Goal: Task Accomplishment & Management: Manage account settings

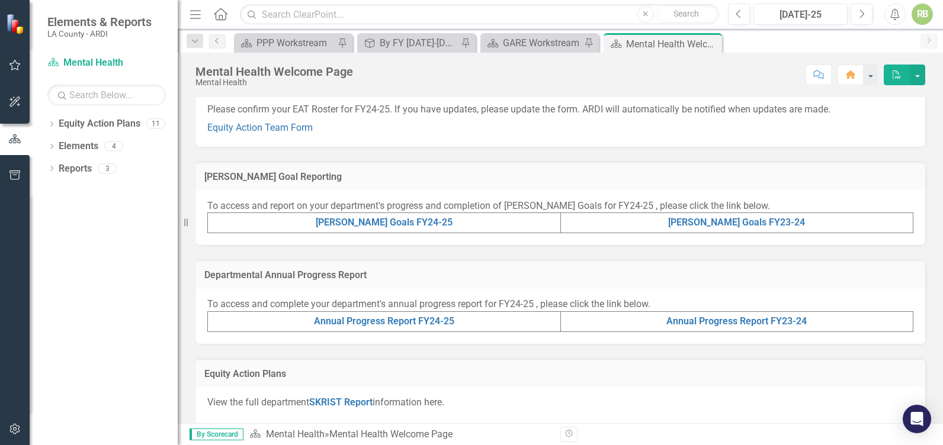
scroll to position [206, 0]
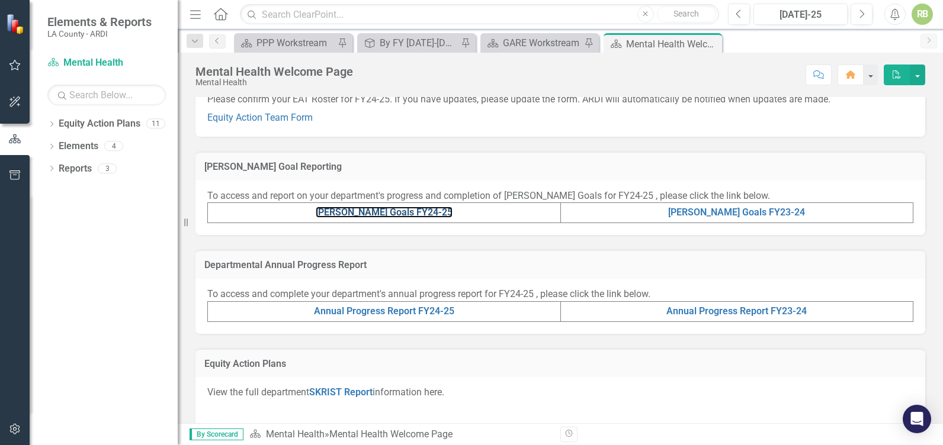
click at [378, 218] on link "[PERSON_NAME] Goals FY24-25" at bounding box center [384, 212] width 137 height 11
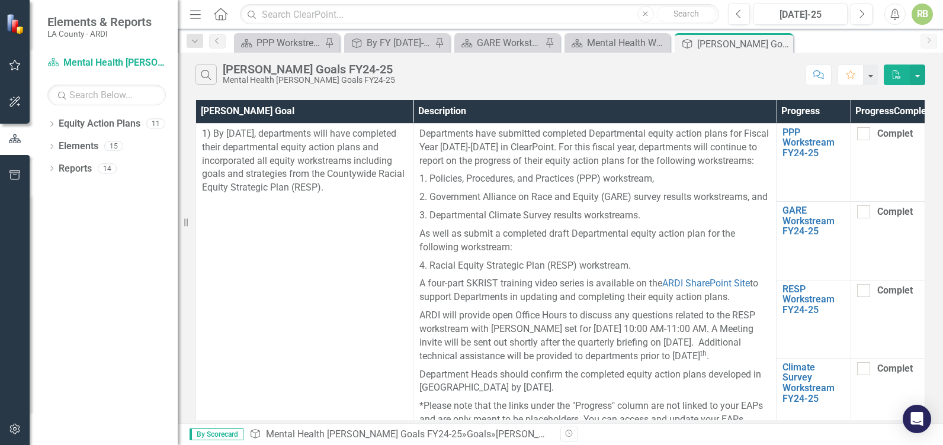
click at [859, 135] on input "Completed" at bounding box center [861, 131] width 8 height 8
checkbox input "true"
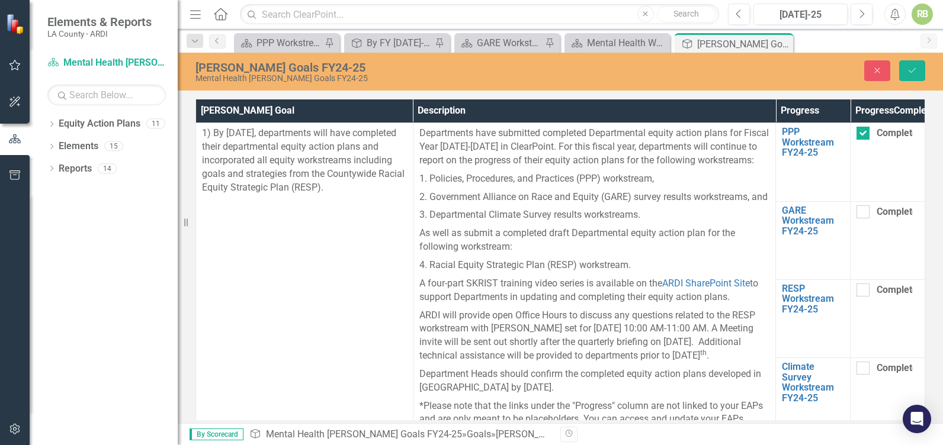
click at [858, 213] on input "Completed" at bounding box center [860, 210] width 8 height 8
checkbox input "true"
click at [859, 297] on div at bounding box center [862, 290] width 13 height 13
click at [859, 291] on input "Completed" at bounding box center [860, 288] width 8 height 8
checkbox input "true"
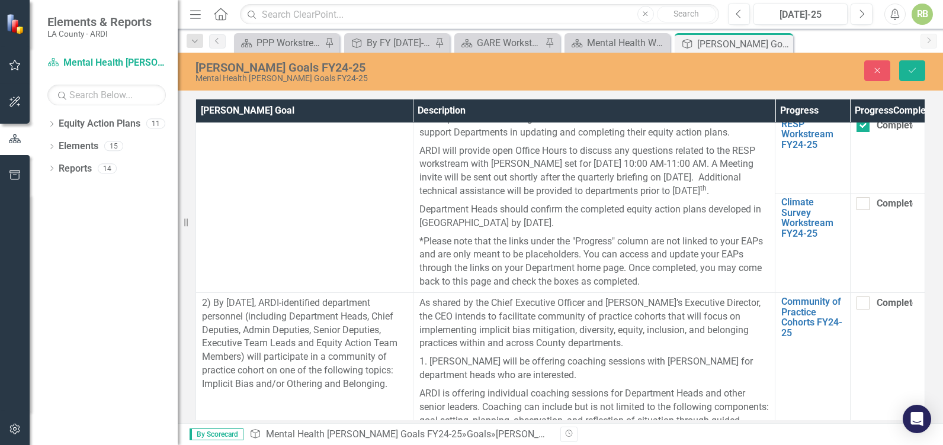
scroll to position [169, 0]
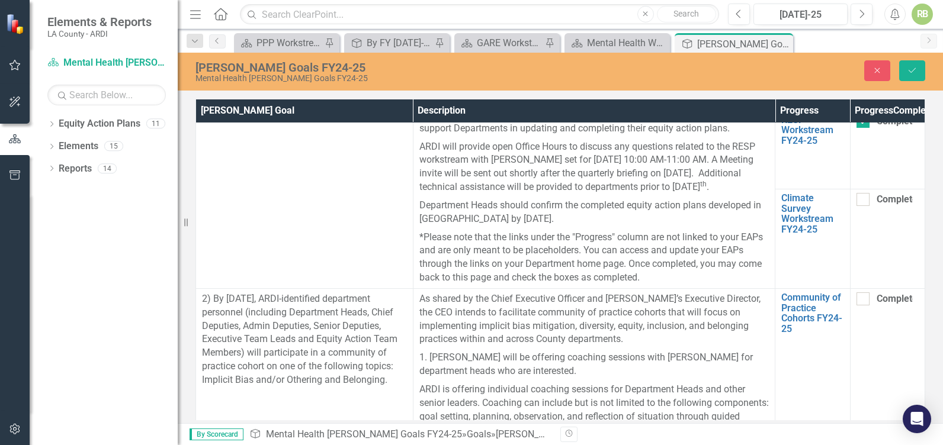
click at [856, 201] on input "Completed" at bounding box center [860, 197] width 8 height 8
checkbox input "true"
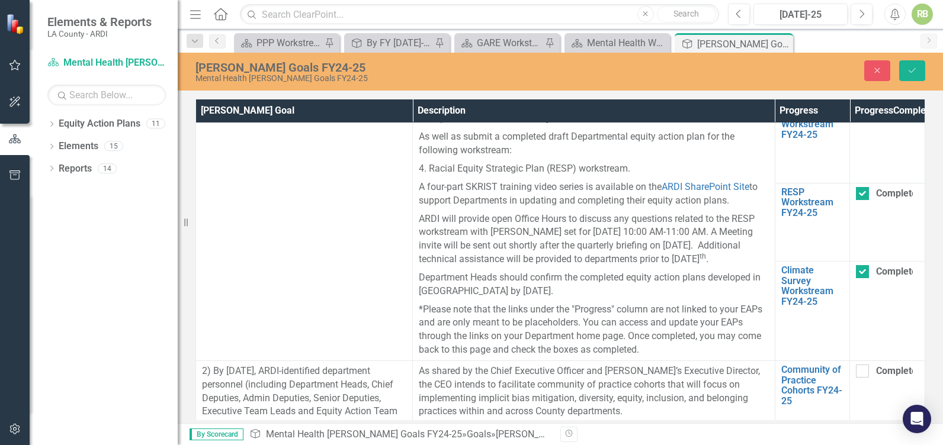
scroll to position [0, 0]
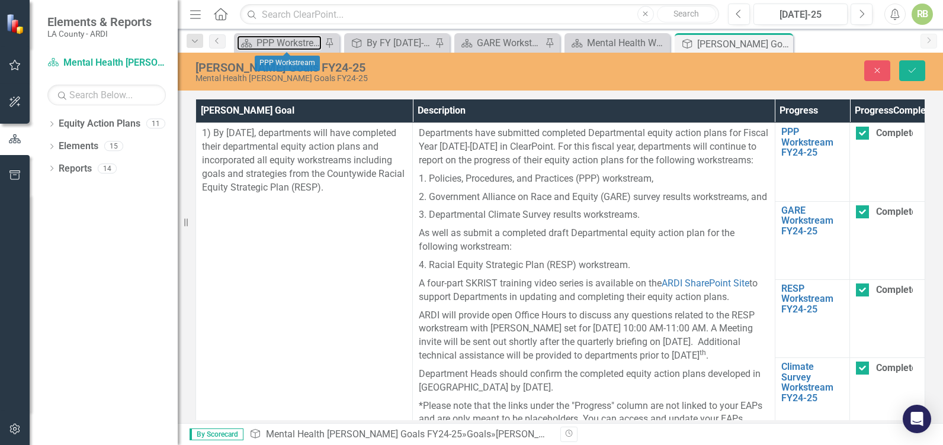
click at [276, 45] on div "PPP Workstream" at bounding box center [288, 43] width 65 height 15
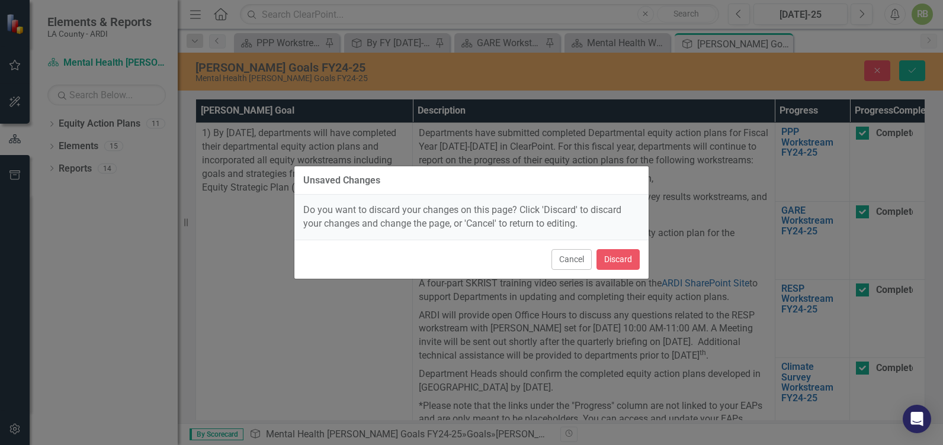
click at [563, 256] on button "Cancel" at bounding box center [571, 259] width 40 height 21
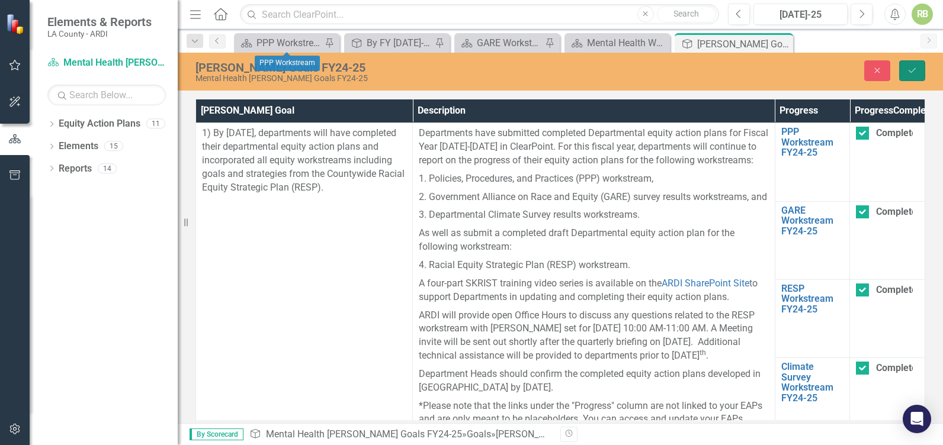
click at [914, 68] on icon "Save" at bounding box center [912, 70] width 11 height 8
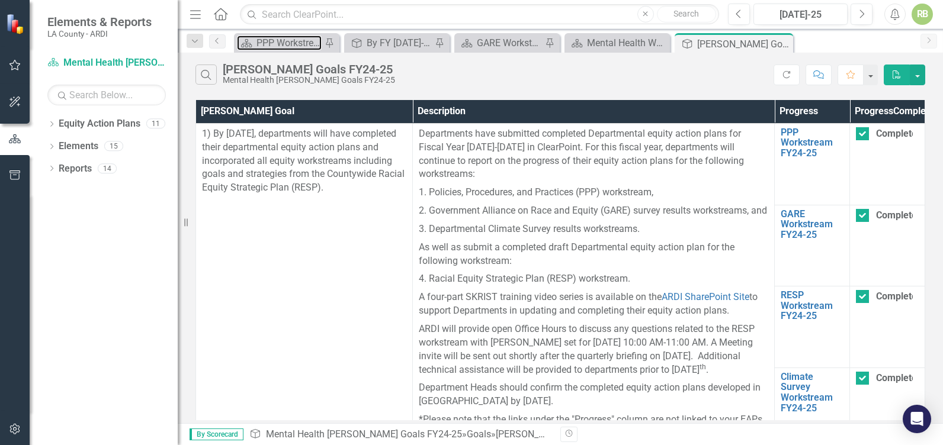
click at [275, 45] on div "PPP Workstream" at bounding box center [288, 43] width 65 height 15
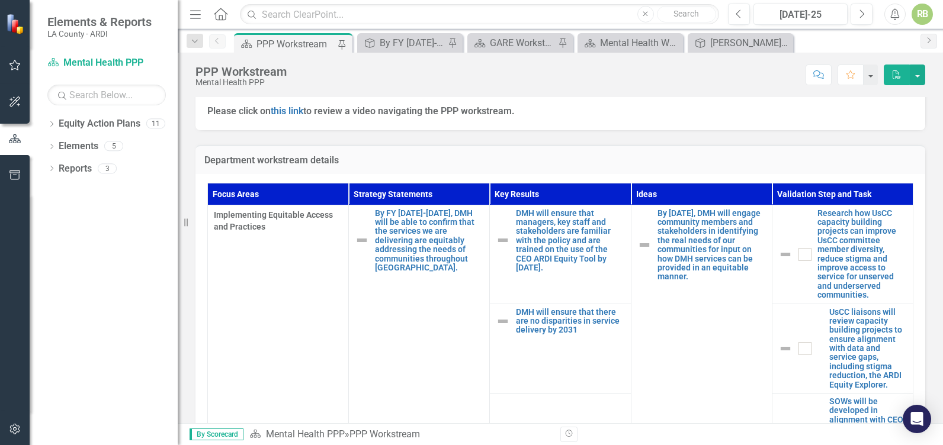
scroll to position [338, 0]
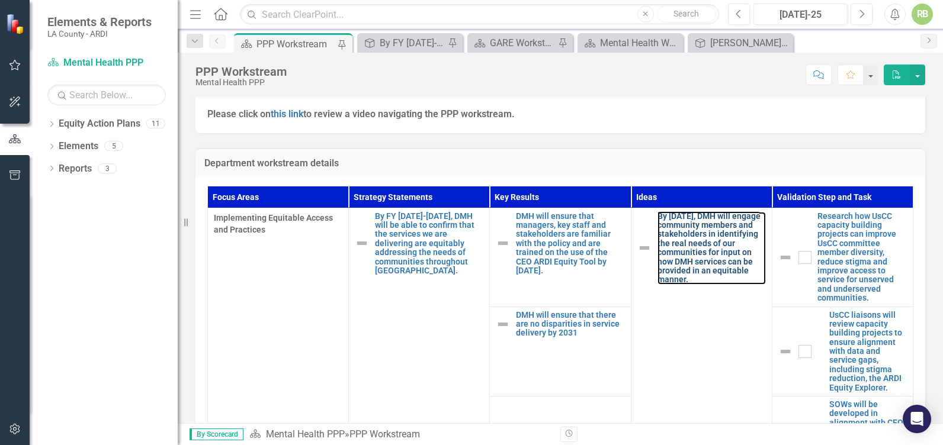
click at [697, 220] on link "By [DATE], DMH will engage community members and stakeholders in identifying th…" at bounding box center [711, 248] width 108 height 73
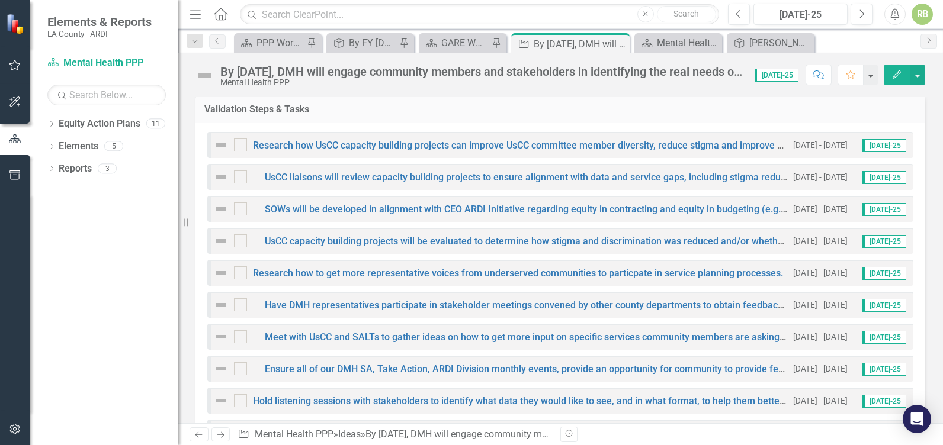
scroll to position [181, 0]
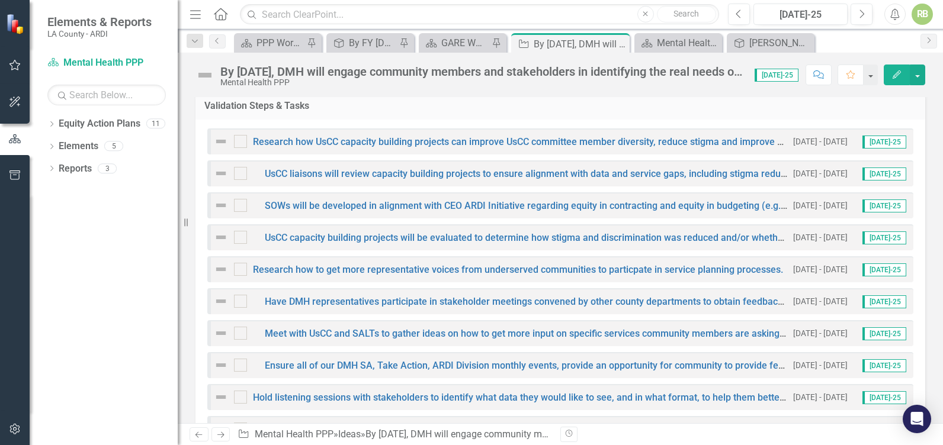
click at [240, 143] on input "checkbox" at bounding box center [238, 139] width 8 height 8
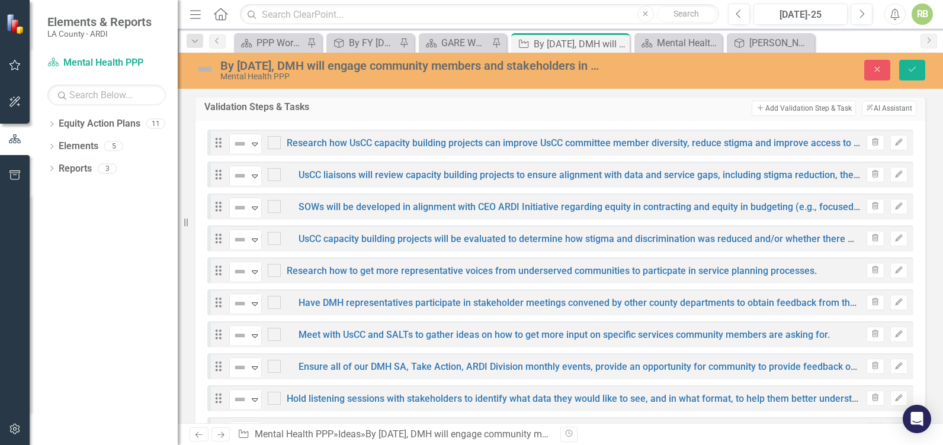
checkbox input "true"
click at [279, 174] on div at bounding box center [274, 174] width 13 height 13
click at [275, 174] on input "checkbox" at bounding box center [272, 172] width 8 height 8
checkbox input "true"
click at [276, 206] on div at bounding box center [274, 206] width 13 height 13
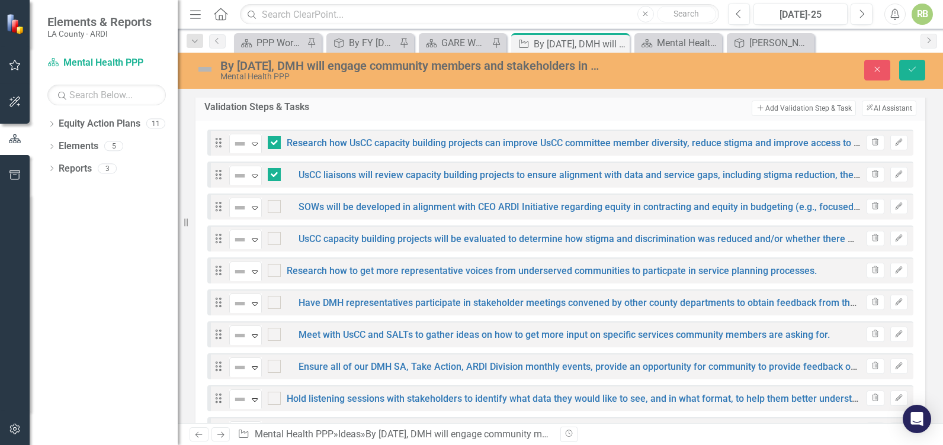
click at [275, 206] on input "checkbox" at bounding box center [272, 204] width 8 height 8
checkbox input "true"
click at [274, 240] on div at bounding box center [274, 238] width 13 height 13
click at [274, 240] on input "checkbox" at bounding box center [272, 236] width 8 height 8
checkbox input "true"
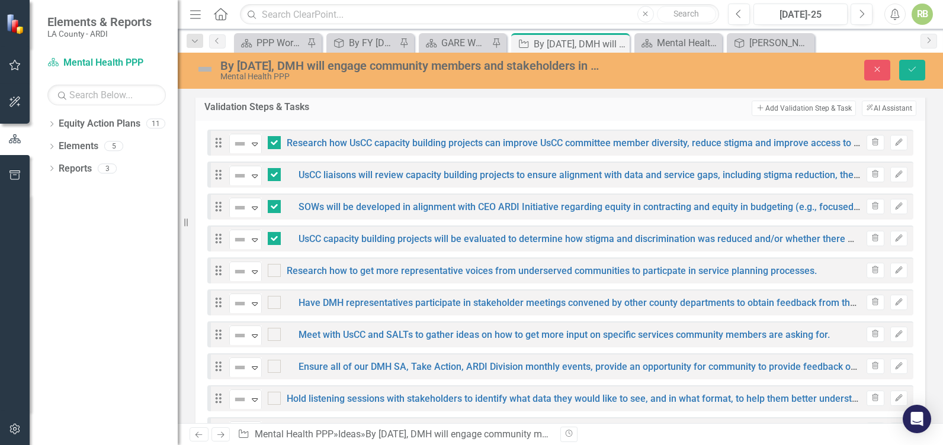
click at [274, 274] on div at bounding box center [274, 270] width 13 height 13
click at [274, 272] on input "checkbox" at bounding box center [272, 268] width 8 height 8
checkbox input "true"
click at [275, 304] on div at bounding box center [274, 302] width 13 height 13
click at [275, 304] on input "checkbox" at bounding box center [272, 300] width 8 height 8
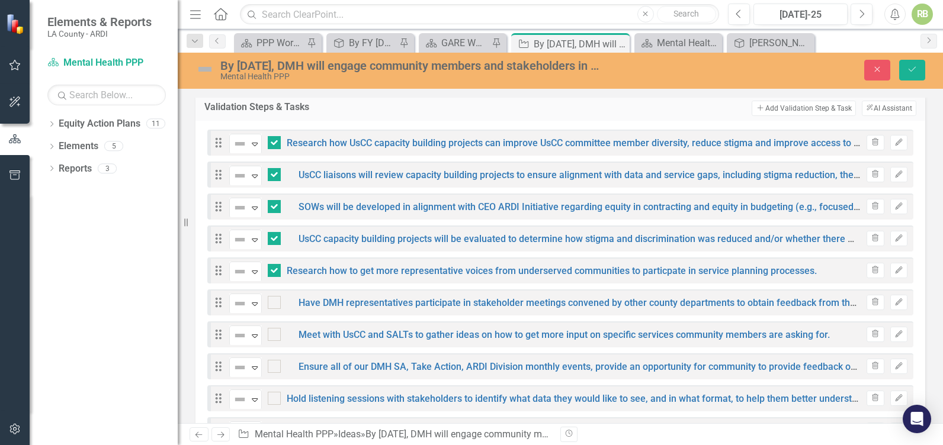
checkbox input "true"
click at [275, 335] on div at bounding box center [274, 334] width 13 height 13
click at [275, 335] on input "checkbox" at bounding box center [272, 332] width 8 height 8
checkbox input "true"
click at [274, 367] on input "checkbox" at bounding box center [272, 364] width 8 height 8
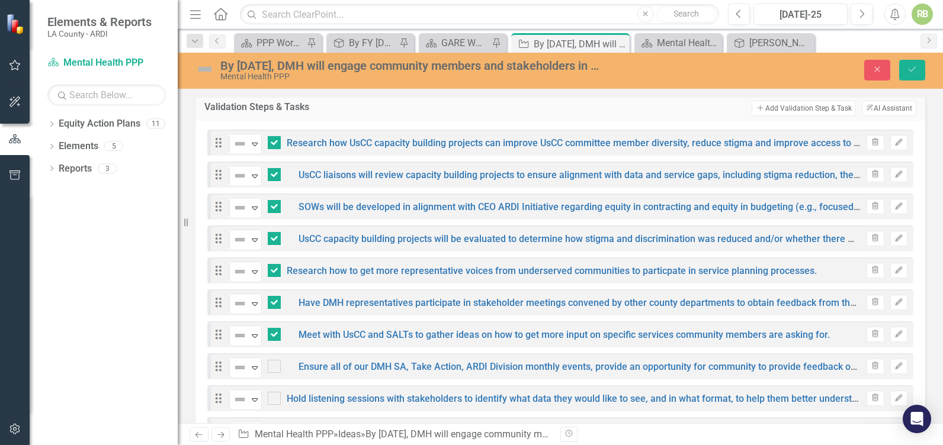
checkbox input "true"
click at [277, 401] on div at bounding box center [274, 398] width 13 height 13
click at [275, 400] on input "checkbox" at bounding box center [272, 396] width 8 height 8
checkbox input "true"
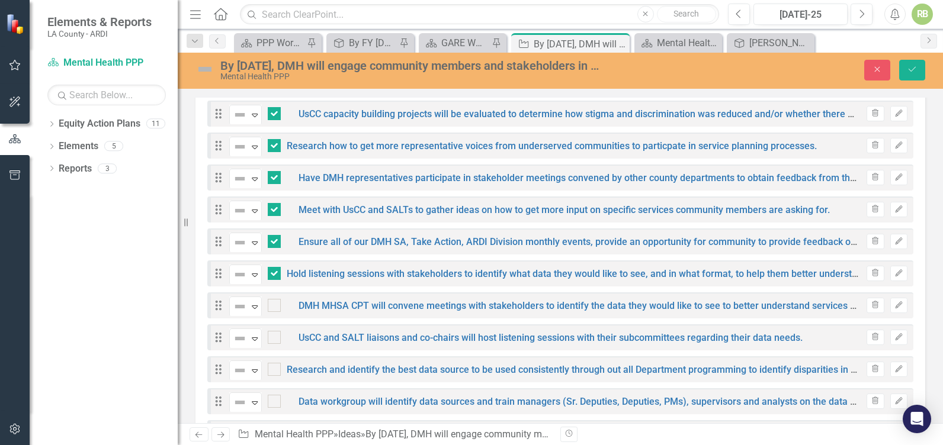
scroll to position [358, 0]
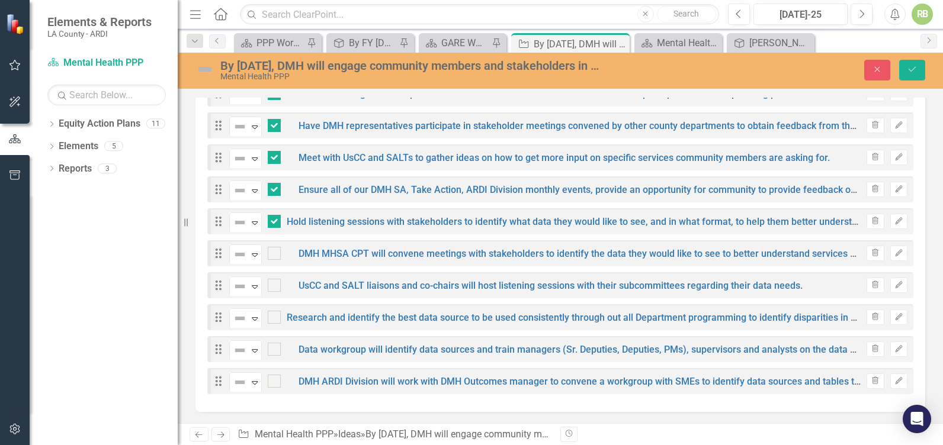
click at [273, 251] on input "checkbox" at bounding box center [272, 251] width 8 height 8
checkbox input "true"
click at [274, 287] on input "checkbox" at bounding box center [272, 283] width 8 height 8
checkbox input "true"
click at [275, 320] on div at bounding box center [274, 317] width 13 height 13
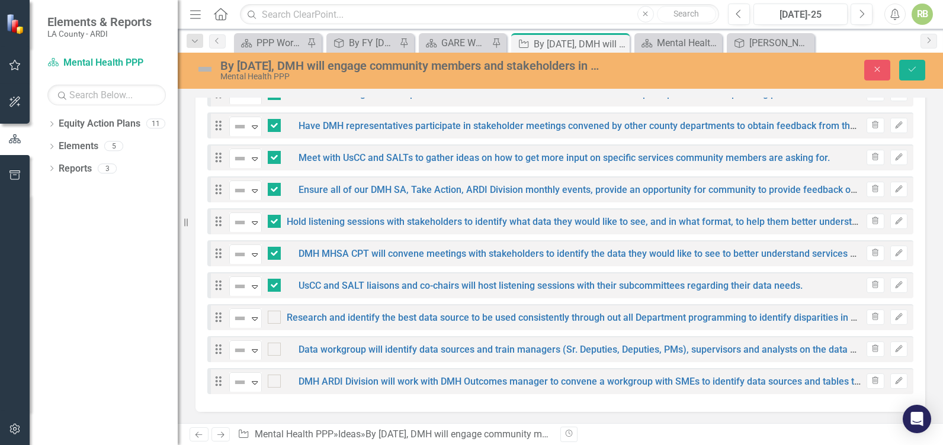
click at [275, 319] on input "checkbox" at bounding box center [272, 315] width 8 height 8
checkbox input "true"
click at [277, 351] on div at bounding box center [274, 349] width 13 height 13
click at [275, 351] on input "checkbox" at bounding box center [272, 347] width 8 height 8
checkbox input "true"
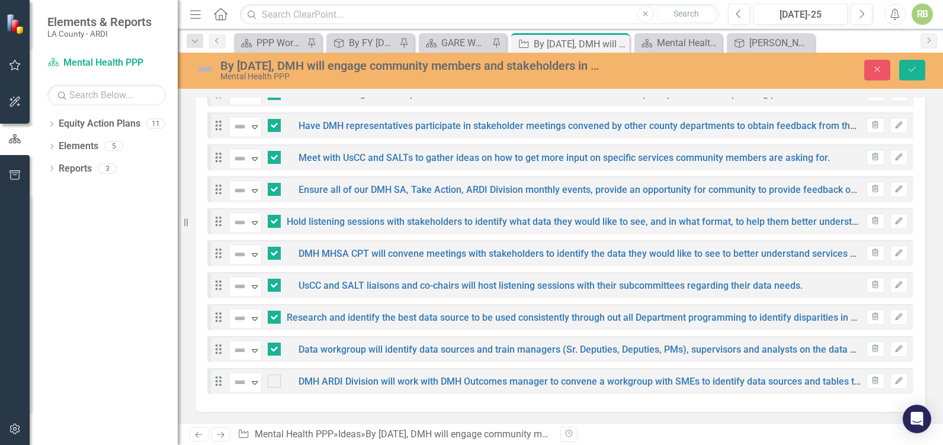
click at [894, 188] on icon "Edit" at bounding box center [898, 189] width 9 height 7
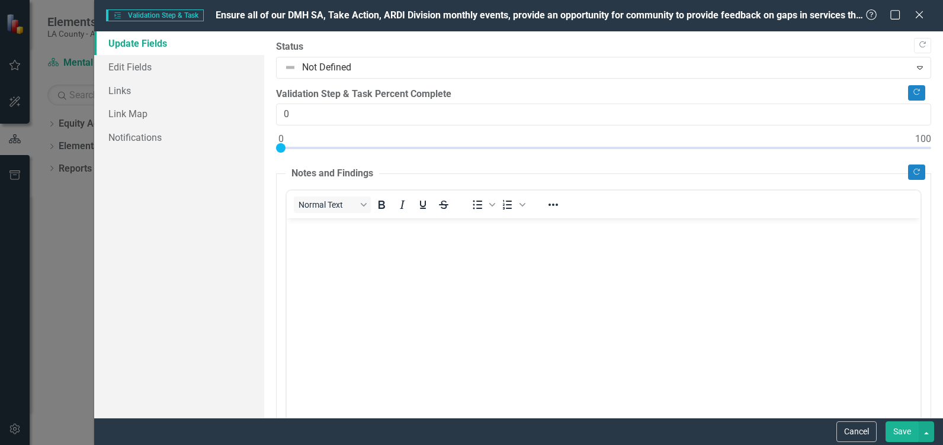
scroll to position [0, 0]
click at [136, 69] on link "Edit Fields" at bounding box center [179, 67] width 170 height 24
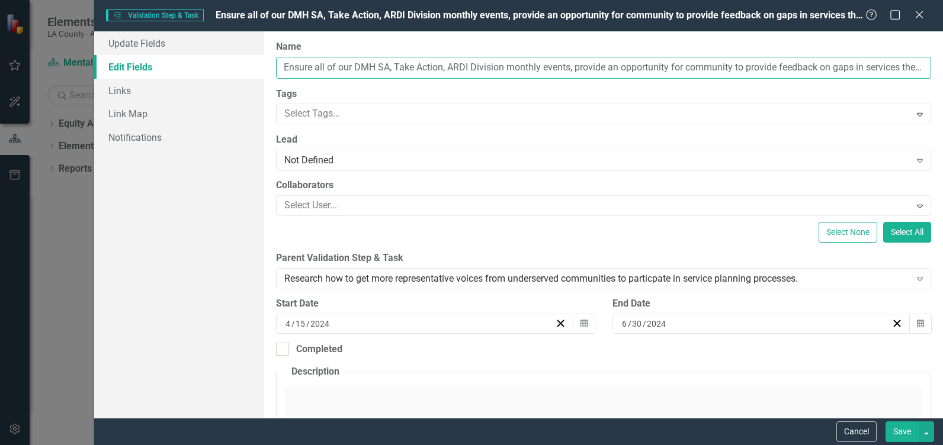
drag, startPoint x: 468, startPoint y: 66, endPoint x: 456, endPoint y: 68, distance: 12.5
click at [456, 68] on input "Ensure all of our DMH SA, Take Action, ARDI Division monthly events, provide an…" at bounding box center [603, 68] width 655 height 22
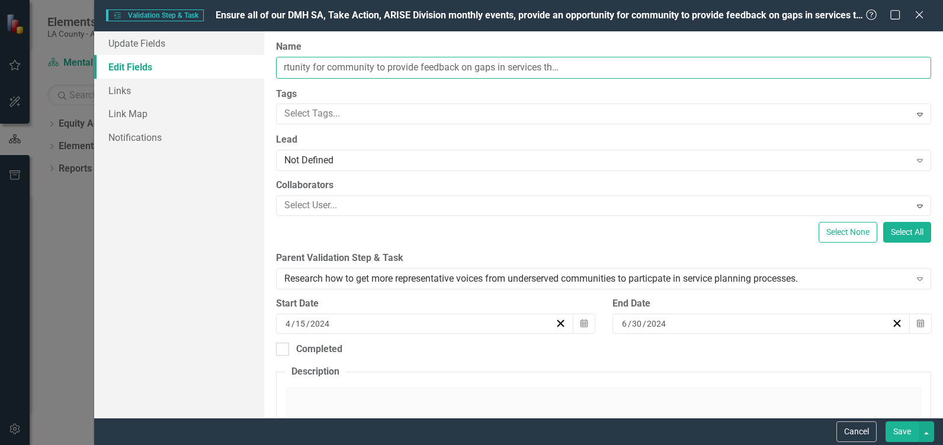
scroll to position [0, 381]
type input "Ensure all of our DMH SA, Take Action, ARISE Division monthly events, provide a…"
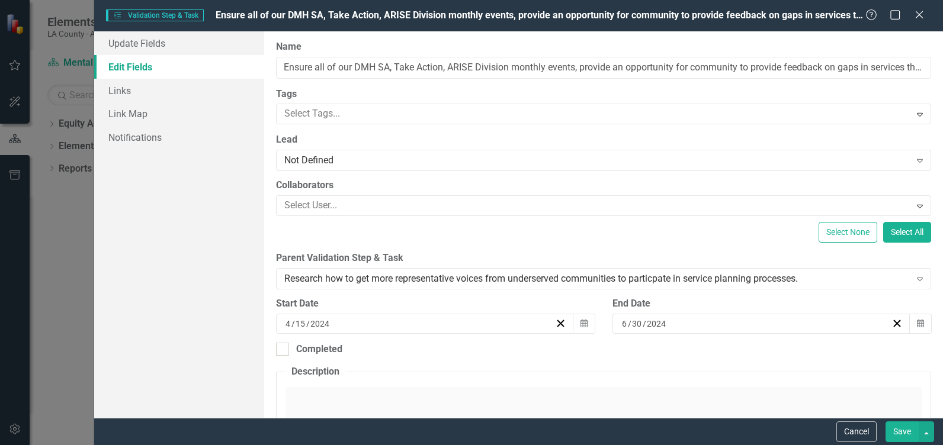
click at [897, 429] on button "Save" at bounding box center [901, 432] width 33 height 21
checkbox input "false"
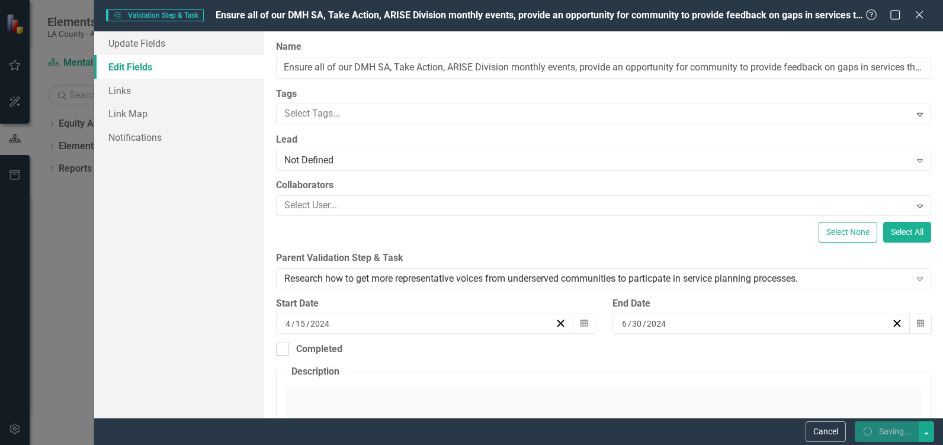
checkbox input "false"
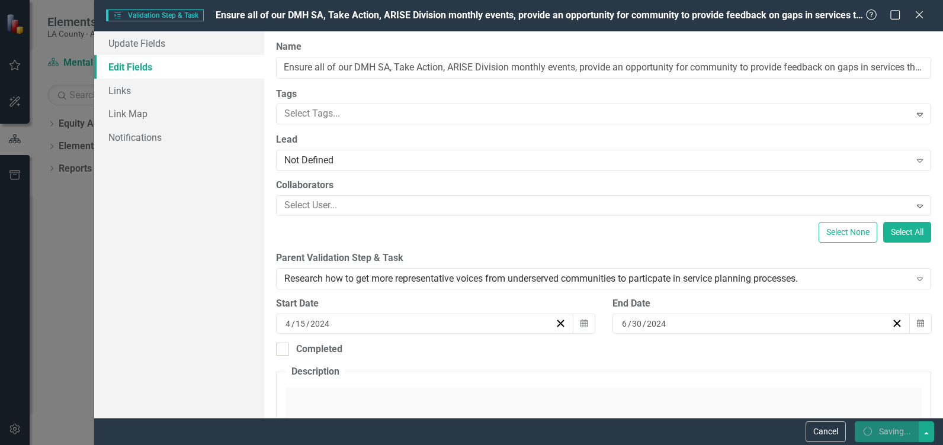
checkbox input "false"
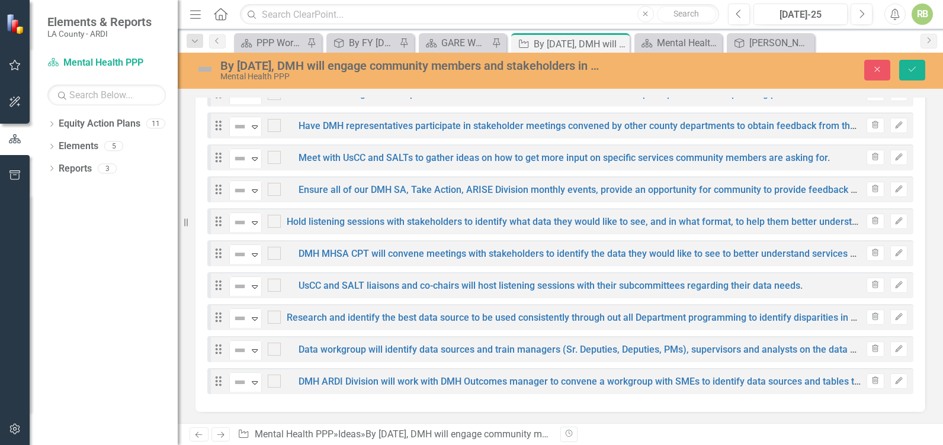
click at [894, 378] on icon "Edit" at bounding box center [898, 381] width 9 height 7
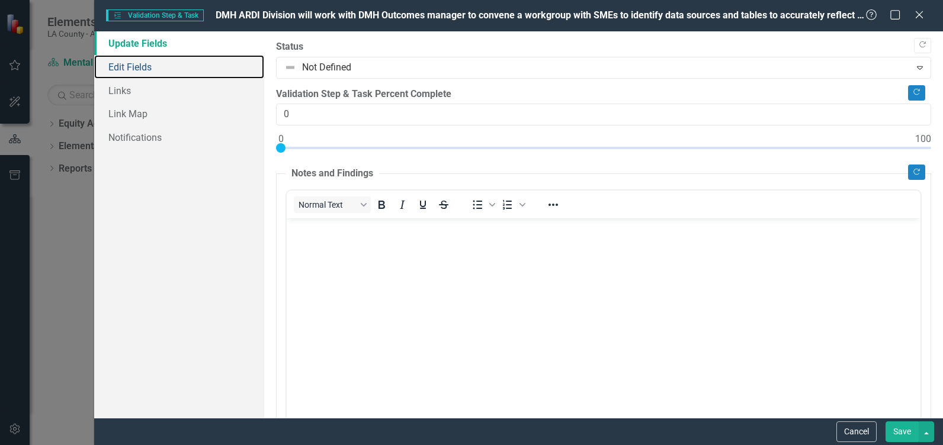
click at [136, 66] on link "Edit Fields" at bounding box center [179, 67] width 170 height 24
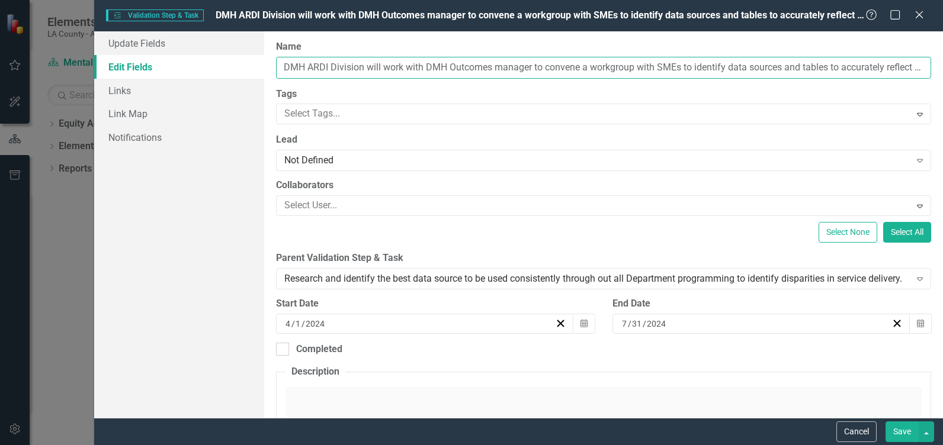
click at [325, 67] on input "DMH ARDI Division will work with DMH Outcomes manager to convene a workgroup wi…" at bounding box center [603, 68] width 655 height 22
type input "DMH ARISE Division will work with DMH Outcomes manager to convene a workgroup w…"
click at [899, 428] on button "Save" at bounding box center [901, 432] width 33 height 21
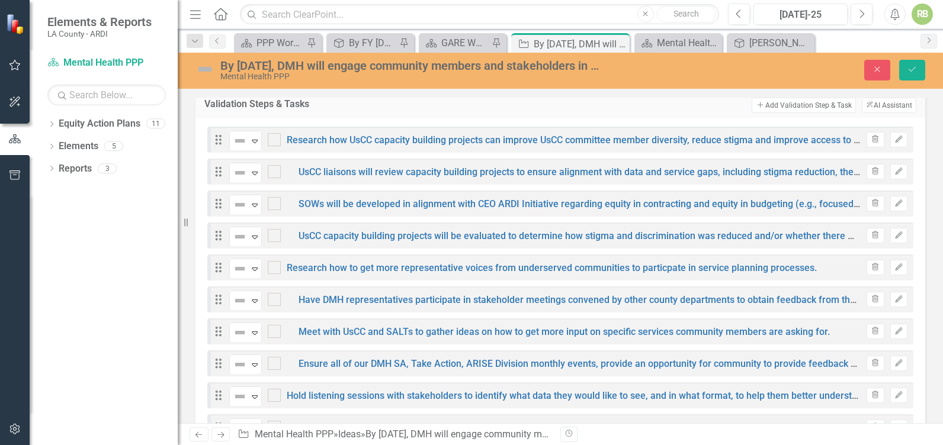
scroll to position [197, 0]
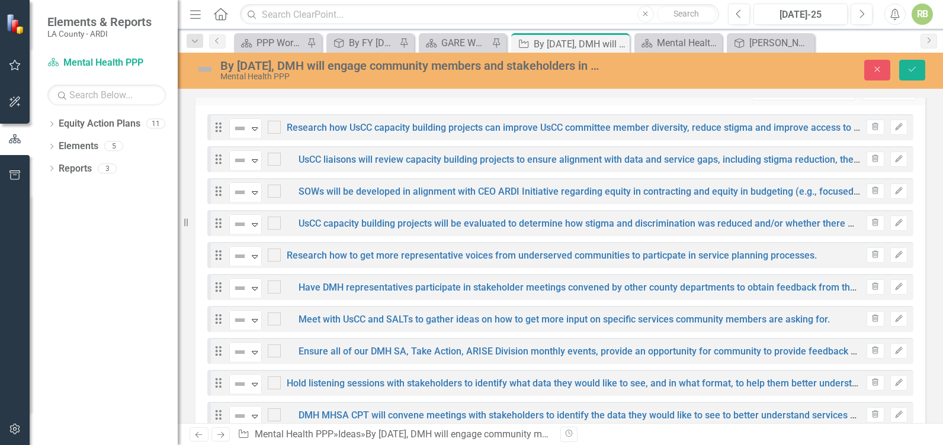
click at [275, 125] on div at bounding box center [274, 127] width 13 height 13
click at [275, 125] on input "checkbox" at bounding box center [272, 125] width 8 height 8
checkbox input "true"
click at [275, 156] on div at bounding box center [274, 159] width 13 height 13
click at [275, 156] on input "checkbox" at bounding box center [272, 157] width 8 height 8
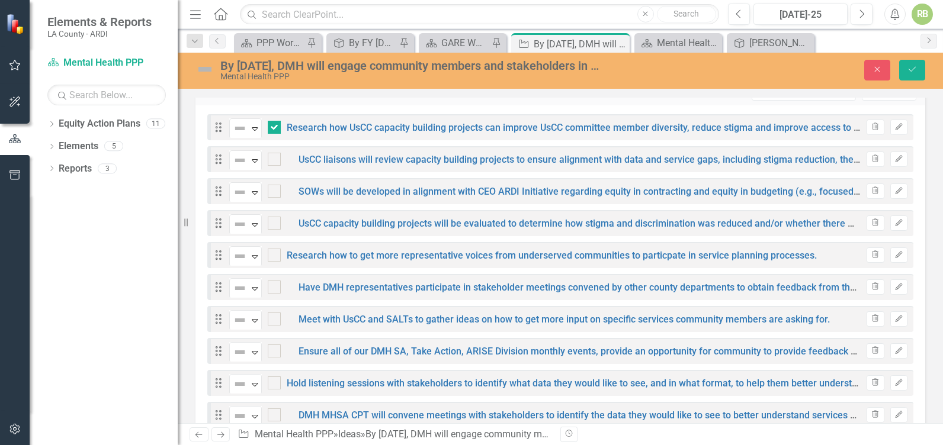
checkbox input "true"
click at [277, 197] on div at bounding box center [274, 191] width 13 height 13
click at [275, 192] on input "checkbox" at bounding box center [272, 189] width 8 height 8
checkbox input "true"
click at [274, 224] on input "checkbox" at bounding box center [272, 221] width 8 height 8
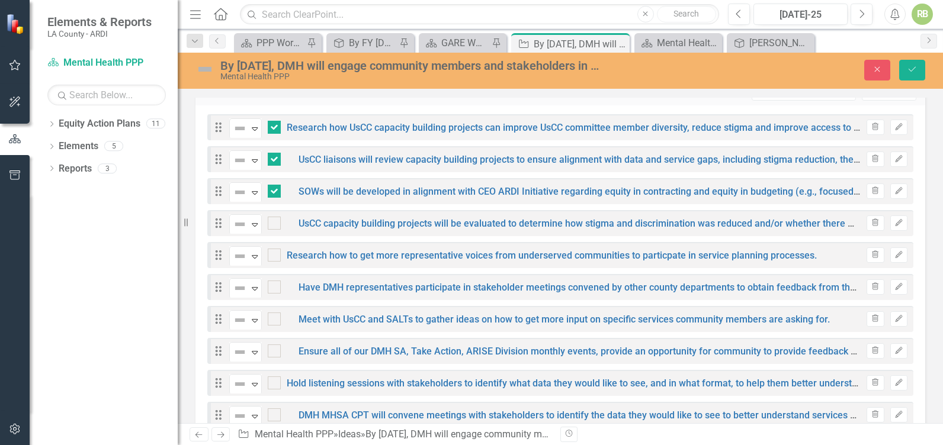
checkbox input "true"
click at [275, 264] on div "Not Defined Expand Research how to get more representative voices from underser…" at bounding box center [522, 255] width 587 height 21
click at [275, 253] on div at bounding box center [274, 255] width 13 height 13
click at [275, 253] on input "checkbox" at bounding box center [272, 253] width 8 height 8
checkbox input "true"
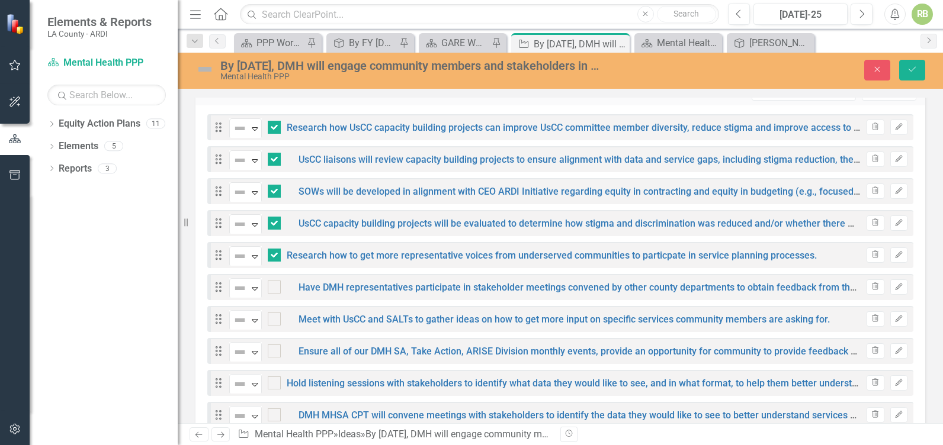
click at [279, 293] on div at bounding box center [274, 287] width 13 height 13
click at [275, 288] on input "checkbox" at bounding box center [272, 285] width 8 height 8
checkbox input "true"
click at [277, 321] on div at bounding box center [274, 319] width 13 height 13
click at [275, 320] on input "checkbox" at bounding box center [272, 317] width 8 height 8
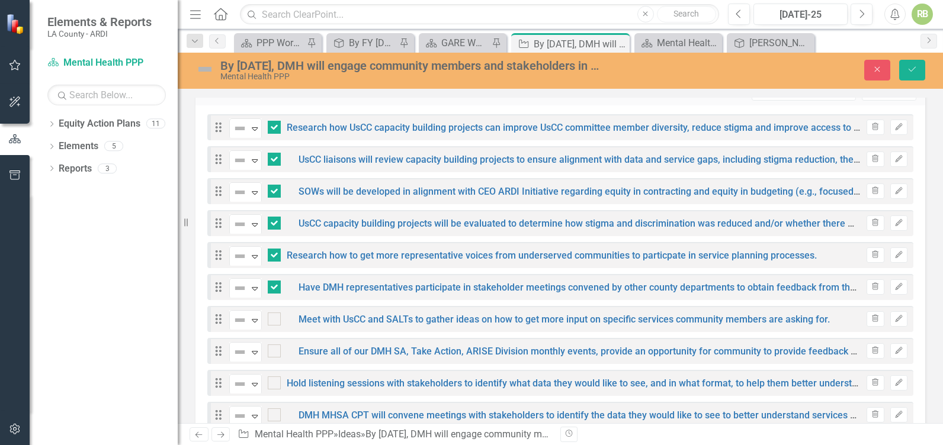
checkbox input "true"
click at [276, 355] on div at bounding box center [274, 351] width 13 height 13
click at [275, 352] on input "checkbox" at bounding box center [272, 349] width 8 height 8
checkbox input "true"
click at [271, 384] on input "checkbox" at bounding box center [272, 381] width 8 height 8
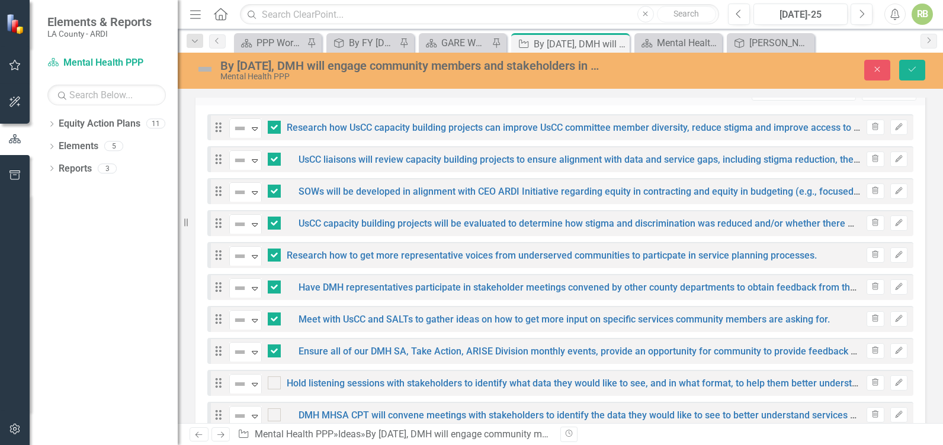
checkbox input "true"
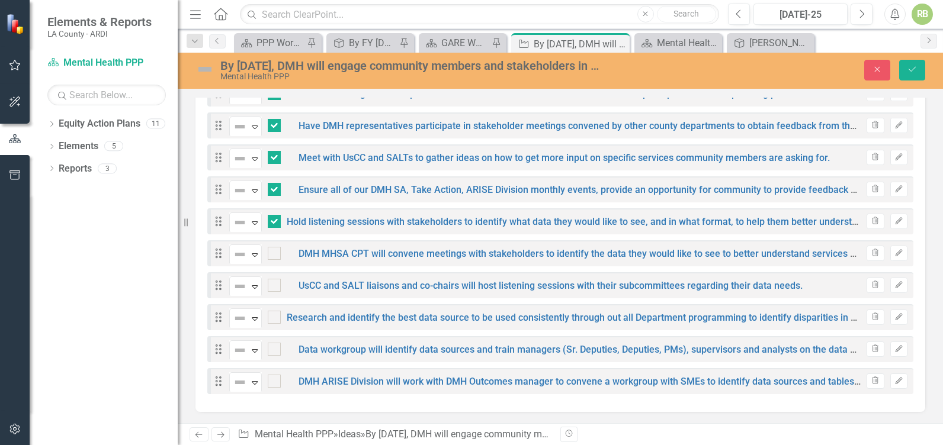
click at [273, 254] on input "checkbox" at bounding box center [272, 251] width 8 height 8
checkbox input "true"
click at [274, 287] on input "checkbox" at bounding box center [272, 283] width 8 height 8
checkbox input "true"
click at [274, 314] on input "checkbox" at bounding box center [272, 315] width 8 height 8
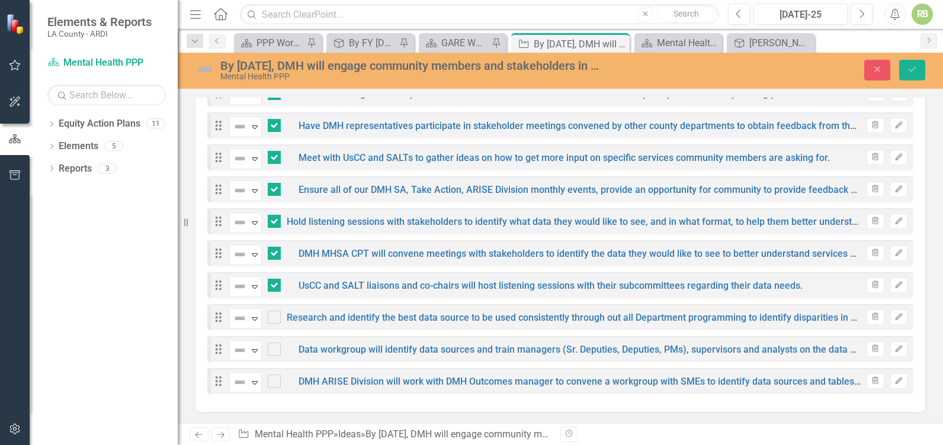
checkbox input "true"
click at [275, 348] on div at bounding box center [274, 349] width 13 height 13
click at [275, 348] on input "checkbox" at bounding box center [272, 347] width 8 height 8
checkbox input "true"
click at [274, 383] on div at bounding box center [274, 381] width 13 height 13
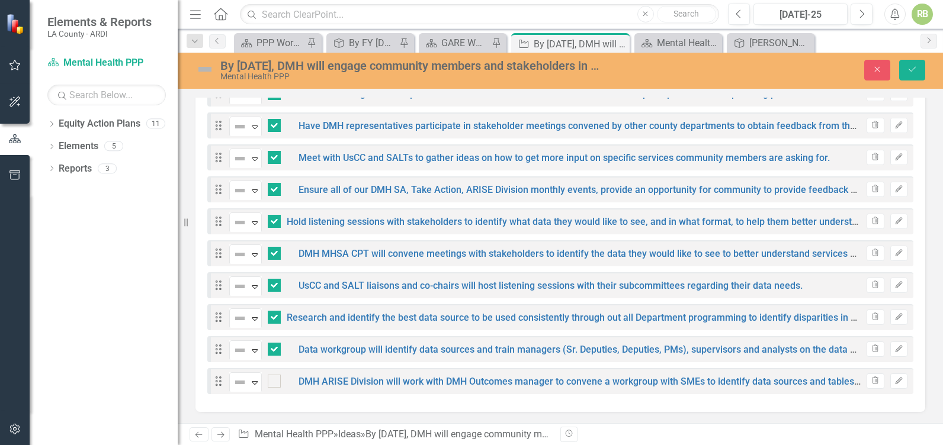
click at [274, 383] on input "checkbox" at bounding box center [272, 379] width 8 height 8
checkbox input "true"
click at [912, 66] on icon "Save" at bounding box center [912, 69] width 11 height 8
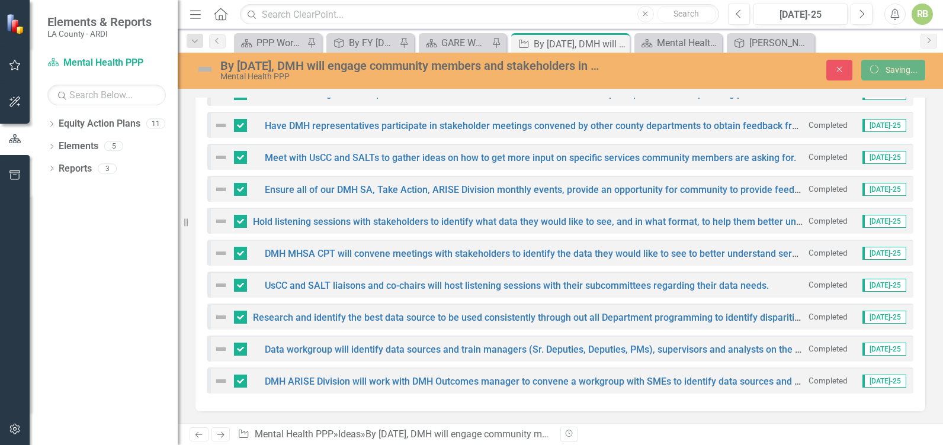
checkbox input "false"
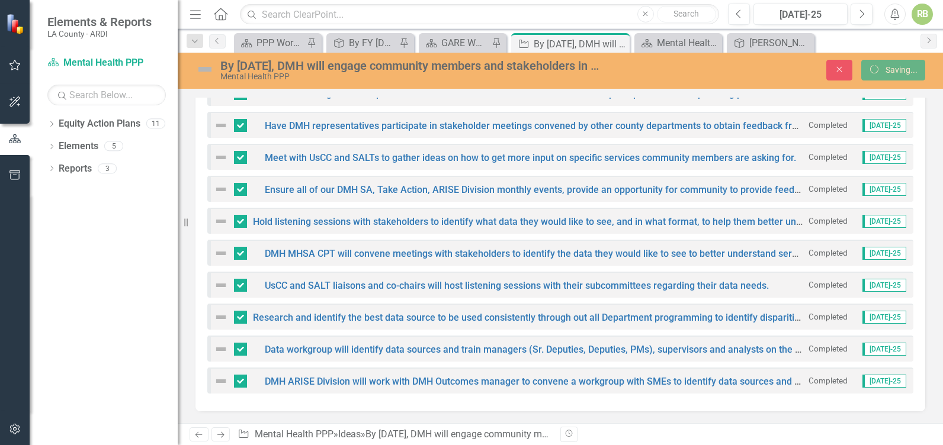
checkbox input "false"
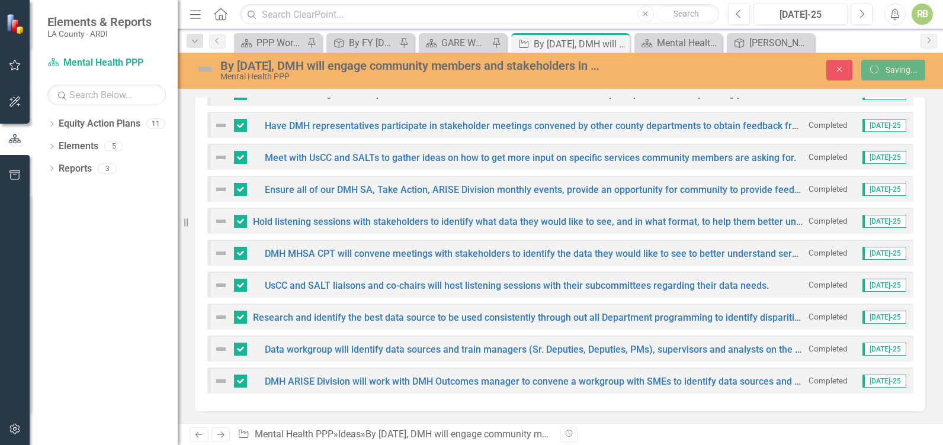
checkbox input "false"
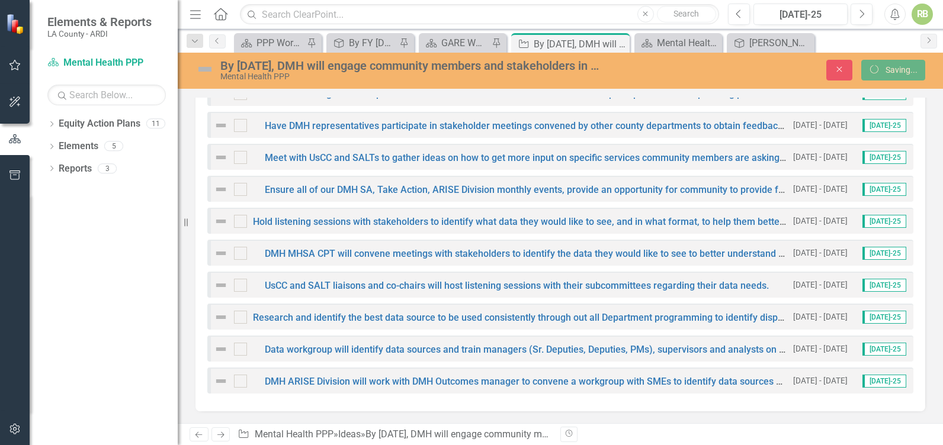
checkbox input "true"
checkbox input "false"
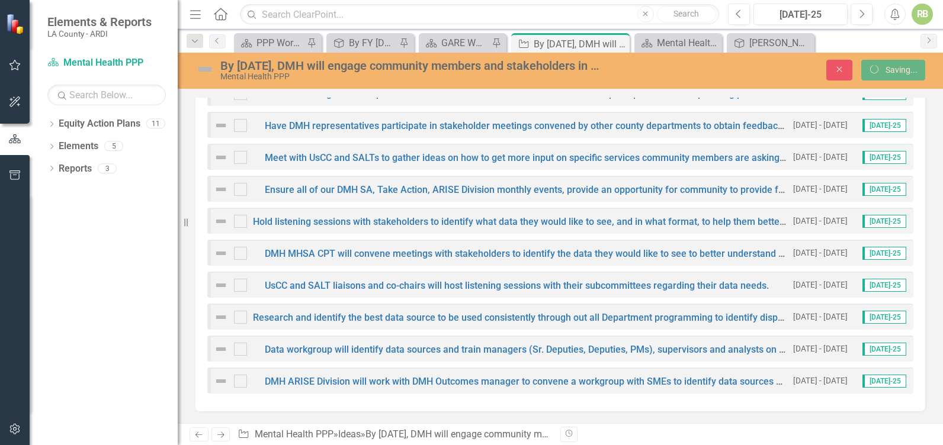
checkbox input "false"
checkbox input "true"
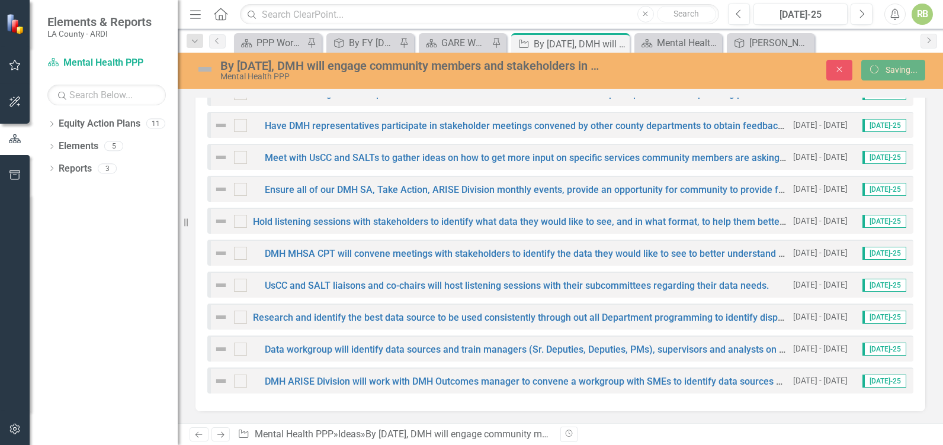
checkbox input "true"
checkbox input "false"
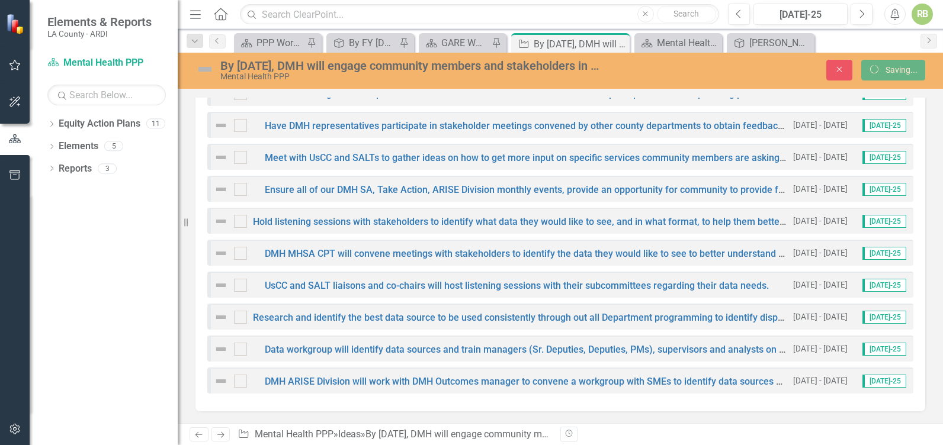
checkbox input "false"
checkbox input "true"
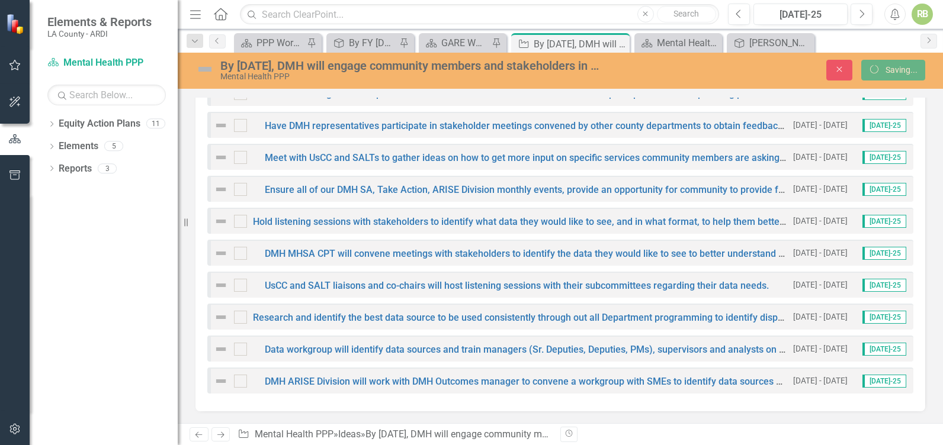
checkbox input "true"
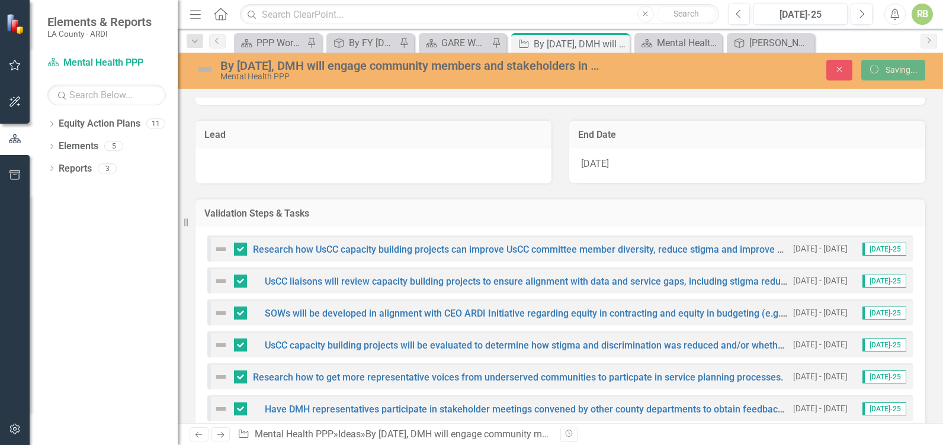
checkbox input "false"
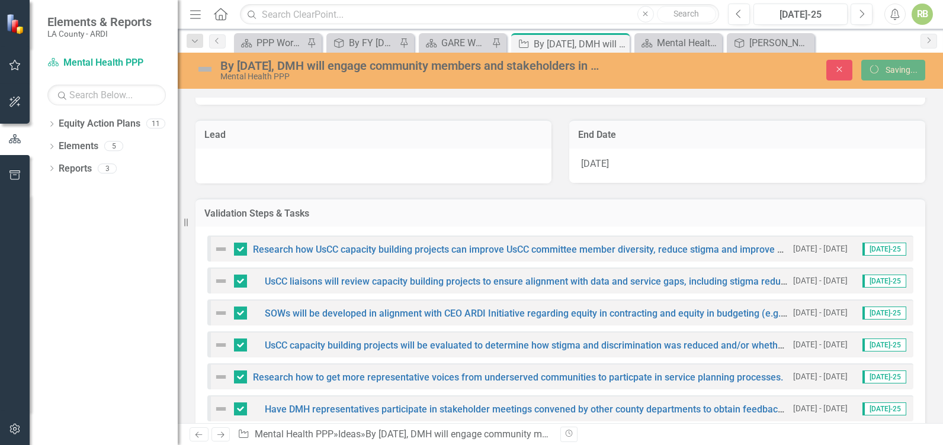
checkbox input "false"
checkbox input "true"
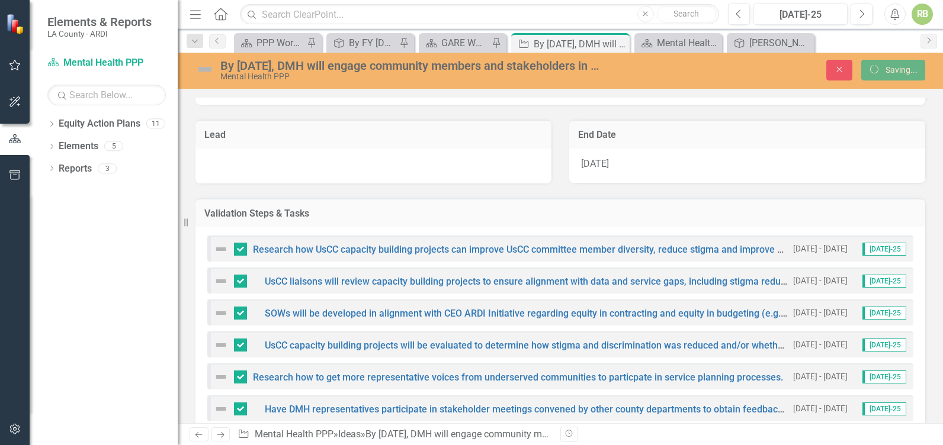
checkbox input "true"
checkbox input "false"
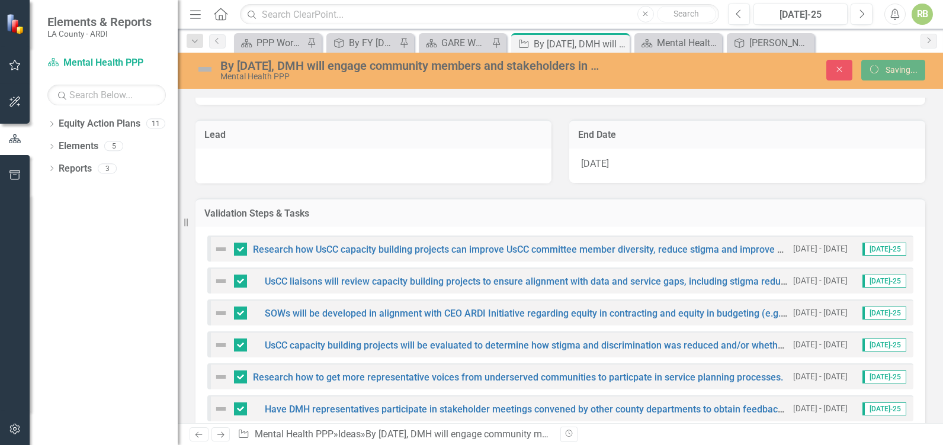
checkbox input "false"
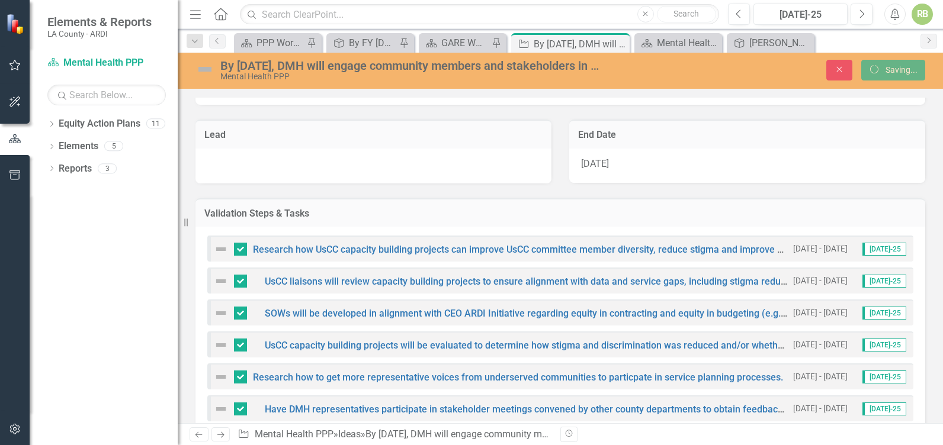
checkbox input "false"
checkbox input "true"
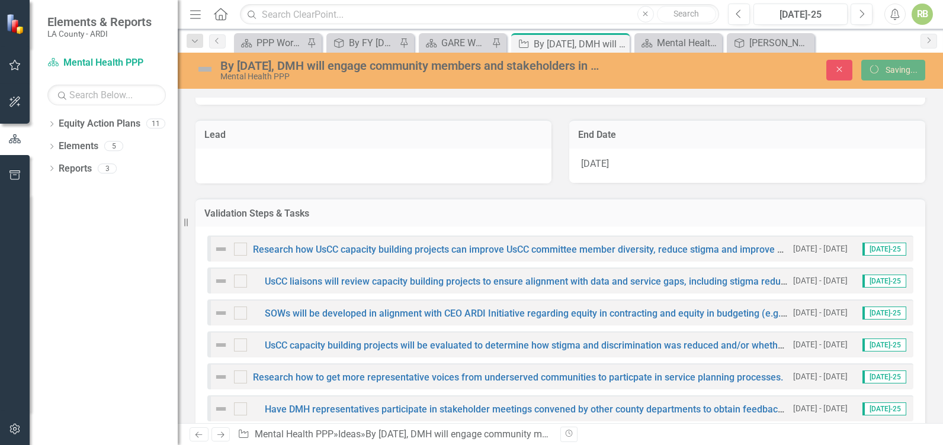
checkbox input "true"
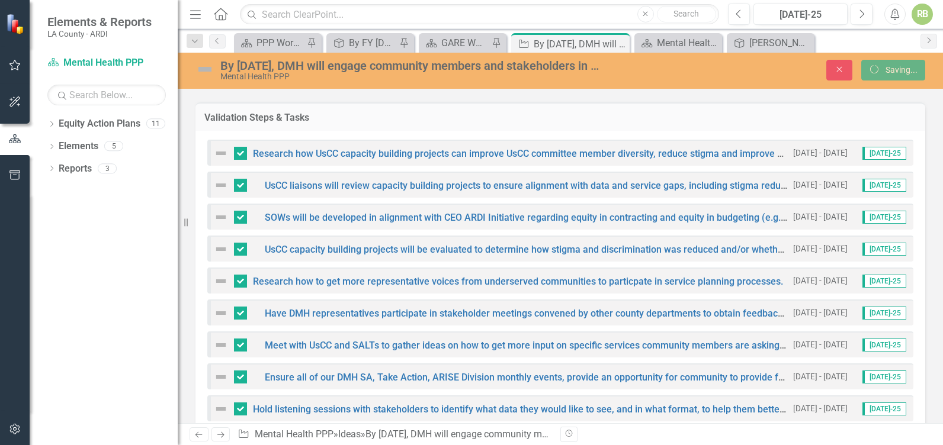
checkbox input "false"
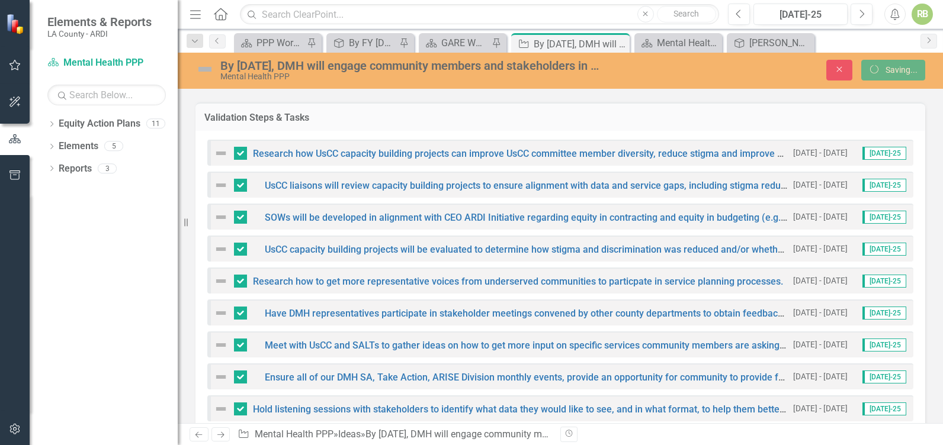
checkbox input "false"
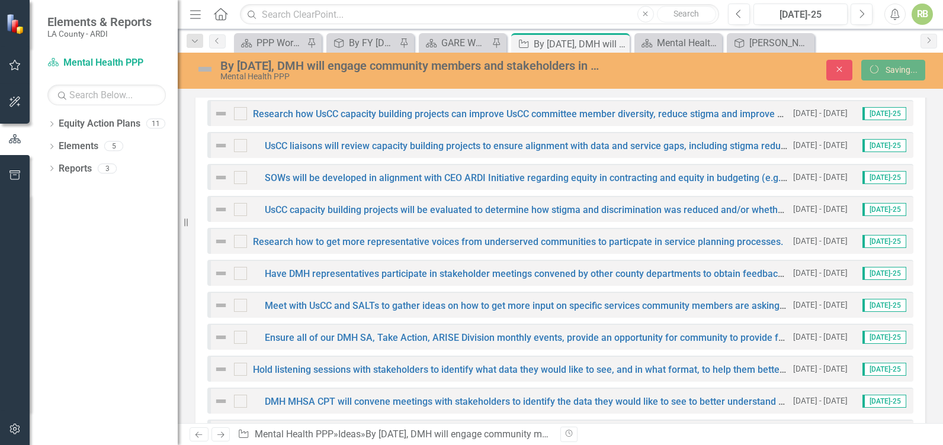
checkbox input "true"
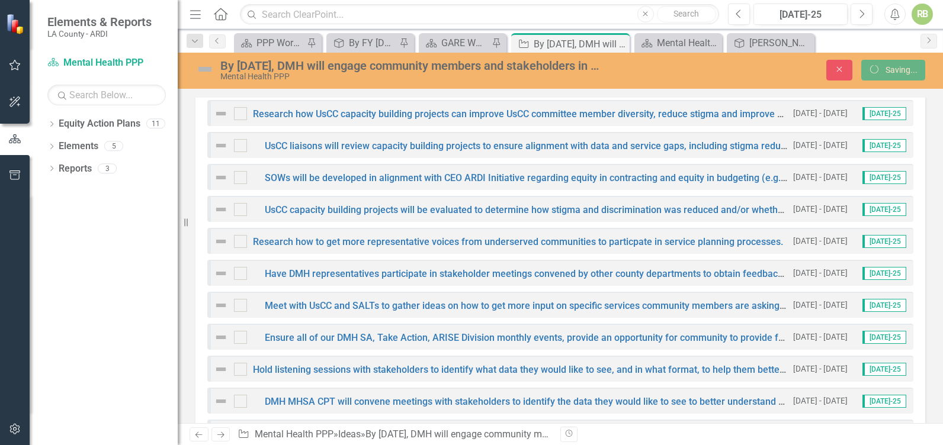
checkbox input "true"
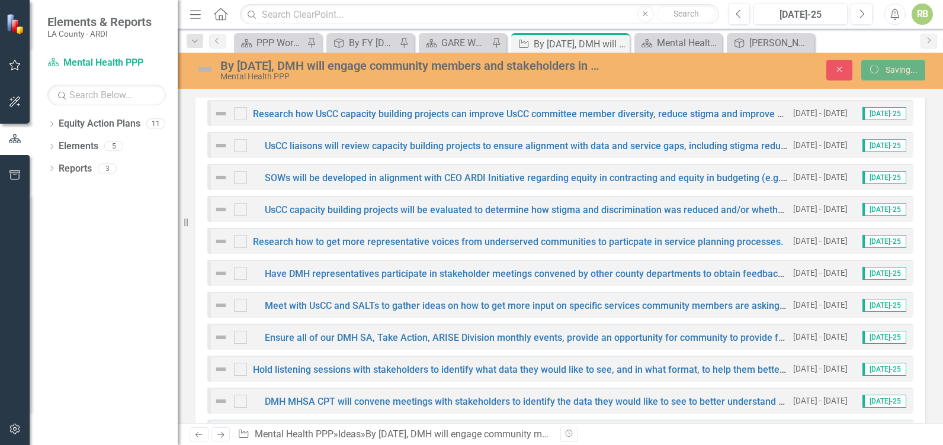
checkbox input "true"
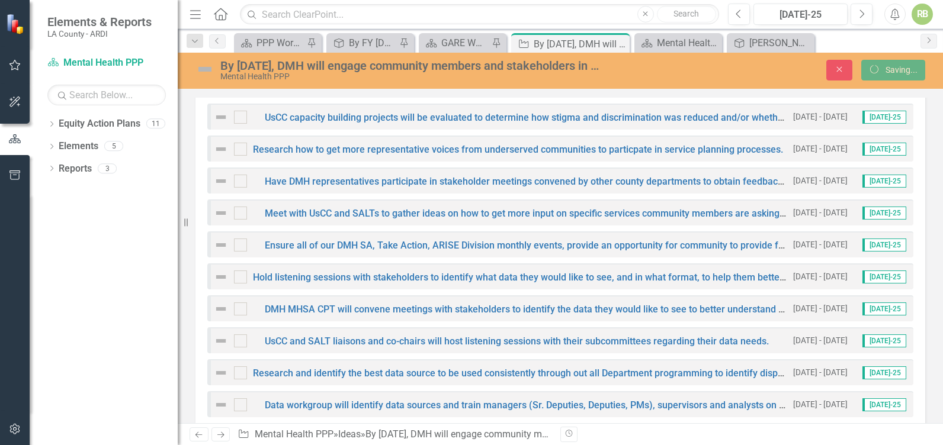
checkbox input "false"
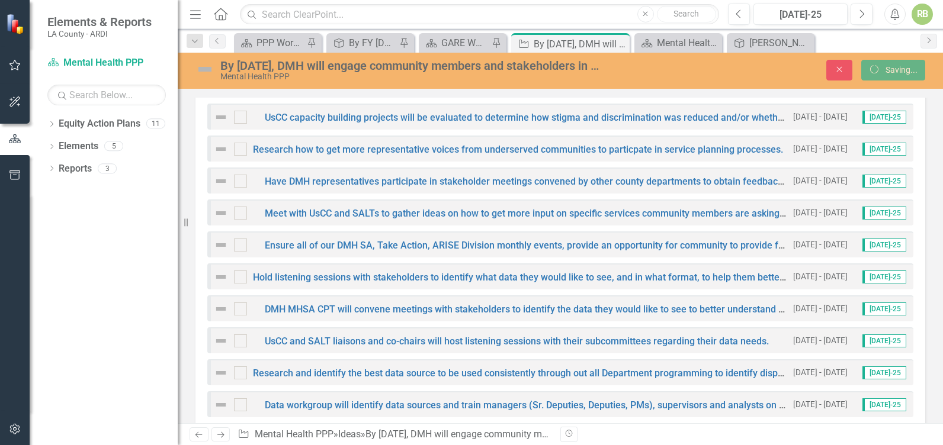
checkbox input "false"
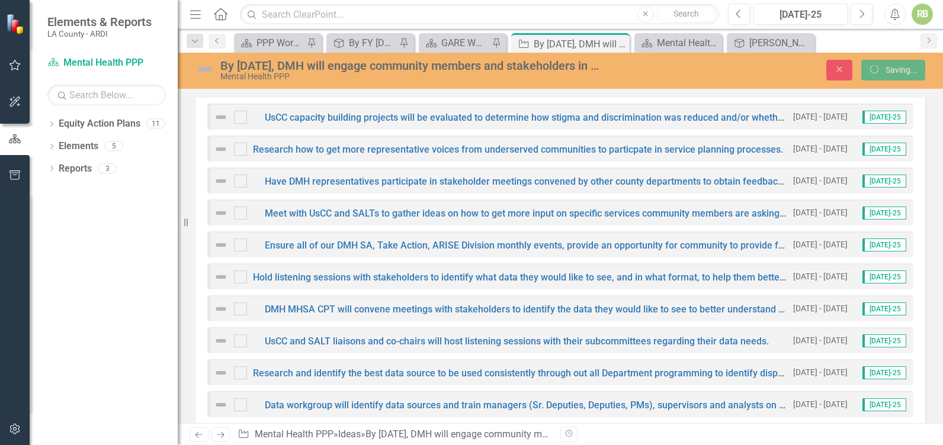
checkbox input "false"
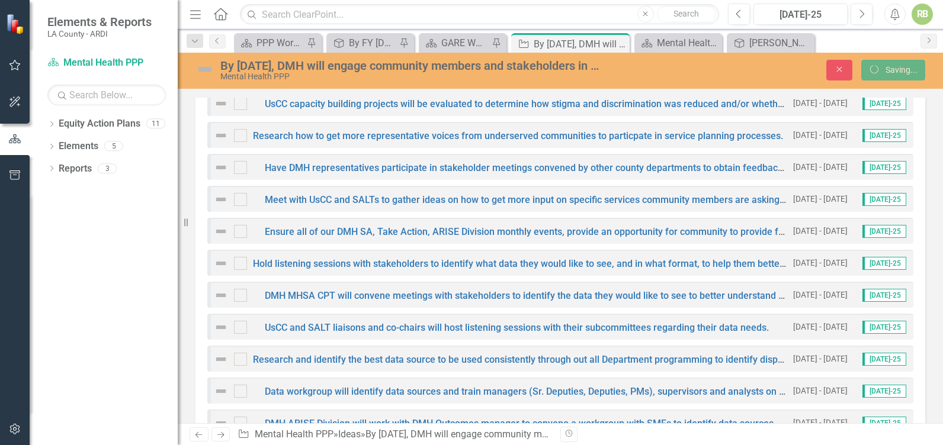
checkbox input "true"
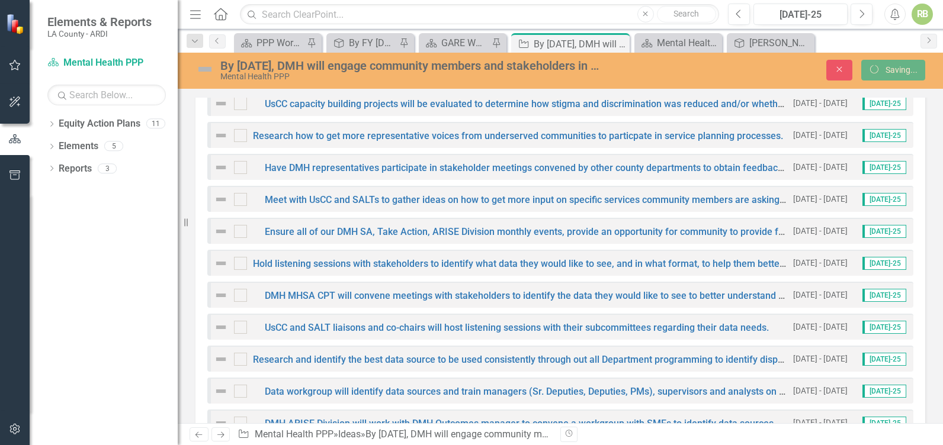
checkbox input "true"
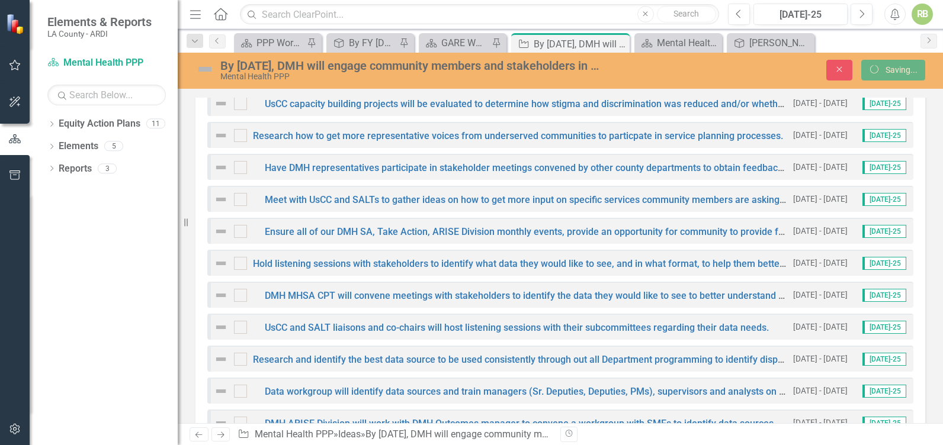
checkbox input "true"
checkbox input "false"
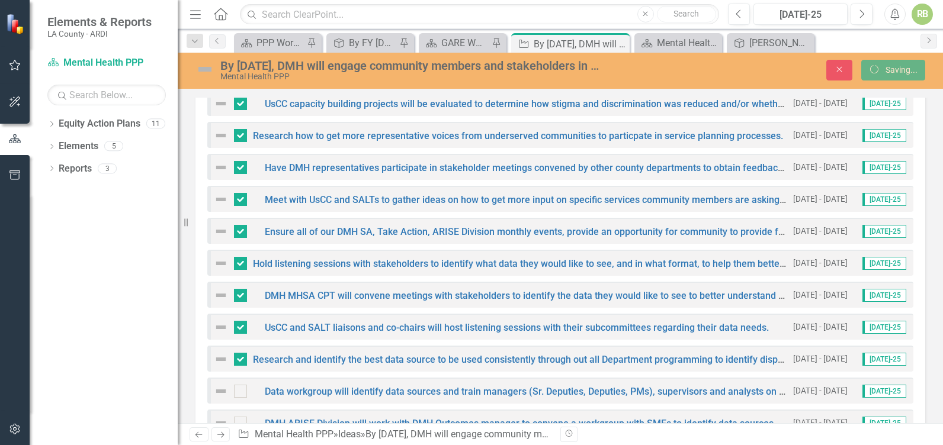
checkbox input "false"
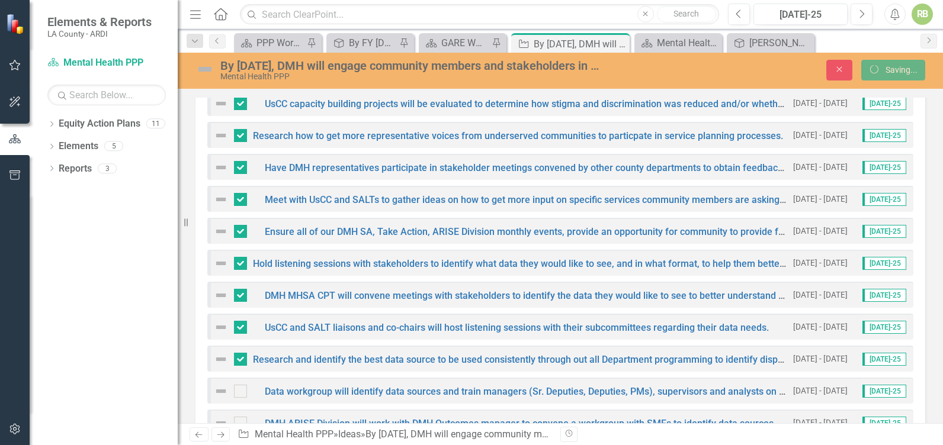
checkbox input "false"
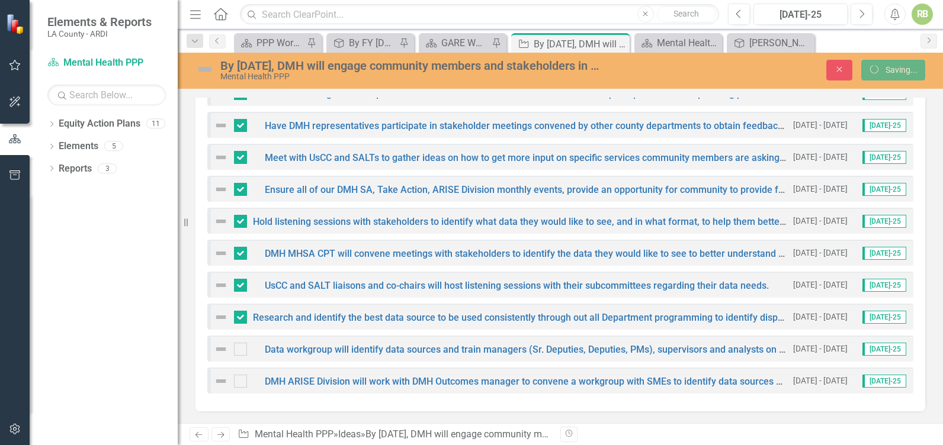
checkbox input "true"
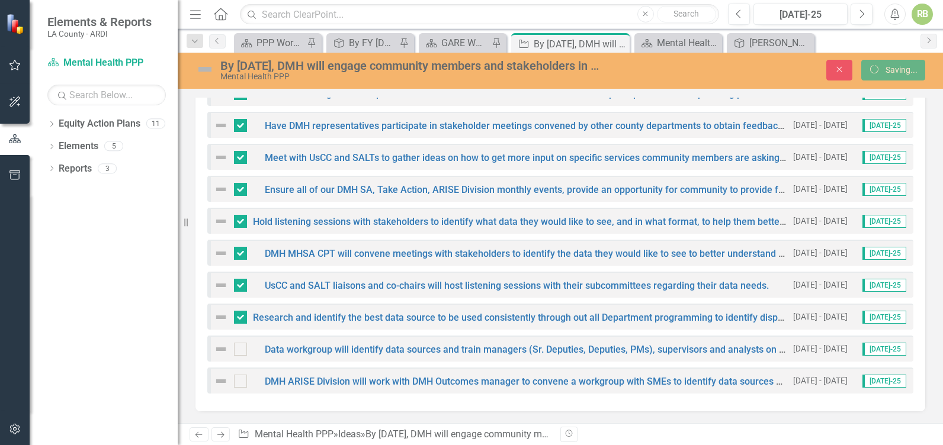
checkbox input "true"
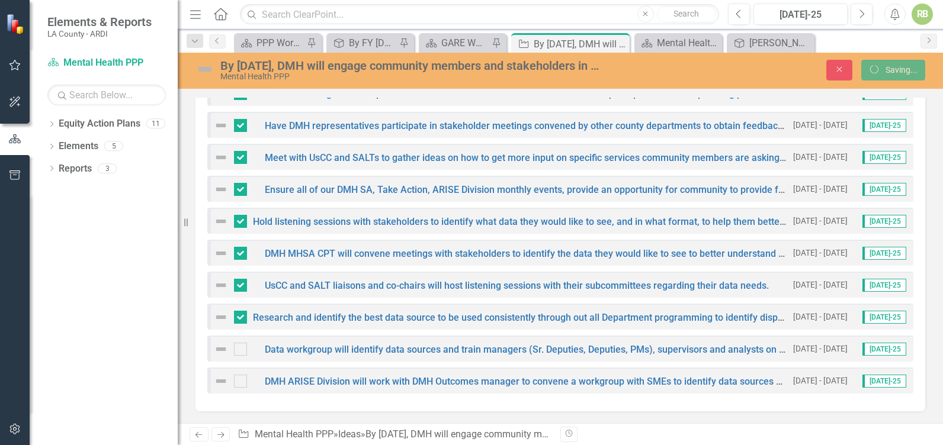
checkbox input "true"
checkbox input "false"
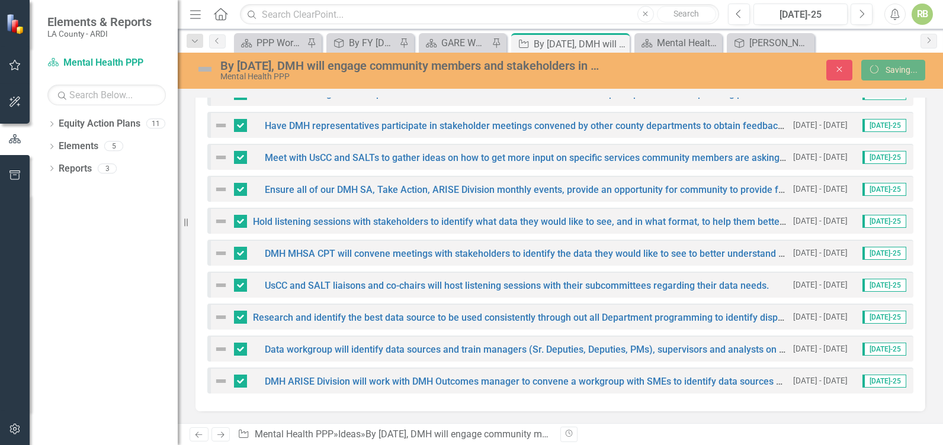
checkbox input "false"
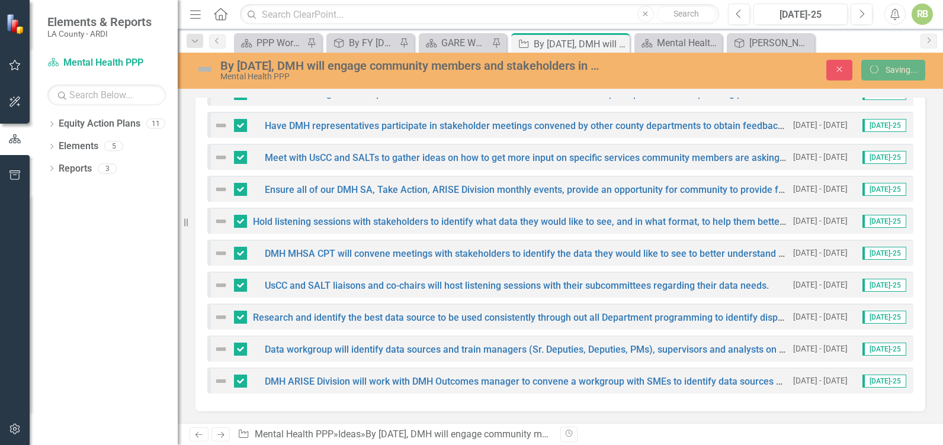
checkbox input "false"
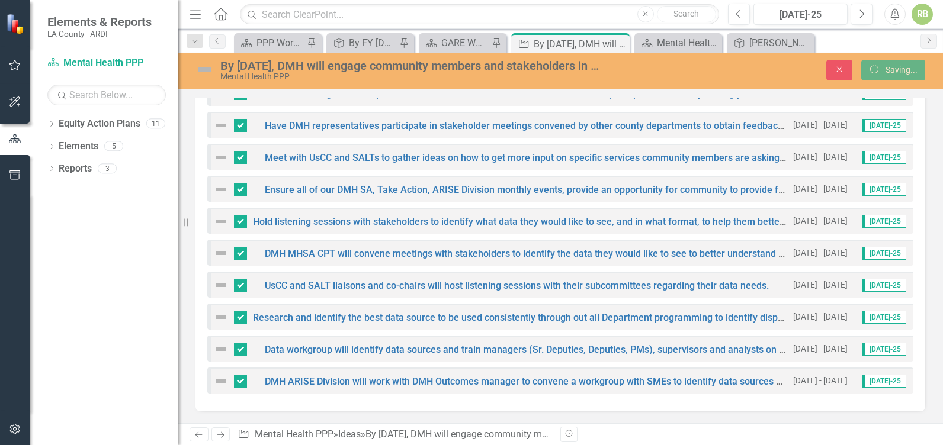
checkbox input "false"
checkbox input "true"
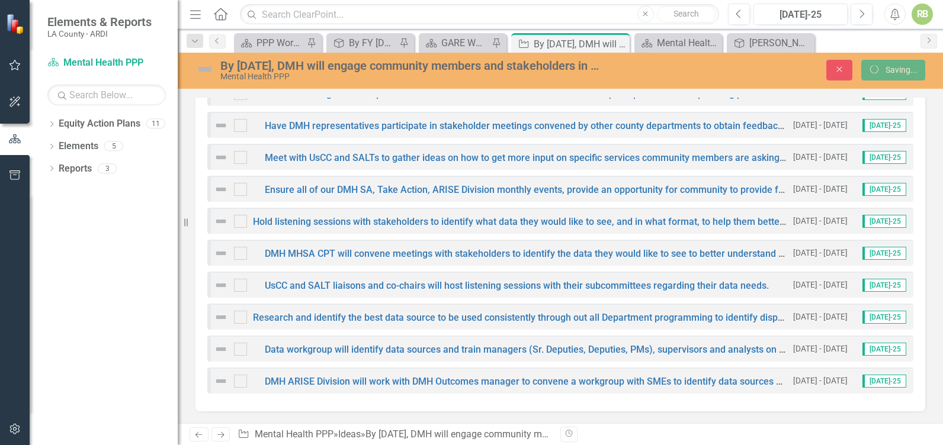
checkbox input "true"
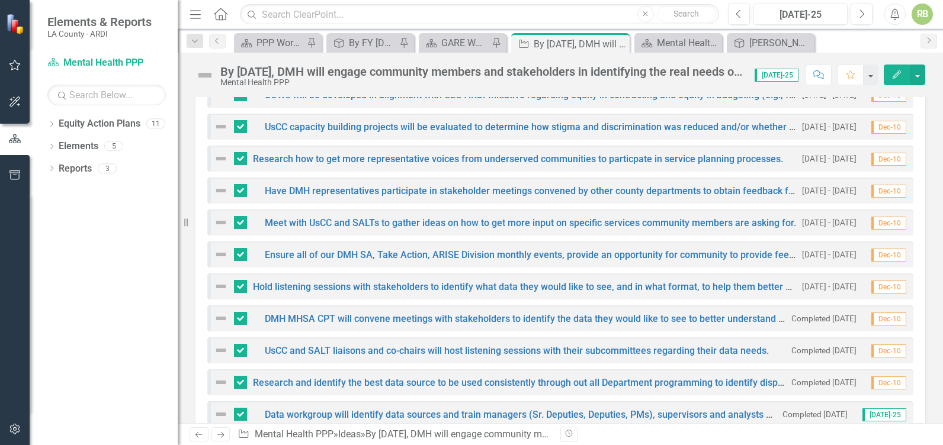
scroll to position [0, 0]
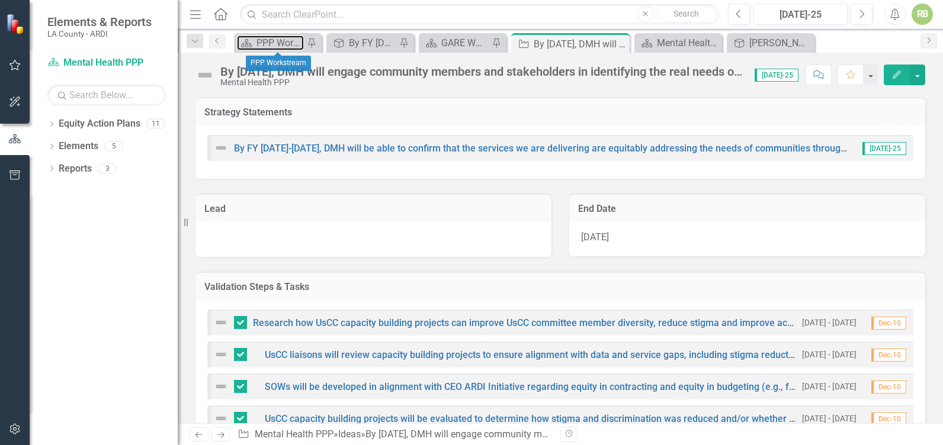
click at [291, 37] on div "PPP Workstream" at bounding box center [279, 43] width 47 height 15
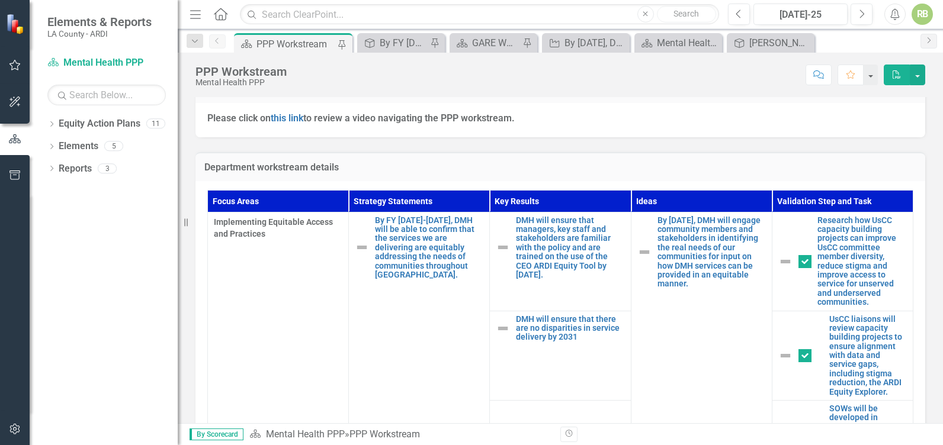
scroll to position [487, 0]
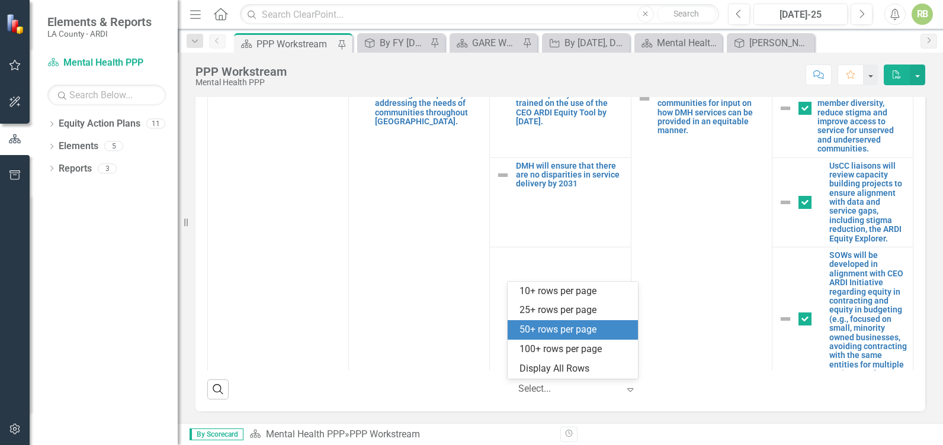
click at [627, 389] on icon "Expand" at bounding box center [630, 389] width 12 height 9
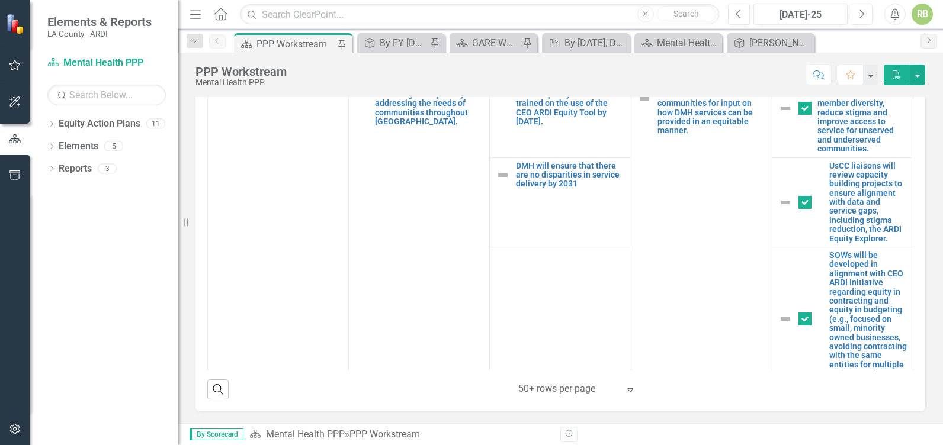
click at [913, 266] on div "Focus Areas Strategy Statements Key Results Ideas Validation Step and Task Impl…" at bounding box center [560, 220] width 730 height 384
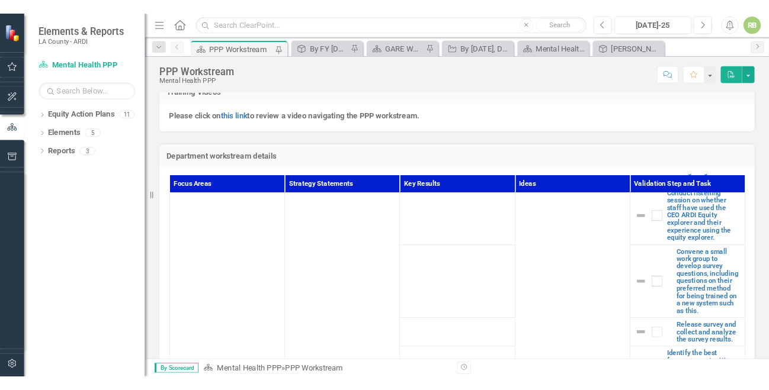
scroll to position [1875, 0]
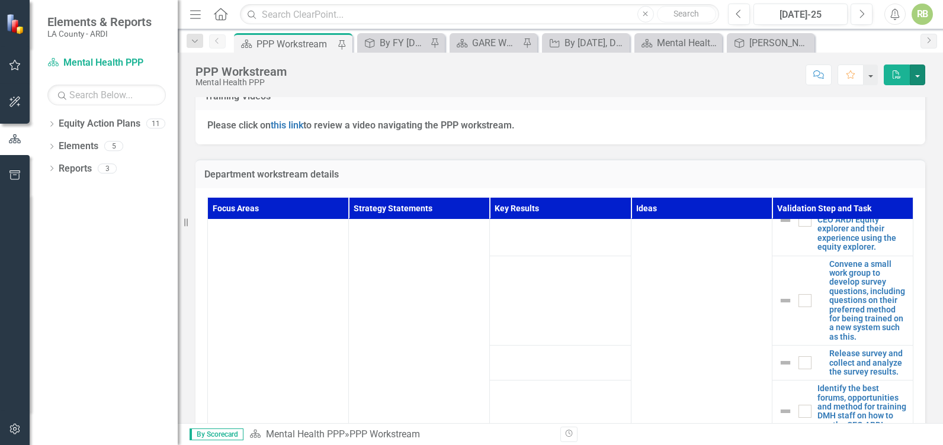
click at [917, 73] on button "button" at bounding box center [917, 75] width 15 height 21
click at [863, 119] on link "PDF Export to PDF" at bounding box center [877, 121] width 96 height 22
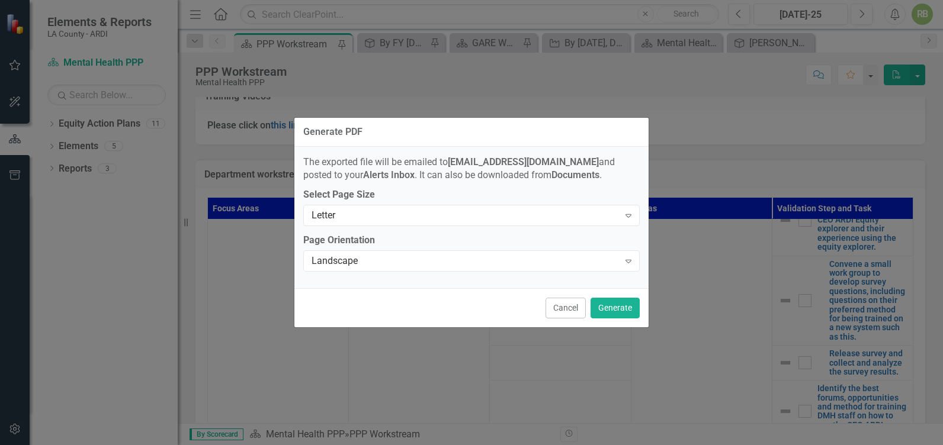
click at [630, 215] on icon at bounding box center [628, 216] width 6 height 4
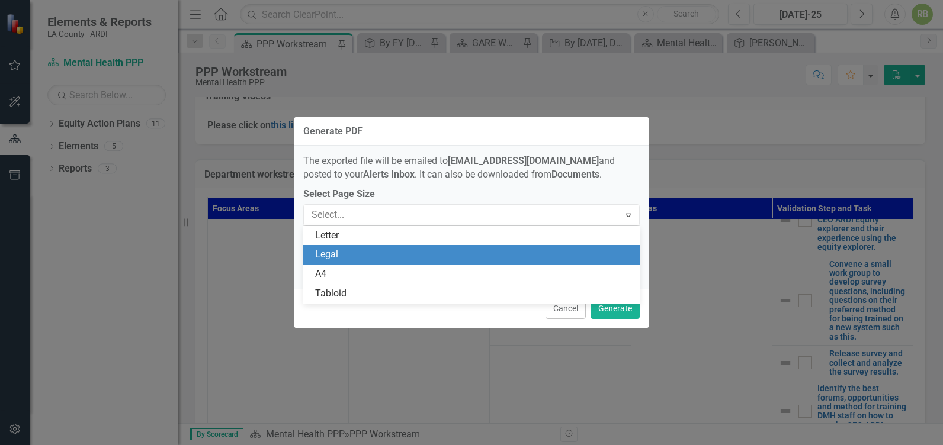
click at [327, 253] on div "Legal" at bounding box center [473, 255] width 317 height 14
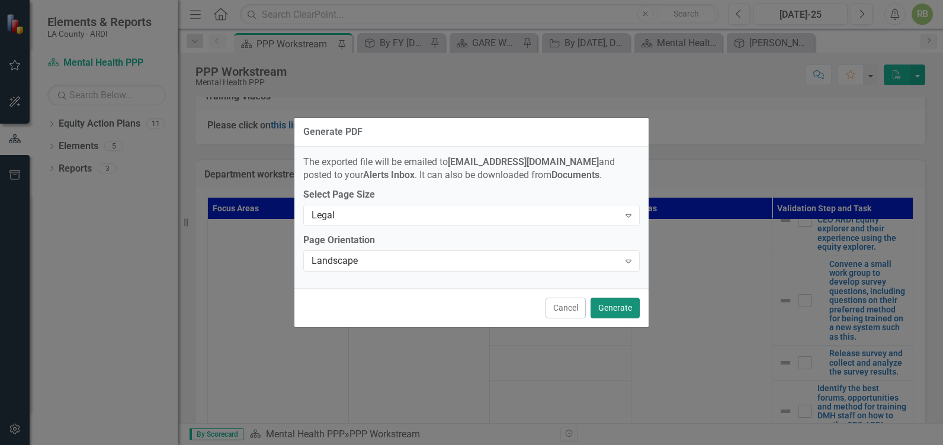
click at [623, 304] on button "Generate" at bounding box center [614, 308] width 49 height 21
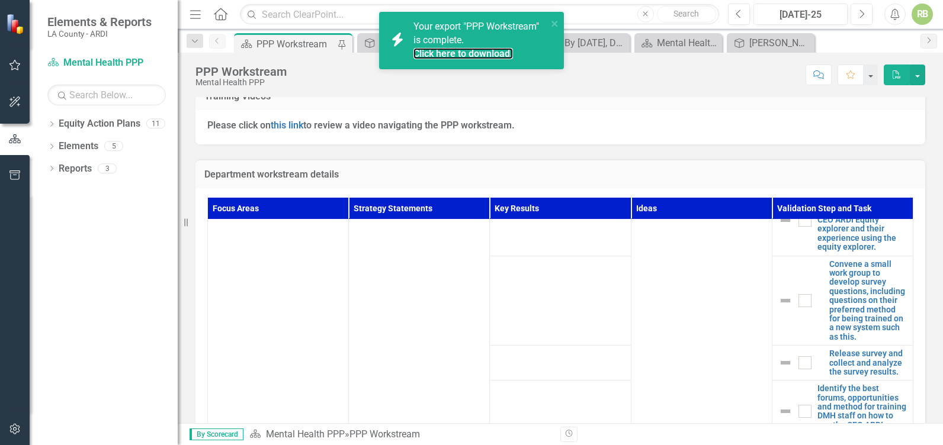
click at [439, 53] on link "Click here to download." at bounding box center [462, 53] width 99 height 11
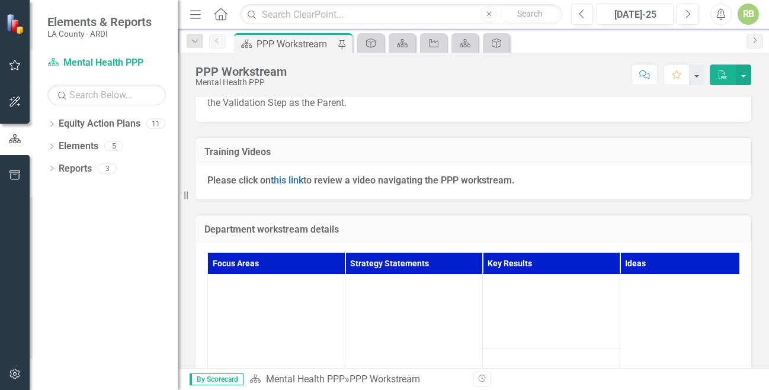
scroll to position [337, 0]
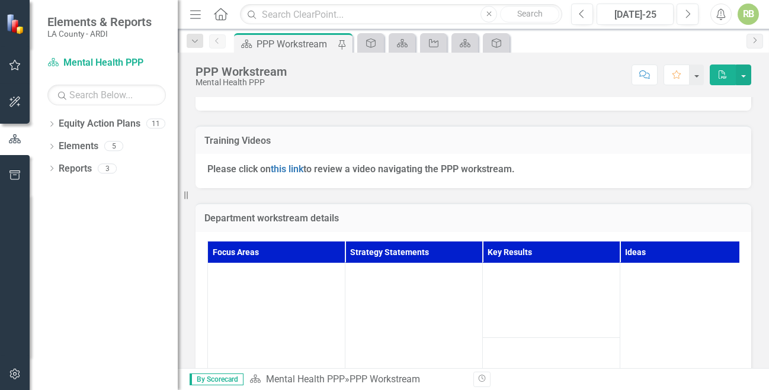
drag, startPoint x: 759, startPoint y: 229, endPoint x: 770, endPoint y: 285, distance: 57.4
click at [769, 285] on html "Elements & Reports LA County - ARDI Equity Action Plan Mental Health PPP Search…" at bounding box center [384, 195] width 769 height 390
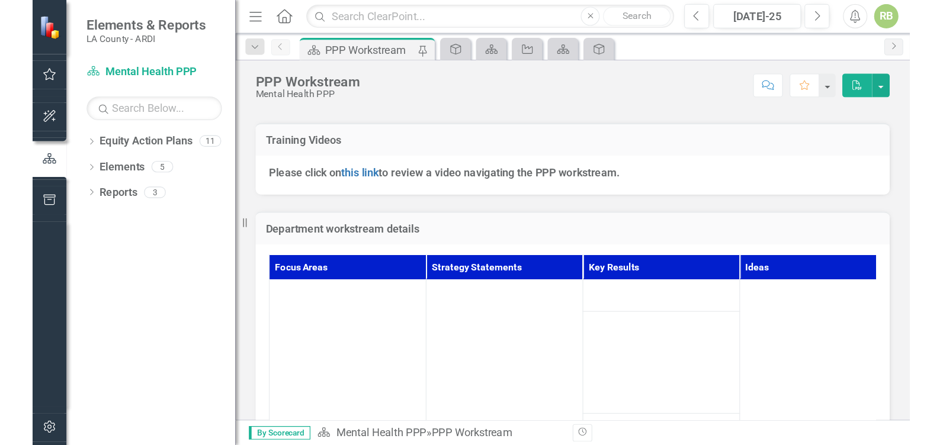
scroll to position [753, 0]
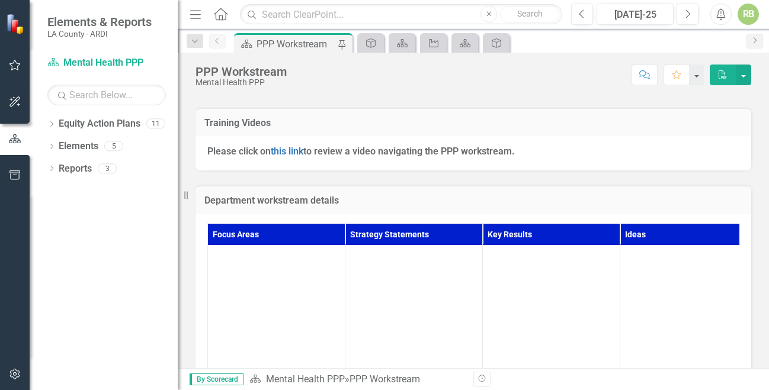
click at [215, 41] on icon "Previous" at bounding box center [217, 40] width 9 height 7
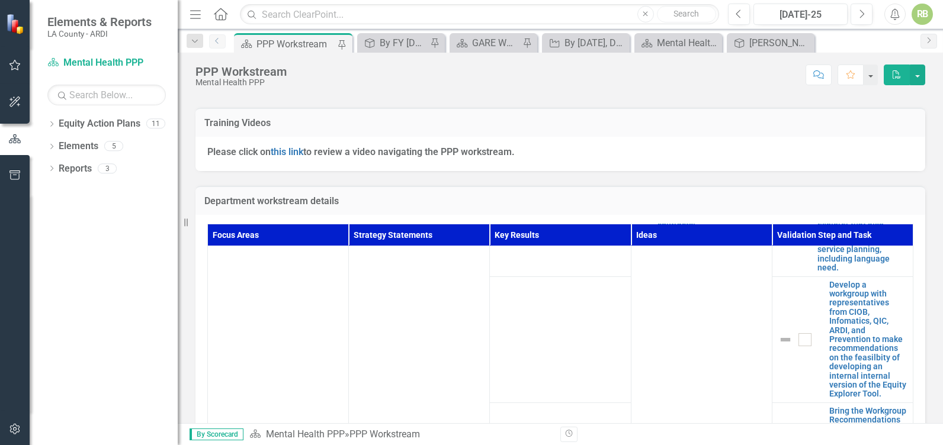
scroll to position [1420, 0]
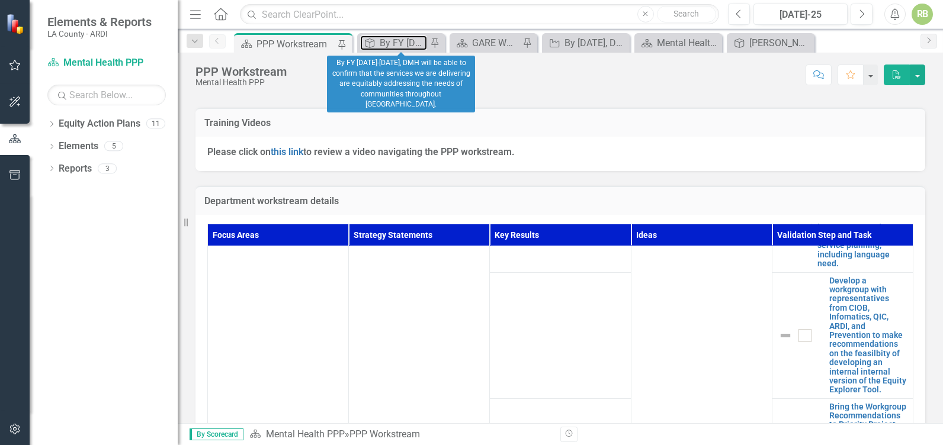
click at [402, 38] on div "By FY [DATE]-[DATE], DMH will be able to confirm that the services we are deliv…" at bounding box center [403, 43] width 47 height 15
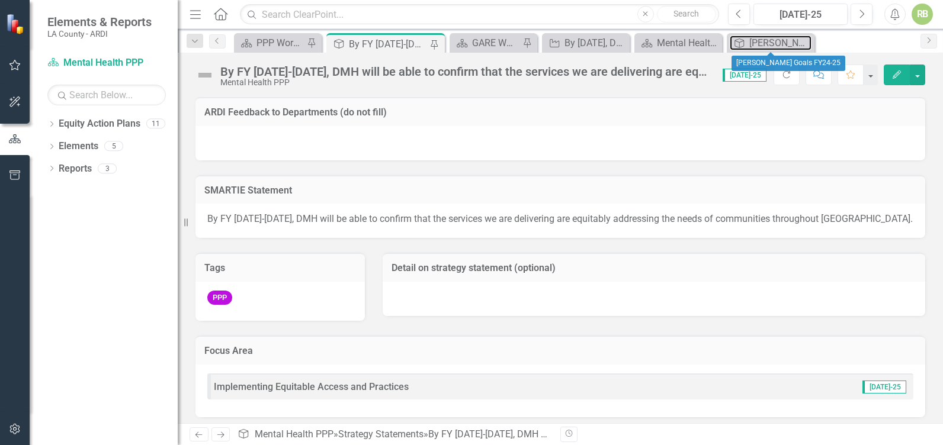
click at [760, 38] on div "[PERSON_NAME] Goals FY24-25" at bounding box center [780, 43] width 62 height 15
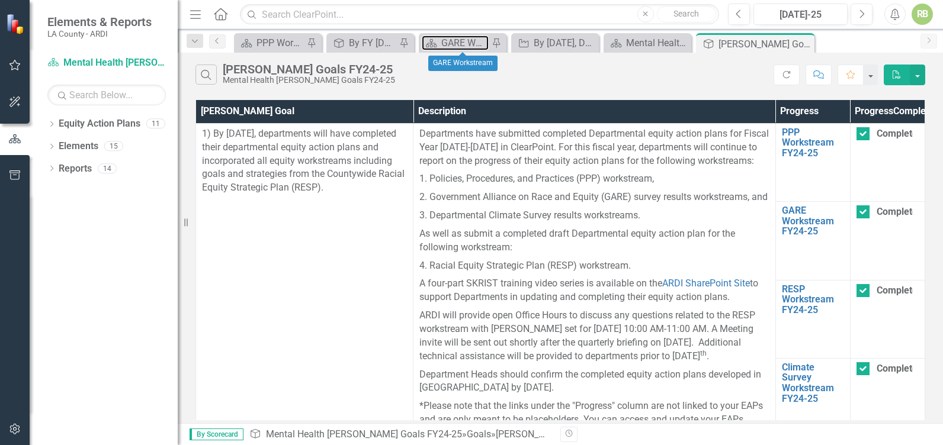
click at [457, 43] on div "GARE Workstream" at bounding box center [464, 43] width 47 height 15
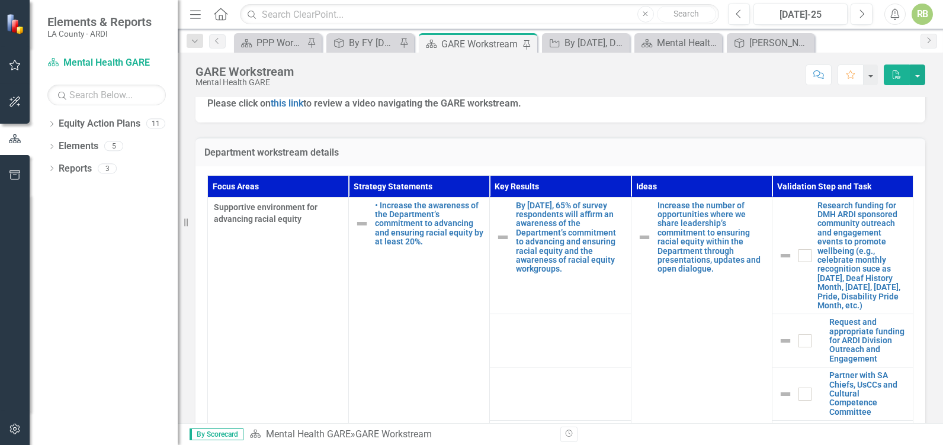
scroll to position [372, 0]
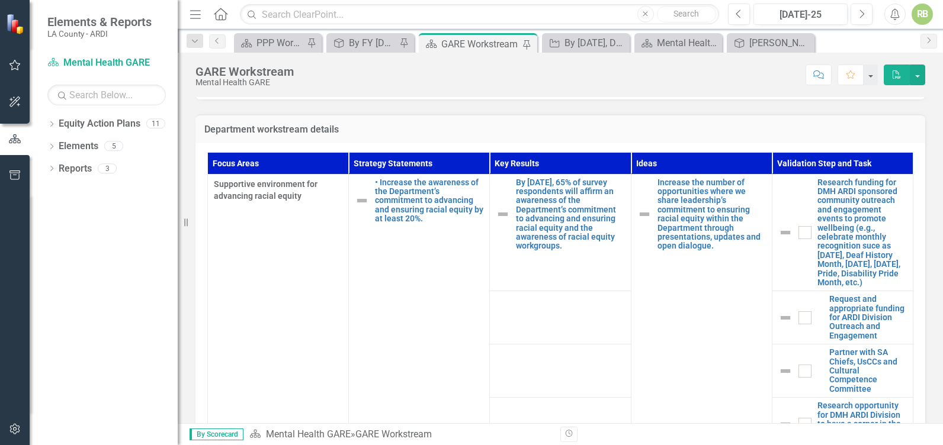
click at [798, 234] on input "checkbox" at bounding box center [802, 230] width 8 height 8
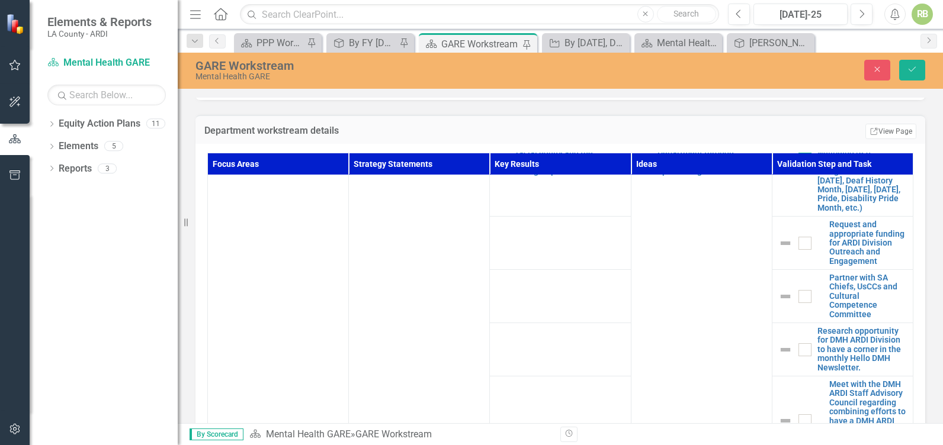
scroll to position [95, 0]
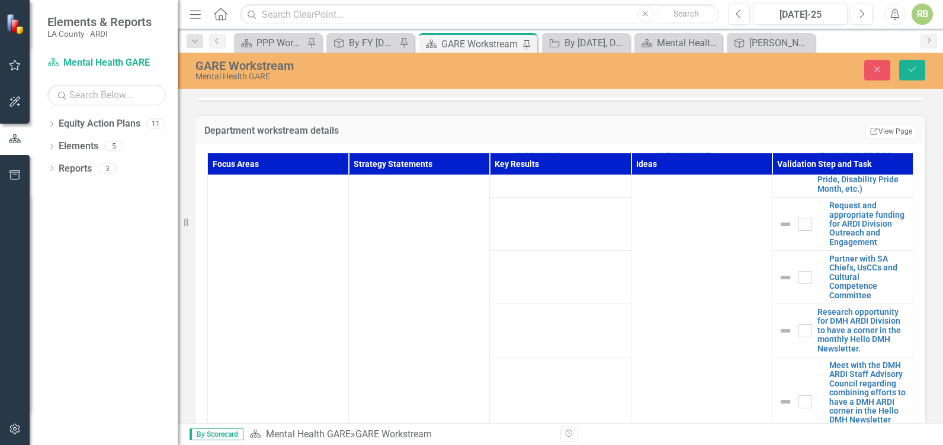
click at [798, 226] on input "checkbox" at bounding box center [802, 222] width 8 height 8
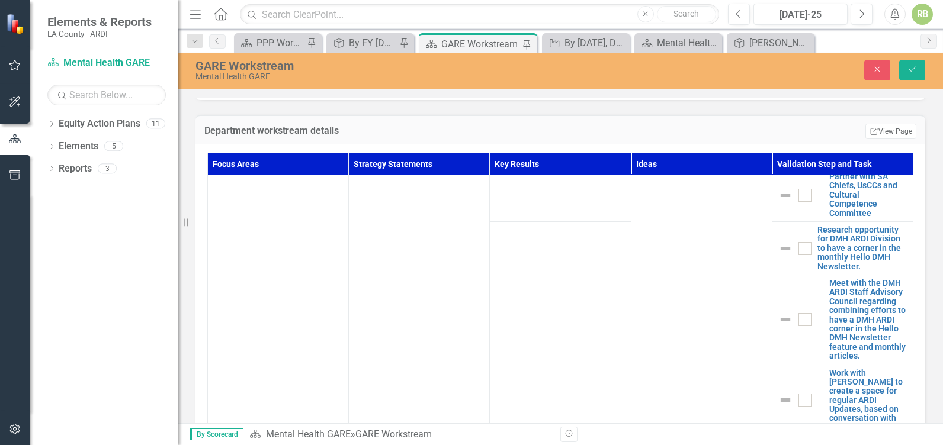
scroll to position [179, 0]
click at [798, 200] on div at bounding box center [804, 193] width 13 height 13
click at [798, 195] on input "checkbox" at bounding box center [802, 191] width 8 height 8
click at [798, 253] on div at bounding box center [804, 246] width 13 height 13
click at [798, 248] on input "checkbox" at bounding box center [802, 244] width 8 height 8
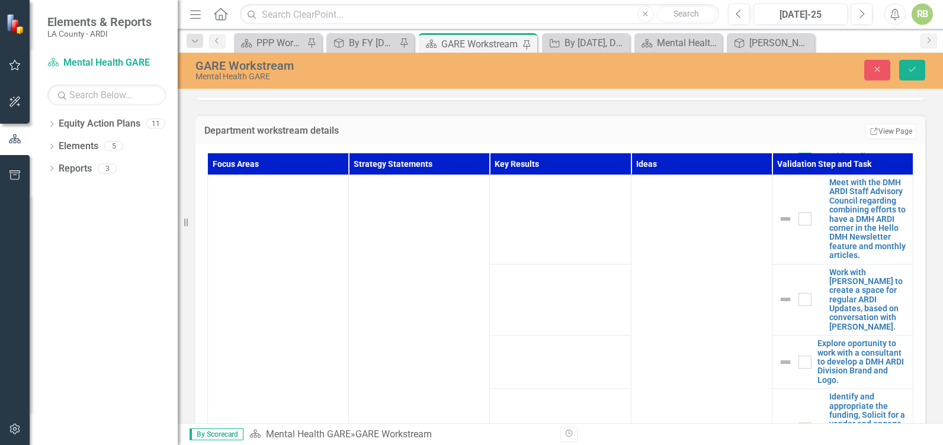
scroll to position [288, 0]
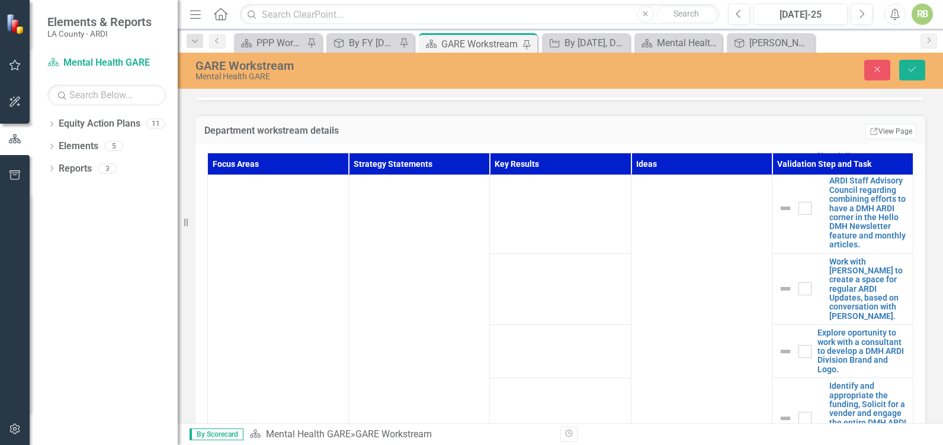
click at [798, 210] on input "checkbox" at bounding box center [802, 206] width 8 height 8
click at [798, 296] on div at bounding box center [804, 288] width 13 height 13
click at [798, 290] on input "checkbox" at bounding box center [802, 286] width 8 height 8
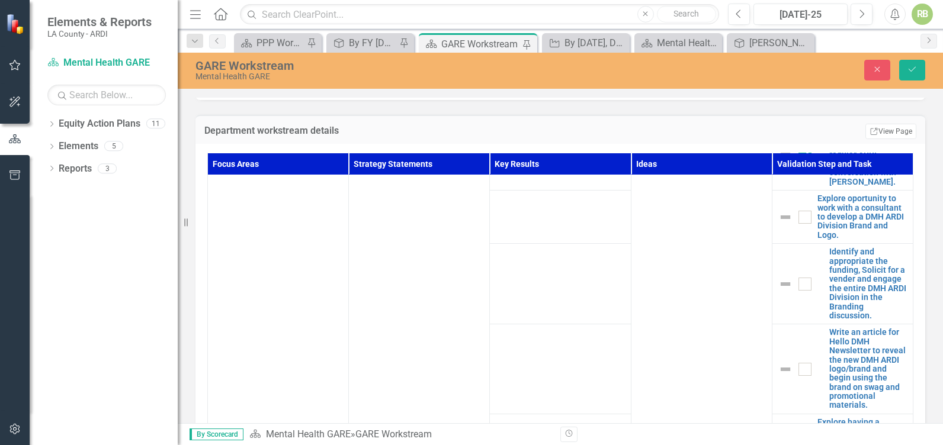
scroll to position [429, 0]
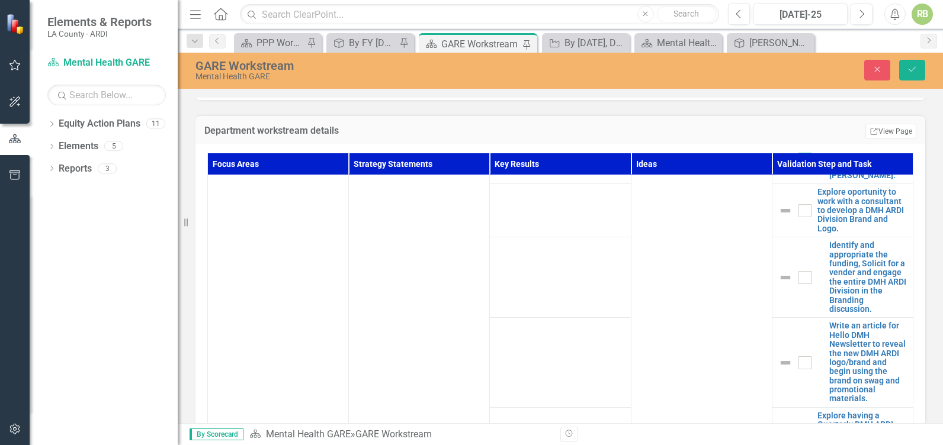
click at [798, 217] on div at bounding box center [804, 210] width 13 height 13
click at [798, 212] on input "checkbox" at bounding box center [802, 208] width 8 height 8
click at [798, 284] on div at bounding box center [804, 277] width 13 height 13
click at [798, 279] on input "checkbox" at bounding box center [802, 275] width 8 height 8
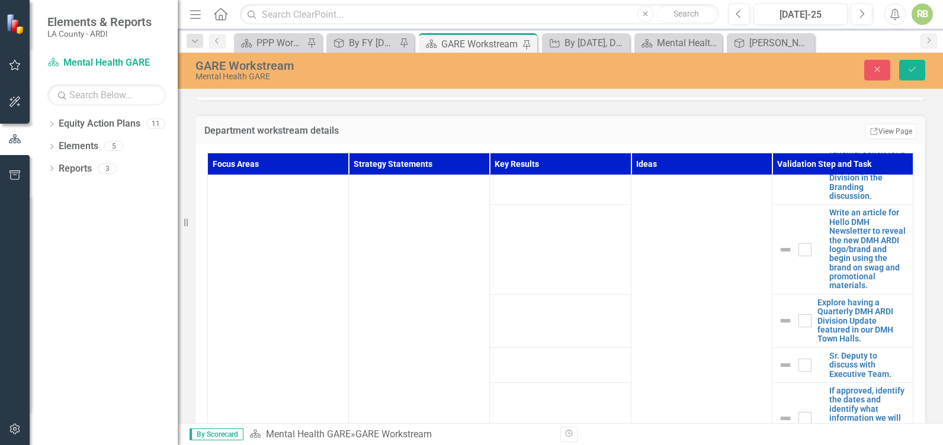
scroll to position [550, 0]
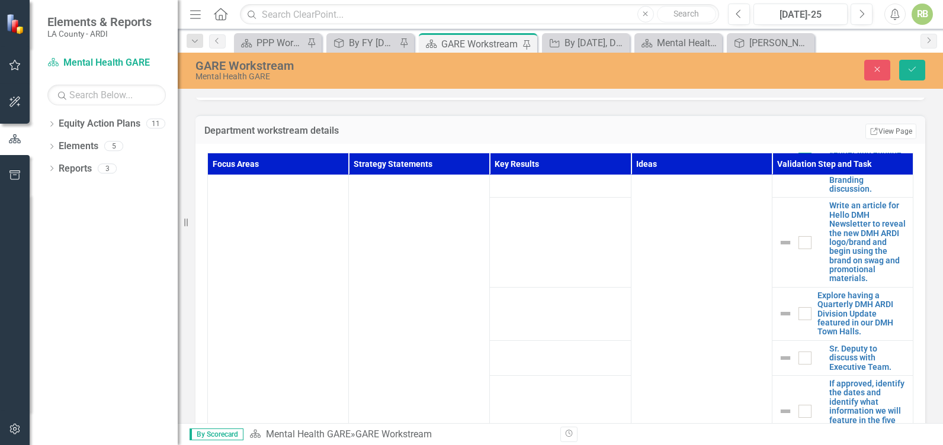
click at [798, 249] on div at bounding box center [804, 242] width 13 height 13
click at [798, 244] on input "checkbox" at bounding box center [802, 240] width 8 height 8
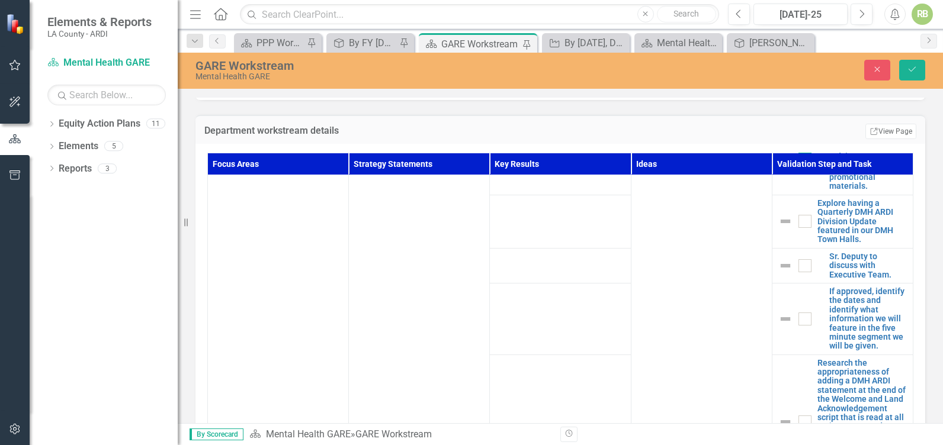
scroll to position [644, 0]
click at [798, 221] on input "checkbox" at bounding box center [802, 217] width 8 height 8
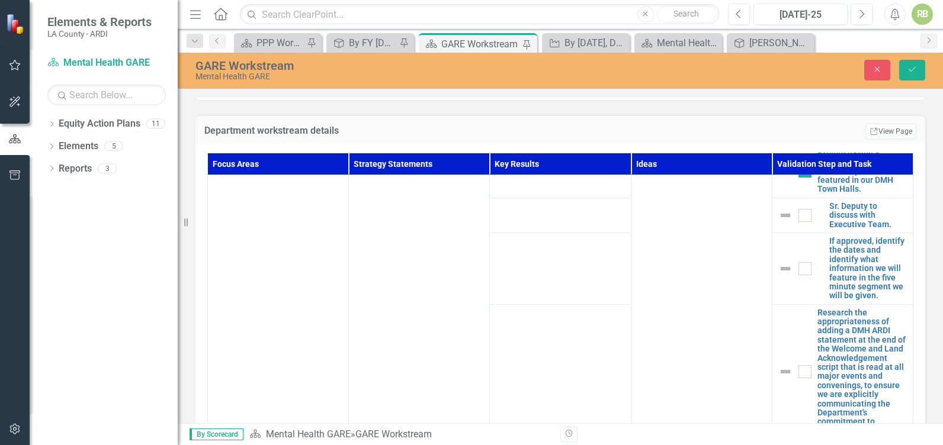
scroll to position [703, 0]
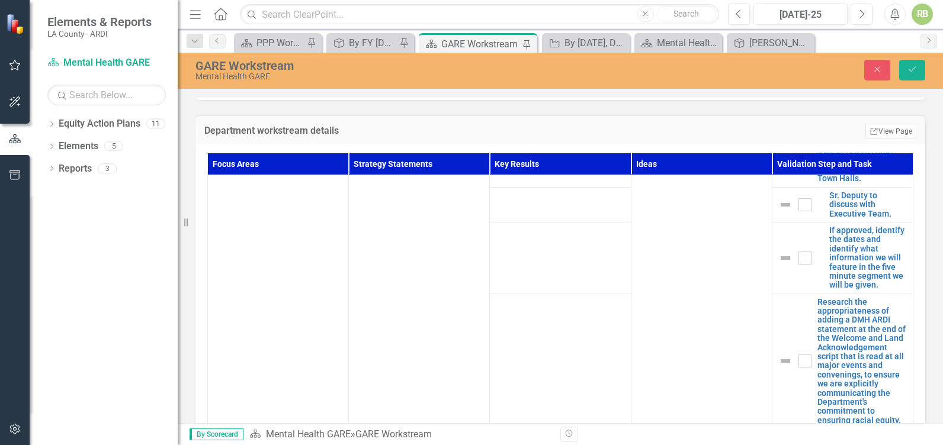
click at [798, 211] on div at bounding box center [804, 204] width 13 height 13
click at [798, 206] on input "checkbox" at bounding box center [802, 202] width 8 height 8
click at [798, 265] on div at bounding box center [804, 258] width 13 height 13
click at [798, 259] on input "checkbox" at bounding box center [802, 256] width 8 height 8
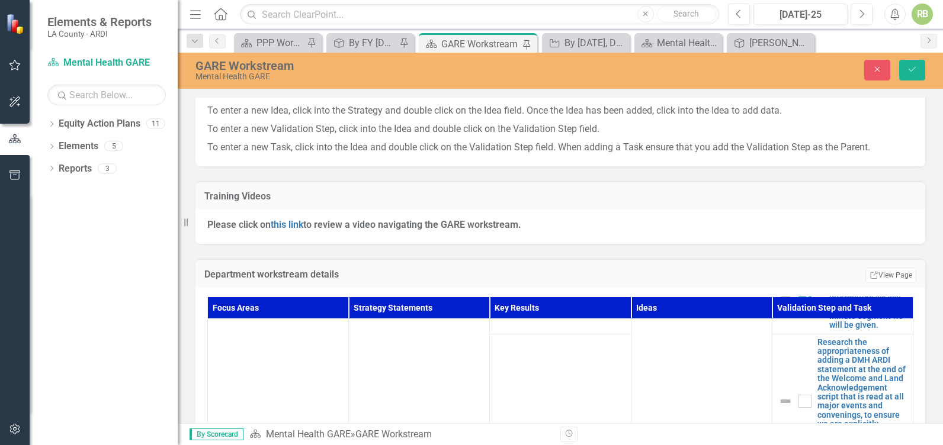
scroll to position [213, 0]
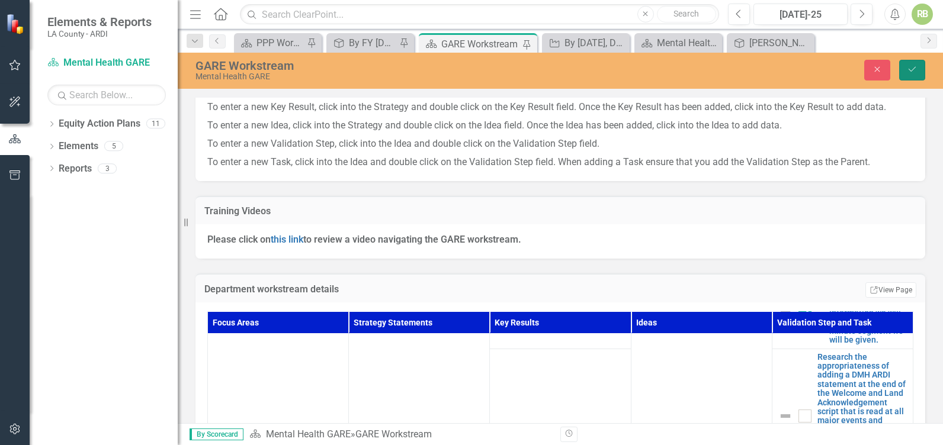
click at [916, 66] on icon "Save" at bounding box center [912, 69] width 11 height 8
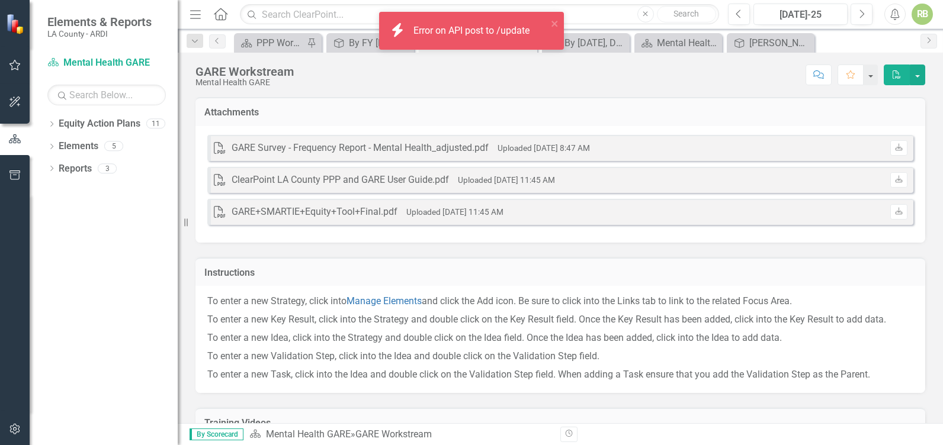
drag, startPoint x: 937, startPoint y: 221, endPoint x: 942, endPoint y: 280, distance: 58.8
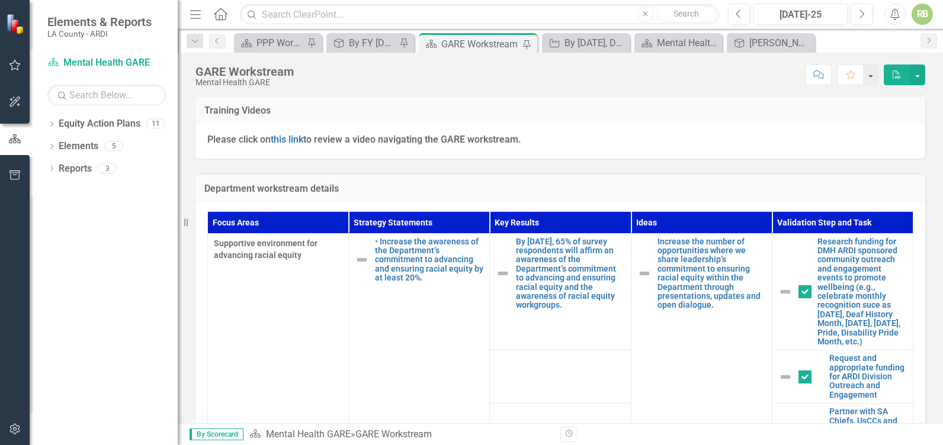
scroll to position [328, 0]
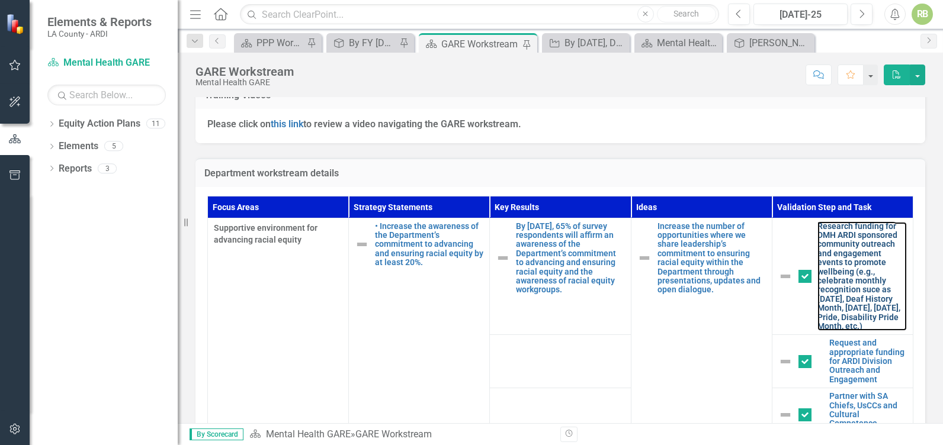
click at [834, 246] on link "Research funding for DMH ARDI sponsored community outreach and engagement event…" at bounding box center [861, 277] width 89 height 110
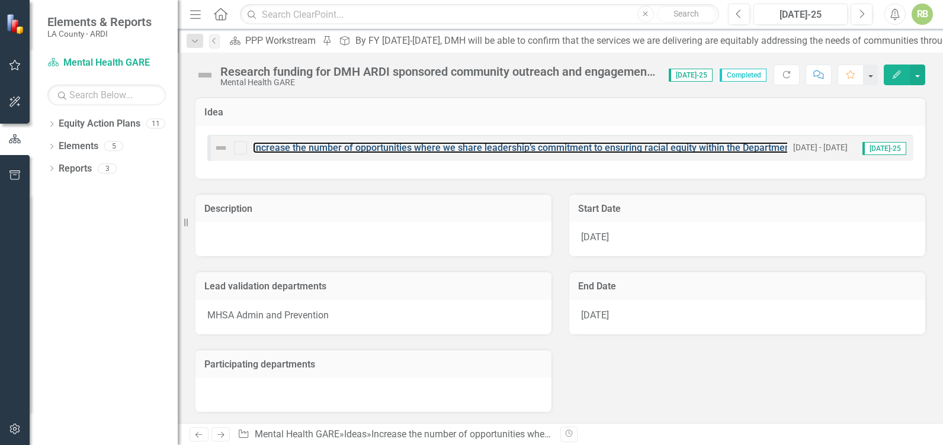
click at [455, 152] on link "Increase the number of opportunities where we share leadership’s commitment to …" at bounding box center [632, 147] width 759 height 11
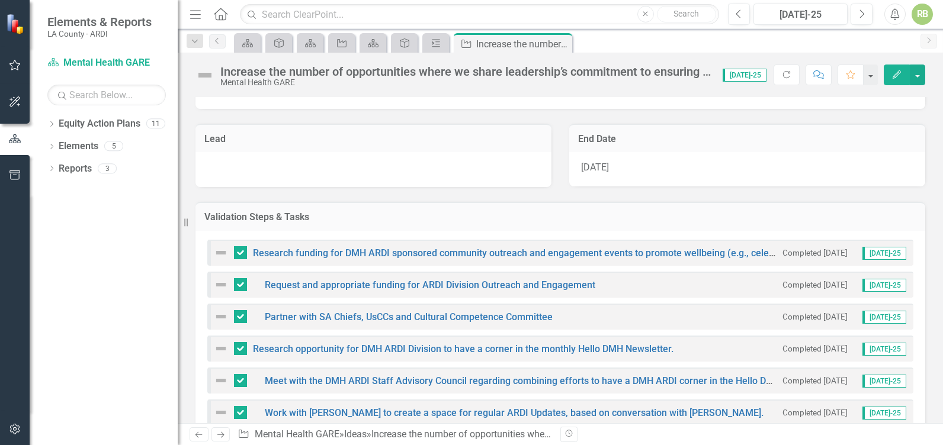
scroll to position [92, 0]
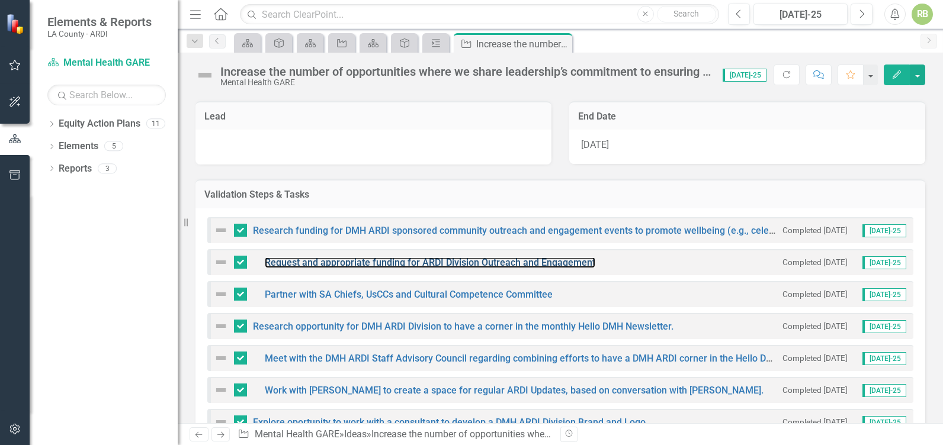
click at [437, 261] on link "Request and appropriate funding for ARDI Division Outreach and Engagement" at bounding box center [430, 262] width 330 height 11
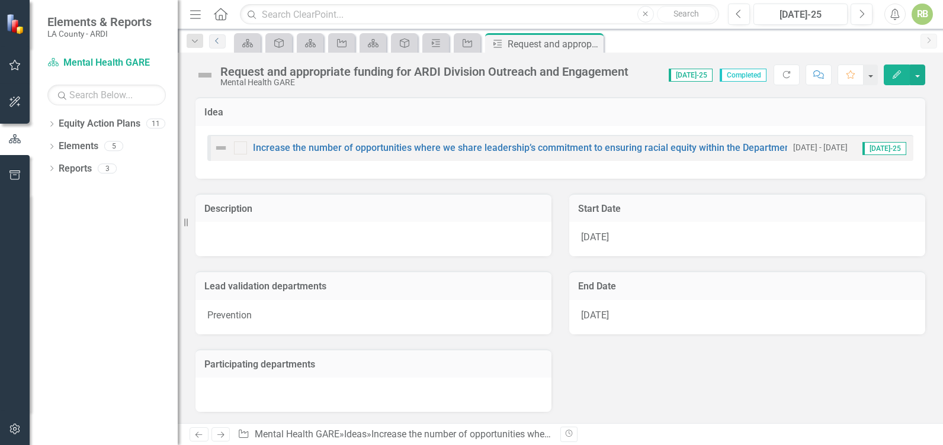
click at [217, 41] on icon "Previous" at bounding box center [217, 40] width 9 height 7
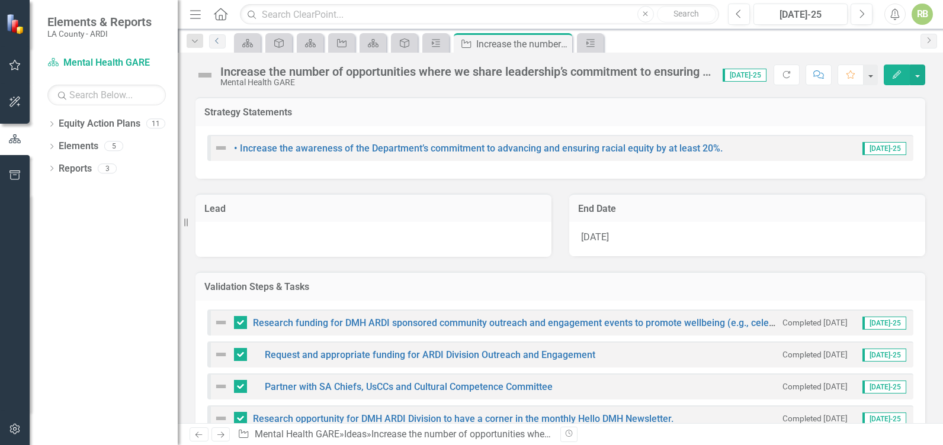
click at [217, 41] on icon "Previous" at bounding box center [217, 40] width 9 height 7
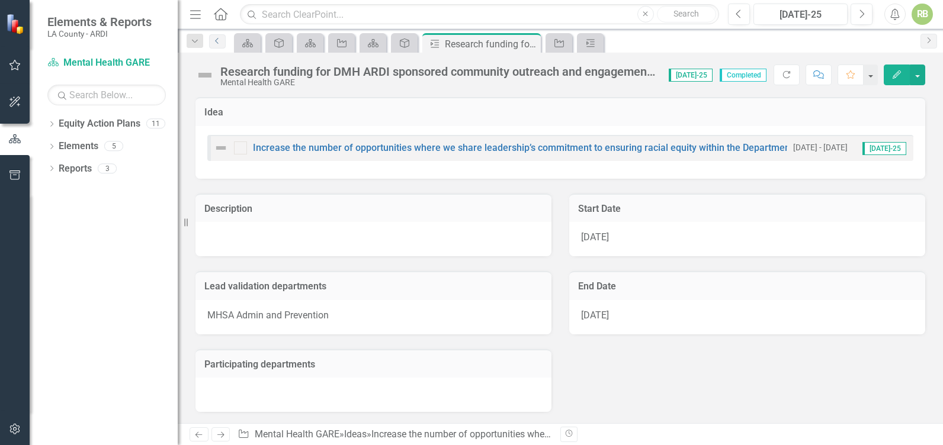
click at [217, 41] on icon "Previous" at bounding box center [217, 40] width 9 height 7
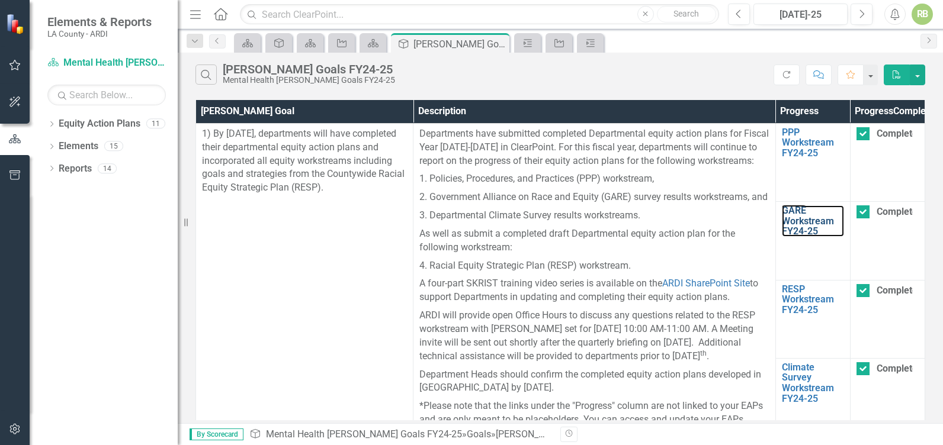
click at [793, 235] on link "GARE Workstream FY24-25" at bounding box center [813, 221] width 62 height 31
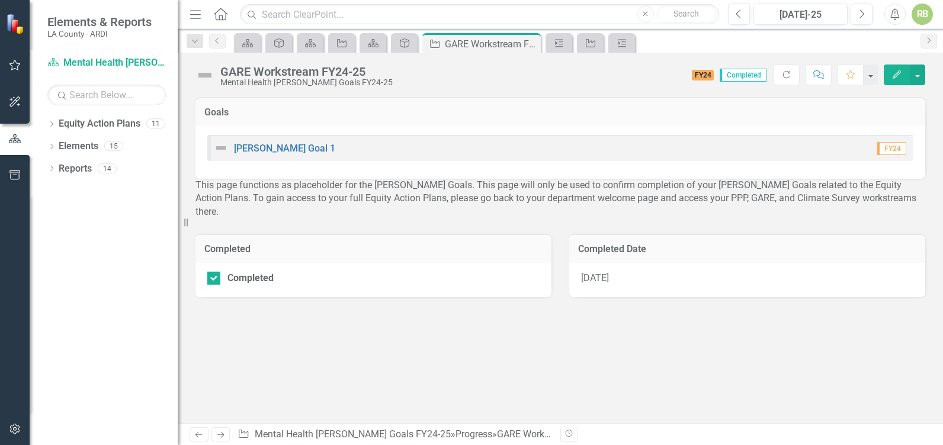
click at [53, 123] on icon "Dropdown" at bounding box center [51, 125] width 8 height 7
click at [44, 168] on icon "Dropdown" at bounding box center [40, 168] width 9 height 7
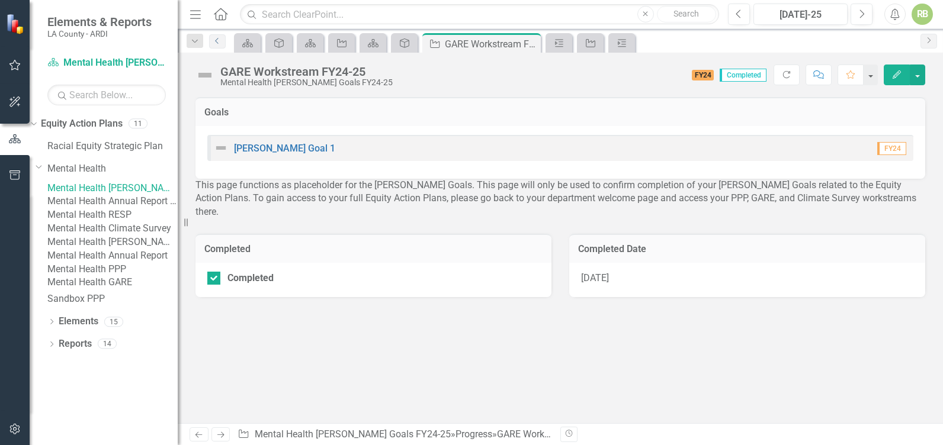
click at [219, 39] on icon "Previous" at bounding box center [217, 40] width 9 height 7
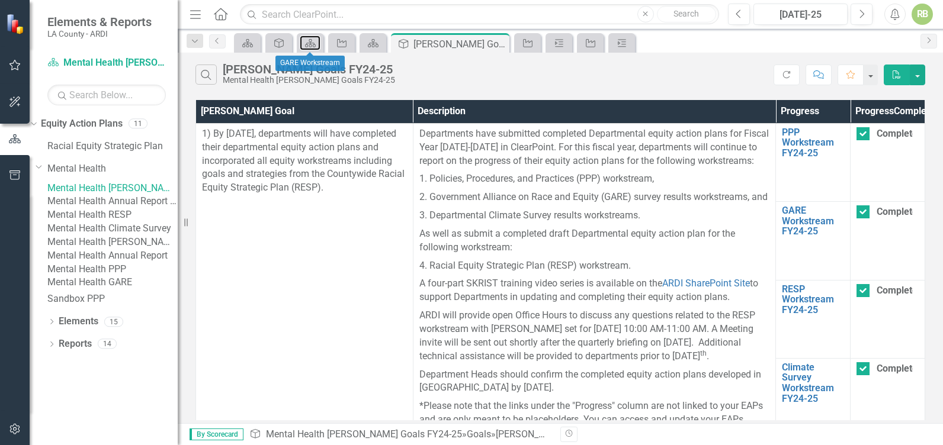
click at [310, 43] on icon at bounding box center [310, 43] width 11 height 8
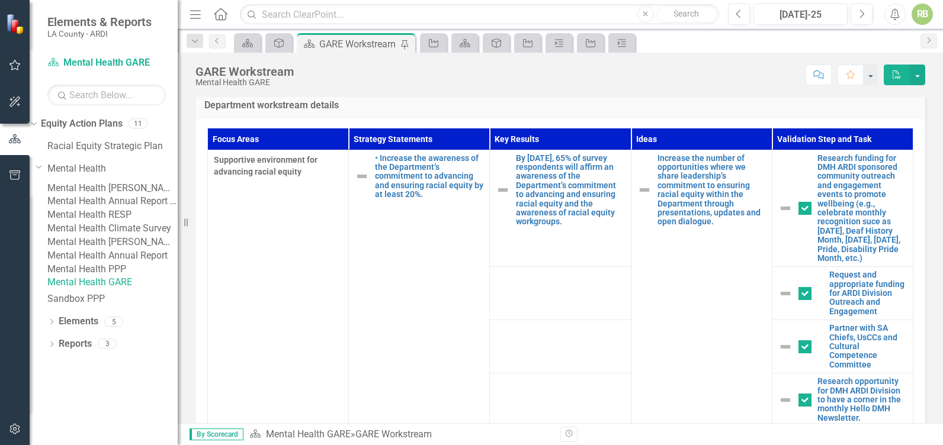
scroll to position [399, 0]
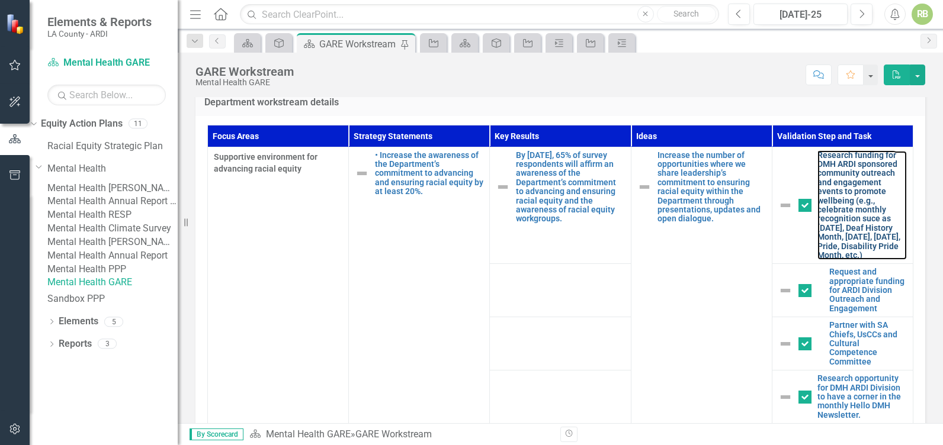
click at [858, 171] on link "Research funding for DMH ARDI sponsored community outreach and engagement event…" at bounding box center [861, 206] width 89 height 110
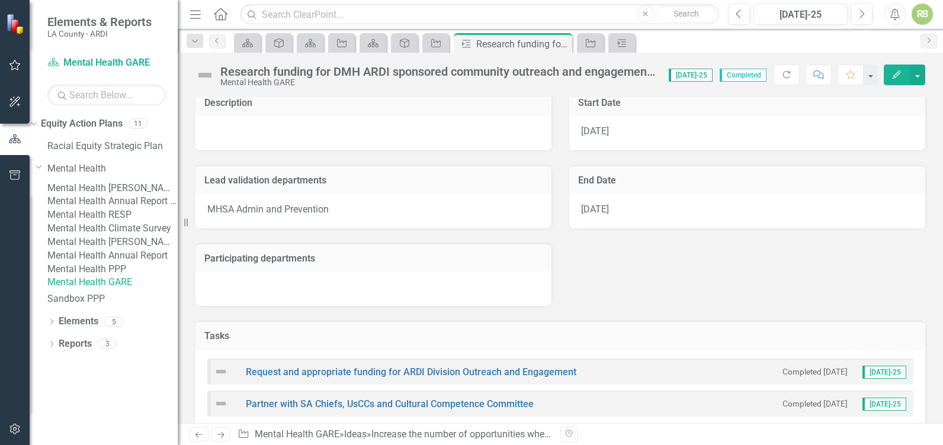
scroll to position [129, 0]
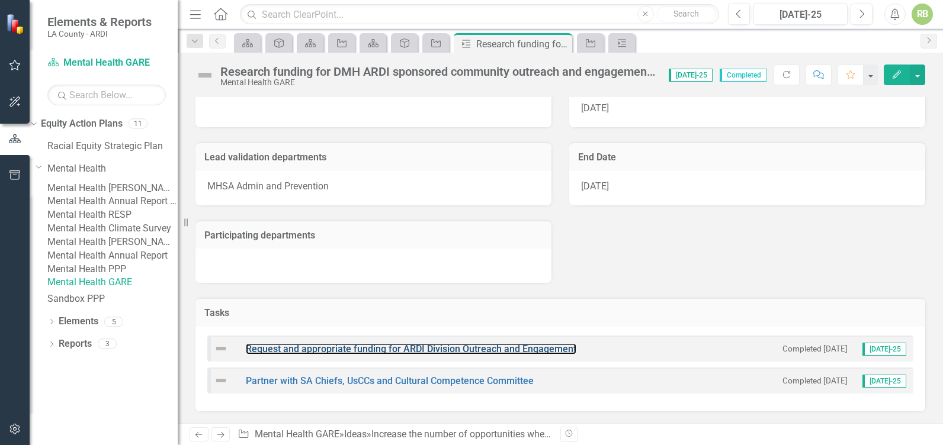
click at [414, 348] on link "Request and appropriate funding for ARDI Division Outreach and Engagement" at bounding box center [411, 348] width 330 height 11
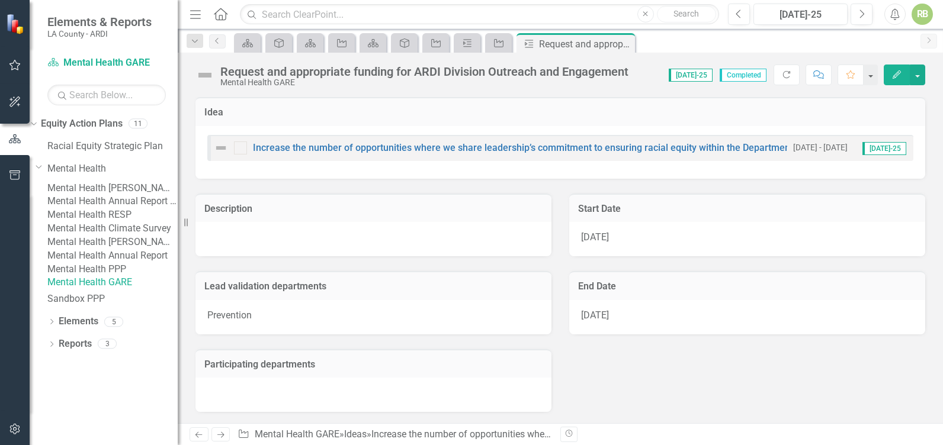
drag, startPoint x: 474, startPoint y: 75, endPoint x: 445, endPoint y: 72, distance: 29.2
click at [445, 72] on div "Request and appropriate funding for ARDI Division Outreach and Engagement" at bounding box center [424, 71] width 408 height 13
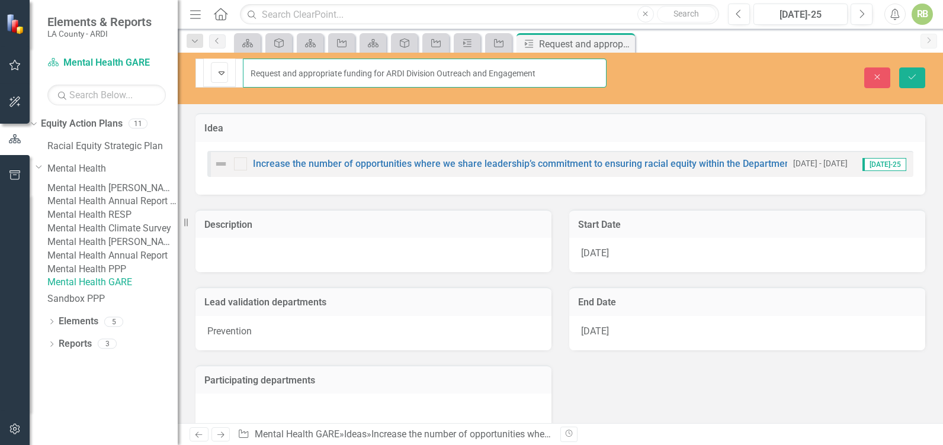
click at [404, 69] on input "Request and appropriate funding for ARDI Division Outreach and Engagement" at bounding box center [425, 73] width 364 height 29
click at [911, 73] on icon "Save" at bounding box center [912, 77] width 11 height 8
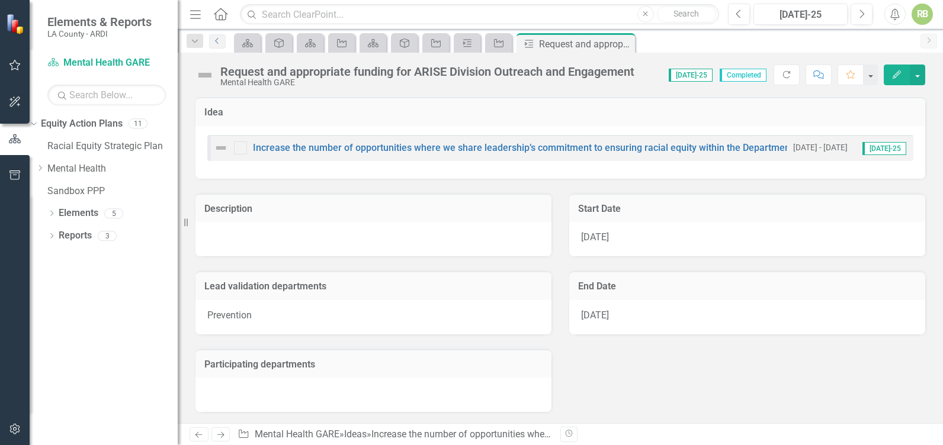
click at [219, 40] on icon "Previous" at bounding box center [217, 40] width 9 height 7
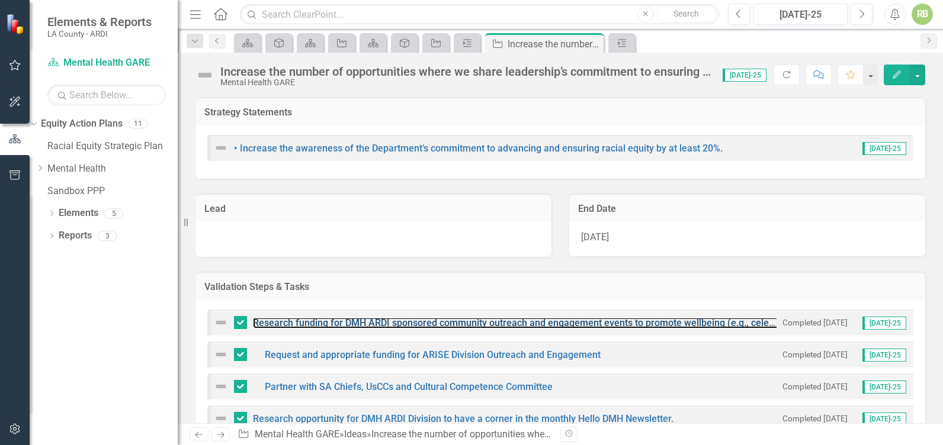
click at [386, 322] on link "Research funding for DMH ARDI sponsored community outreach and engagement event…" at bounding box center [748, 322] width 991 height 11
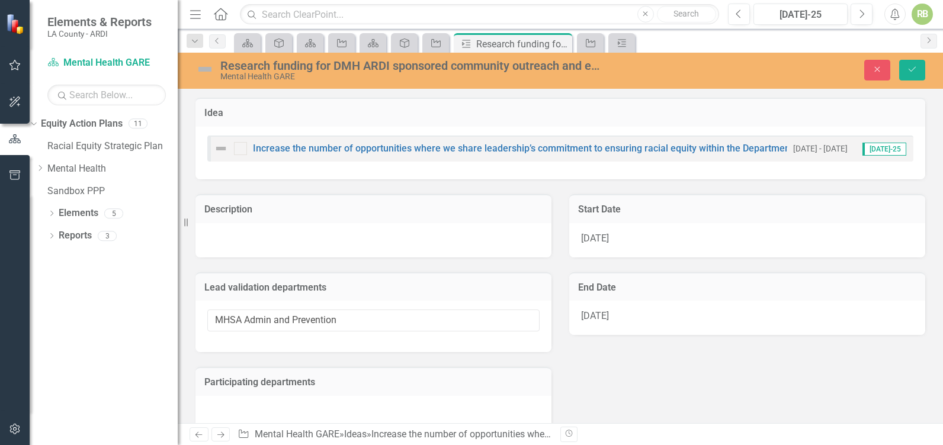
click at [378, 63] on div "Research funding for DMH ARDI sponsored community outreach and engagement event…" at bounding box center [410, 65] width 380 height 13
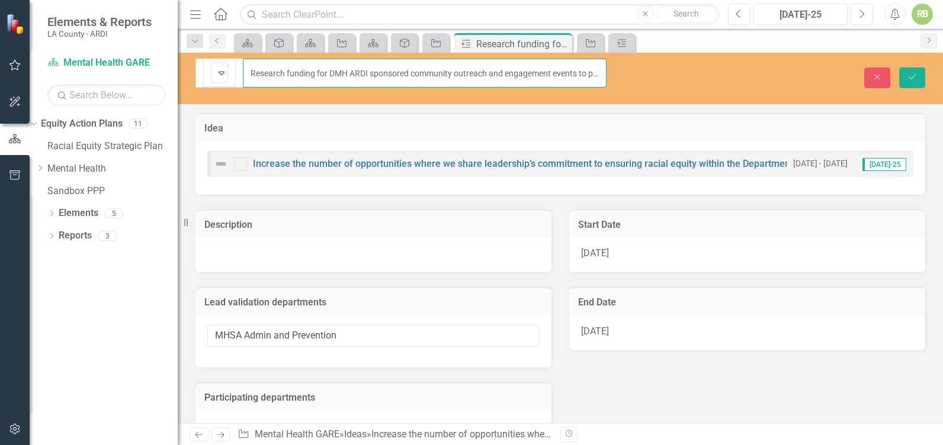
click at [367, 70] on input "Research funding for DMH ARDI sponsored community outreach and engagement event…" at bounding box center [425, 73] width 364 height 29
click at [917, 73] on icon "Save" at bounding box center [912, 77] width 11 height 8
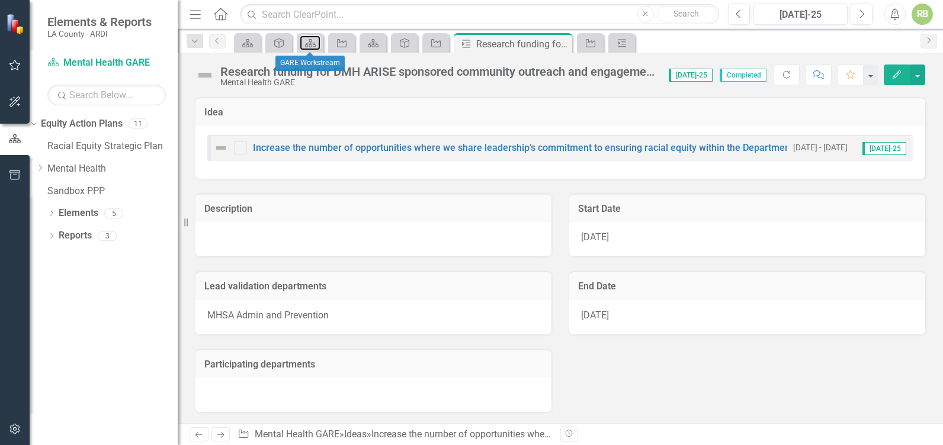
click at [315, 41] on icon "Equity Action Plan" at bounding box center [310, 42] width 12 height 9
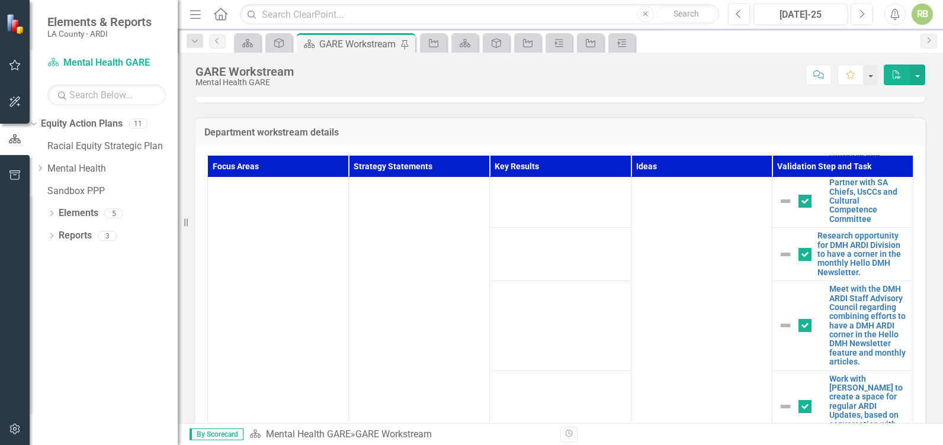
scroll to position [185, 0]
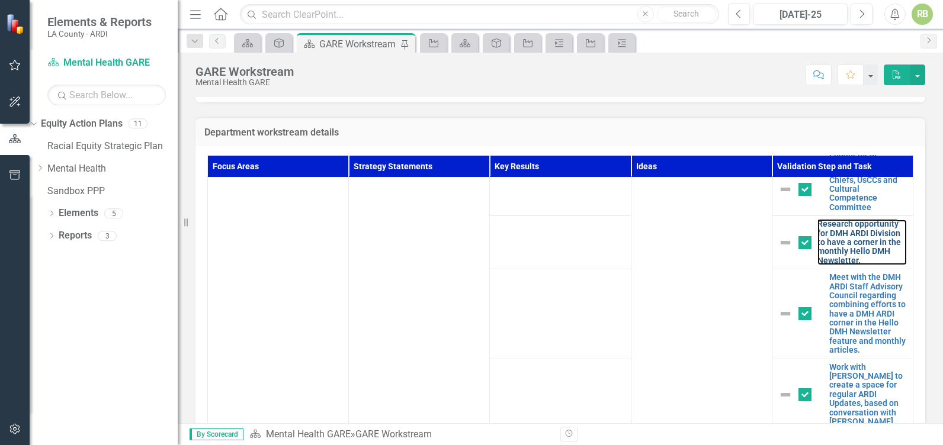
click at [856, 252] on link "Research opportunity for DMH ARDI Division to have a corner in the monthly Hell…" at bounding box center [861, 243] width 89 height 46
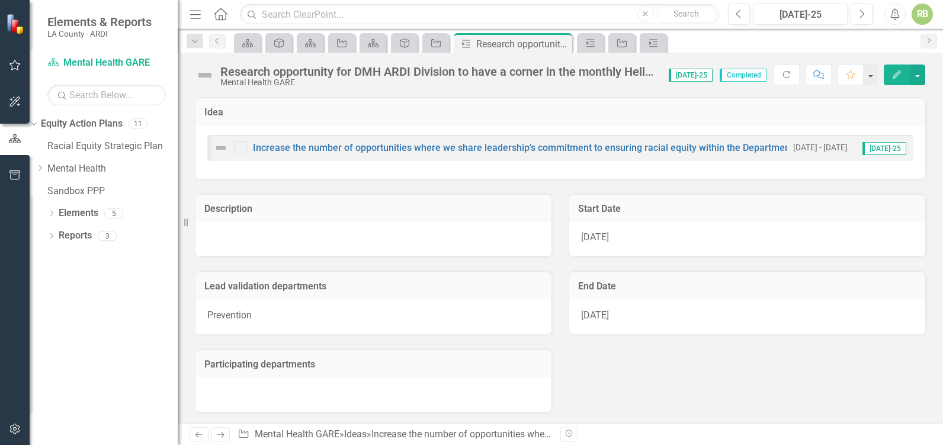
click at [409, 72] on div "Research opportunity for DMH ARDI Division to have a corner in the monthly Hell…" at bounding box center [438, 71] width 436 height 13
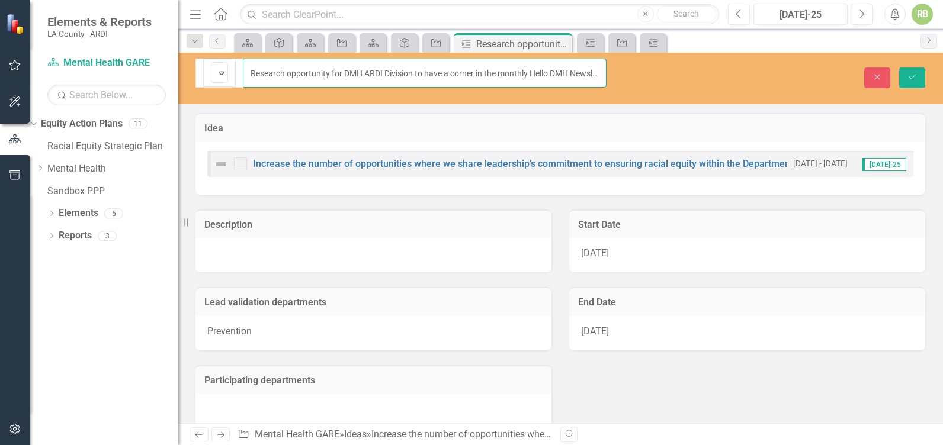
click at [384, 69] on input "Research opportunity for DMH ARDI Division to have a corner in the monthly Hell…" at bounding box center [425, 73] width 364 height 29
click at [915, 73] on icon "Save" at bounding box center [912, 77] width 11 height 8
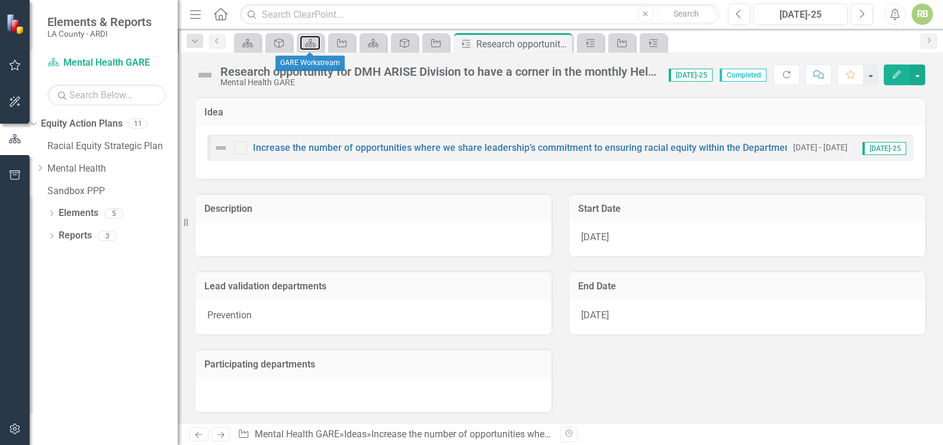
click at [312, 41] on icon "Equity Action Plan" at bounding box center [310, 42] width 12 height 9
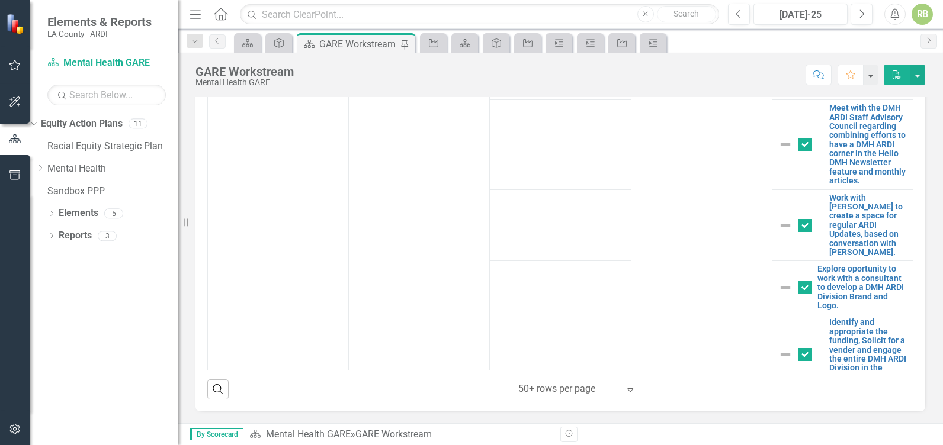
scroll to position [242, 0]
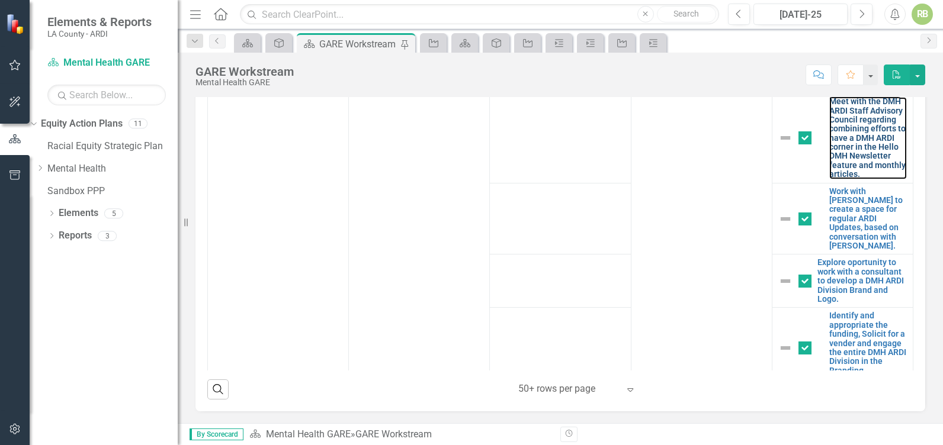
click at [841, 133] on link "Meet with the DMH ARDI Staff Advisory Council regarding combining efforts to ha…" at bounding box center [868, 138] width 78 height 82
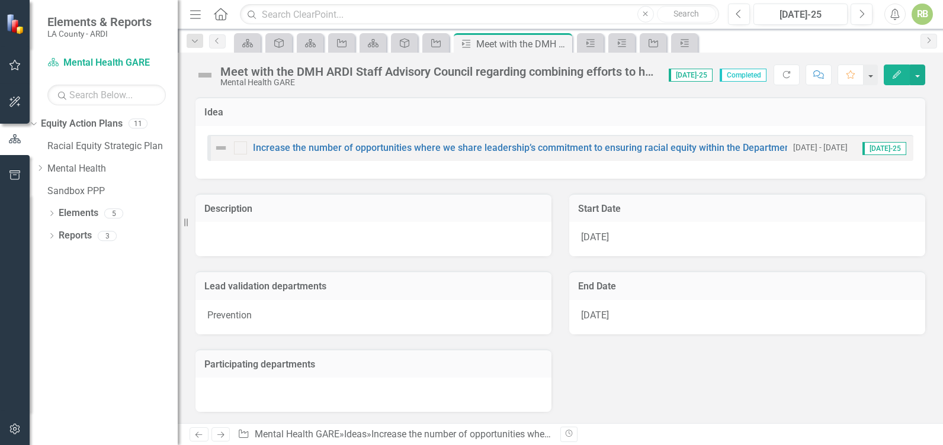
click at [344, 75] on div "Meet with the DMH ARDI Staff Advisory Council regarding combining efforts to ha…" at bounding box center [438, 71] width 436 height 13
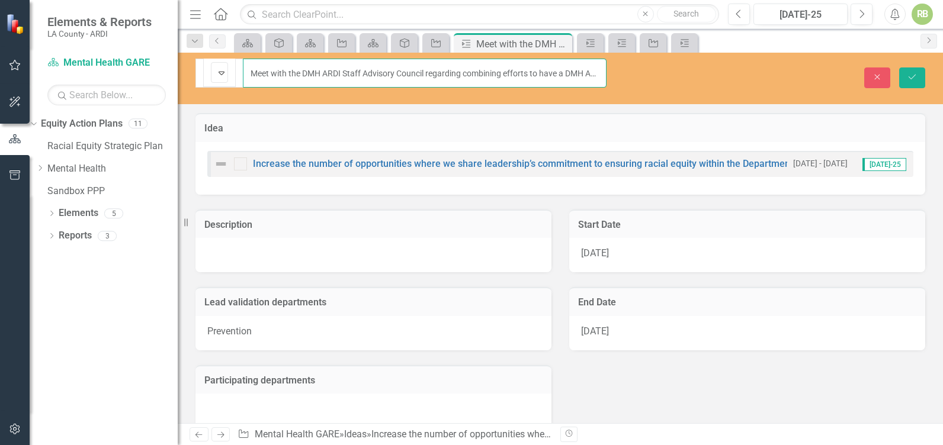
click at [333, 69] on input "Meet with the DMH ARDI Staff Advisory Council regarding combining efforts to ha…" at bounding box center [425, 73] width 364 height 29
click at [911, 73] on icon "Save" at bounding box center [912, 77] width 11 height 8
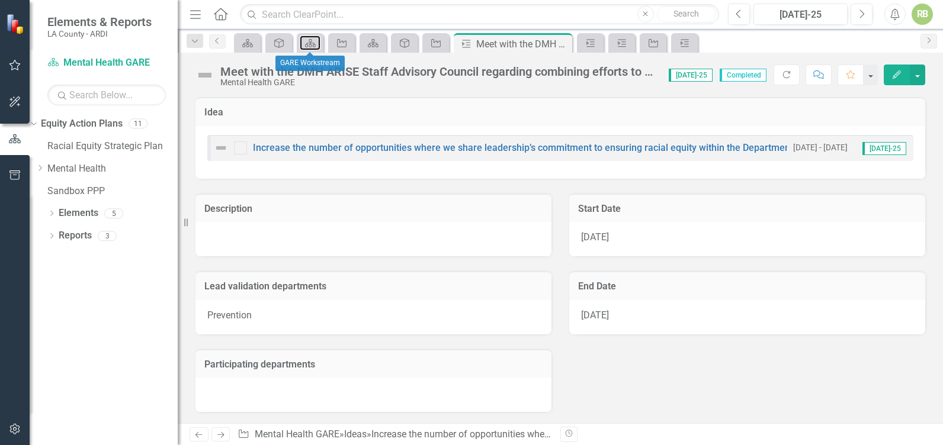
click at [313, 44] on icon at bounding box center [310, 43] width 11 height 8
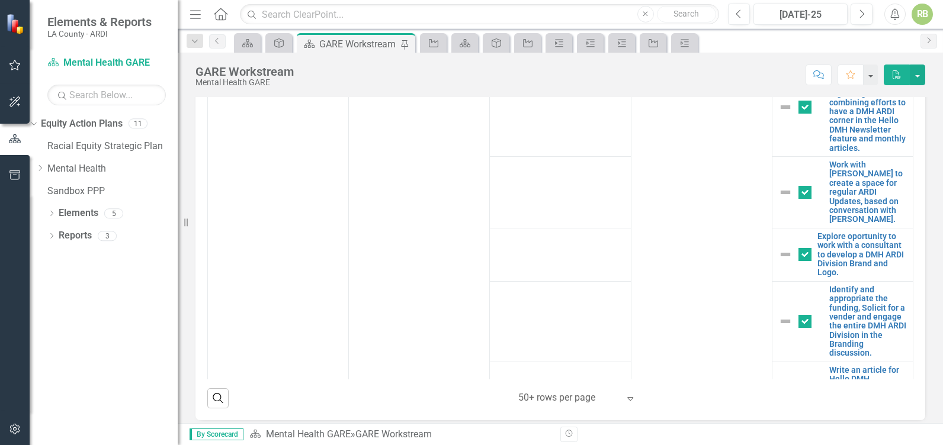
scroll to position [288, 0]
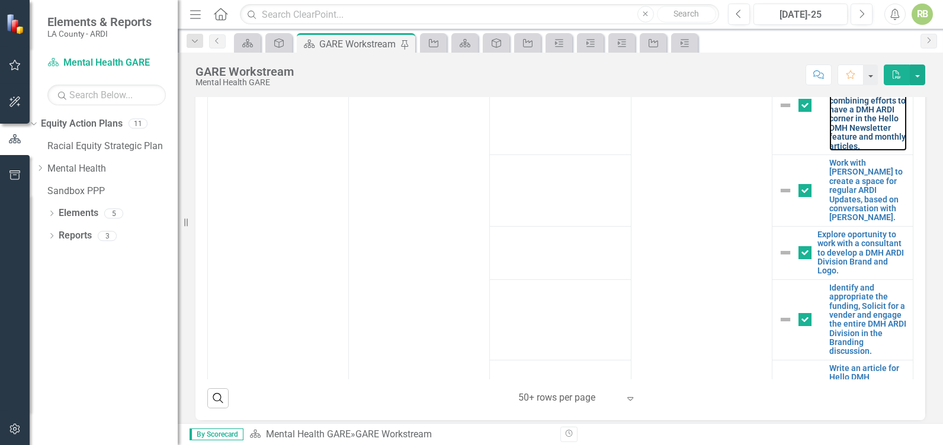
click at [838, 137] on link "Meet with the DMH ARISE Staff Advisory Council regarding combining efforts to h…" at bounding box center [868, 105] width 78 height 91
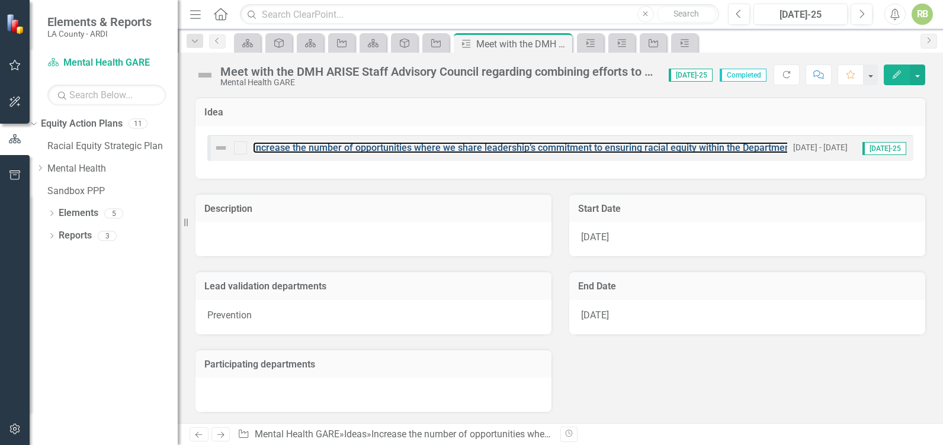
click at [453, 149] on link "Increase the number of opportunities where we share leadership’s commitment to …" at bounding box center [632, 147] width 759 height 11
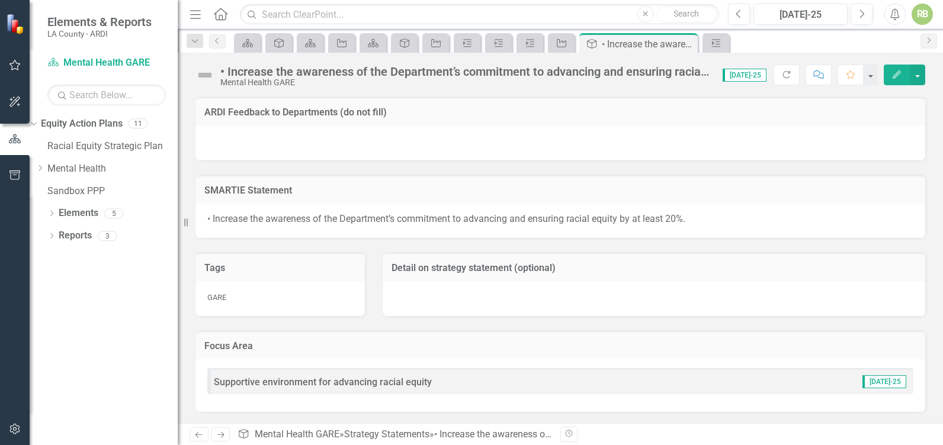
click at [412, 70] on div "• Increase the awareness of the Department’s commitment to advancing and ensuri…" at bounding box center [465, 71] width 490 height 13
click at [594, 70] on div "• Increase the awareness of the Department’s commitment to advancing and ensuri…" at bounding box center [465, 71] width 490 height 13
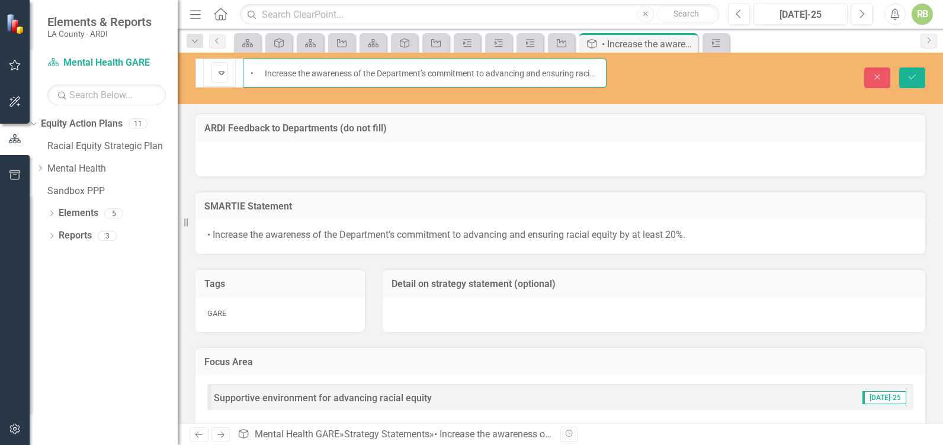
click at [519, 73] on input "• Increase the awareness of the Department’s commitment to advancing and ensuri…" at bounding box center [425, 73] width 364 height 29
click at [912, 73] on icon "Save" at bounding box center [912, 77] width 11 height 8
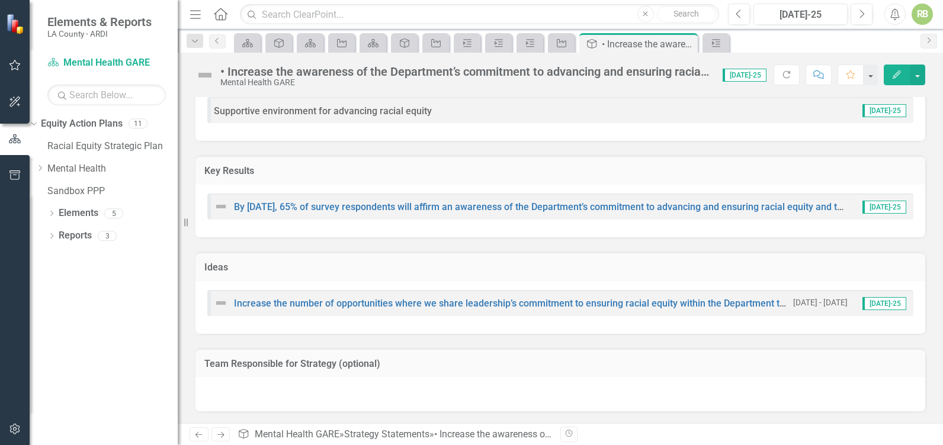
scroll to position [277, 0]
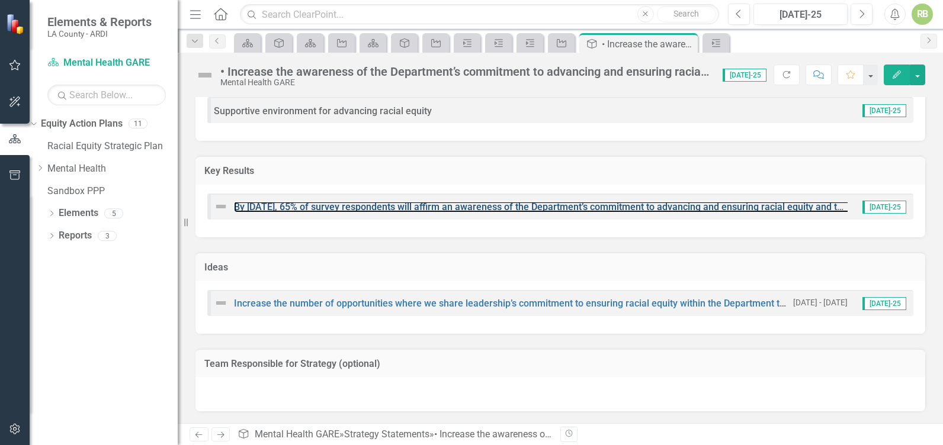
click at [570, 210] on link "By [DATE], 65% of survey respondents will affirm an awareness of the Department…" at bounding box center [626, 206] width 784 height 11
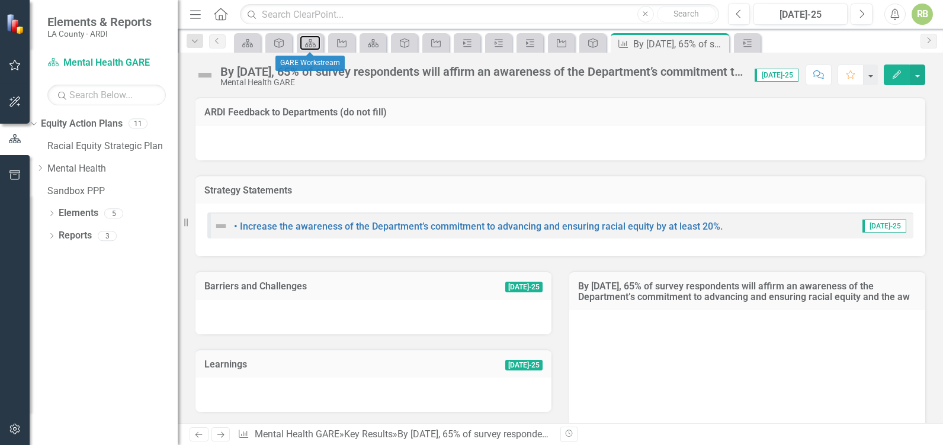
click at [309, 46] on icon at bounding box center [310, 43] width 11 height 8
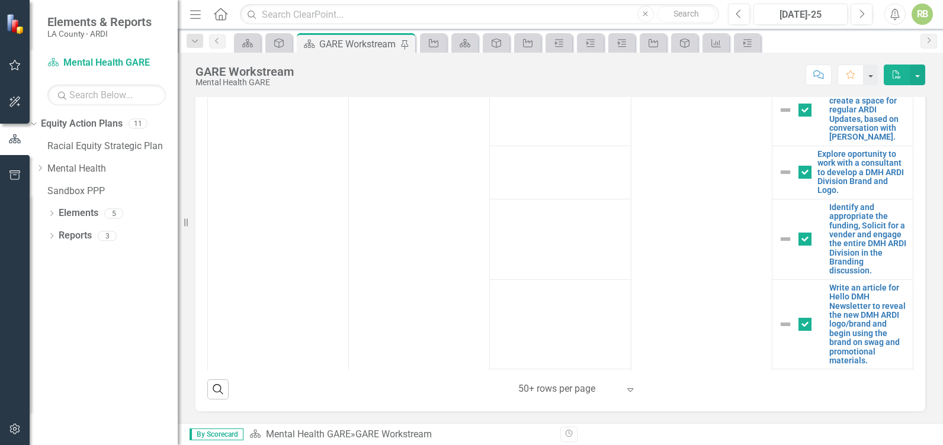
scroll to position [333, 0]
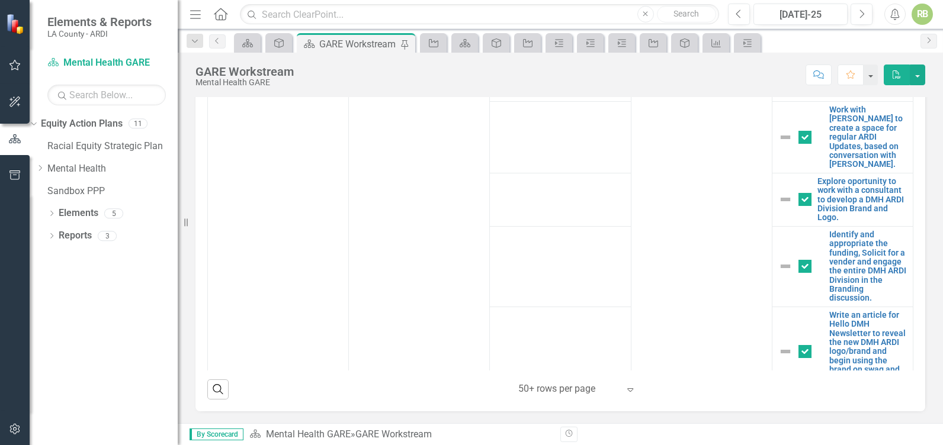
click at [0, 0] on link "Edit Edit Validation Step & Task" at bounding box center [0, 0] width 0 height 0
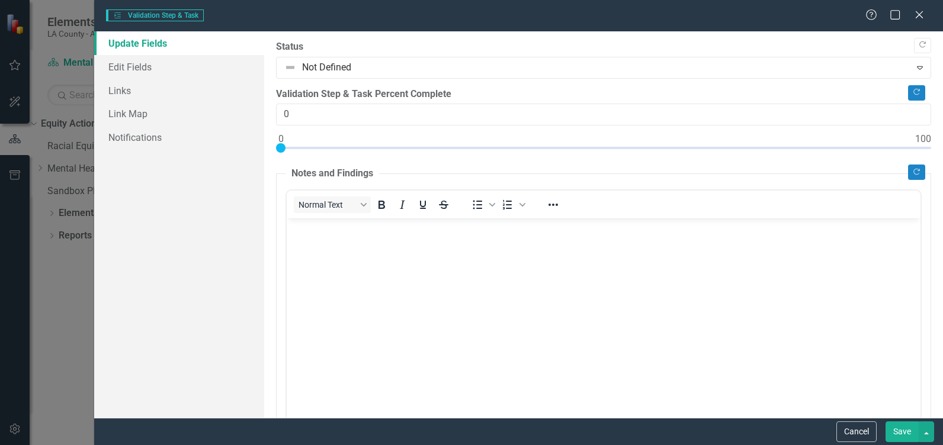
scroll to position [0, 0]
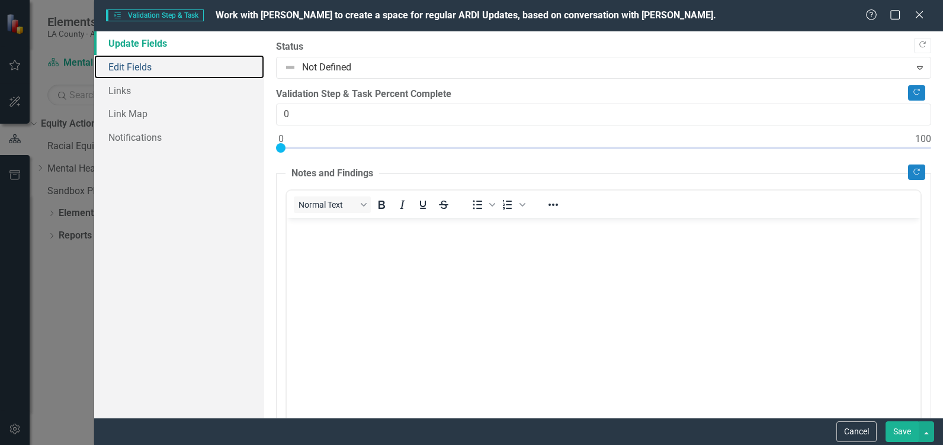
click at [145, 67] on link "Edit Fields" at bounding box center [179, 67] width 170 height 24
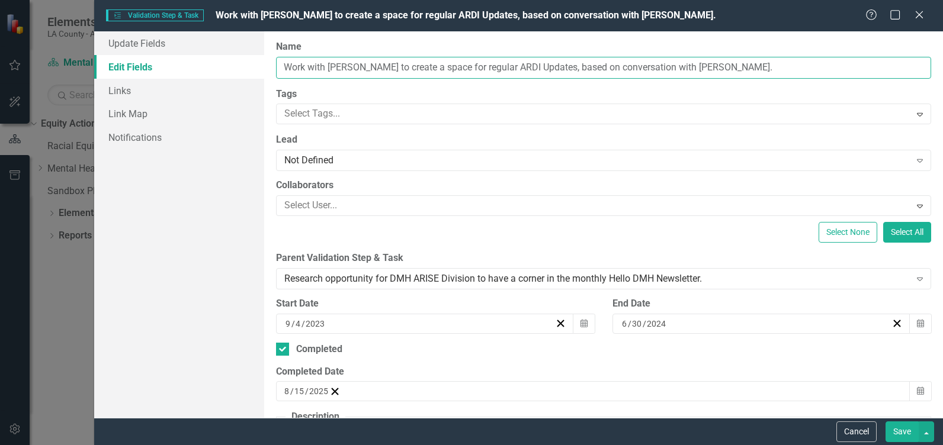
click at [479, 68] on input "Work with [PERSON_NAME] to create a space for regular ARDI Updates, based on co…" at bounding box center [603, 68] width 655 height 22
drag, startPoint x: 669, startPoint y: 68, endPoint x: 663, endPoint y: 69, distance: 6.2
click at [663, 69] on input "Work with [PERSON_NAME] to create a space for regular ARISE Updates, based on c…" at bounding box center [603, 68] width 655 height 22
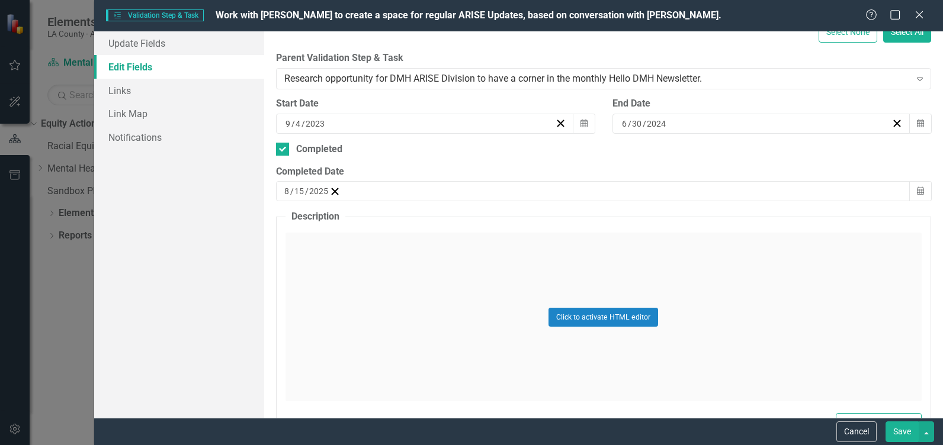
scroll to position [196, 0]
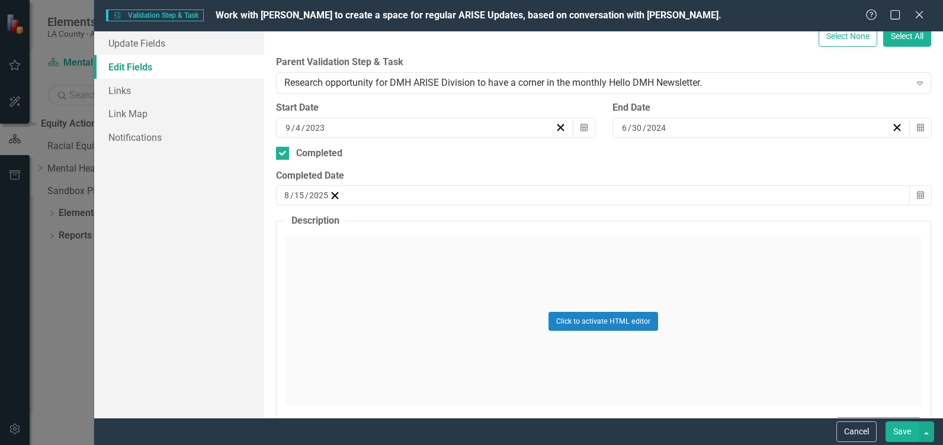
click at [899, 434] on button "Save" at bounding box center [901, 432] width 33 height 21
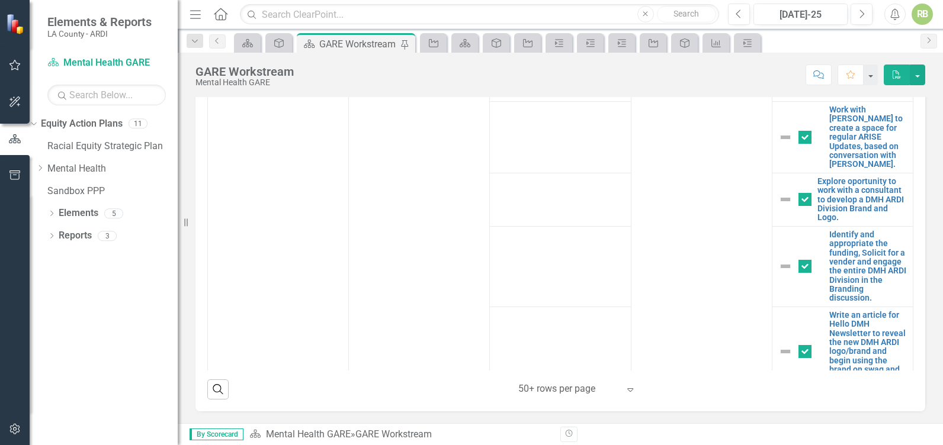
click at [0, 0] on link "Edit Edit Validation Step & Task" at bounding box center [0, 0] width 0 height 0
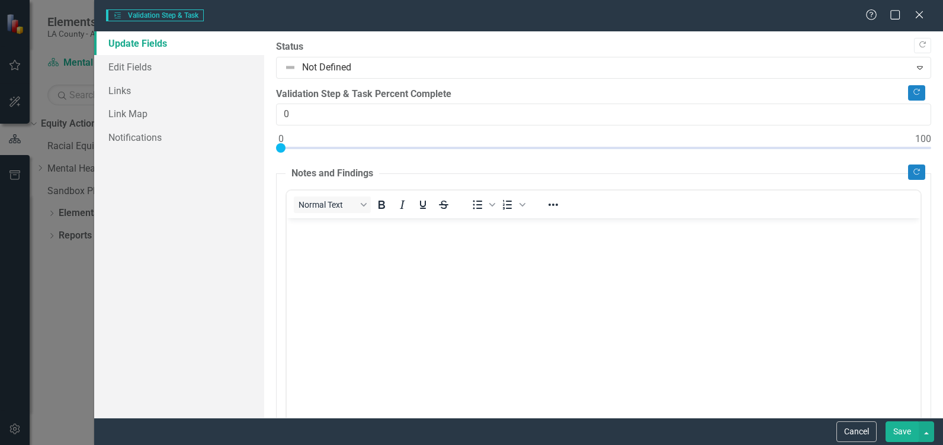
scroll to position [0, 0]
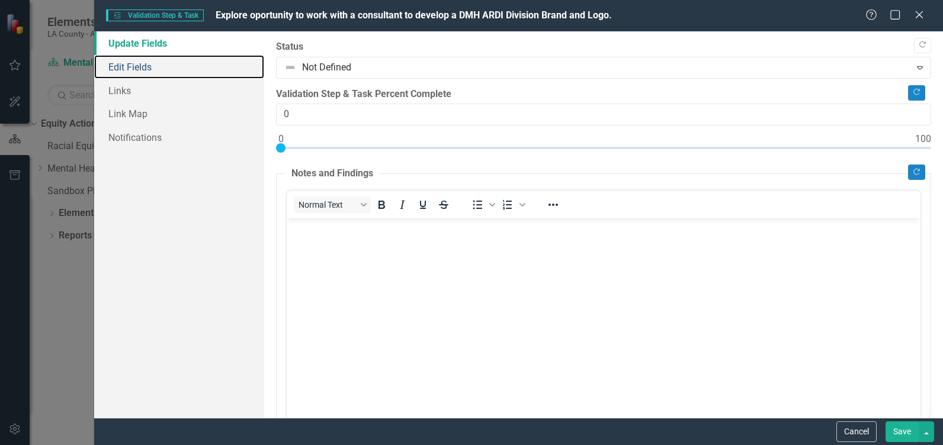
click at [142, 69] on link "Edit Fields" at bounding box center [179, 67] width 170 height 24
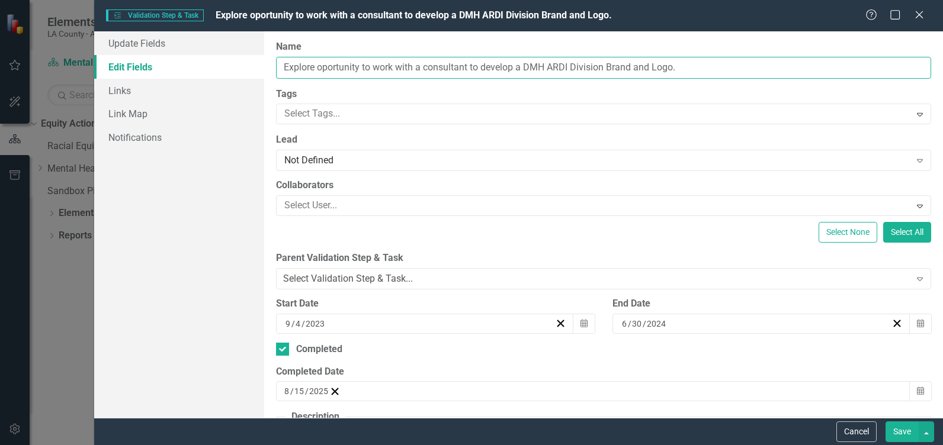
click at [560, 68] on input "Explore oportunity to work with a consultant to develop a DMH ARDI Division Bra…" at bounding box center [603, 68] width 655 height 22
click at [913, 431] on button "Save" at bounding box center [901, 432] width 33 height 21
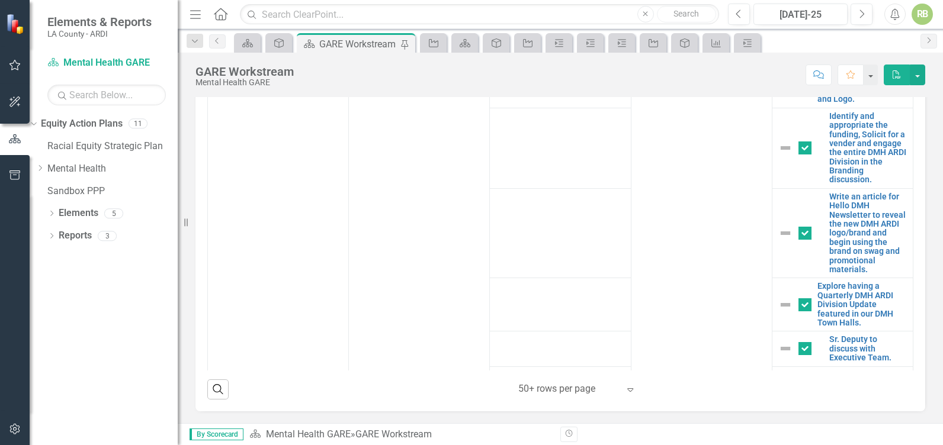
scroll to position [454, 0]
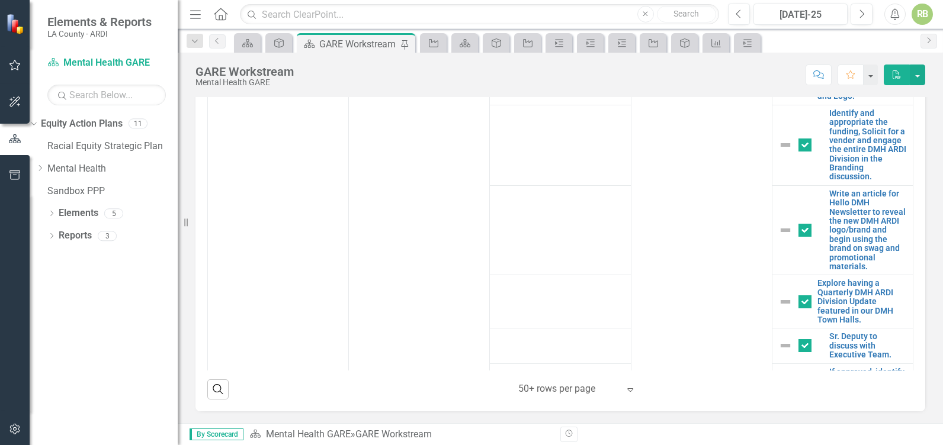
click at [0, 0] on link "Edit Edit Validation Step & Task" at bounding box center [0, 0] width 0 height 0
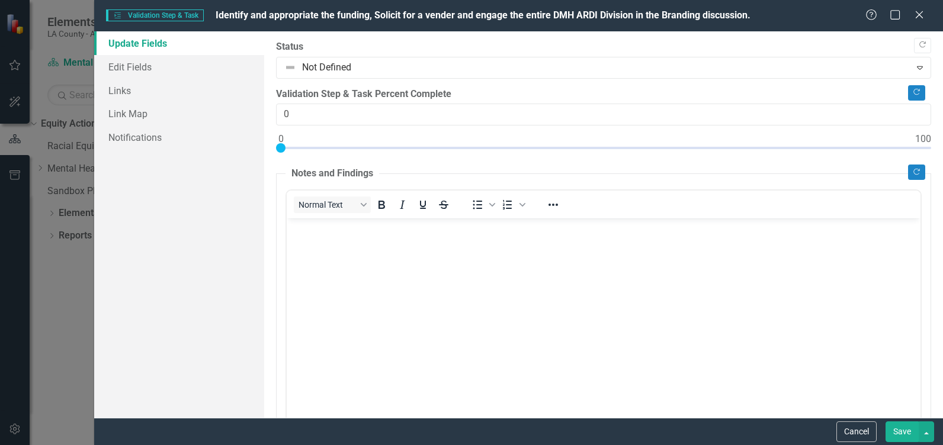
scroll to position [0, 0]
click at [141, 68] on link "Edit Fields" at bounding box center [179, 67] width 170 height 24
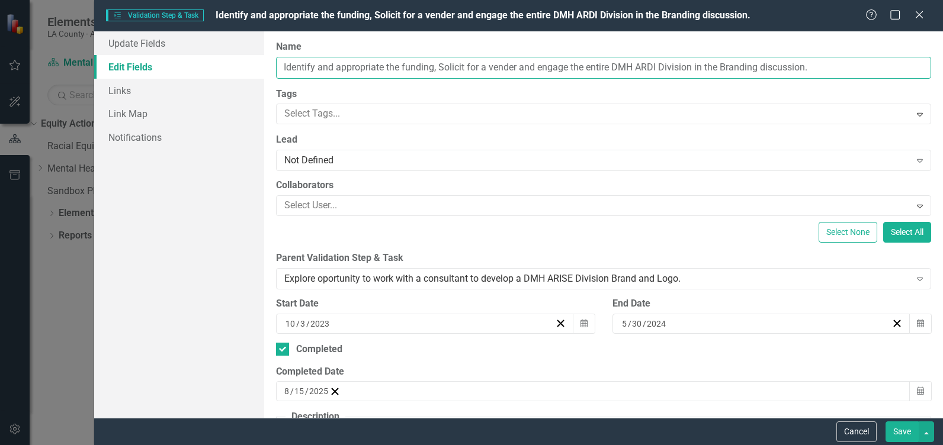
drag, startPoint x: 654, startPoint y: 67, endPoint x: 647, endPoint y: 69, distance: 7.3
click at [647, 69] on input "Identify and appropriate the funding, Solicit for a vender and engage the entir…" at bounding box center [603, 68] width 655 height 22
click at [900, 427] on button "Save" at bounding box center [901, 432] width 33 height 21
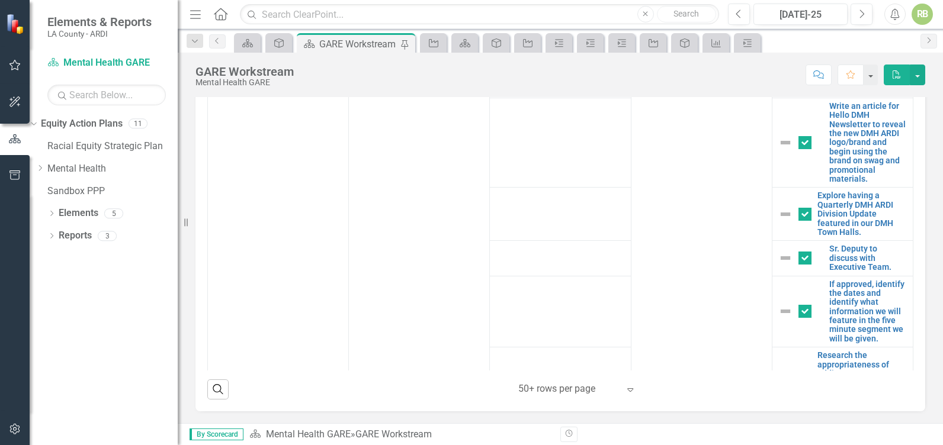
scroll to position [551, 0]
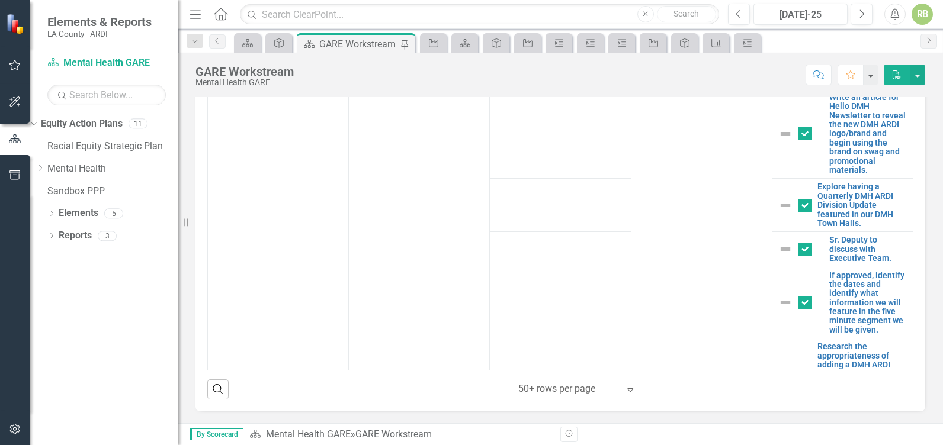
click at [0, 0] on link "Edit Edit Validation Step & Task" at bounding box center [0, 0] width 0 height 0
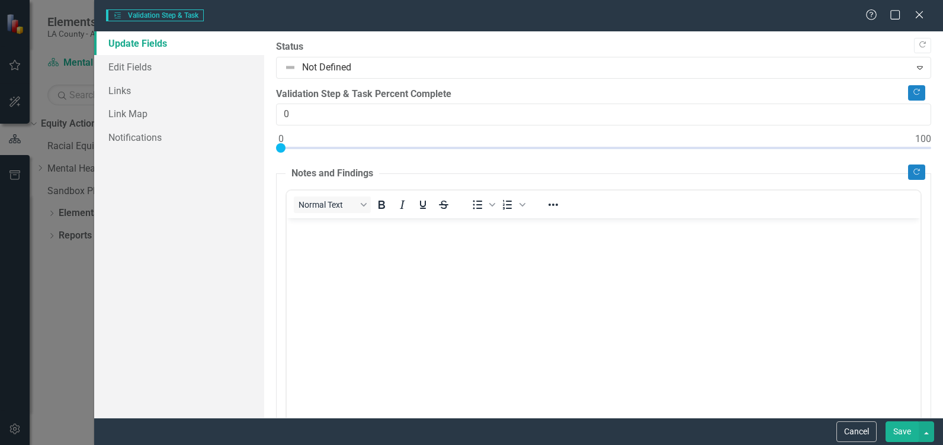
scroll to position [0, 0]
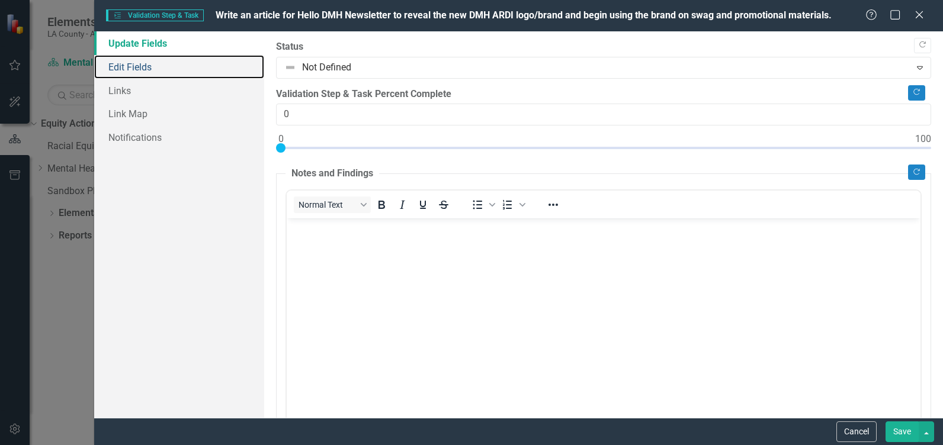
click at [137, 69] on link "Edit Fields" at bounding box center [179, 67] width 170 height 24
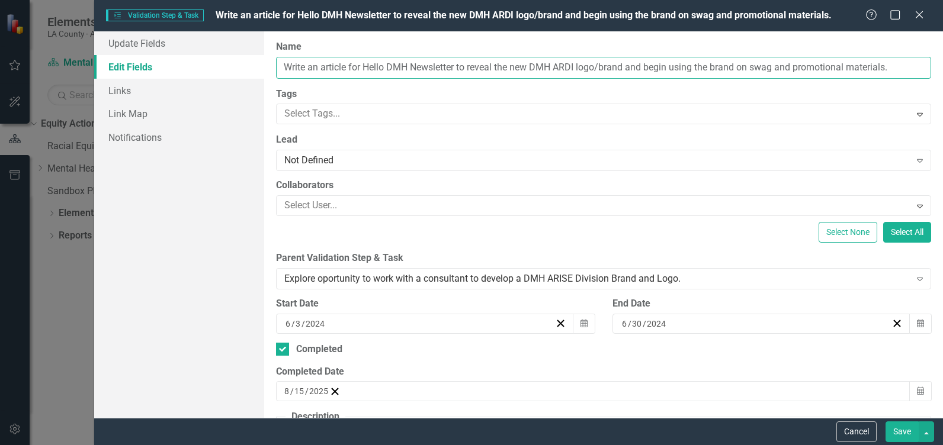
click at [567, 68] on input "Write an article for Hello DMH Newsletter to reveal the new DMH ARDI logo/brand…" at bounding box center [603, 68] width 655 height 22
click at [898, 432] on button "Save" at bounding box center [901, 432] width 33 height 21
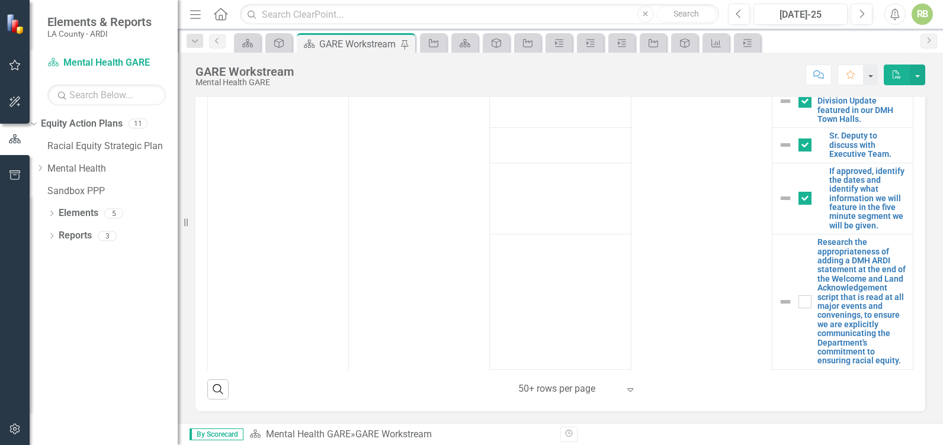
scroll to position [636, 0]
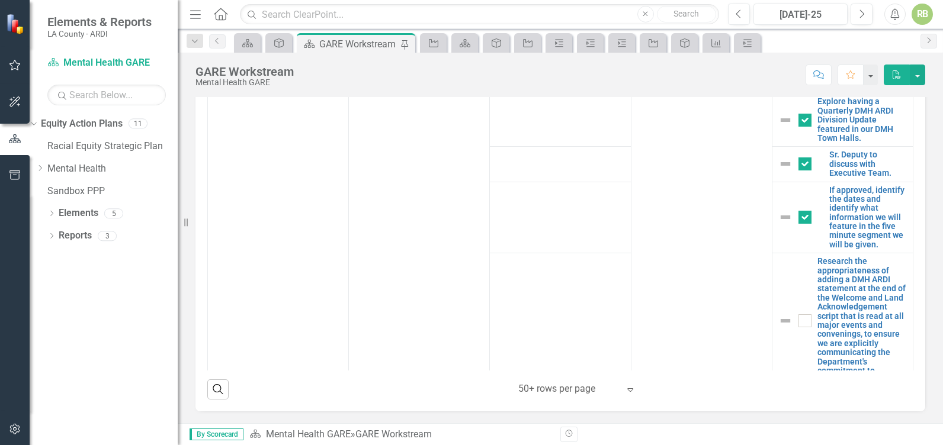
click at [0, 0] on link "Edit Edit Validation Step & Task" at bounding box center [0, 0] width 0 height 0
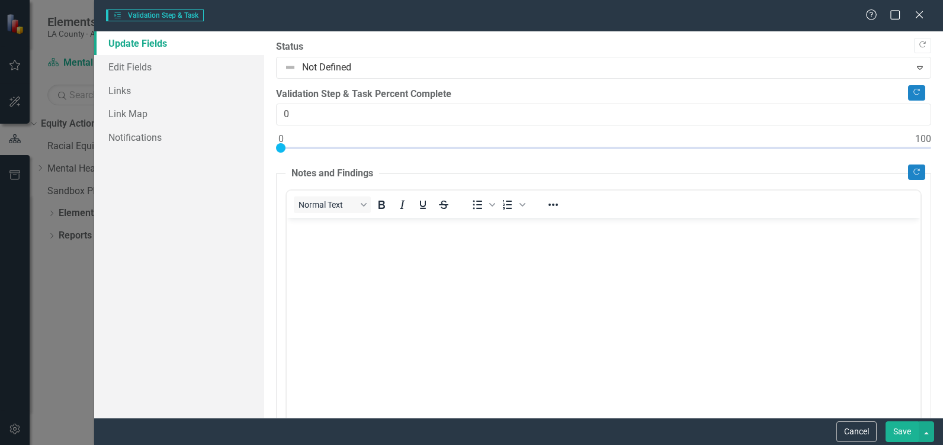
scroll to position [0, 0]
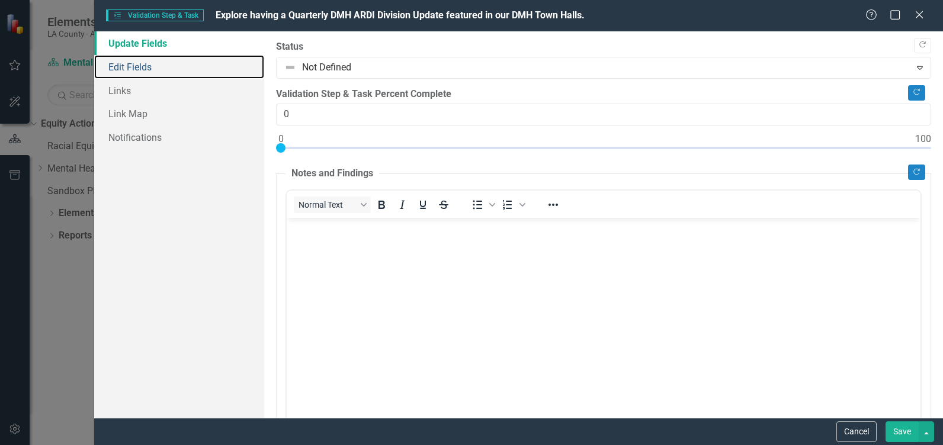
click at [146, 60] on link "Edit Fields" at bounding box center [179, 67] width 170 height 24
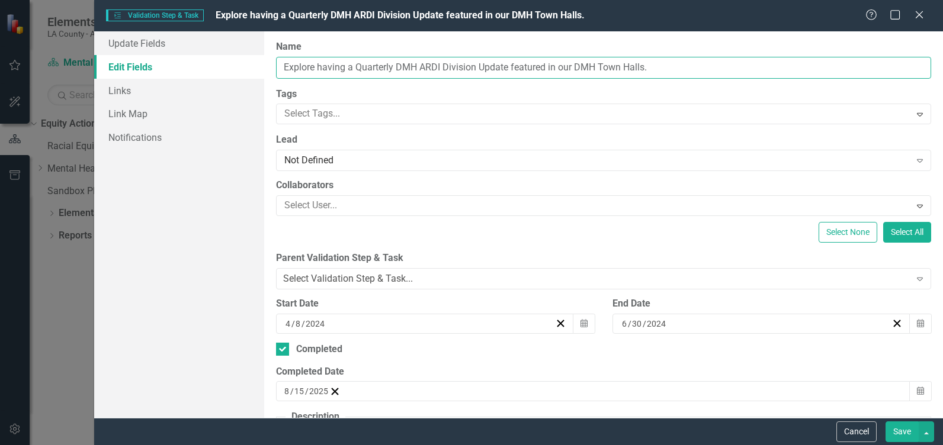
click at [431, 67] on input "Explore having a Quarterly DMH ARDI Division Update featured in our DMH Town Ha…" at bounding box center [603, 68] width 655 height 22
click at [903, 430] on button "Save" at bounding box center [901, 432] width 33 height 21
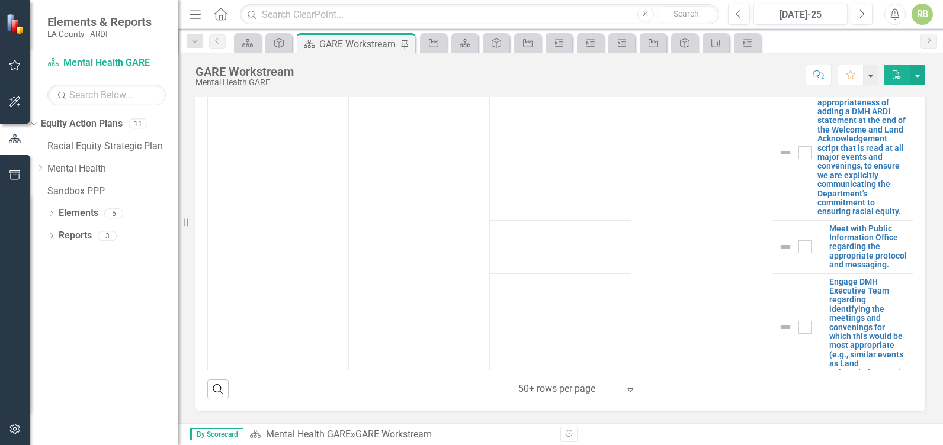
scroll to position [800, 0]
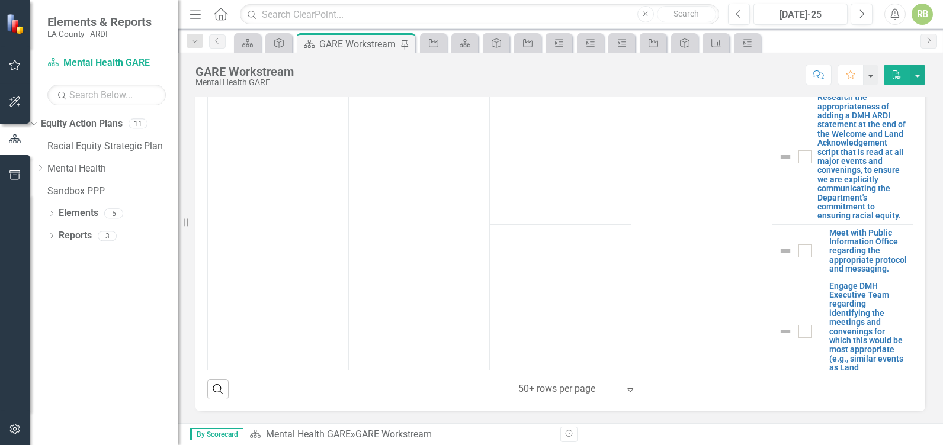
click at [0, 0] on link "Edit Edit Validation Step & Task" at bounding box center [0, 0] width 0 height 0
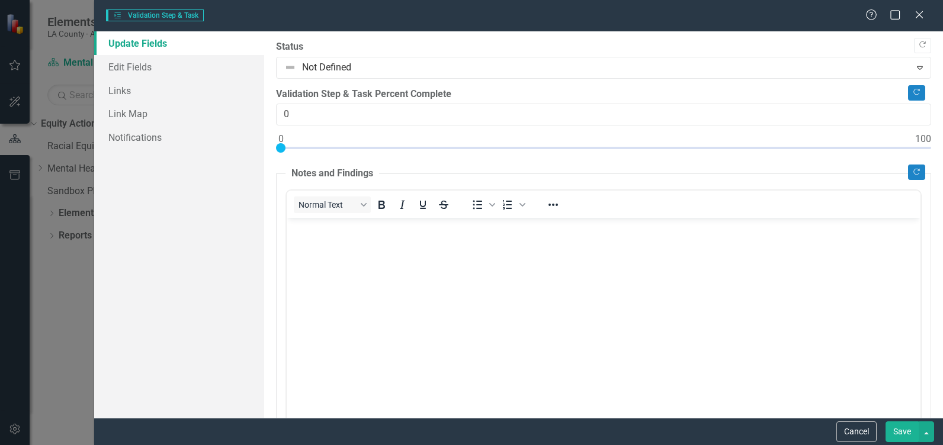
scroll to position [0, 0]
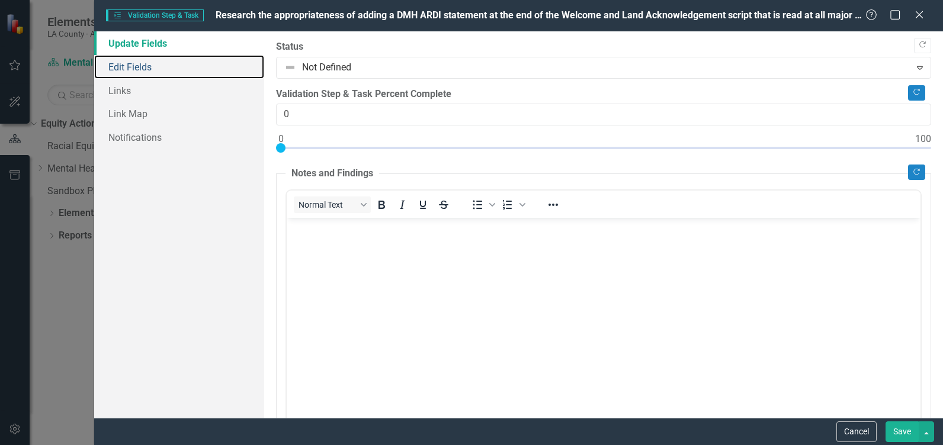
click at [147, 66] on link "Edit Fields" at bounding box center [179, 67] width 170 height 24
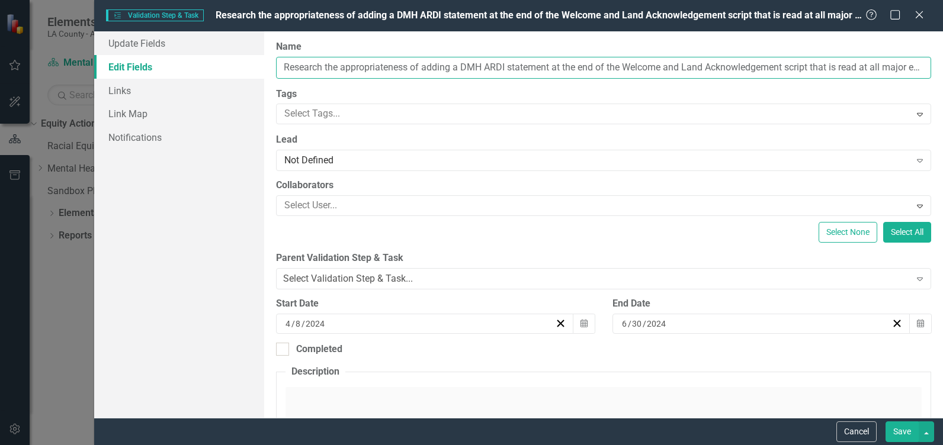
click at [497, 67] on input "Research the appropriateness of adding a DMH ARDI statement at the end of the W…" at bounding box center [603, 68] width 655 height 22
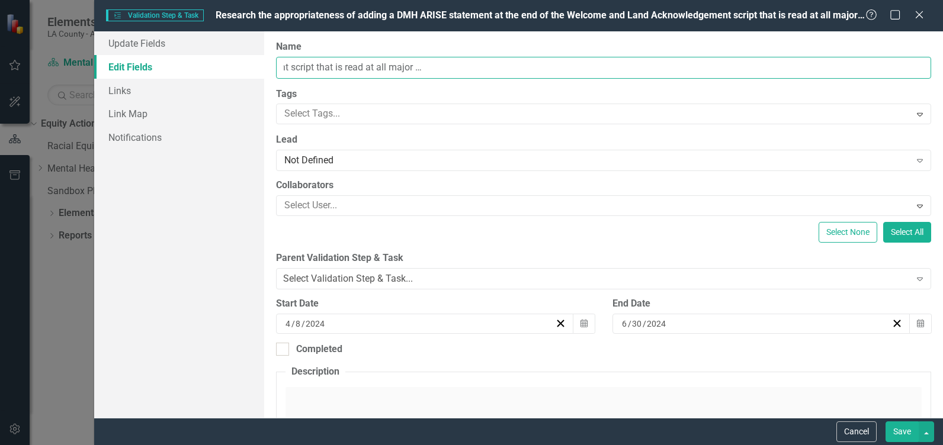
scroll to position [0, 516]
click at [904, 430] on button "Save" at bounding box center [901, 432] width 33 height 21
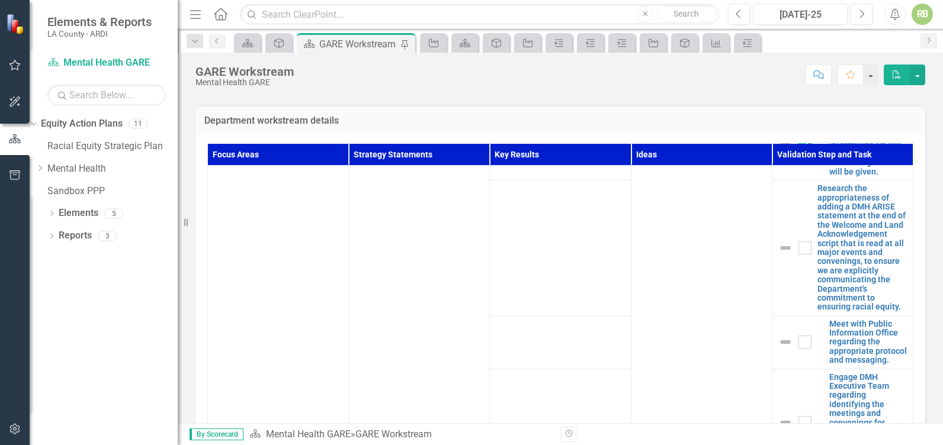
scroll to position [856, 0]
click at [919, 77] on button "button" at bounding box center [917, 75] width 15 height 21
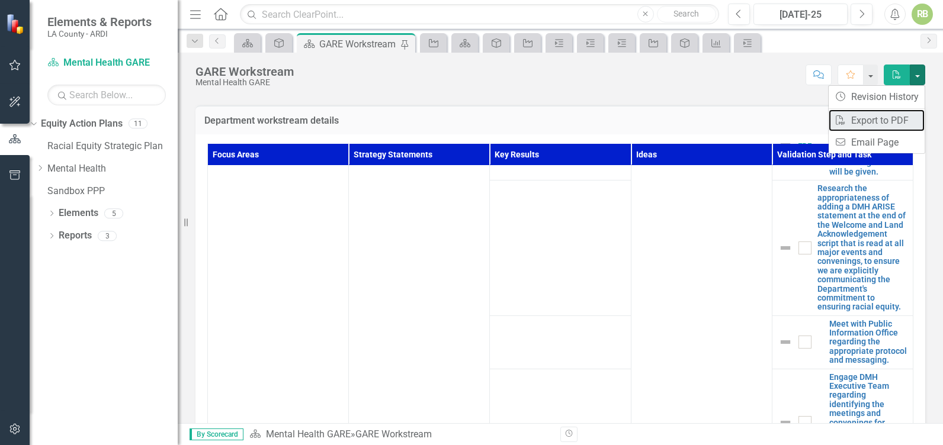
click at [871, 117] on link "PDF Export to PDF" at bounding box center [877, 121] width 96 height 22
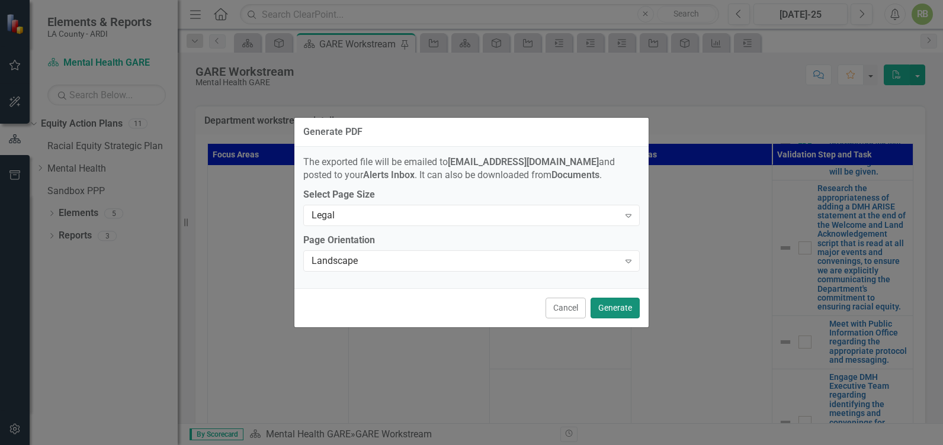
click at [617, 309] on button "Generate" at bounding box center [614, 308] width 49 height 21
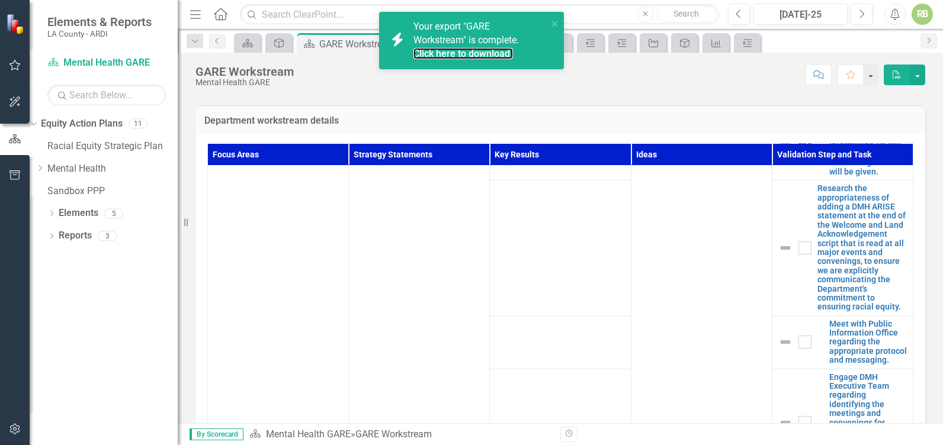
click at [430, 53] on link "Click here to download." at bounding box center [462, 53] width 99 height 11
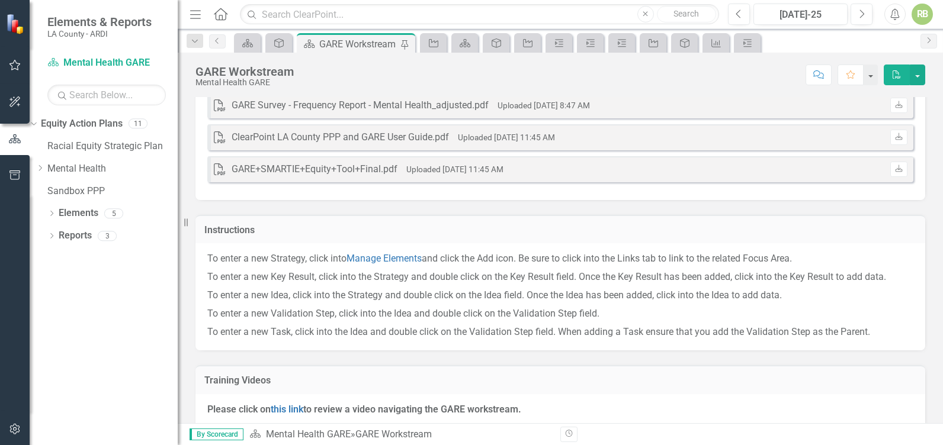
scroll to position [0, 0]
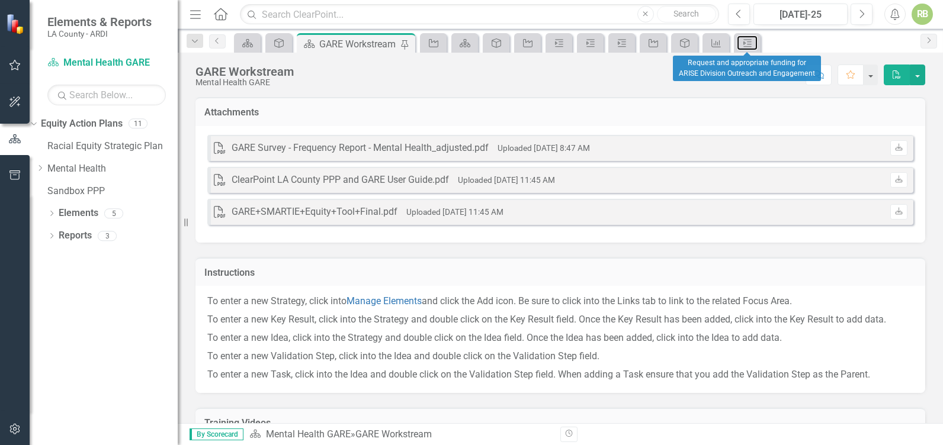
click at [753, 43] on icon "Validation Step & Task" at bounding box center [747, 42] width 12 height 9
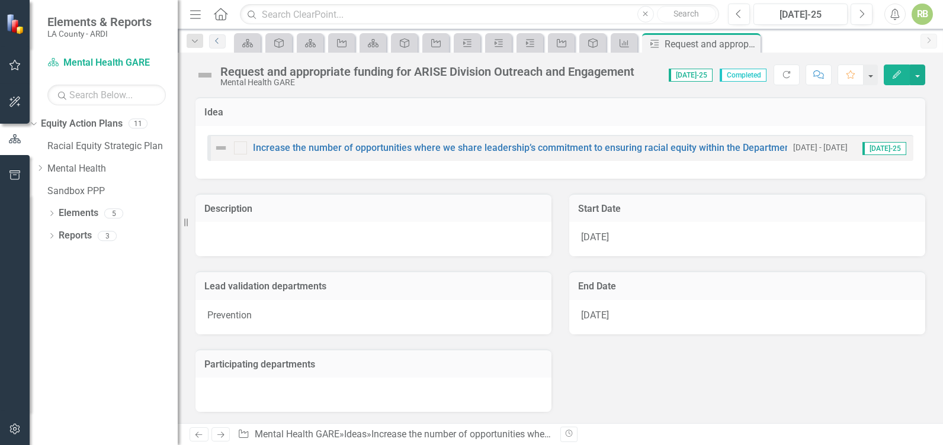
click at [216, 40] on icon "Previous" at bounding box center [217, 40] width 9 height 7
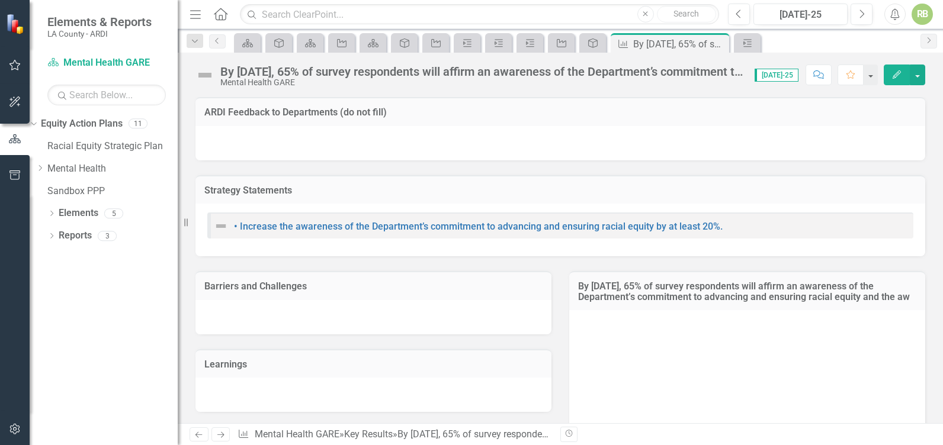
click at [669, 46] on div "By [DATE], 65% of survey respondents will affirm an awareness of the Department…" at bounding box center [679, 44] width 93 height 15
click at [220, 38] on icon "Previous" at bounding box center [217, 40] width 9 height 7
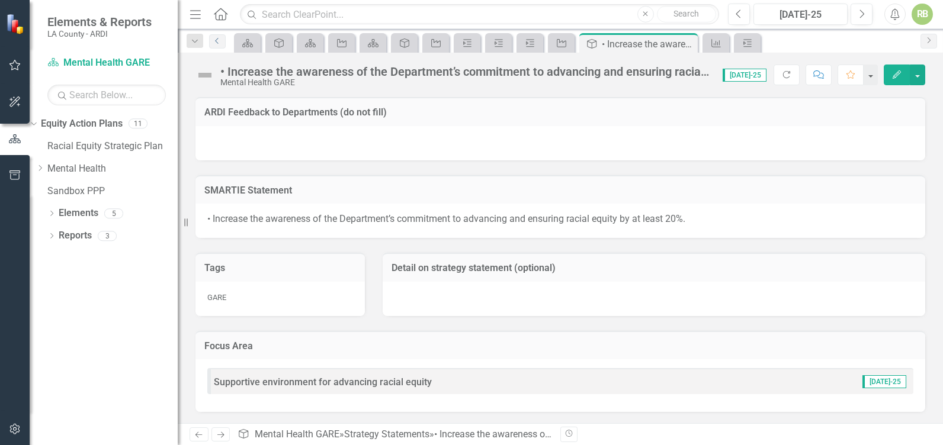
click at [220, 38] on icon "Previous" at bounding box center [217, 40] width 9 height 7
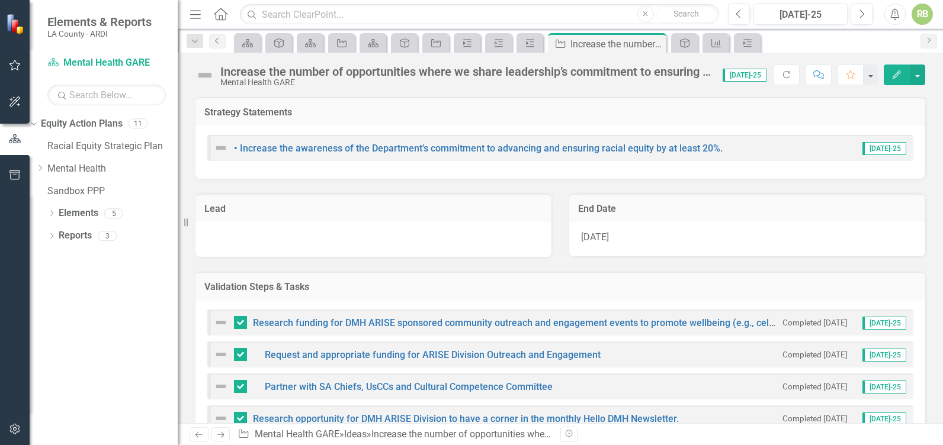
click at [220, 38] on icon "Previous" at bounding box center [217, 40] width 9 height 7
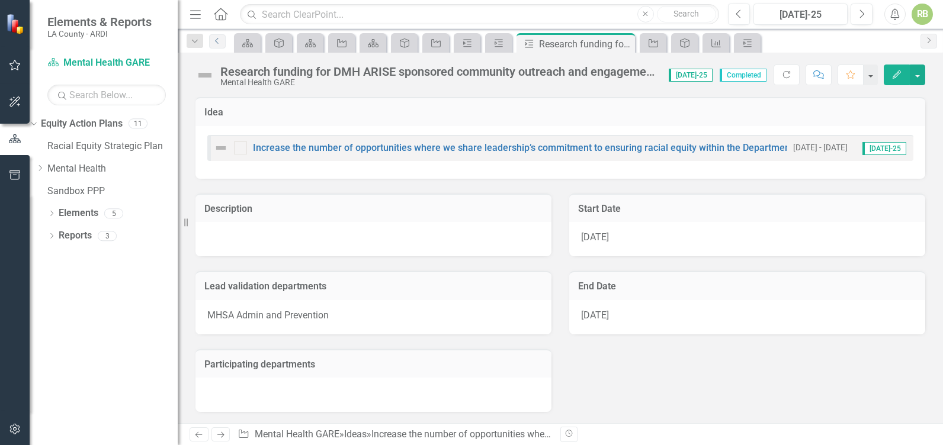
click at [220, 38] on icon "Previous" at bounding box center [217, 40] width 9 height 7
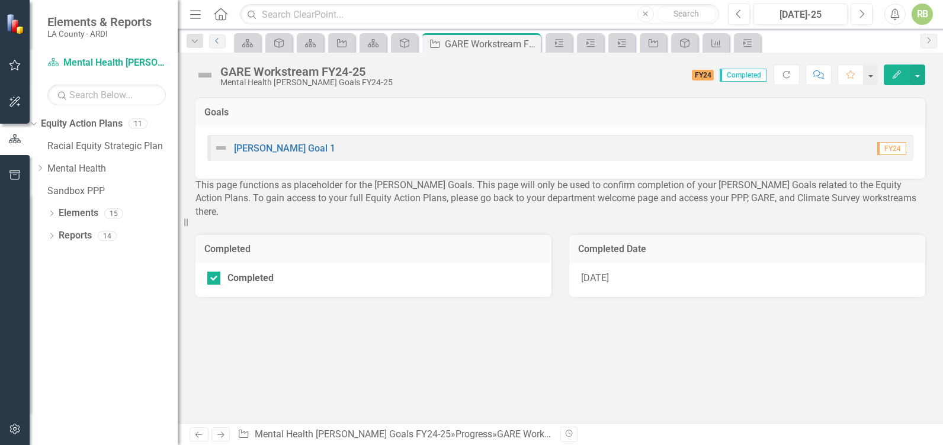
click at [220, 38] on icon "Previous" at bounding box center [217, 40] width 9 height 7
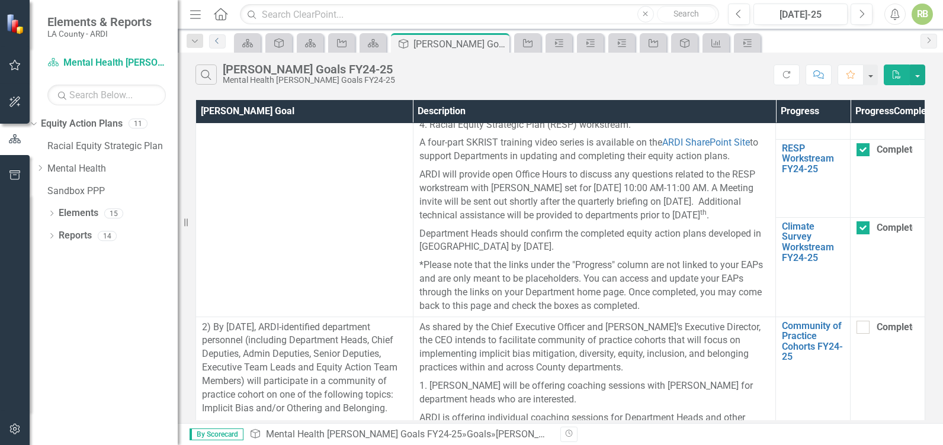
scroll to position [133, 0]
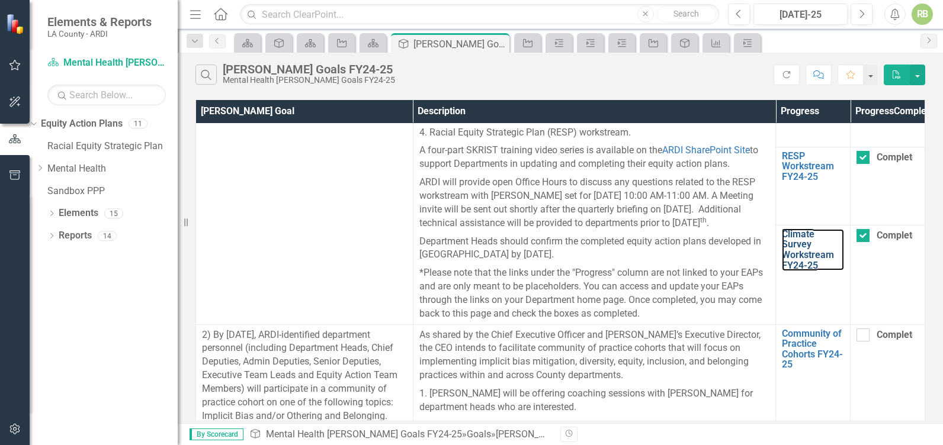
click at [797, 271] on link "Climate Survey Workstream FY24-25" at bounding box center [813, 249] width 62 height 41
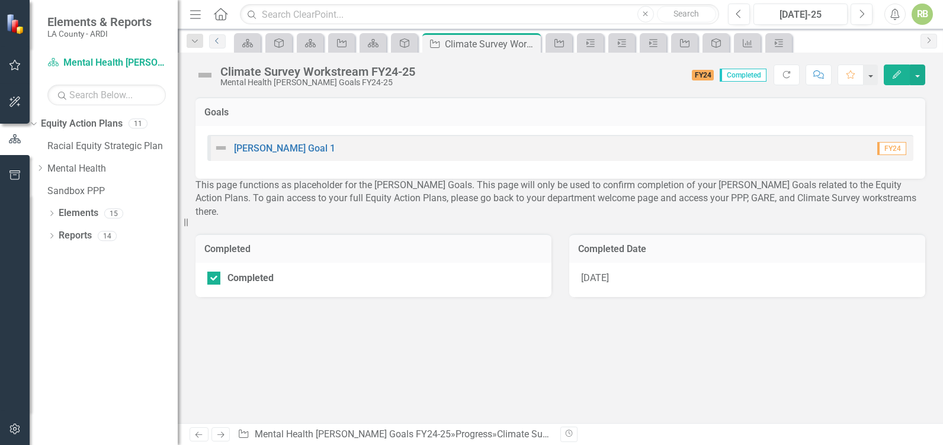
click at [214, 40] on icon "Previous" at bounding box center [217, 40] width 9 height 7
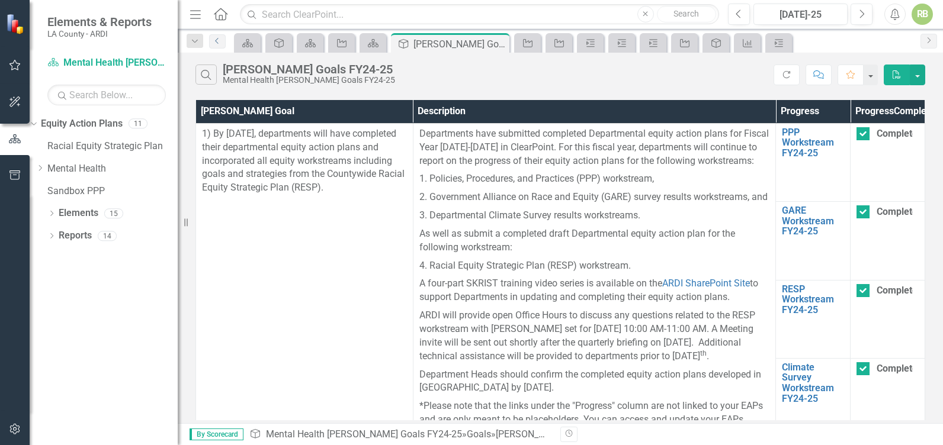
click at [217, 40] on icon "Previous" at bounding box center [217, 40] width 9 height 7
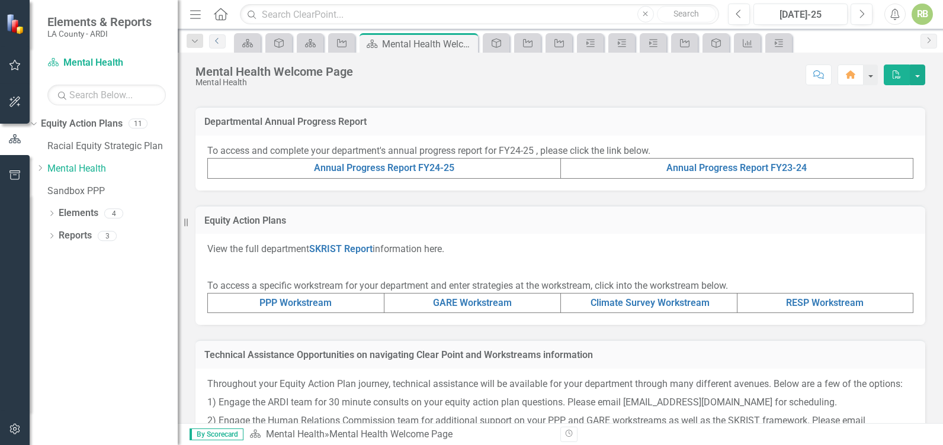
scroll to position [364, 0]
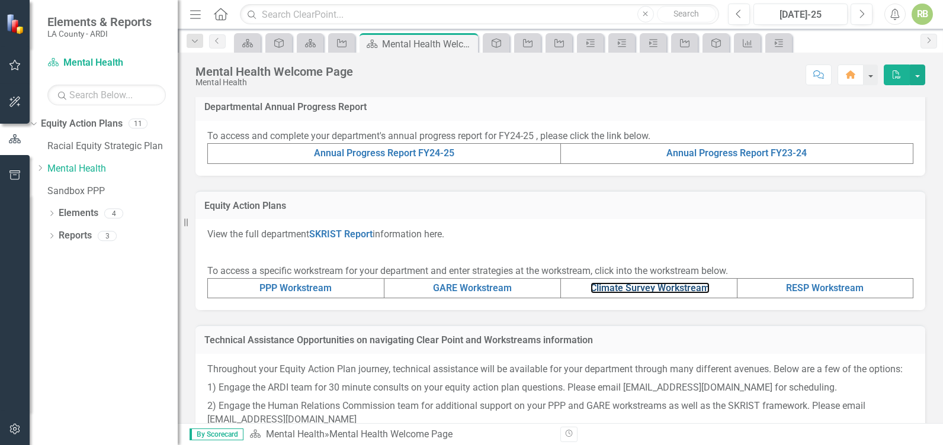
click at [640, 294] on link "Climate Survey Workstream" at bounding box center [649, 287] width 119 height 11
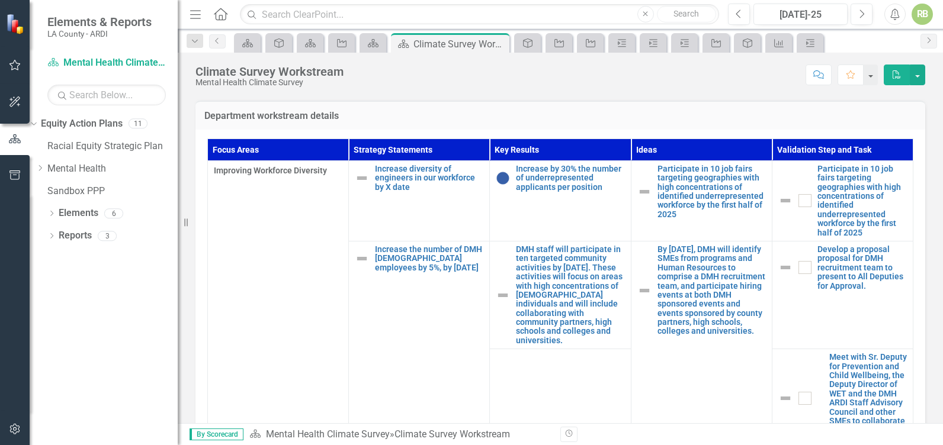
scroll to position [400, 0]
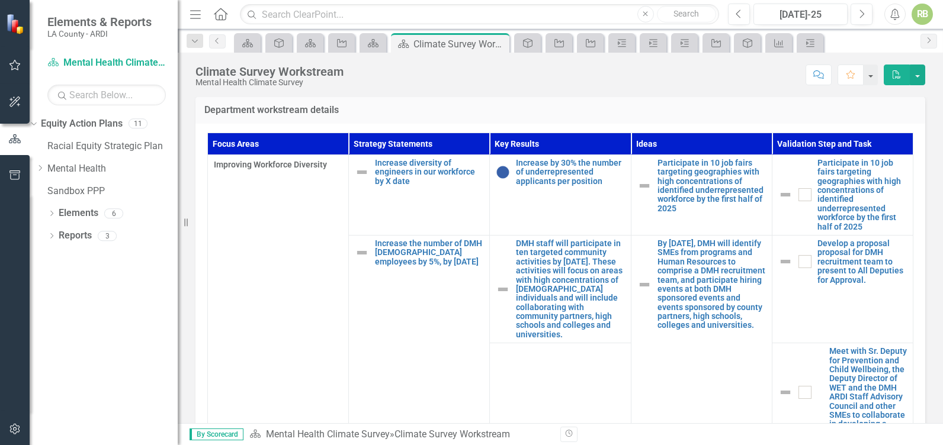
click at [0, 0] on link "Edit Edit Key Result" at bounding box center [0, 0] width 0 height 0
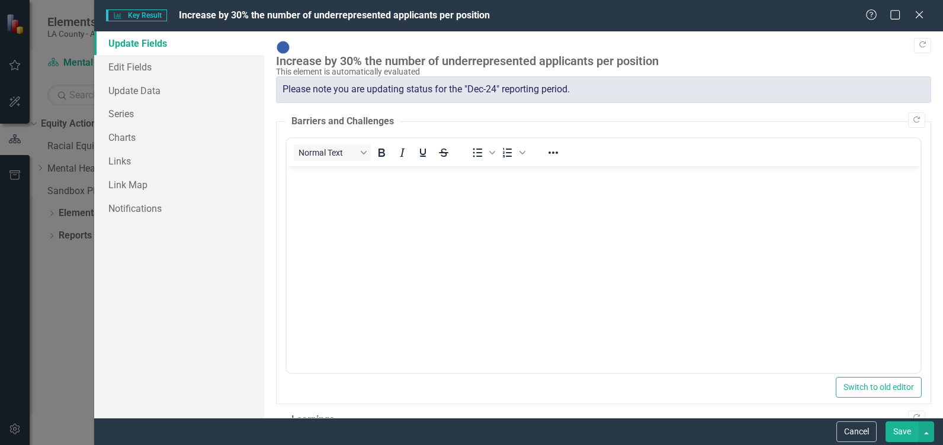
scroll to position [0, 0]
click at [860, 435] on button "Cancel" at bounding box center [856, 432] width 40 height 21
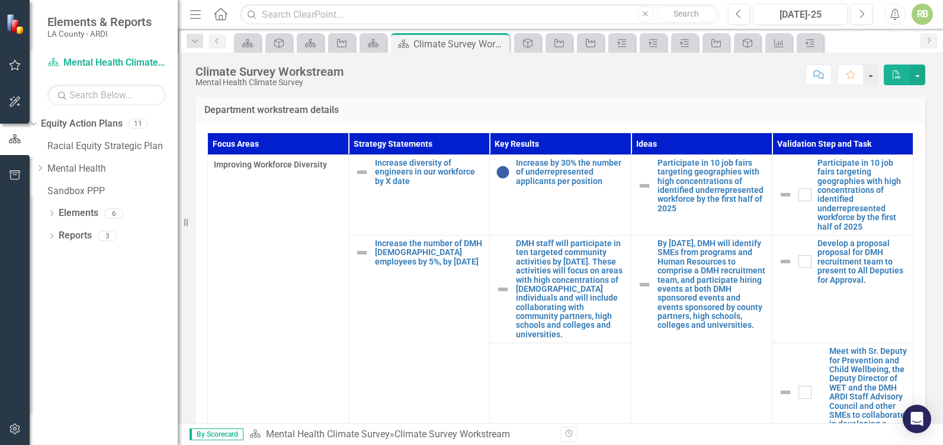
click at [798, 192] on div at bounding box center [804, 194] width 13 height 13
click at [798, 192] on input "checkbox" at bounding box center [802, 192] width 8 height 8
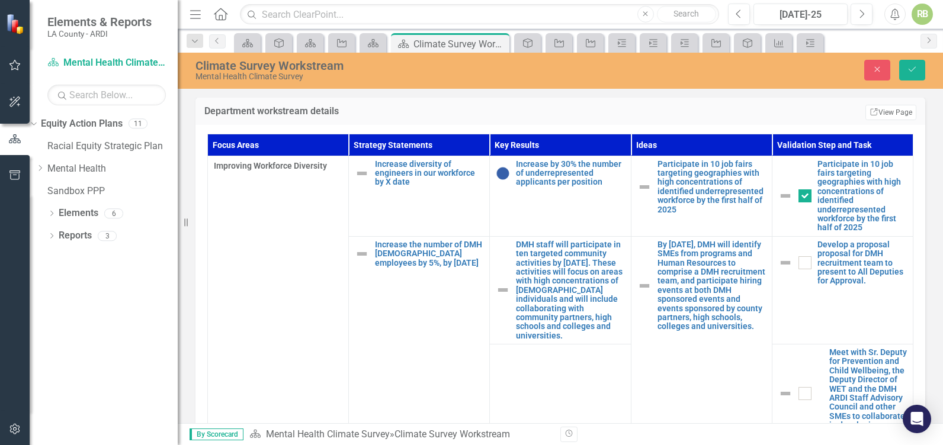
click at [798, 264] on input "checkbox" at bounding box center [802, 260] width 8 height 8
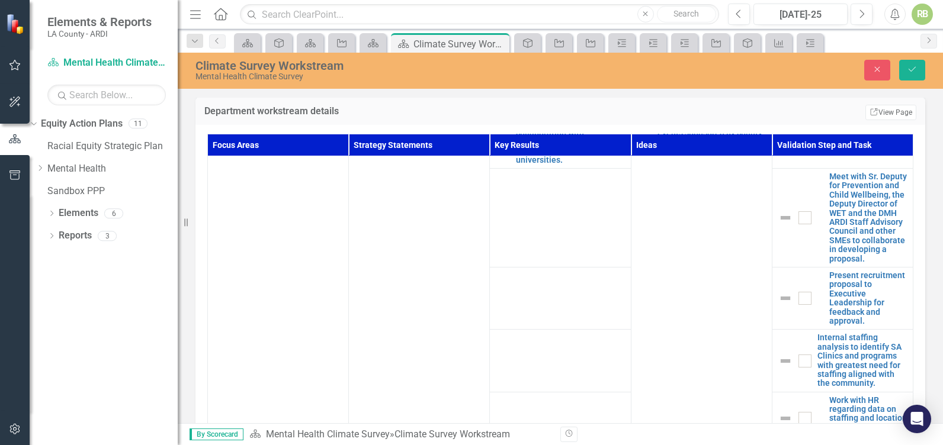
scroll to position [178, 0]
click at [0, 0] on link "Edit Edit Validation Step & Task" at bounding box center [0, 0] width 0 height 0
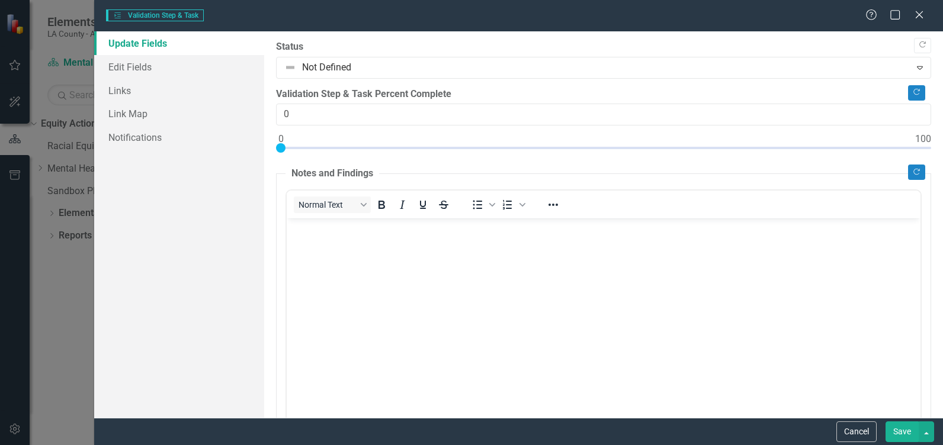
scroll to position [0, 0]
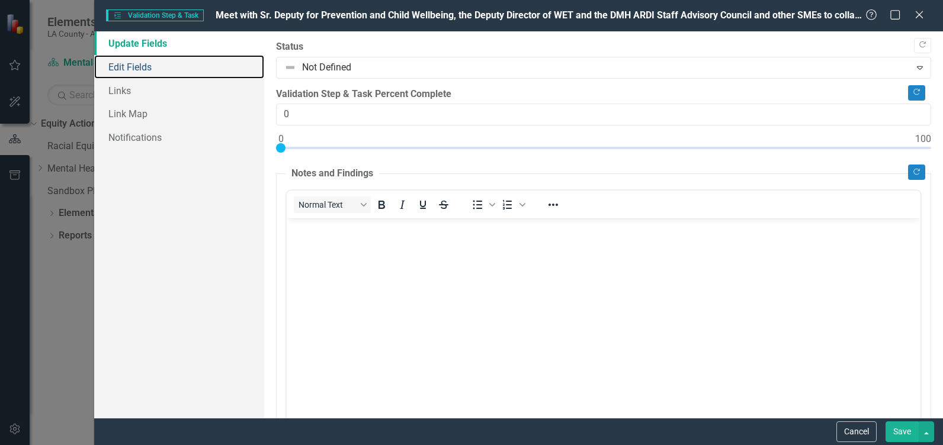
click at [140, 65] on link "Edit Fields" at bounding box center [179, 67] width 170 height 24
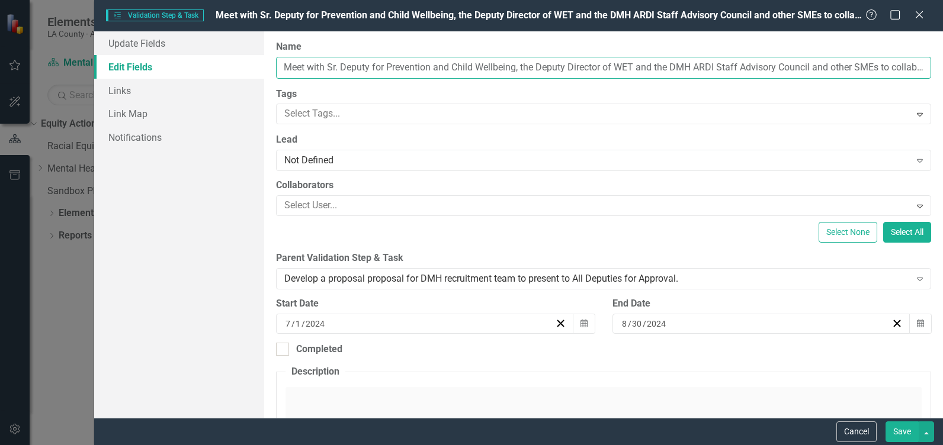
drag, startPoint x: 711, startPoint y: 67, endPoint x: 704, endPoint y: 68, distance: 6.5
click at [704, 68] on input "Meet with Sr. Deputy for Prevention and Child Wellbeing, the Deputy Director of…" at bounding box center [603, 68] width 655 height 22
click at [820, 66] on input "Meet with Sr. Deputy for Prevention and Child Wellbeing, the Deputy Director of…" at bounding box center [603, 68] width 655 height 22
click at [899, 431] on button "Save" at bounding box center [901, 432] width 33 height 21
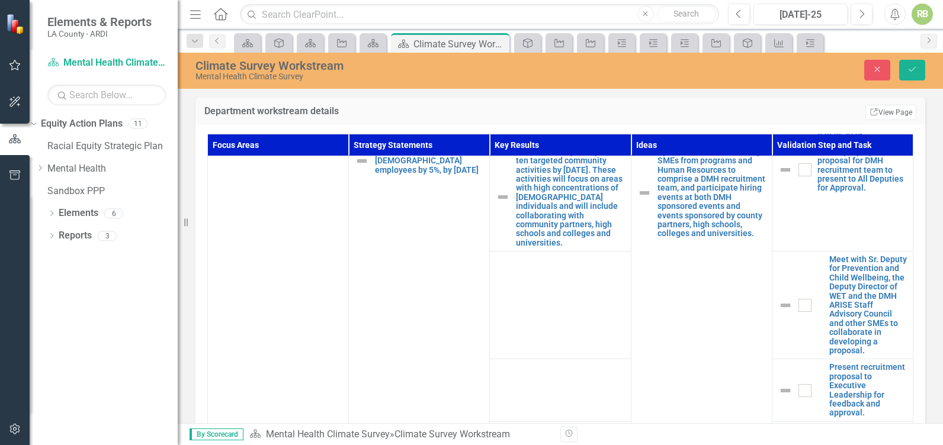
scroll to position [0, 0]
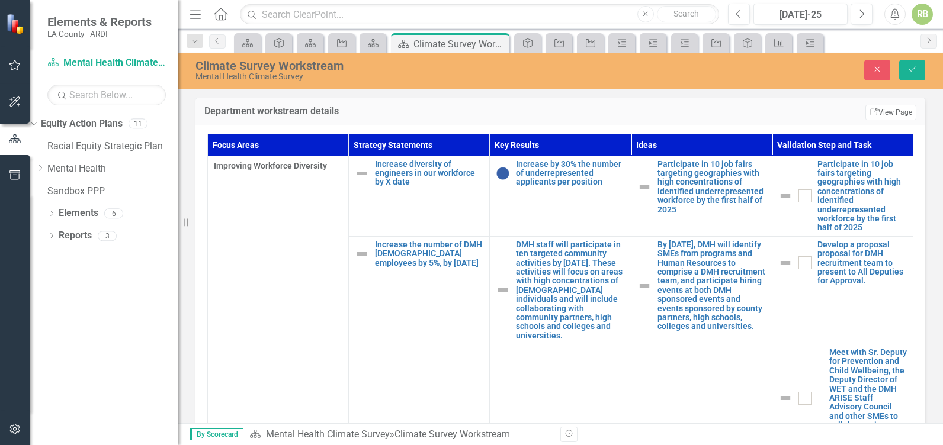
drag, startPoint x: 786, startPoint y: 198, endPoint x: 795, endPoint y: 201, distance: 9.4
click at [798, 198] on div at bounding box center [804, 196] width 13 height 13
click at [798, 197] on input "checkbox" at bounding box center [802, 194] width 8 height 8
click at [798, 264] on input "checkbox" at bounding box center [802, 260] width 8 height 8
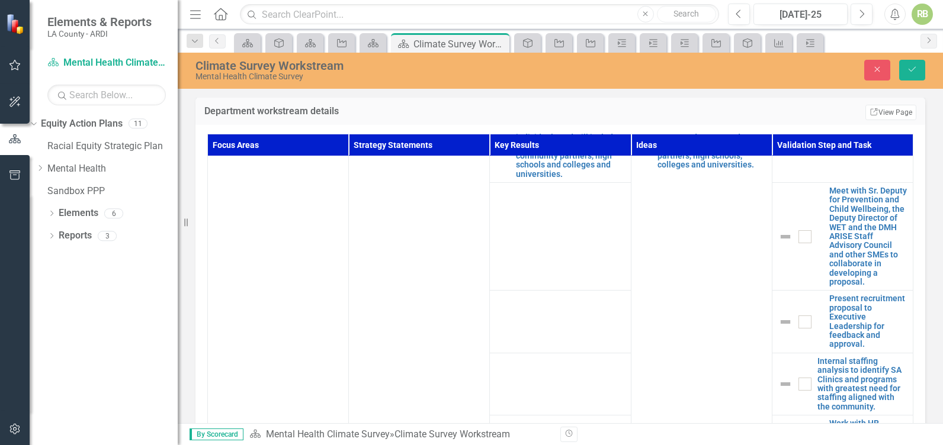
scroll to position [210, 0]
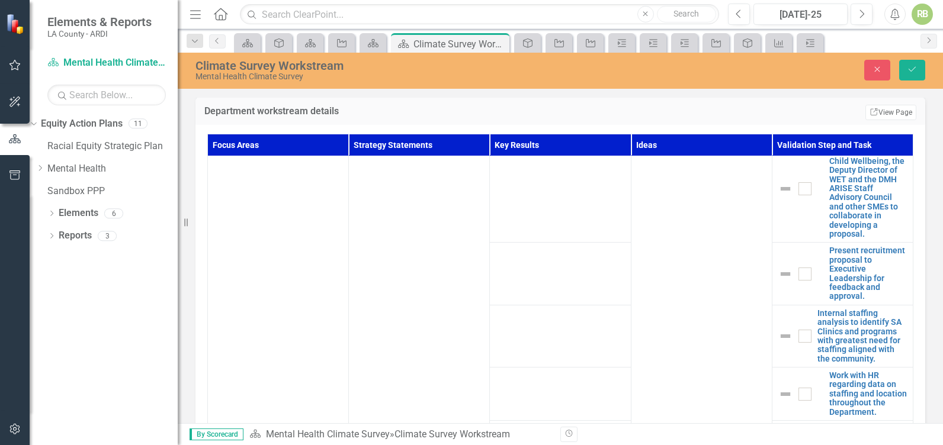
click at [798, 190] on input "checkbox" at bounding box center [802, 186] width 8 height 8
click at [798, 281] on div at bounding box center [804, 274] width 13 height 13
click at [798, 275] on input "checkbox" at bounding box center [802, 272] width 8 height 8
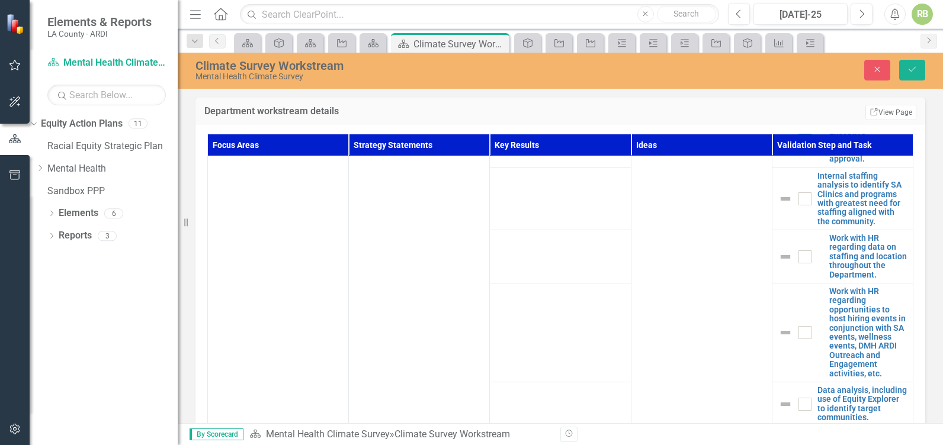
scroll to position [352, 0]
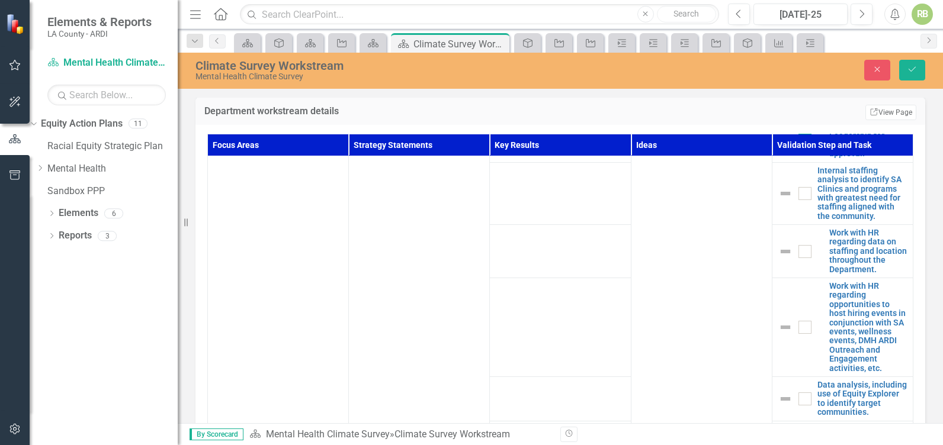
click at [798, 200] on div at bounding box center [804, 193] width 13 height 13
click at [798, 195] on input "checkbox" at bounding box center [802, 191] width 8 height 8
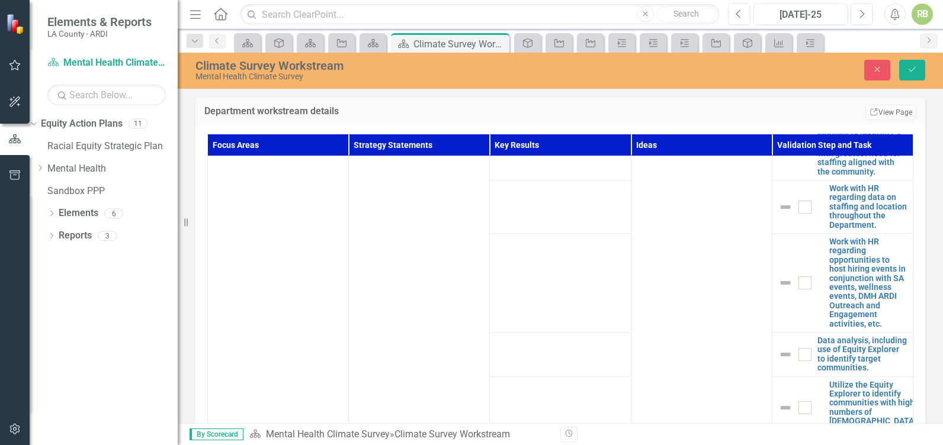
scroll to position [400, 0]
click at [914, 68] on icon "Save" at bounding box center [912, 69] width 11 height 8
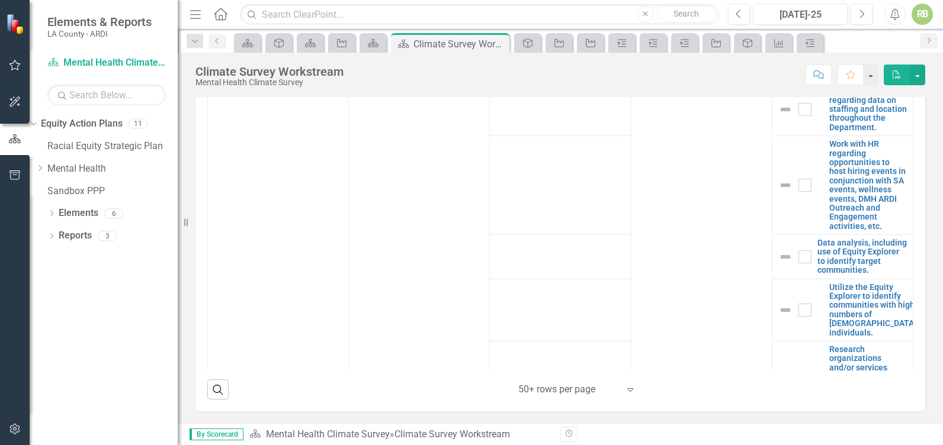
scroll to position [399, 0]
click at [798, 109] on input "checkbox" at bounding box center [802, 105] width 8 height 8
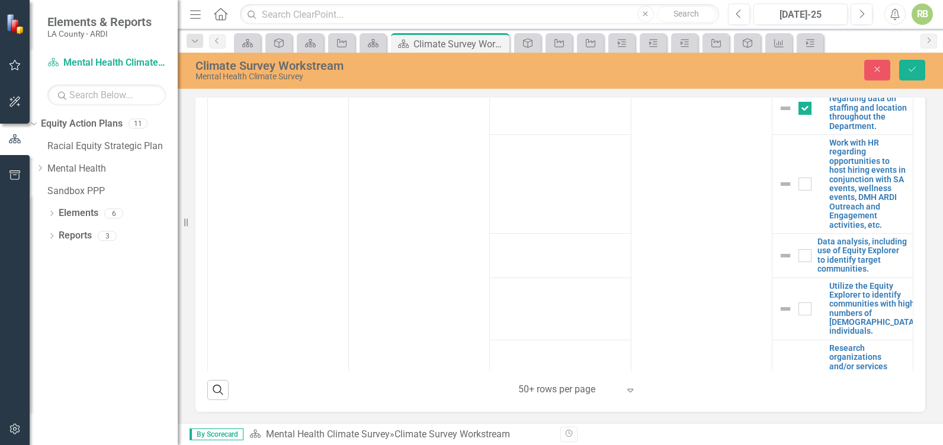
click at [798, 191] on div at bounding box center [804, 184] width 13 height 13
click at [798, 185] on input "checkbox" at bounding box center [802, 182] width 8 height 8
click at [0, 0] on link "Edit Edit Validation Step & Task" at bounding box center [0, 0] width 0 height 0
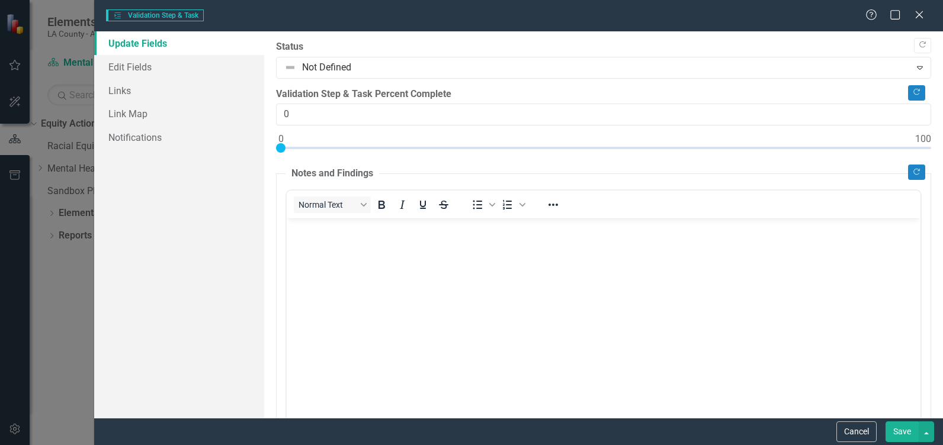
scroll to position [0, 0]
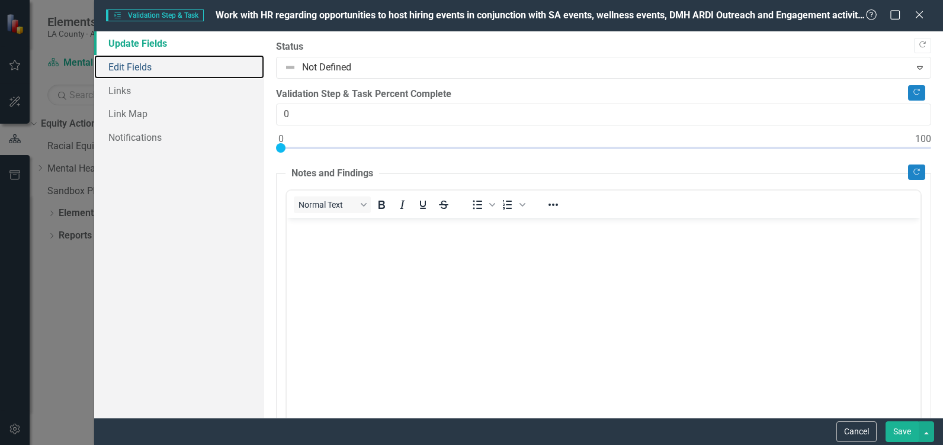
click at [139, 70] on link "Edit Fields" at bounding box center [179, 67] width 170 height 24
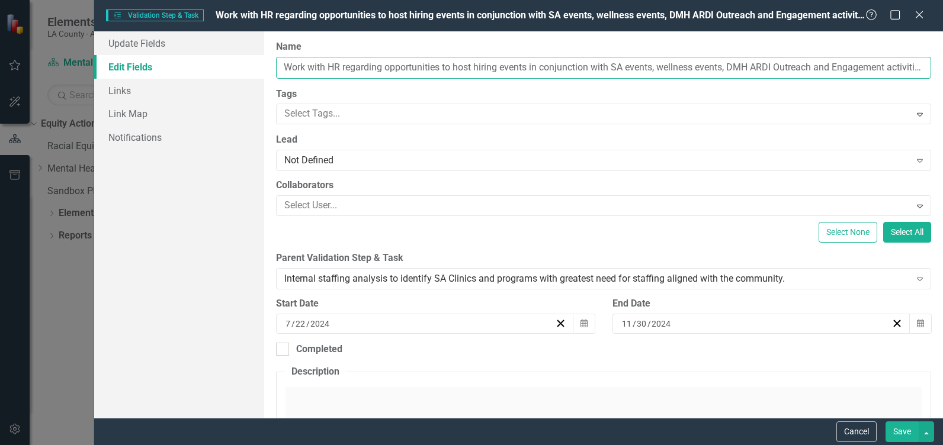
click at [767, 69] on input "Work with HR regarding opportunities to host hiring events in conjunction with …" at bounding box center [603, 68] width 655 height 22
click at [900, 428] on button "Save" at bounding box center [901, 432] width 33 height 21
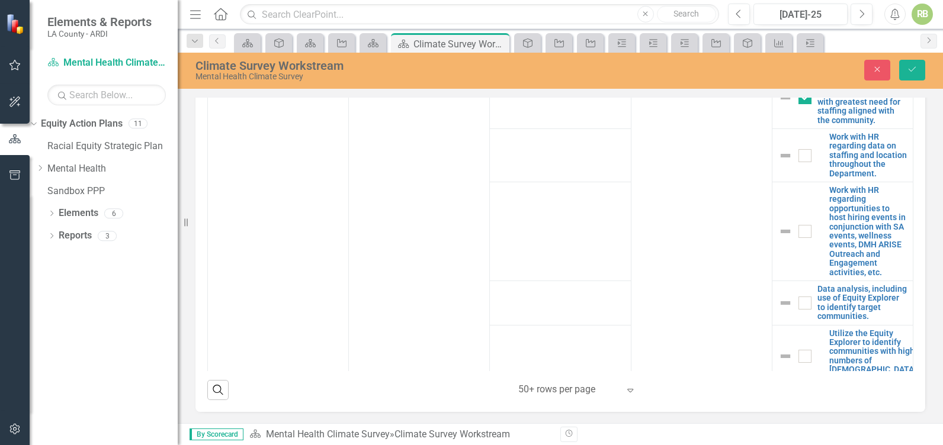
scroll to position [357, 0]
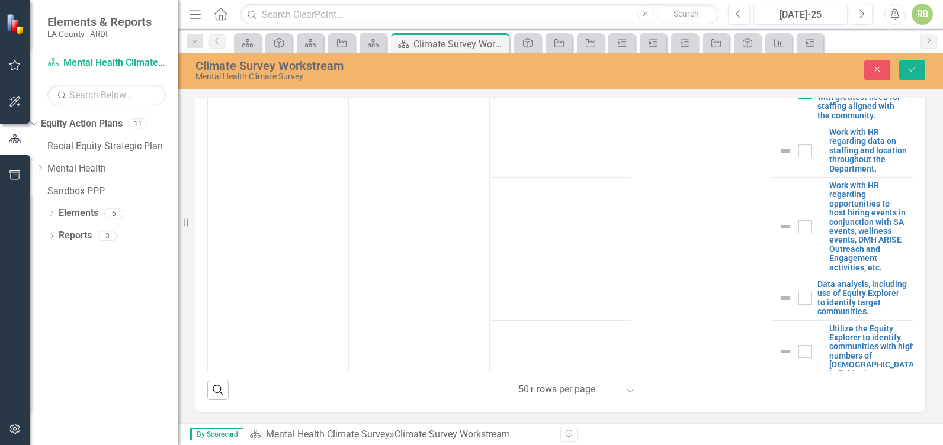
click at [798, 158] on div at bounding box center [804, 151] width 13 height 13
click at [798, 152] on input "checkbox" at bounding box center [802, 149] width 8 height 8
click at [798, 228] on input "checkbox" at bounding box center [802, 224] width 8 height 8
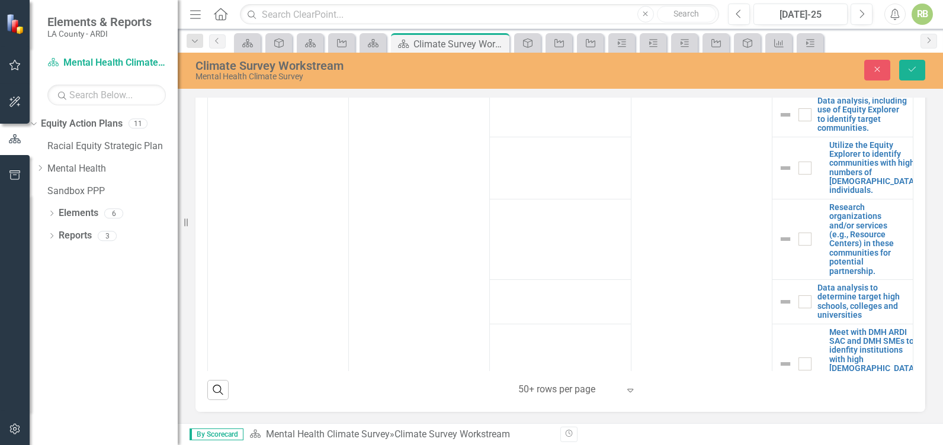
scroll to position [547, 0]
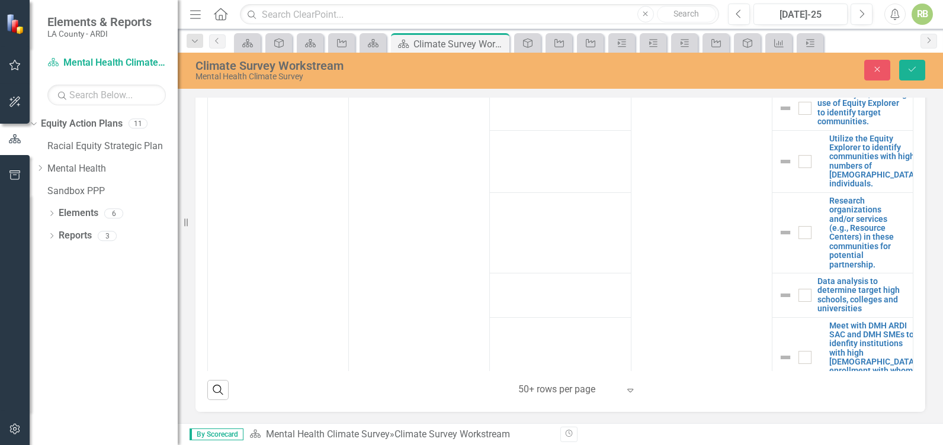
click at [798, 110] on input "checkbox" at bounding box center [802, 106] width 8 height 8
click at [798, 168] on div at bounding box center [804, 161] width 13 height 13
click at [798, 163] on input "checkbox" at bounding box center [802, 159] width 8 height 8
click at [798, 234] on input "checkbox" at bounding box center [802, 230] width 8 height 8
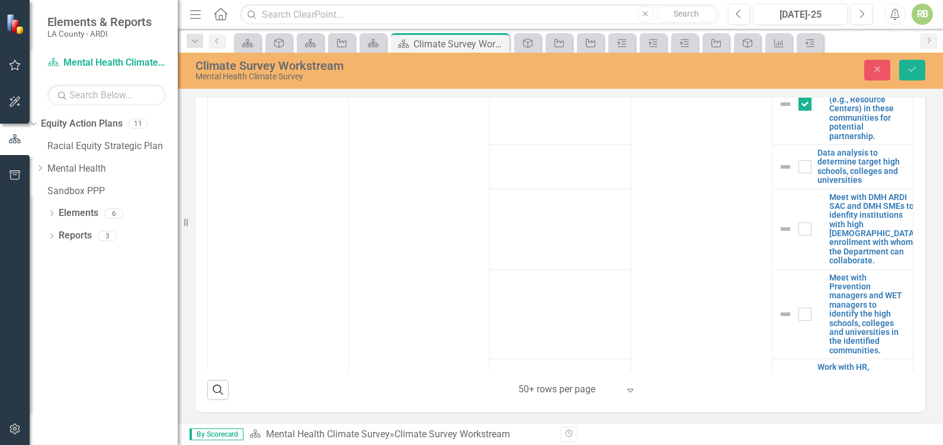
scroll to position [721, 0]
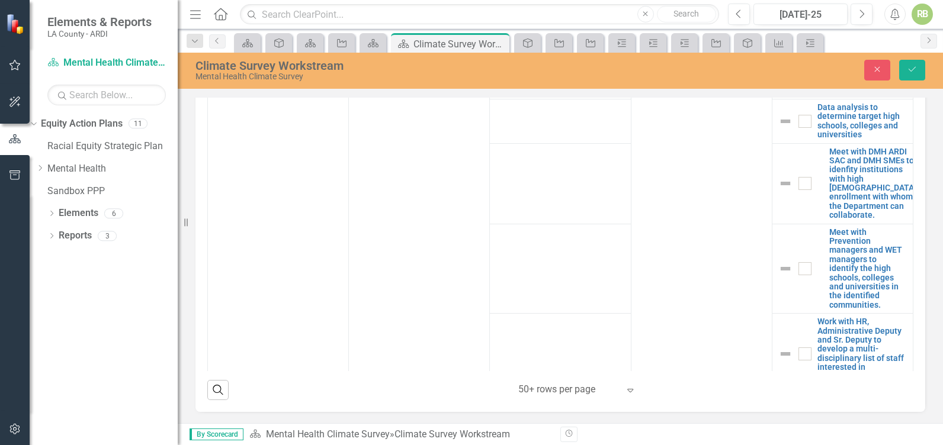
click at [798, 123] on input "checkbox" at bounding box center [802, 119] width 8 height 8
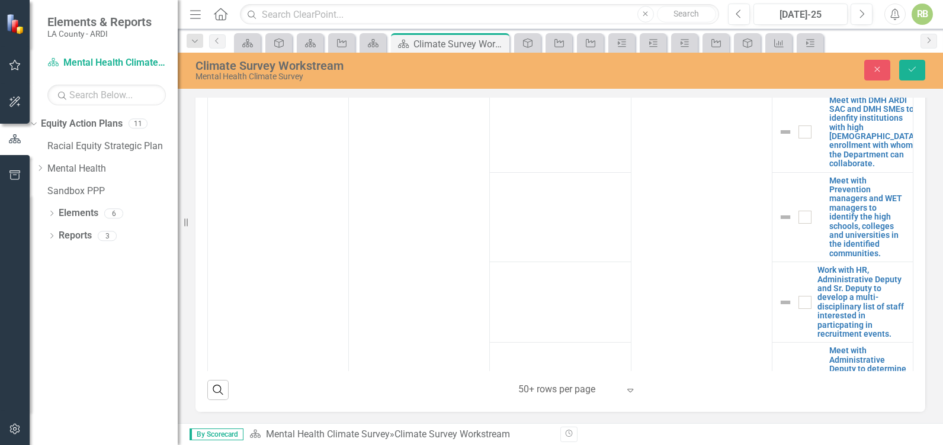
scroll to position [720, 0]
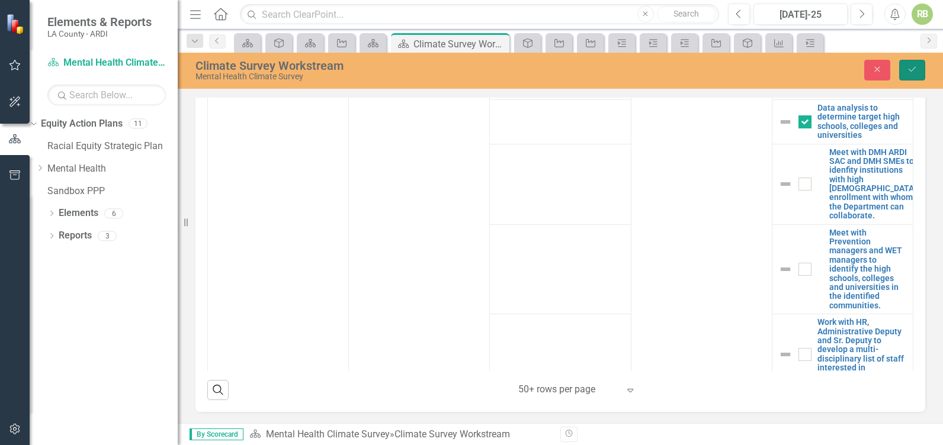
click at [917, 63] on button "Save" at bounding box center [912, 70] width 26 height 21
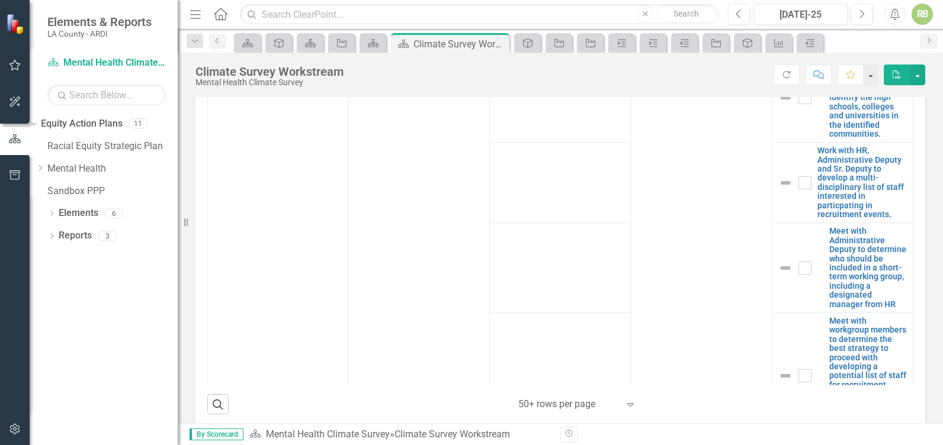
scroll to position [915, 0]
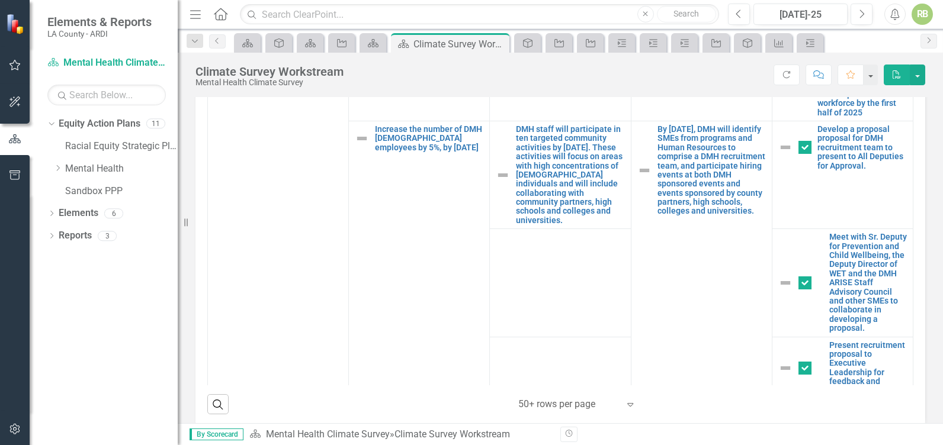
scroll to position [12, 0]
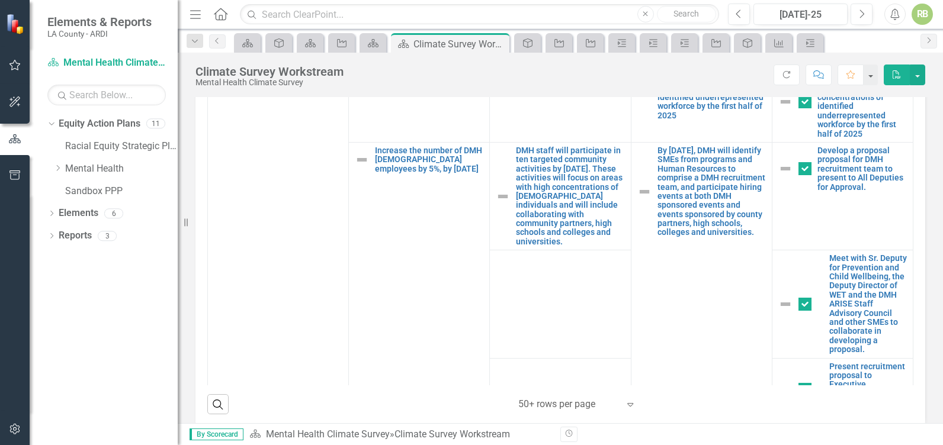
click at [0, 0] on link "Edit Edit Idea" at bounding box center [0, 0] width 0 height 0
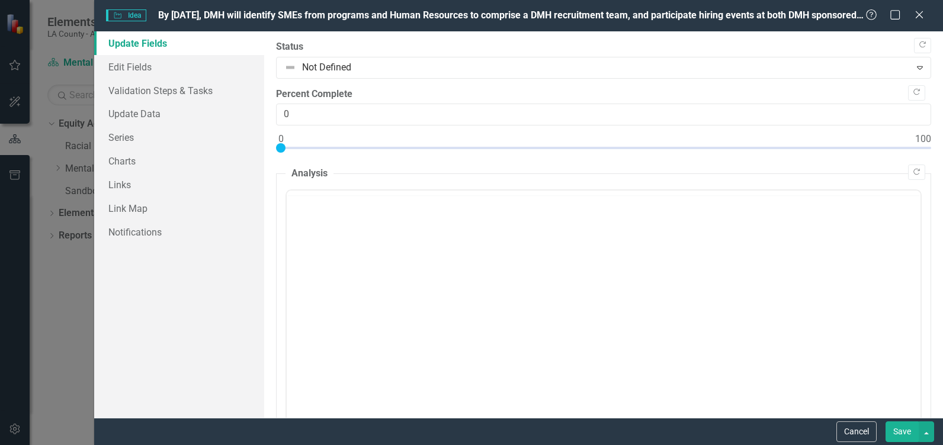
scroll to position [0, 0]
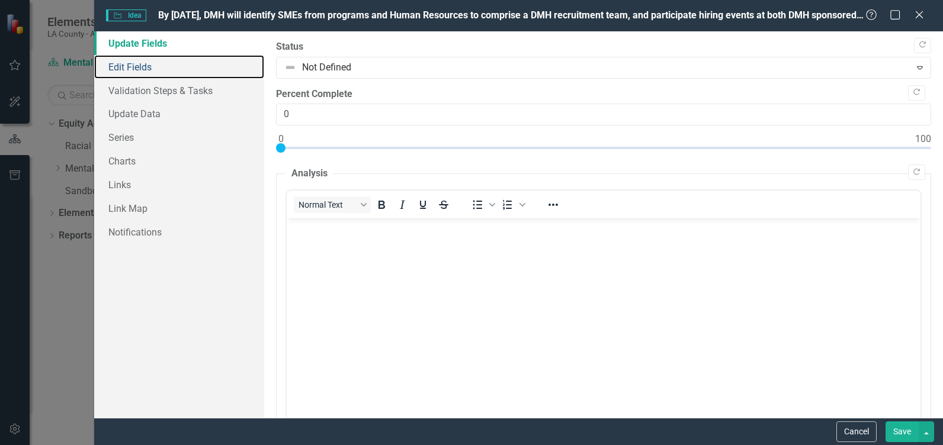
click at [123, 66] on link "Edit Fields" at bounding box center [179, 67] width 170 height 24
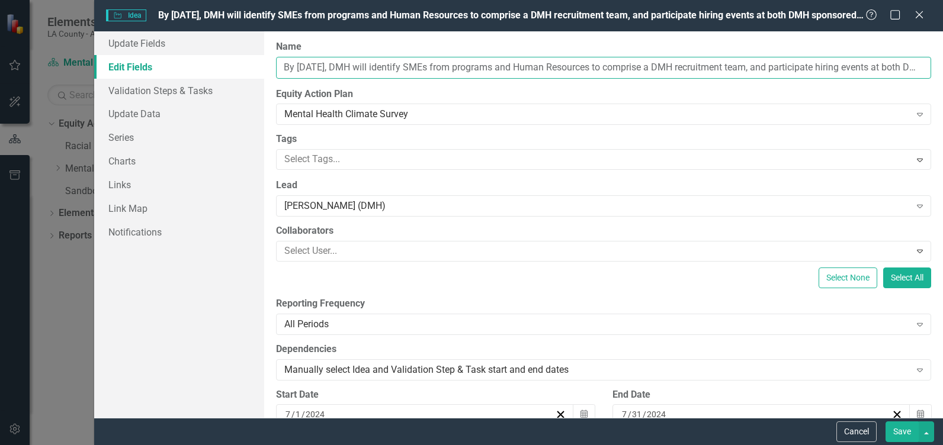
drag, startPoint x: 296, startPoint y: 66, endPoint x: 269, endPoint y: 68, distance: 27.3
click at [269, 68] on div "ClearPoint Can Do More! How ClearPoint Can Help Close Enterprise plans can auto…" at bounding box center [603, 224] width 679 height 387
click at [366, 68] on input "From January 2025, DMH will identify SMEs from programs and Human Resources to …" at bounding box center [603, 68] width 655 height 22
type input "From January 2025 through March 2026, DMH will identify SMEs from programs and …"
click at [899, 429] on button "Save" at bounding box center [901, 432] width 33 height 21
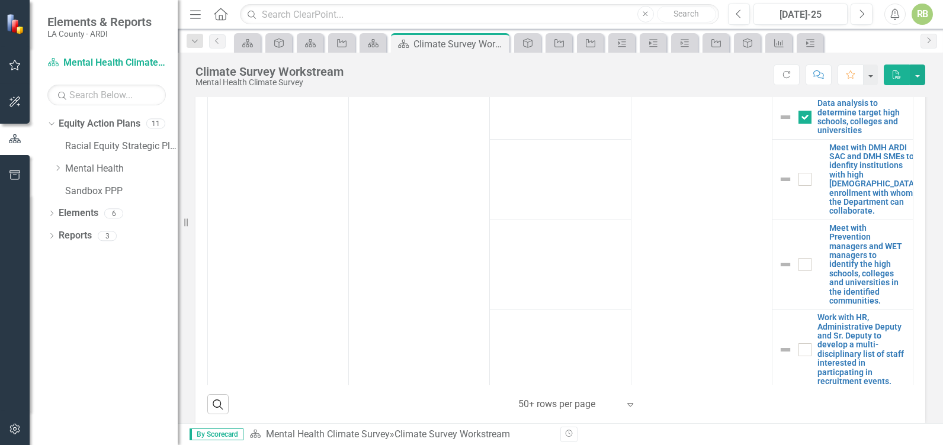
scroll to position [720, 0]
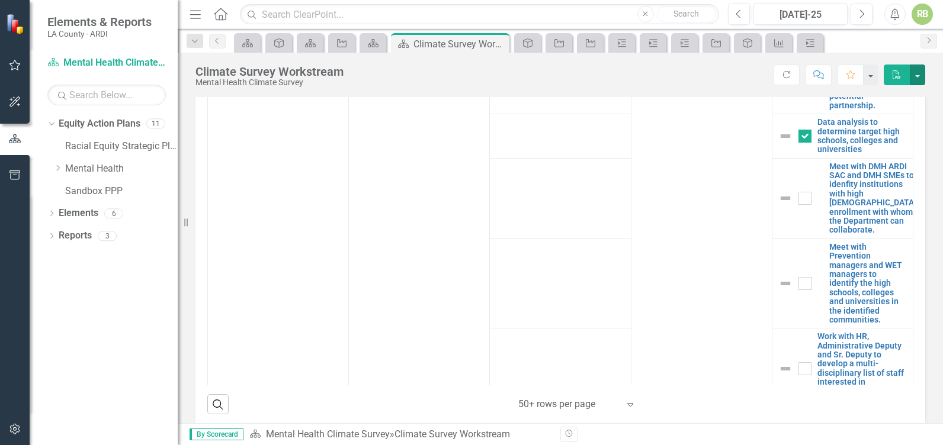
click at [921, 72] on button "button" at bounding box center [917, 75] width 15 height 21
click at [858, 120] on link "PDF Export to PDF" at bounding box center [877, 121] width 96 height 22
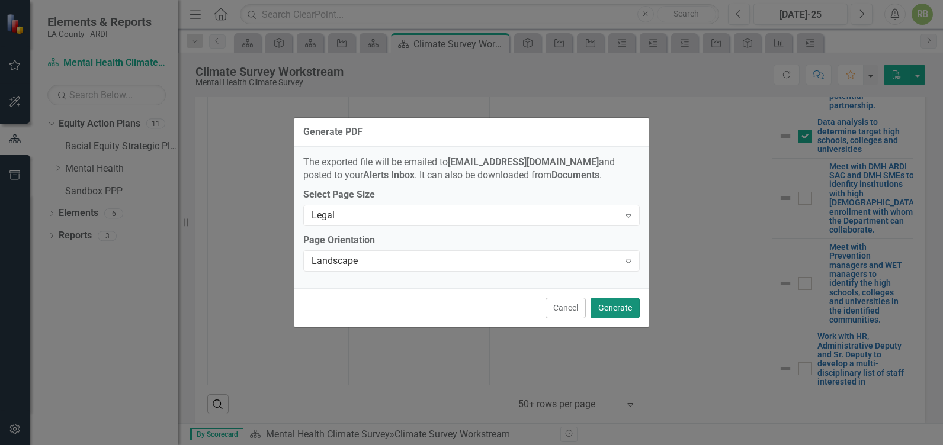
click at [627, 308] on button "Generate" at bounding box center [614, 308] width 49 height 21
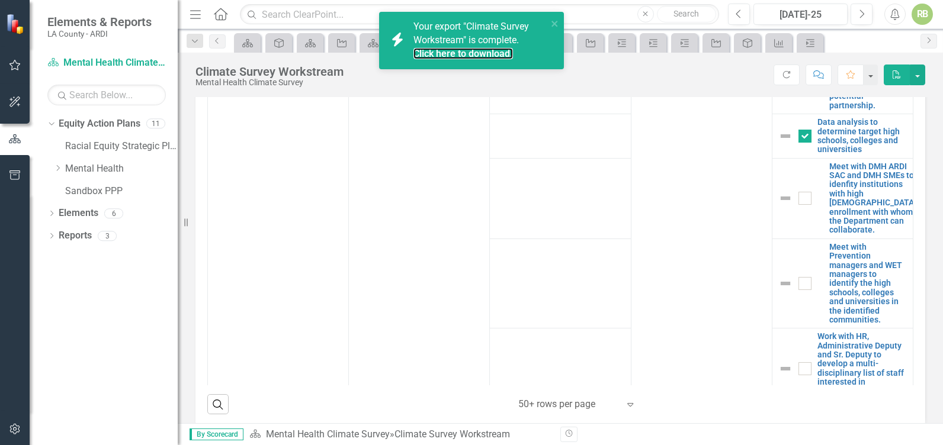
click at [431, 54] on link "Click here to download." at bounding box center [462, 53] width 99 height 11
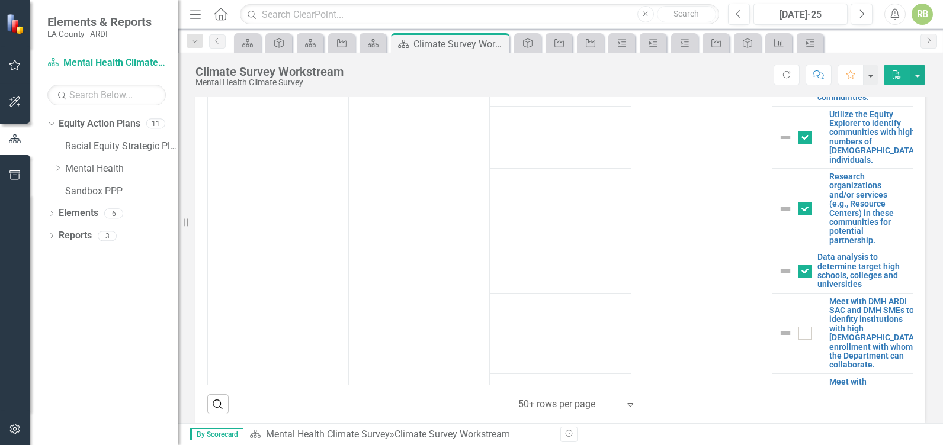
scroll to position [587, 0]
click at [220, 43] on icon "Previous" at bounding box center [217, 40] width 9 height 7
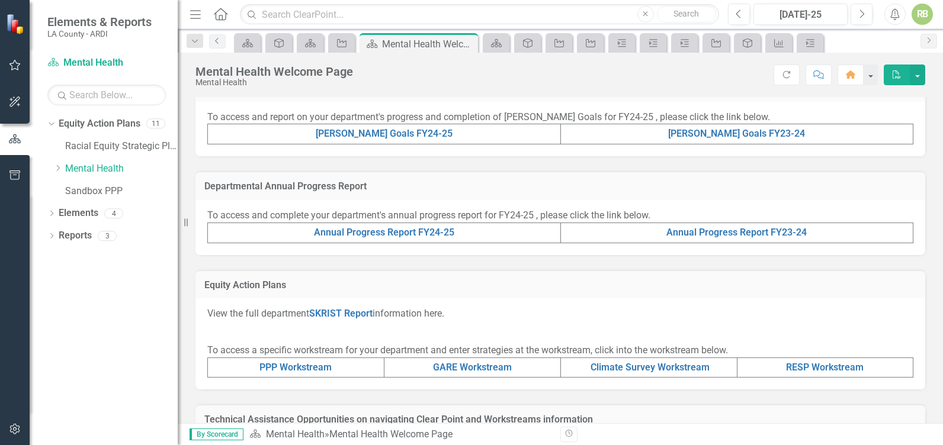
scroll to position [181, 0]
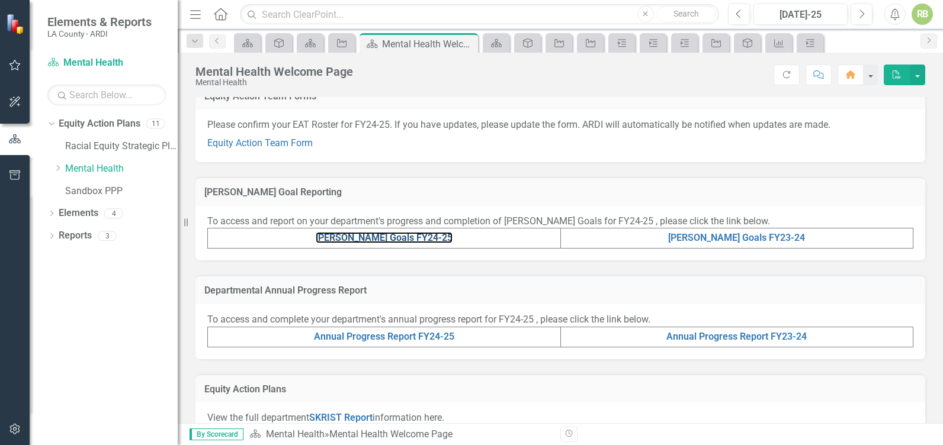
click at [383, 243] on link "[PERSON_NAME] Goals FY24-25" at bounding box center [384, 237] width 137 height 11
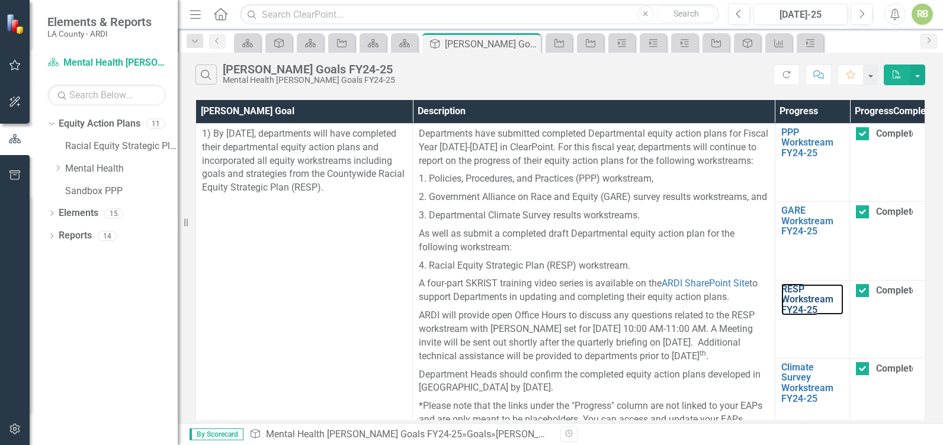
click at [786, 316] on link "RESP Workstream FY24-25" at bounding box center [812, 299] width 63 height 31
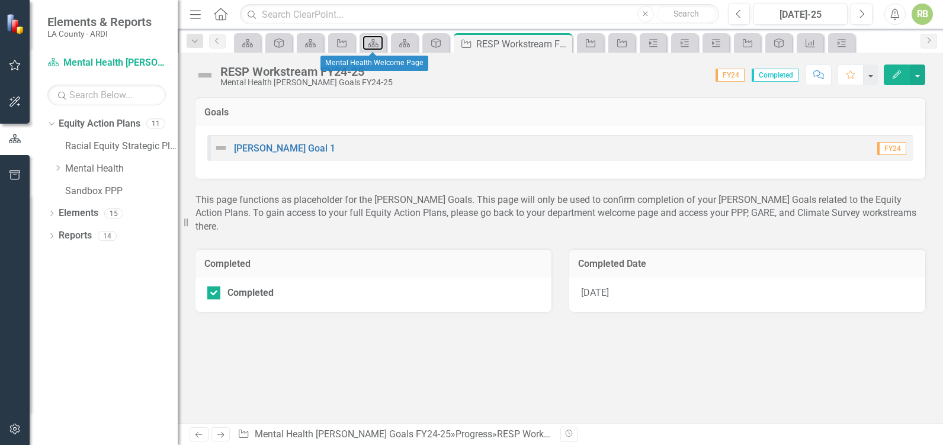
click at [374, 44] on icon at bounding box center [373, 43] width 11 height 8
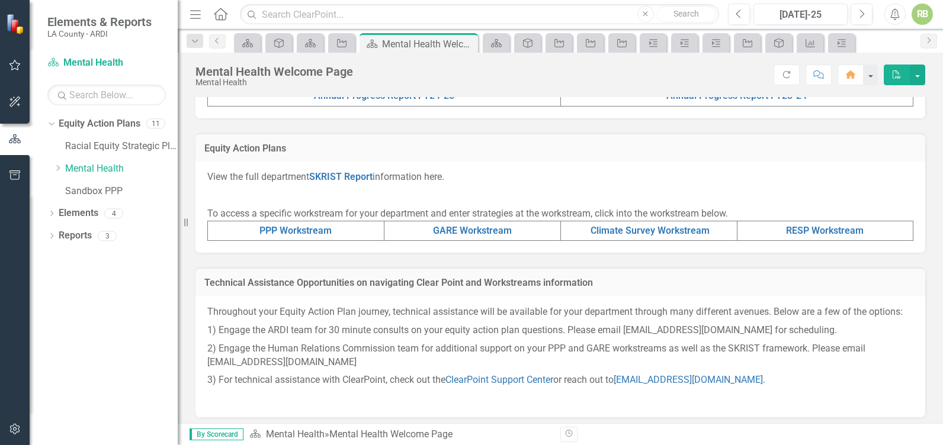
scroll to position [433, 0]
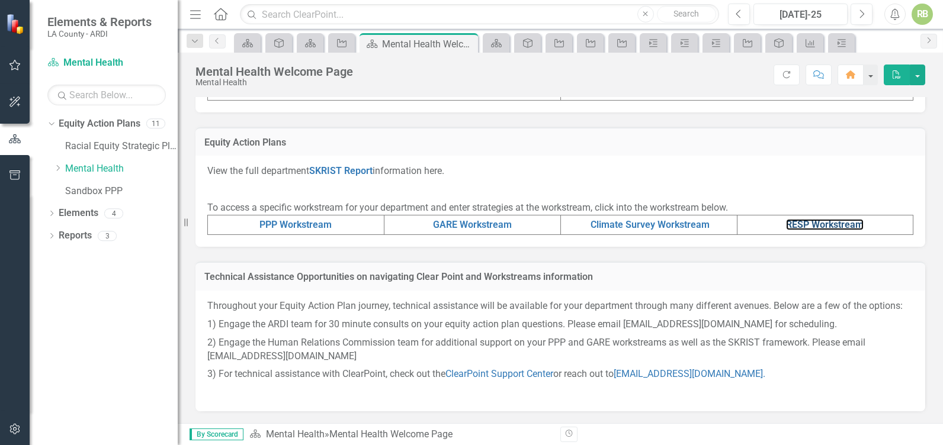
click at [821, 230] on link "RESP Workstream" at bounding box center [825, 224] width 78 height 11
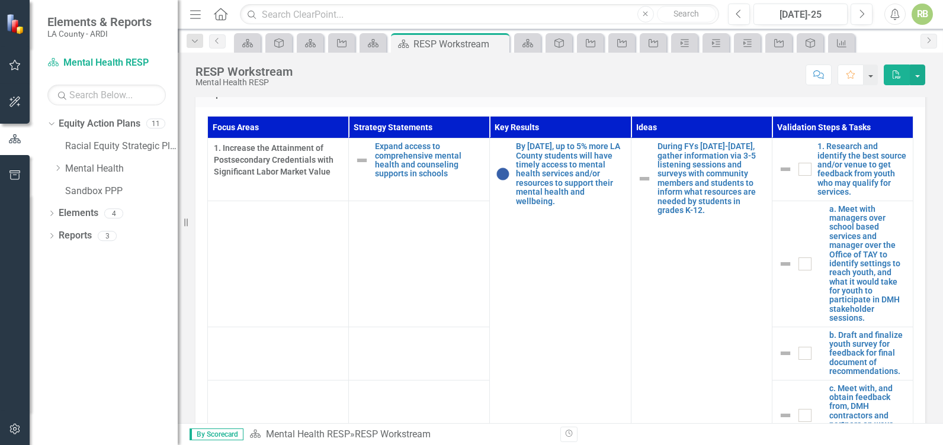
scroll to position [330, 0]
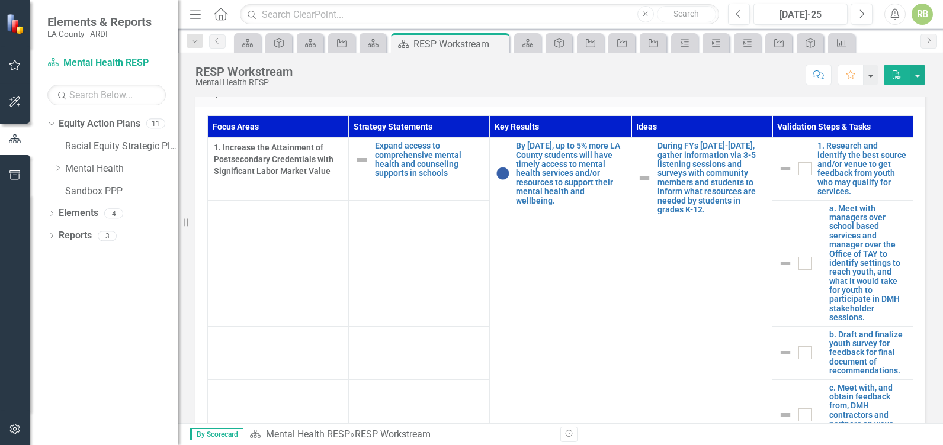
click at [798, 168] on div at bounding box center [804, 168] width 13 height 13
click at [798, 168] on input "checkbox" at bounding box center [802, 166] width 8 height 8
checkbox input "true"
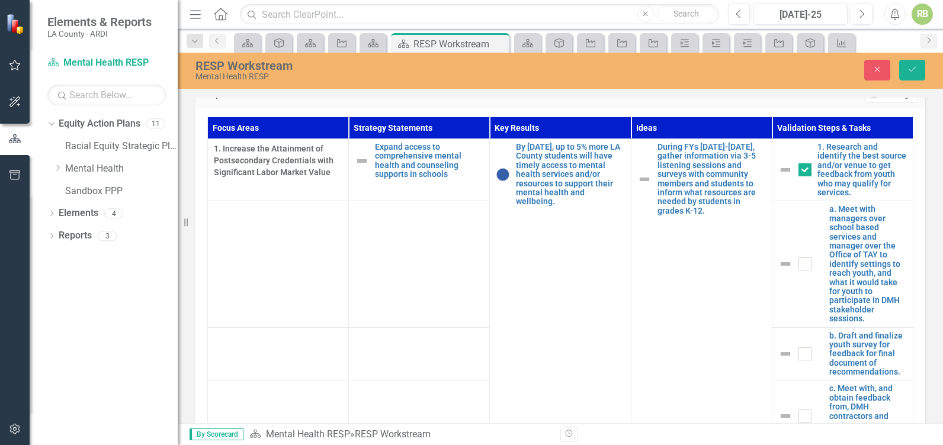
click at [798, 262] on div at bounding box center [804, 264] width 13 height 13
click at [798, 262] on input "checkbox" at bounding box center [802, 262] width 8 height 8
checkbox input "true"
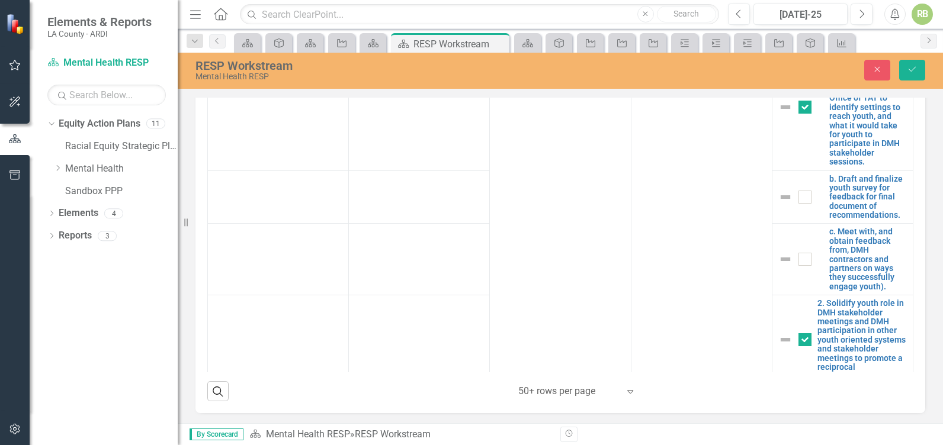
scroll to position [82, 0]
click at [913, 68] on icon "Save" at bounding box center [912, 69] width 11 height 8
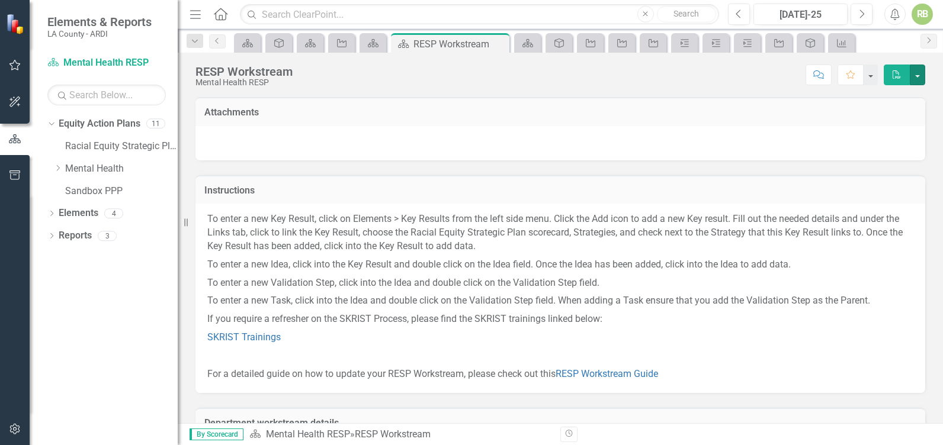
click at [919, 73] on button "button" at bounding box center [917, 75] width 15 height 21
click at [864, 118] on link "PDF Export to PDF" at bounding box center [877, 121] width 96 height 22
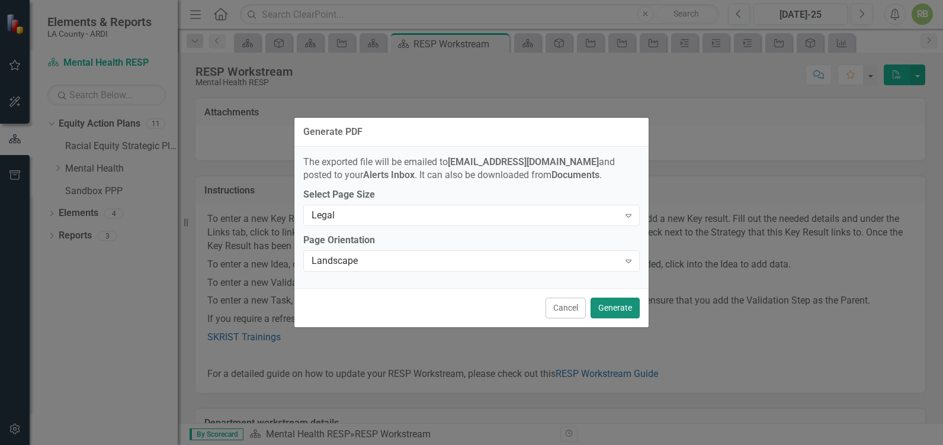
click at [618, 303] on button "Generate" at bounding box center [614, 308] width 49 height 21
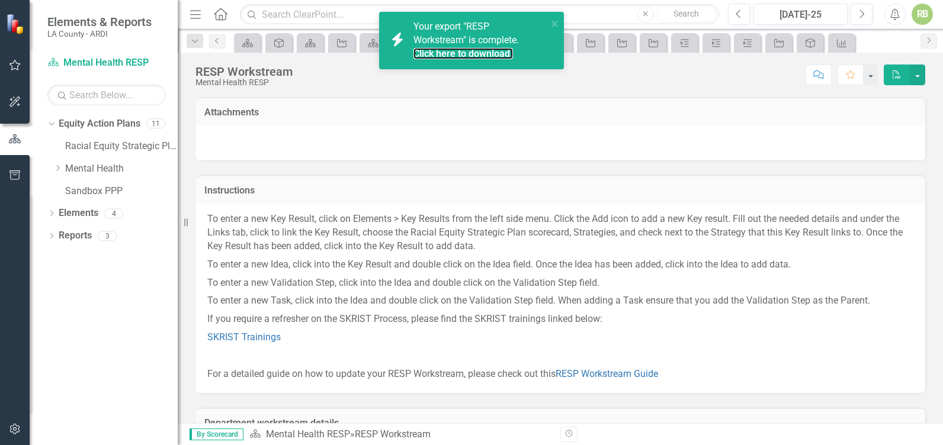
click at [447, 54] on link "Click here to download." at bounding box center [462, 53] width 99 height 11
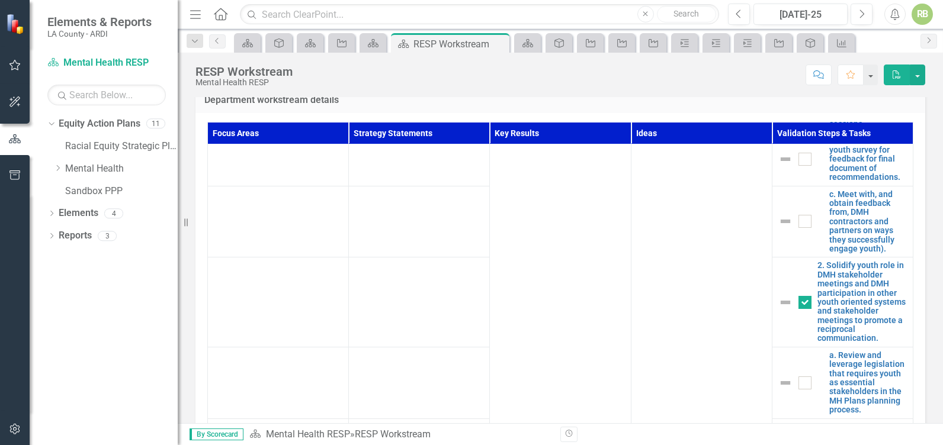
scroll to position [202, 0]
click at [374, 41] on icon at bounding box center [373, 43] width 11 height 8
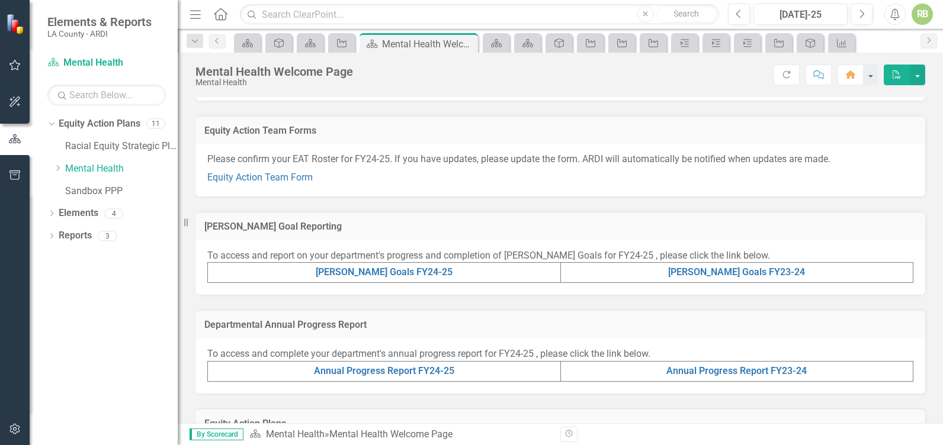
scroll to position [155, 0]
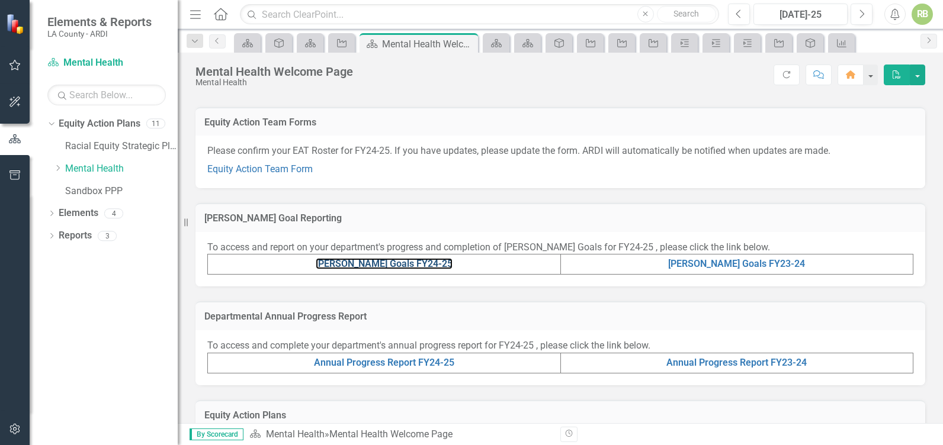
click at [366, 269] on link "[PERSON_NAME] Goals FY24-25" at bounding box center [384, 263] width 137 height 11
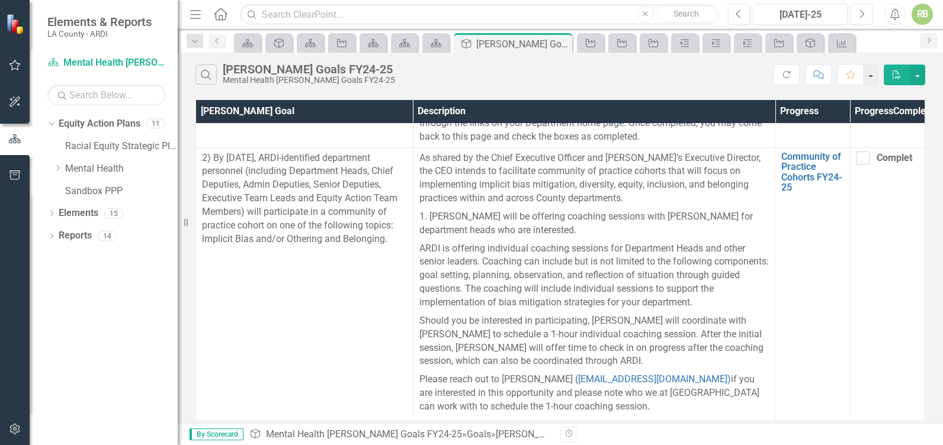
scroll to position [280, 0]
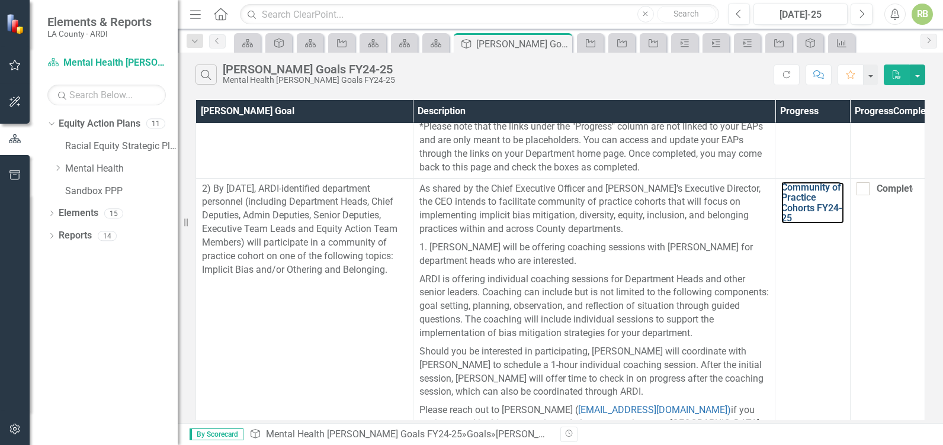
click at [793, 224] on link "Community of Practice Cohorts FY24-25" at bounding box center [812, 202] width 62 height 41
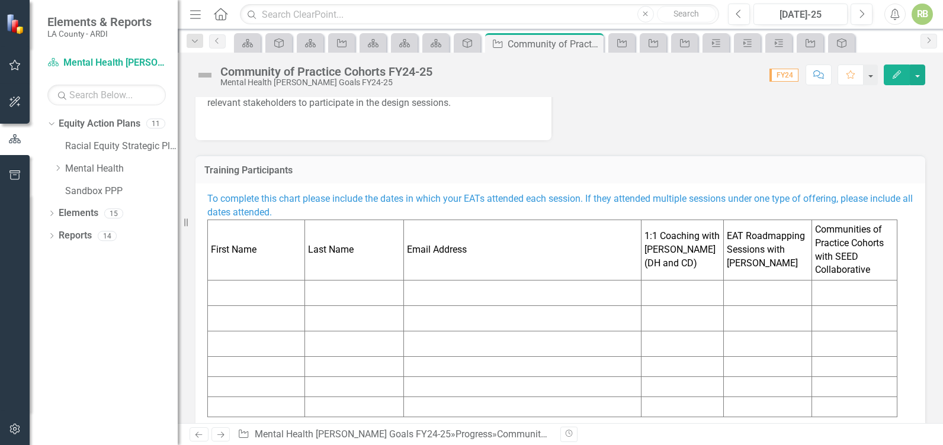
scroll to position [497, 0]
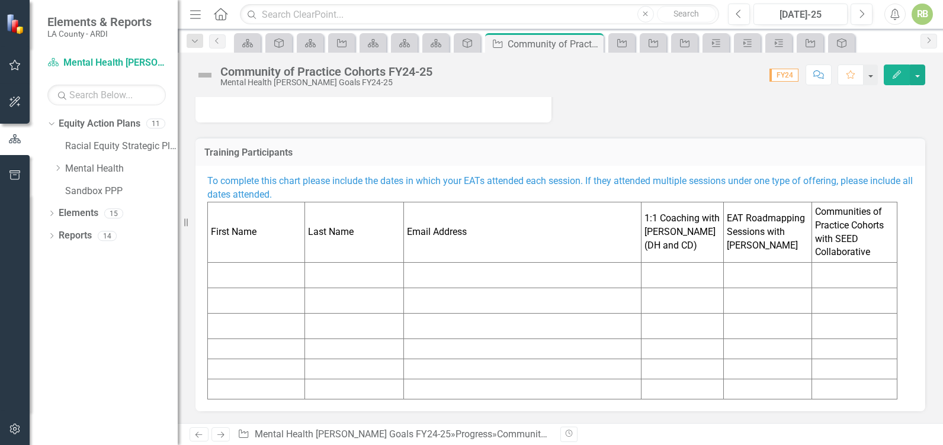
click at [197, 434] on icon at bounding box center [198, 435] width 7 height 6
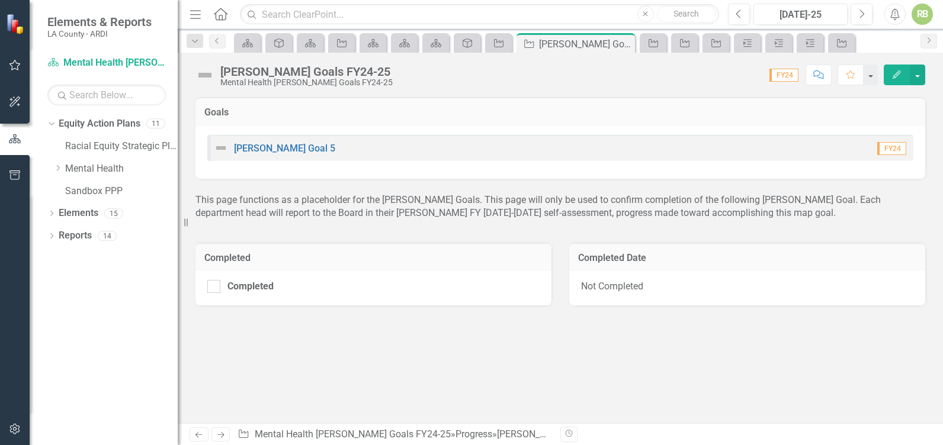
click at [199, 436] on icon "Previous" at bounding box center [199, 435] width 10 height 8
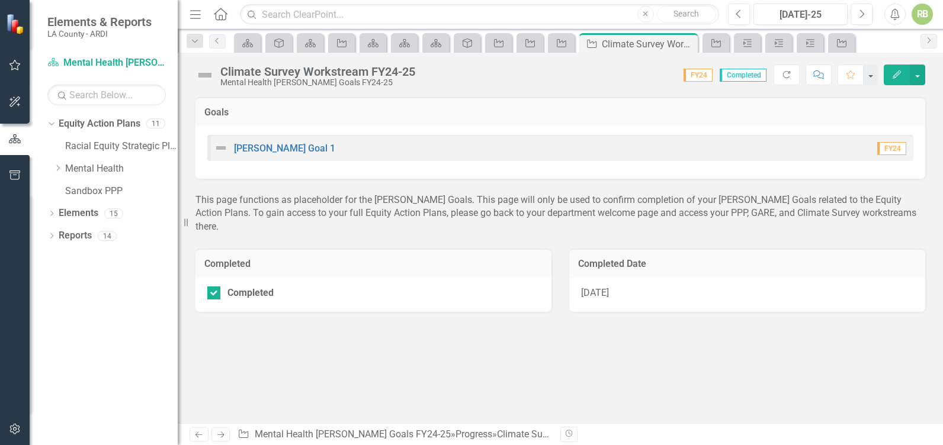
click at [199, 436] on icon "Previous" at bounding box center [199, 435] width 10 height 8
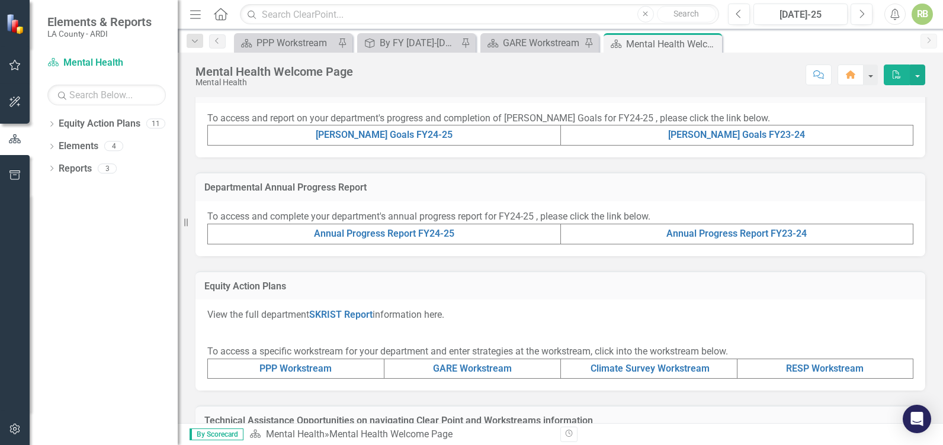
scroll to position [271, 0]
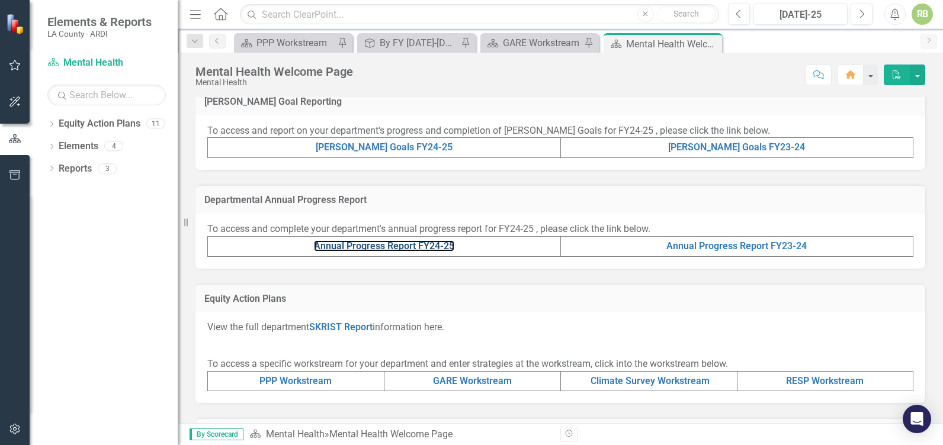
click at [387, 252] on link "Annual Progress Report FY24-25" at bounding box center [384, 245] width 140 height 11
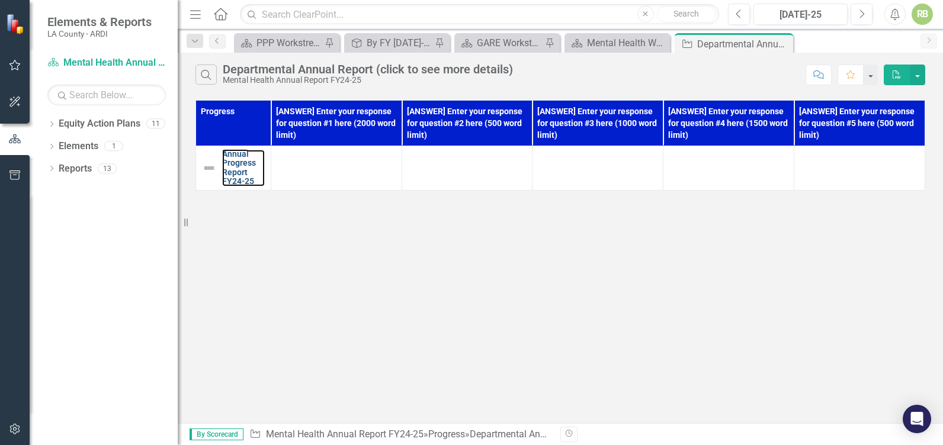
click at [232, 160] on link "Annual Progress Report FY24-25" at bounding box center [243, 168] width 43 height 37
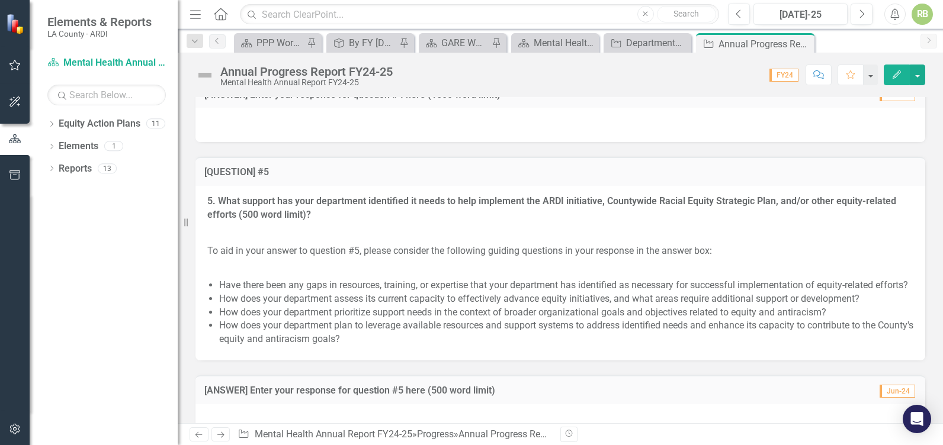
scroll to position [2300, 0]
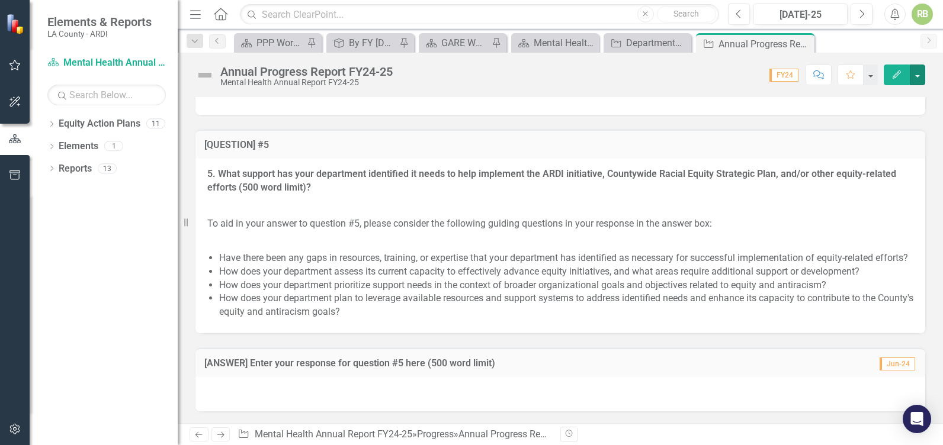
click at [916, 77] on button "button" at bounding box center [917, 75] width 15 height 21
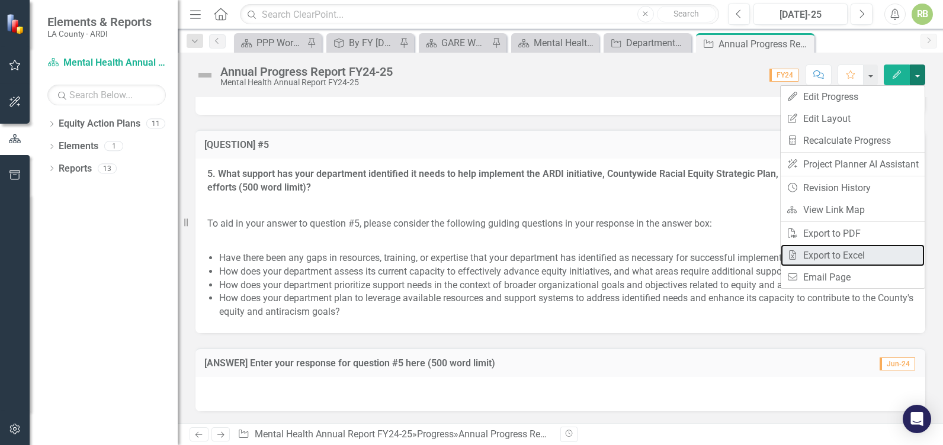
click at [812, 256] on link "Excel Export to Excel" at bounding box center [853, 256] width 144 height 22
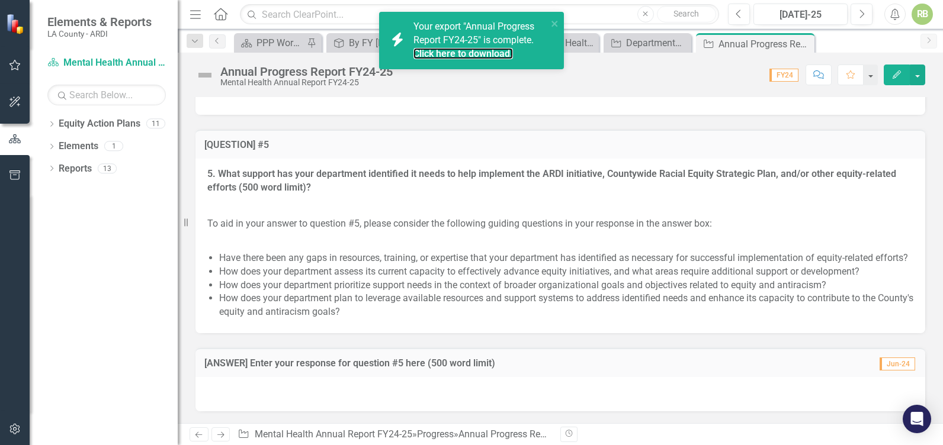
click at [442, 59] on link "Click here to download." at bounding box center [462, 53] width 99 height 11
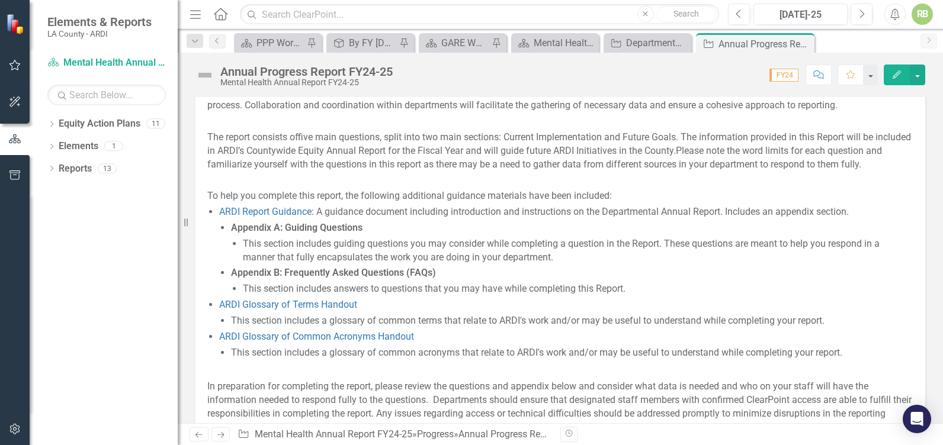
scroll to position [171, 0]
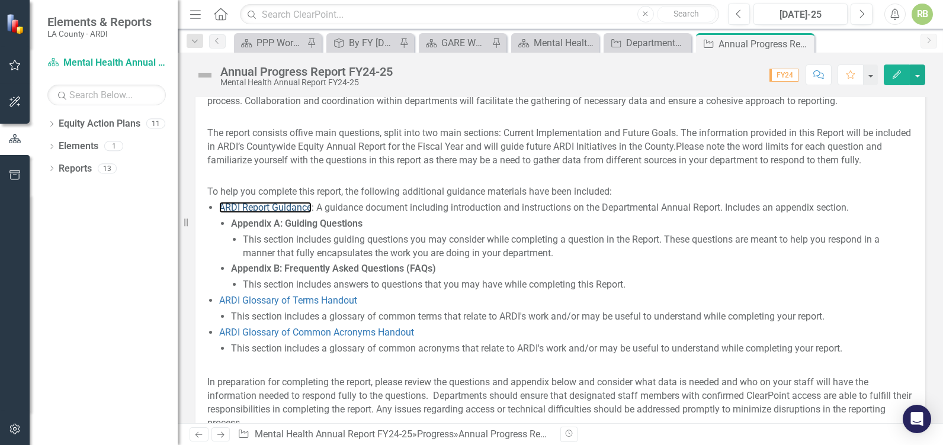
click at [254, 213] on link "ARDI Report Guidance" at bounding box center [265, 207] width 92 height 11
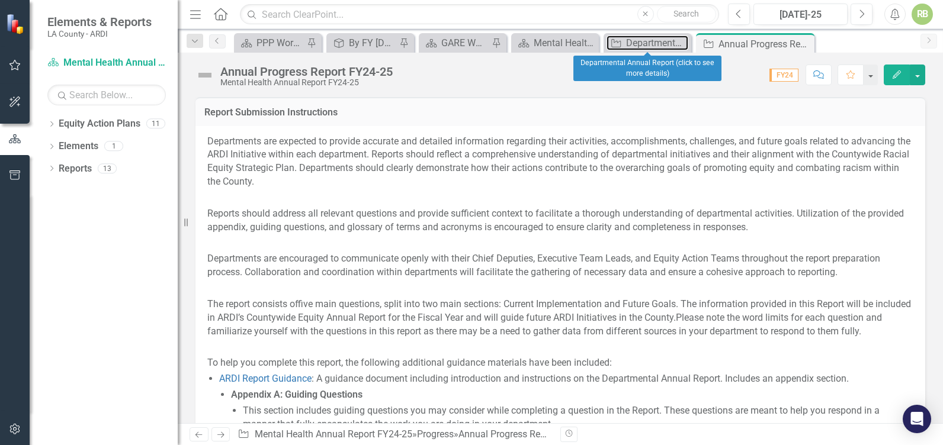
click at [654, 42] on div "Departmental Annual Report (click to see more details)" at bounding box center [657, 43] width 62 height 15
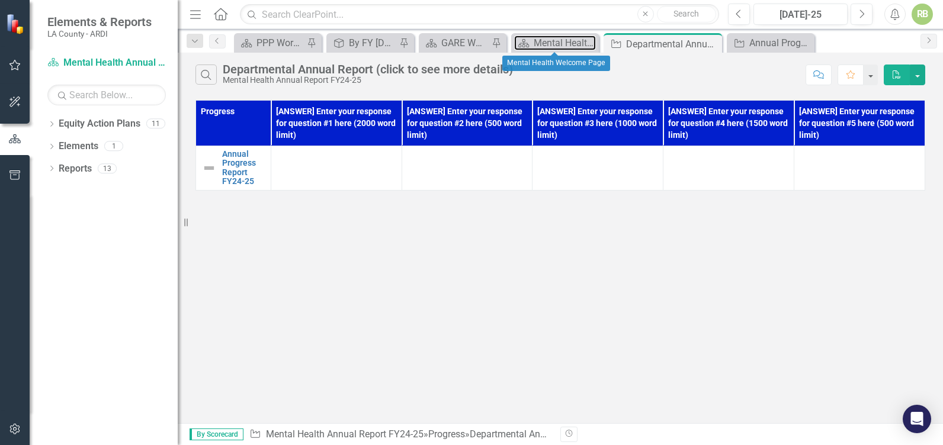
click at [547, 42] on div "Mental Health Welcome Page" at bounding box center [565, 43] width 62 height 15
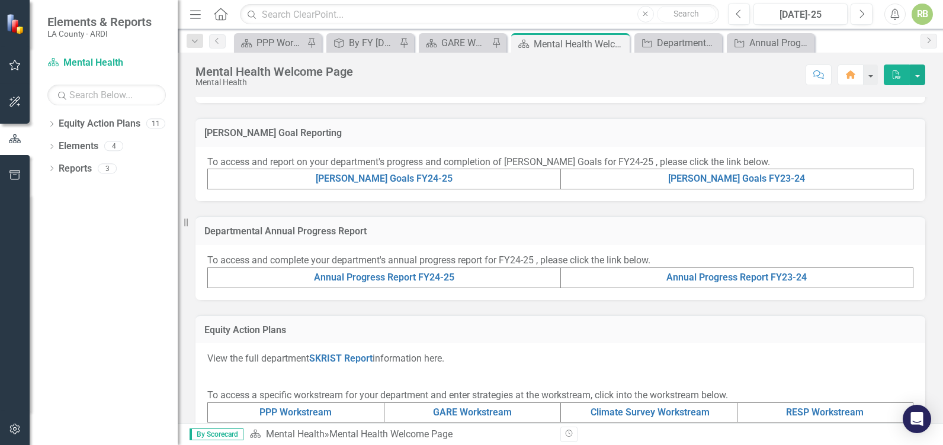
scroll to position [248, 0]
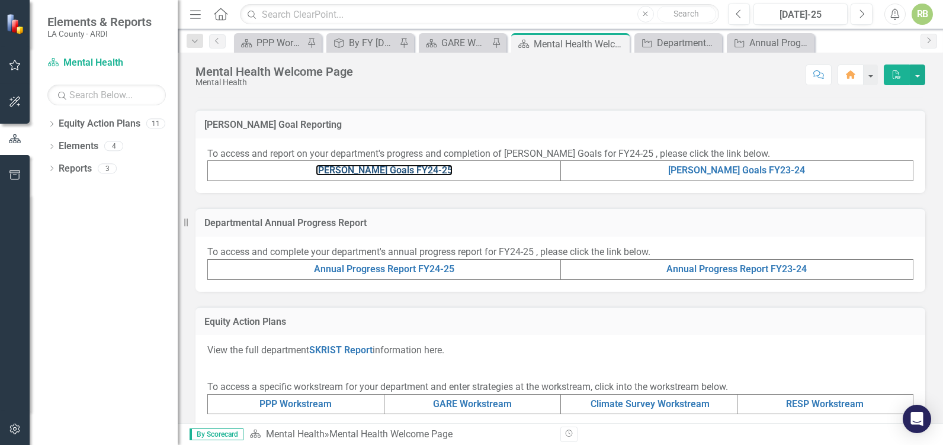
click at [398, 176] on link "[PERSON_NAME] Goals FY24-25" at bounding box center [384, 170] width 137 height 11
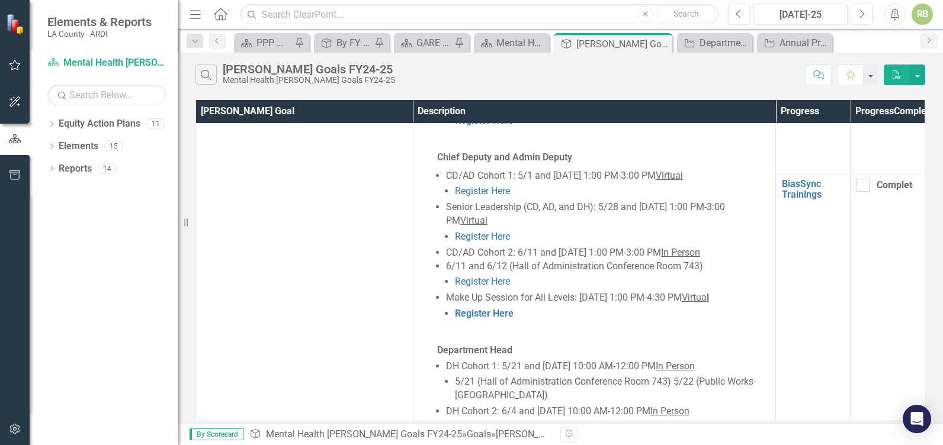
scroll to position [1180, 0]
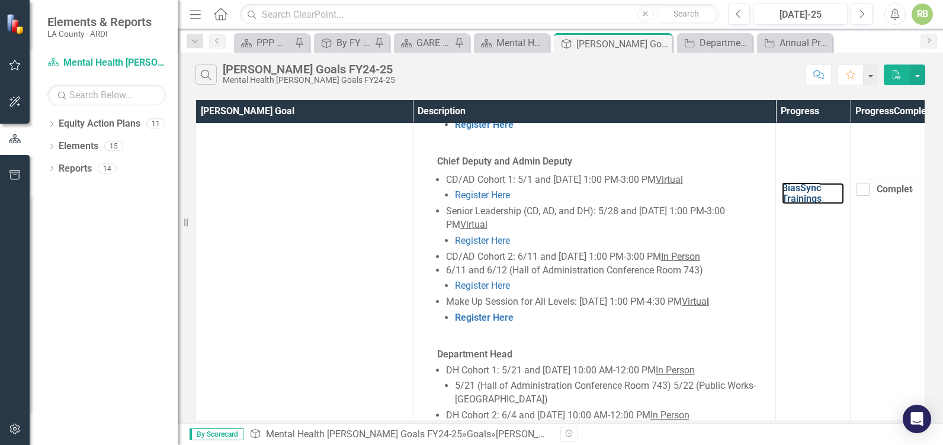
click at [808, 204] on link "BiasSync Trainings" at bounding box center [813, 193] width 62 height 21
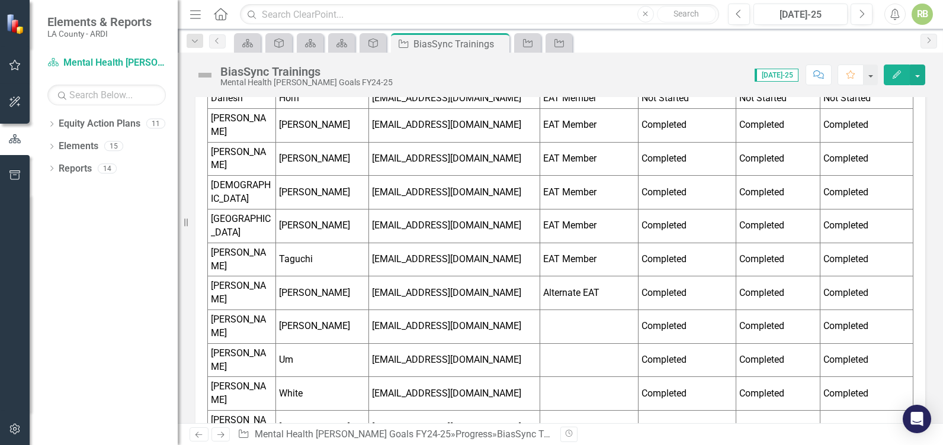
scroll to position [707, 0]
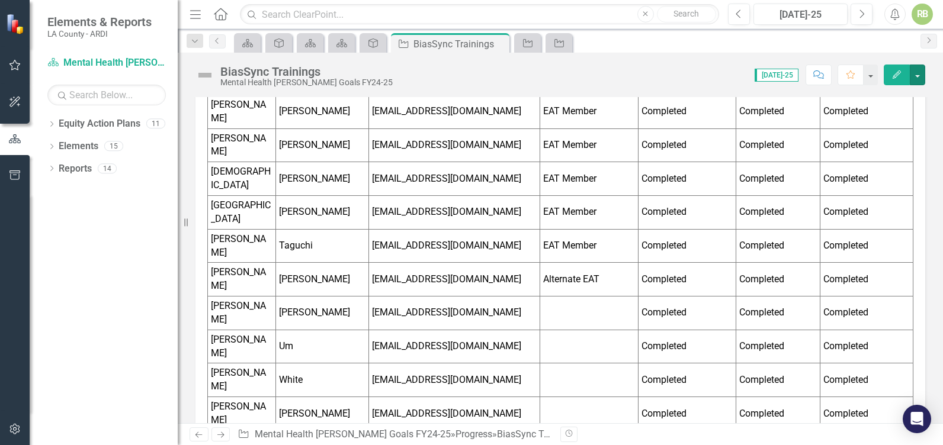
click at [922, 76] on button "button" at bounding box center [917, 75] width 15 height 21
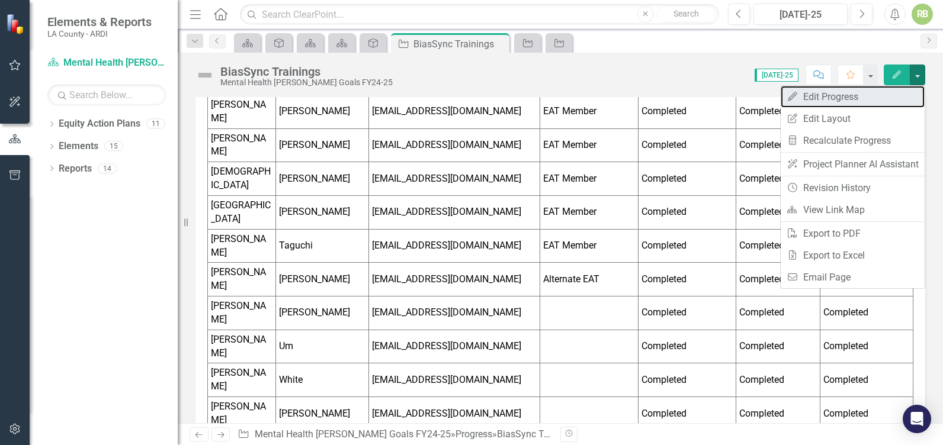
click at [843, 97] on link "Edit Edit Progress" at bounding box center [853, 97] width 144 height 22
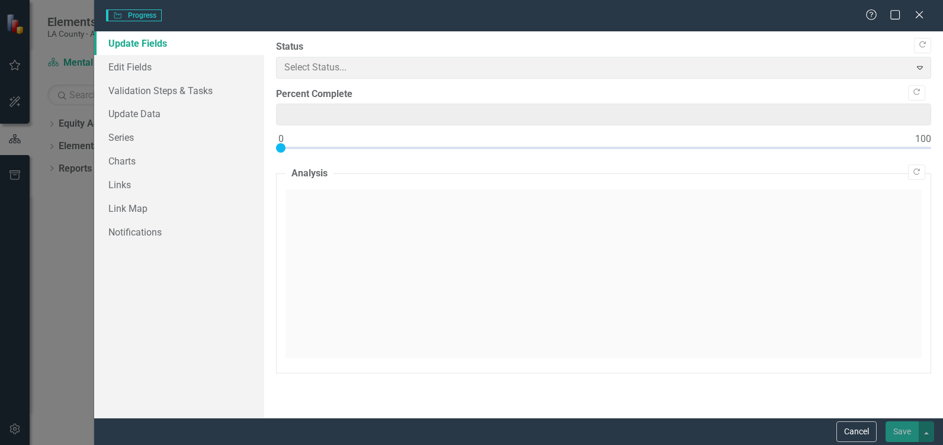
type input "0"
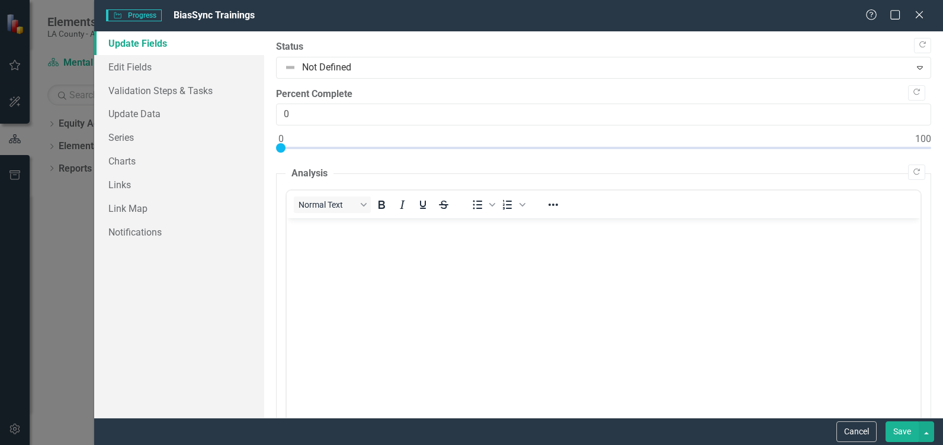
scroll to position [0, 0]
click at [136, 65] on link "Edit Fields" at bounding box center [179, 67] width 170 height 24
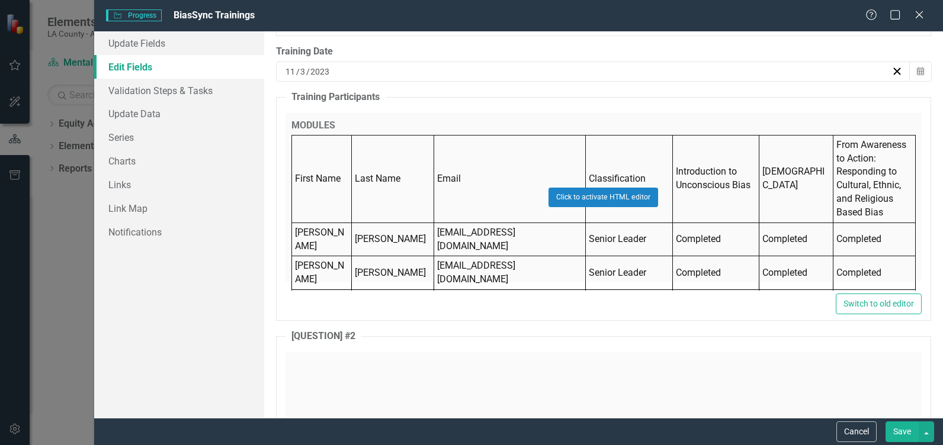
scroll to position [639, 0]
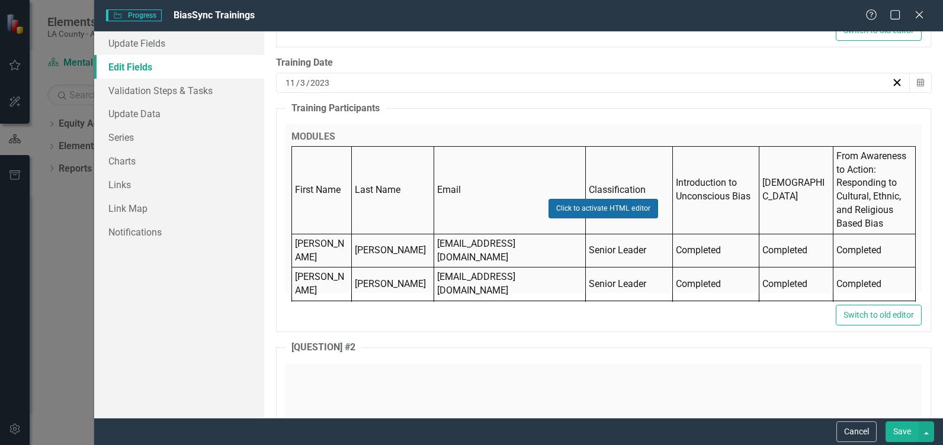
click at [605, 207] on button "Click to activate HTML editor" at bounding box center [603, 208] width 110 height 19
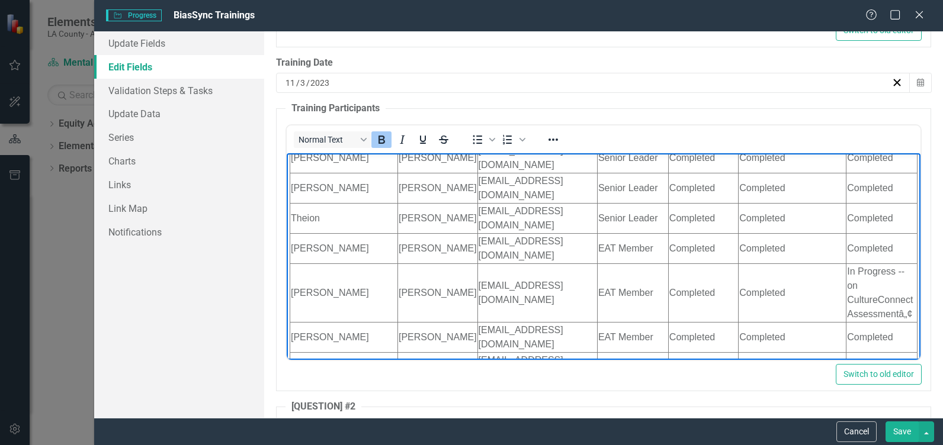
scroll to position [210, 0]
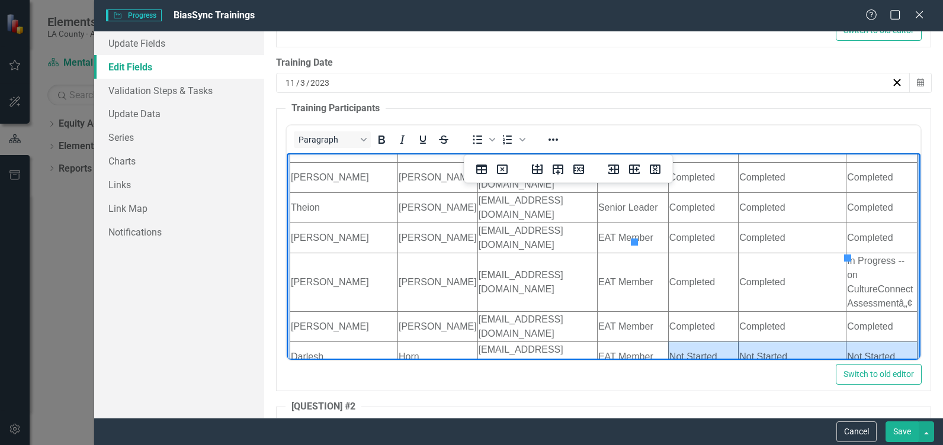
drag, startPoint x: 637, startPoint y: 248, endPoint x: 814, endPoint y: 250, distance: 177.1
click at [814, 342] on tr "Darlesh Horn dhorn@dmh.lacounty.gov EAT Member Not Started Not Started Not Star…" at bounding box center [603, 357] width 627 height 30
click at [690, 342] on td "Not Started" at bounding box center [702, 357] width 70 height 30
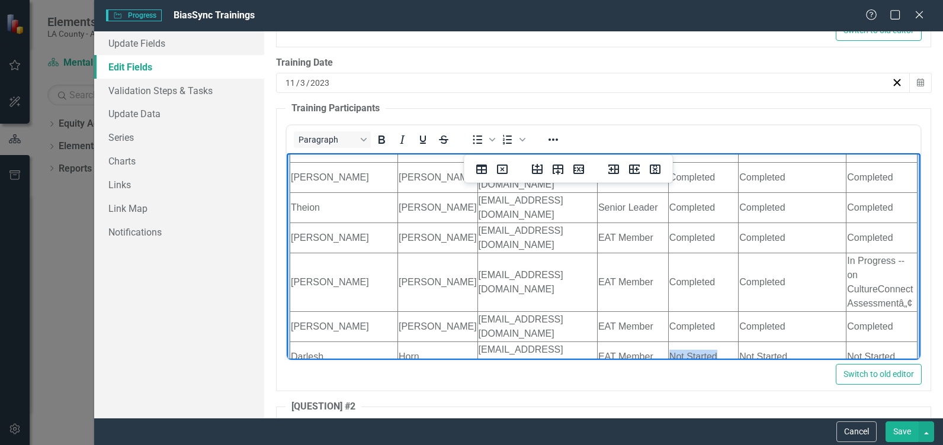
drag, startPoint x: 688, startPoint y: 249, endPoint x: 636, endPoint y: 246, distance: 52.2
click at [667, 342] on td "Not Started" at bounding box center [702, 357] width 70 height 30
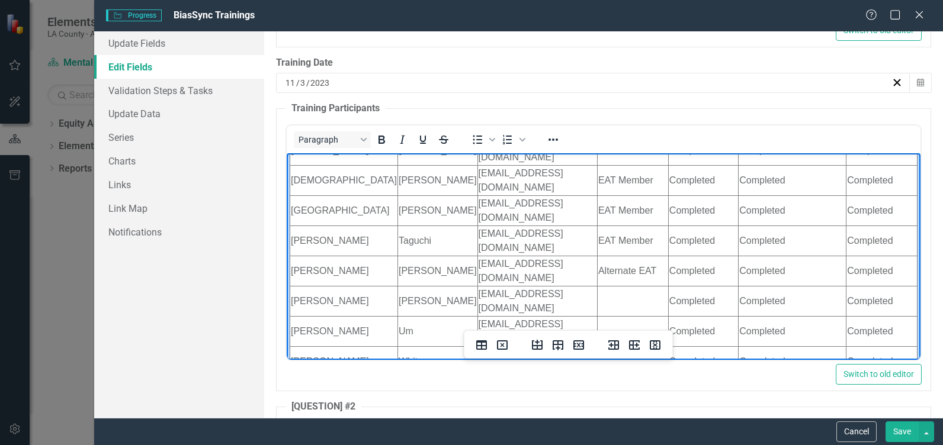
scroll to position [488, 0]
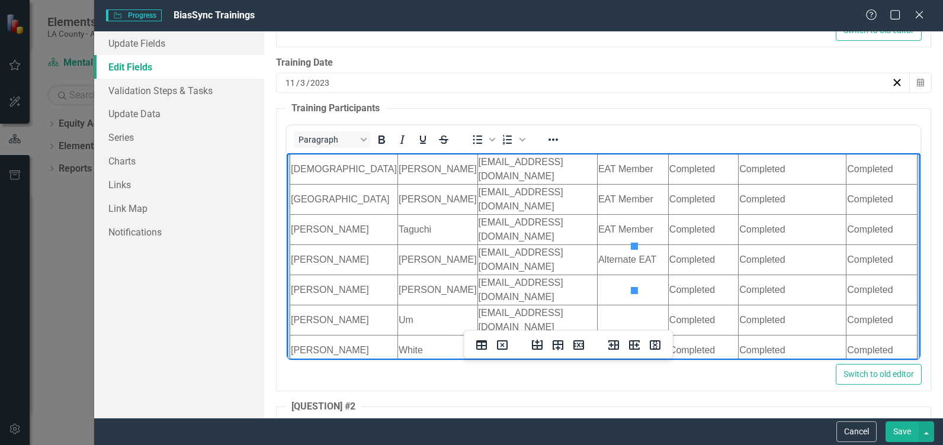
drag, startPoint x: 690, startPoint y: 282, endPoint x: 648, endPoint y: 259, distance: 47.5
drag, startPoint x: 688, startPoint y: 282, endPoint x: 635, endPoint y: 256, distance: 59.3
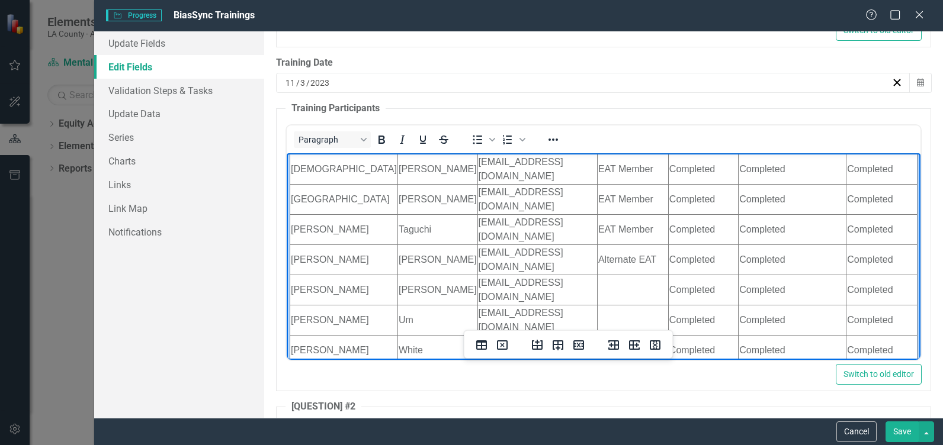
drag, startPoint x: 653, startPoint y: 271, endPoint x: 634, endPoint y: 268, distance: 18.5
drag, startPoint x: 732, startPoint y: 268, endPoint x: 712, endPoint y: 268, distance: 20.1
drag, startPoint x: 797, startPoint y: 269, endPoint x: 776, endPoint y: 271, distance: 21.5
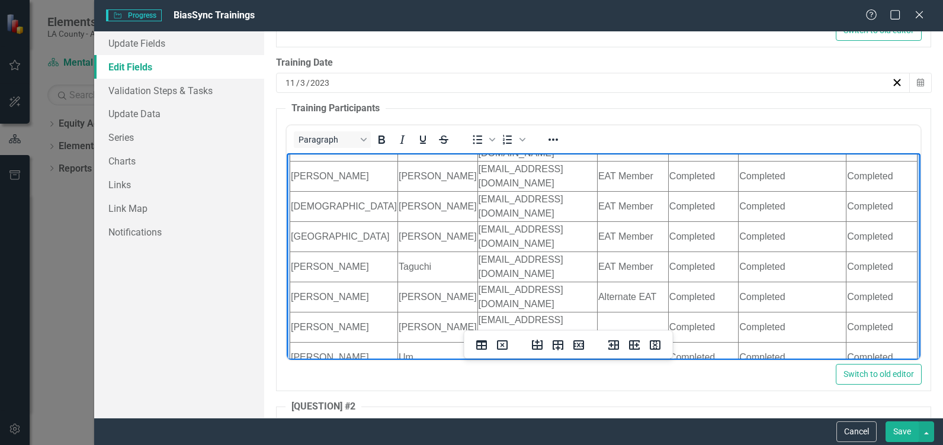
scroll to position [428, 0]
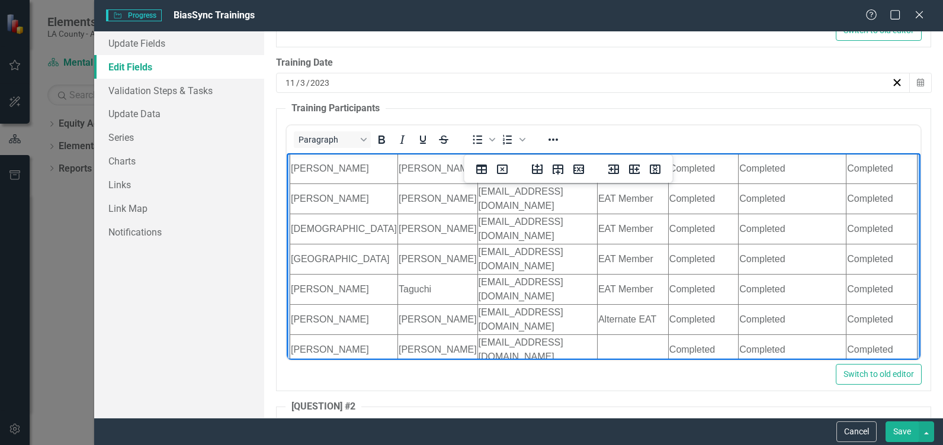
drag, startPoint x: 760, startPoint y: 227, endPoint x: 709, endPoint y: 226, distance: 50.9
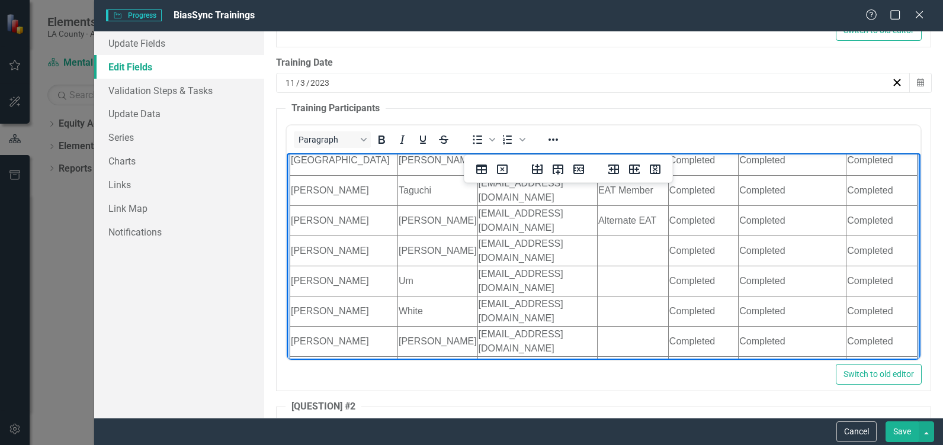
scroll to position [556, 0]
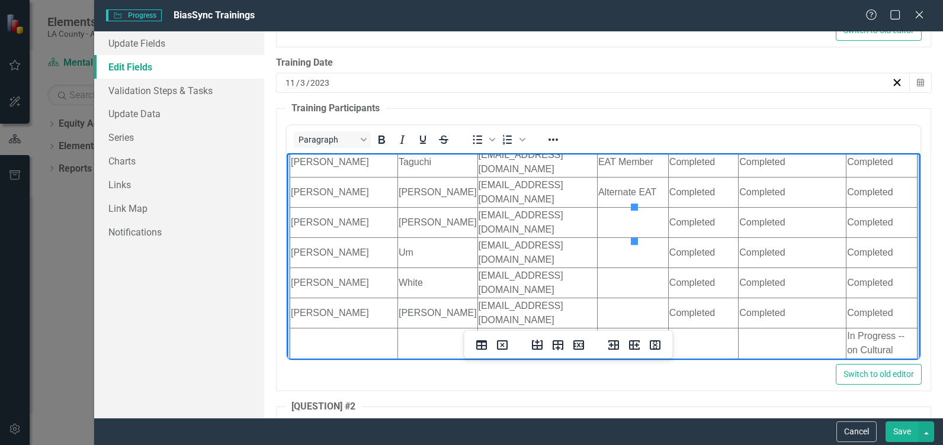
drag, startPoint x: 568, startPoint y: 221, endPoint x: 556, endPoint y: 223, distance: 12.5
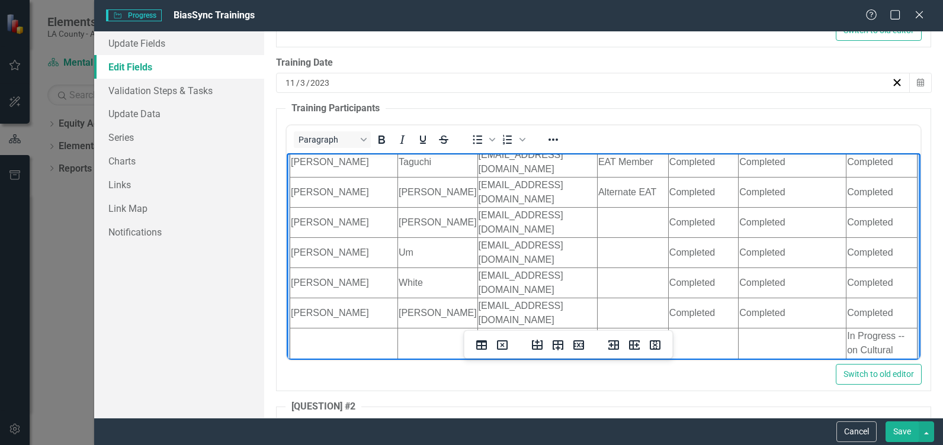
drag, startPoint x: 571, startPoint y: 223, endPoint x: 560, endPoint y: 223, distance: 11.3
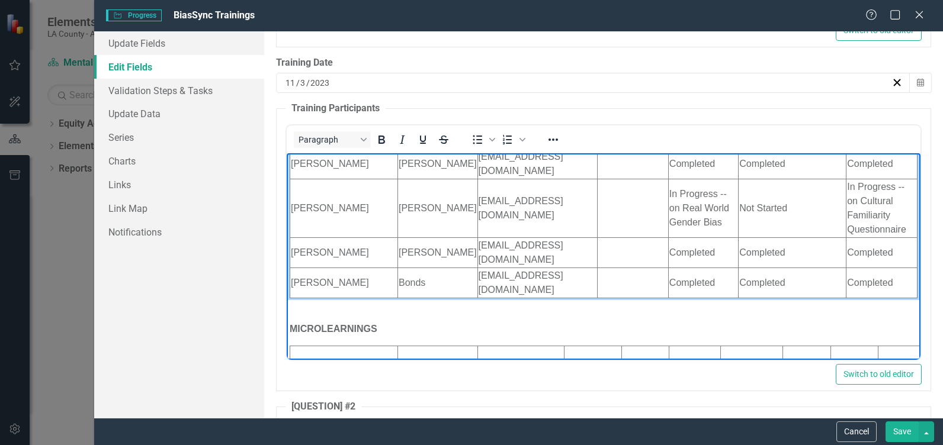
scroll to position [1019, 0]
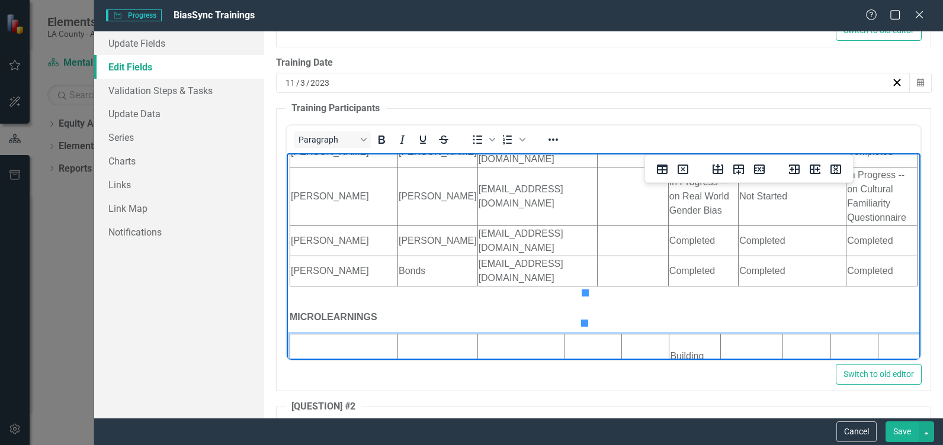
drag, startPoint x: 621, startPoint y: 314, endPoint x: 607, endPoint y: 307, distance: 15.1
drag, startPoint x: 619, startPoint y: 314, endPoint x: 586, endPoint y: 300, distance: 36.9
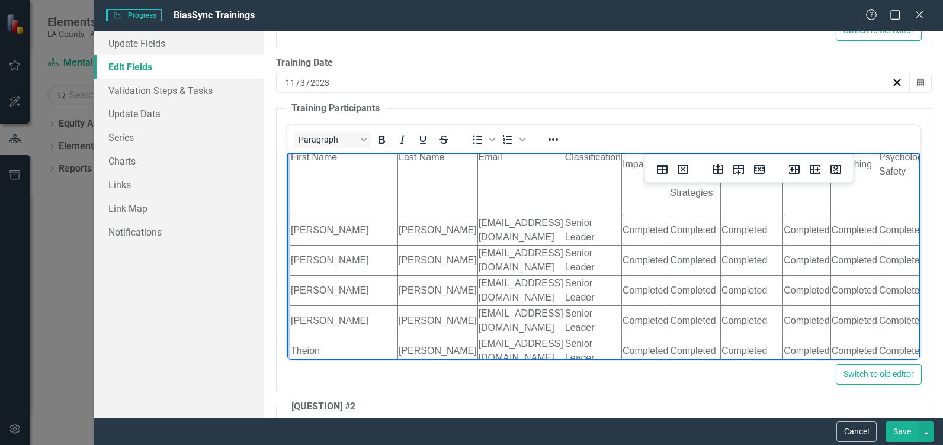
scroll to position [1242, 0]
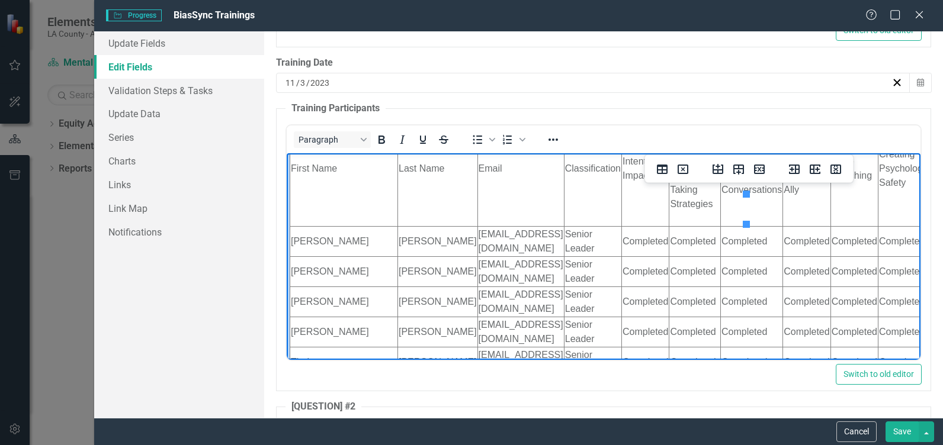
drag, startPoint x: 783, startPoint y: 215, endPoint x: 744, endPoint y: 201, distance: 40.8
drag, startPoint x: 778, startPoint y: 214, endPoint x: 749, endPoint y: 203, distance: 31.1
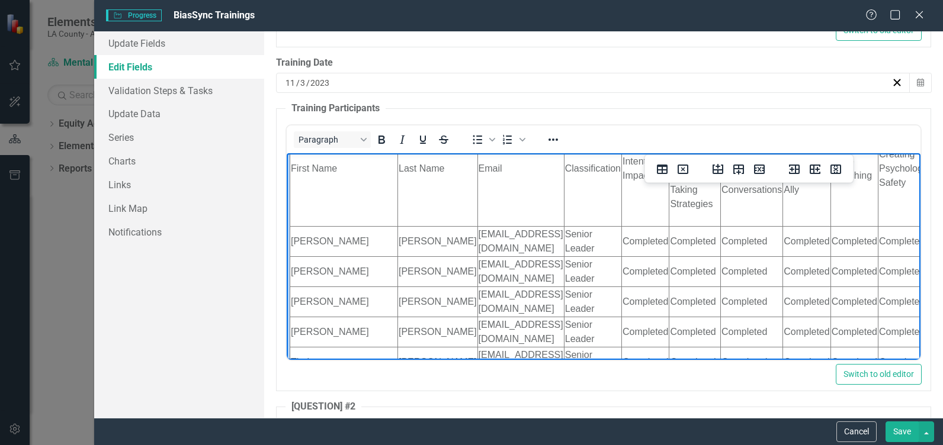
drag, startPoint x: 620, startPoint y: 326, endPoint x: 586, endPoint y: 313, distance: 36.7
drag, startPoint x: 627, startPoint y: 323, endPoint x: 595, endPoint y: 312, distance: 34.1
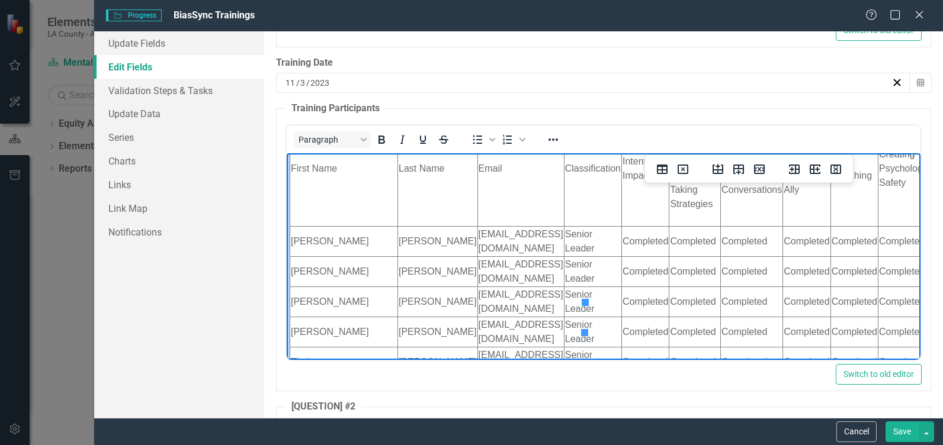
drag, startPoint x: 624, startPoint y: 322, endPoint x: 588, endPoint y: 310, distance: 38.0
copy td "Resigned from EAT"
drag, startPoint x: 680, startPoint y: 318, endPoint x: 636, endPoint y: 317, distance: 44.4
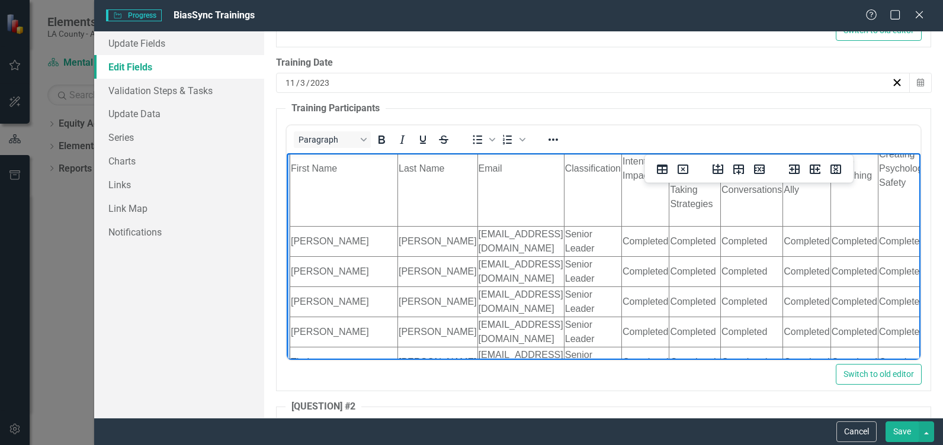
drag, startPoint x: 734, startPoint y: 316, endPoint x: 685, endPoint y: 316, distance: 49.2
drag, startPoint x: 781, startPoint y: 325, endPoint x: 749, endPoint y: 310, distance: 34.7
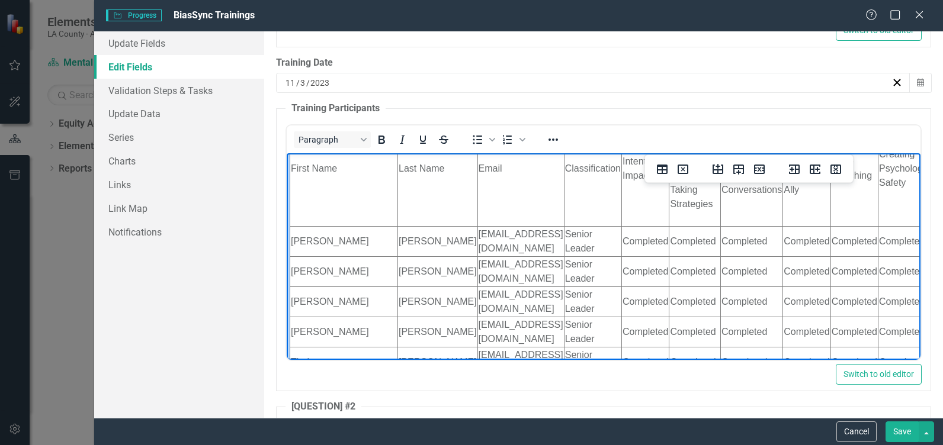
drag, startPoint x: 827, startPoint y: 323, endPoint x: 795, endPoint y: 307, distance: 35.8
drag, startPoint x: 890, startPoint y: 314, endPoint x: 843, endPoint y: 317, distance: 46.3
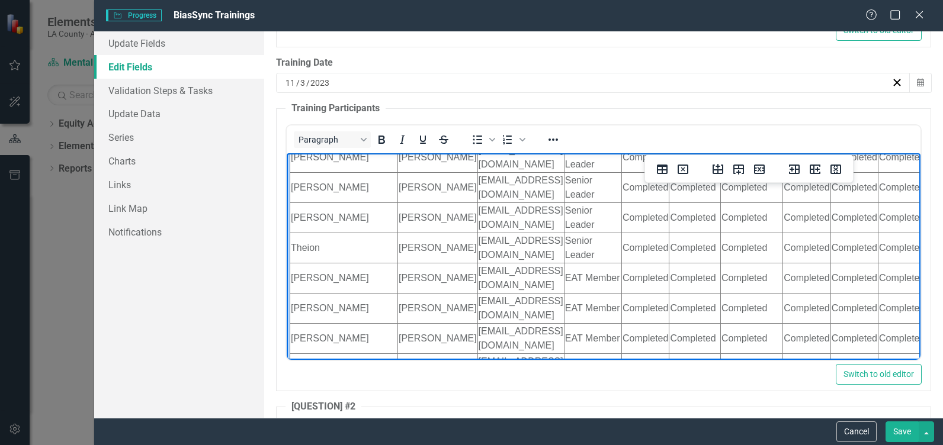
scroll to position [1374, 0]
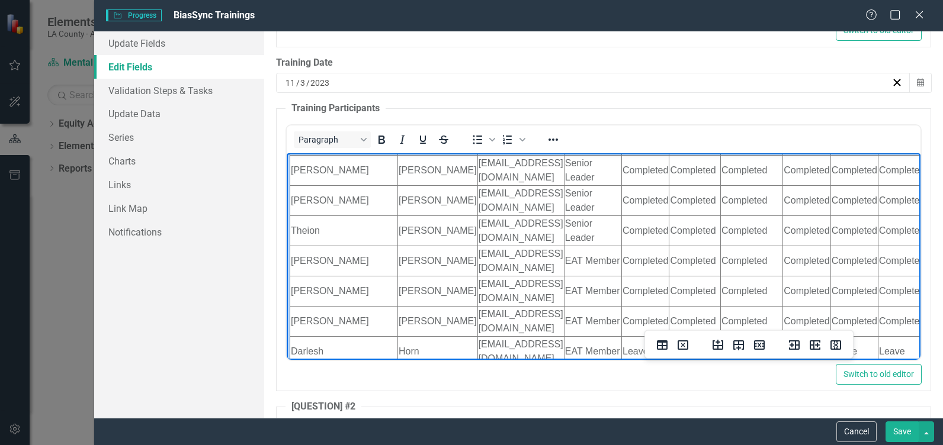
drag, startPoint x: 779, startPoint y: 239, endPoint x: 748, endPoint y: 225, distance: 34.2
drag, startPoint x: 617, startPoint y: 284, endPoint x: 588, endPoint y: 270, distance: 31.5
drag, startPoint x: 636, startPoint y: 278, endPoint x: 679, endPoint y: 278, distance: 42.6
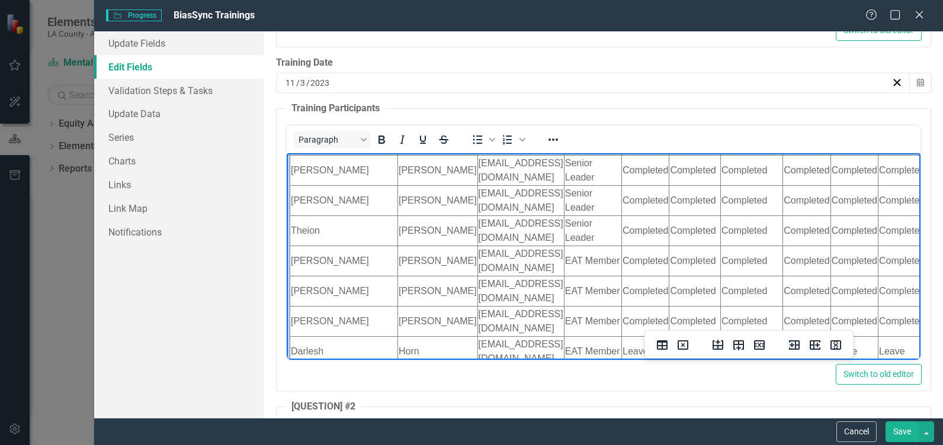
drag, startPoint x: 685, startPoint y: 277, endPoint x: 732, endPoint y: 276, distance: 46.8
drag, startPoint x: 749, startPoint y: 272, endPoint x: 775, endPoint y: 287, distance: 30.5
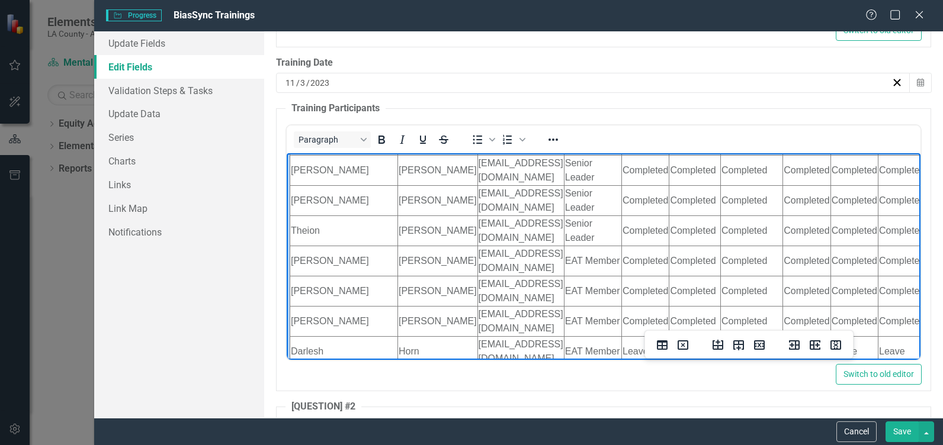
drag, startPoint x: 797, startPoint y: 271, endPoint x: 825, endPoint y: 286, distance: 32.1
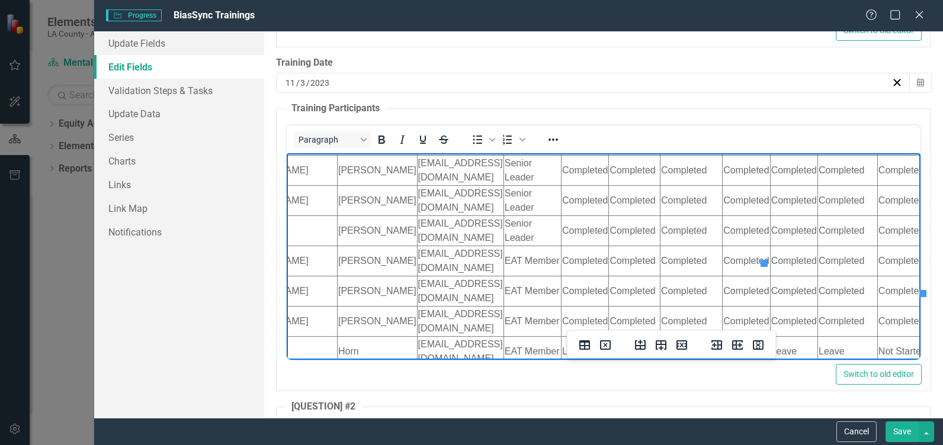
scroll to position [1374, 78]
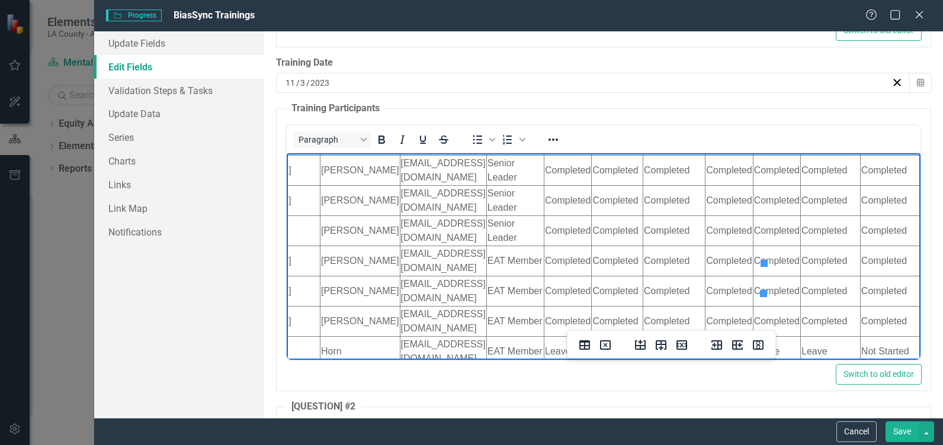
drag, startPoint x: 845, startPoint y: 277, endPoint x: 813, endPoint y: 284, distance: 32.2
drag, startPoint x: 814, startPoint y: 280, endPoint x: 766, endPoint y: 281, distance: 48.0
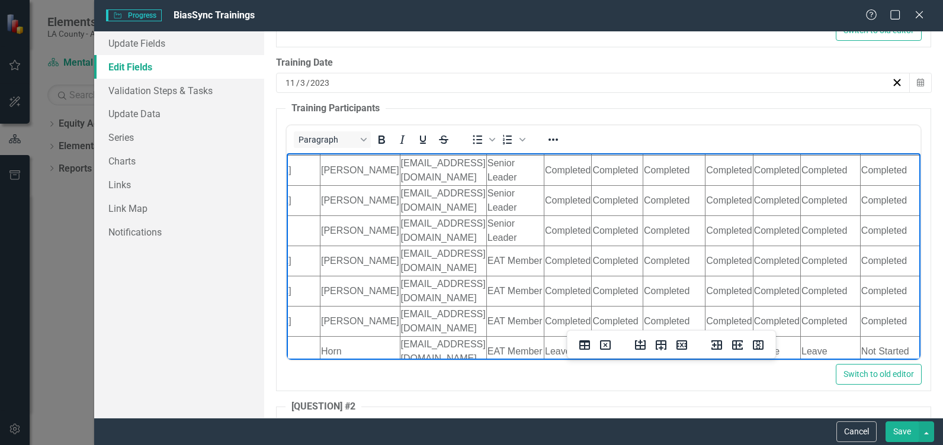
drag, startPoint x: 857, startPoint y: 286, endPoint x: 829, endPoint y: 272, distance: 31.8
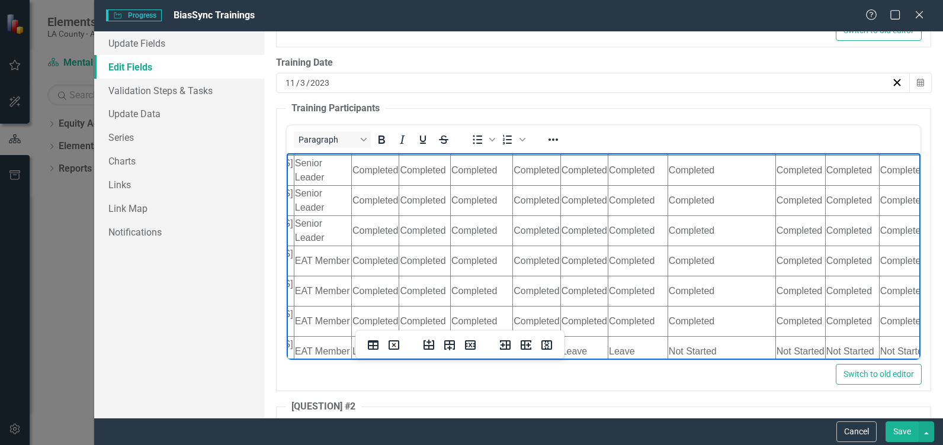
scroll to position [1374, 306]
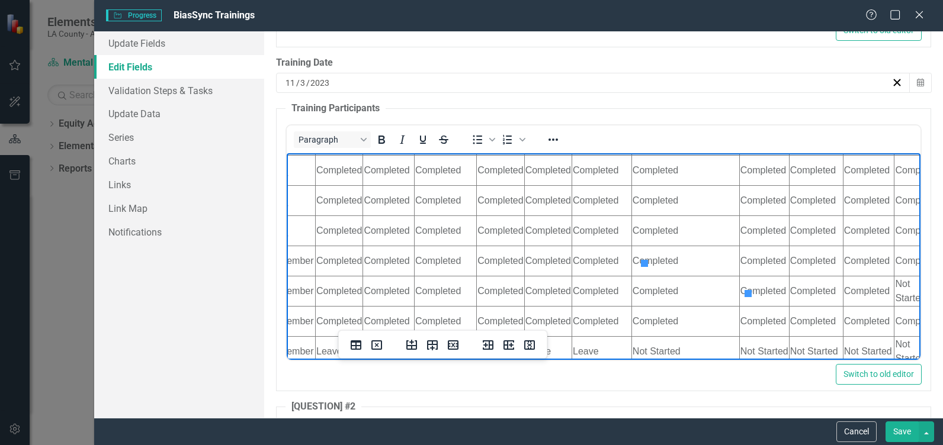
drag, startPoint x: 875, startPoint y: 276, endPoint x: 645, endPoint y: 278, distance: 229.8
drag, startPoint x: 744, startPoint y: 278, endPoint x: 696, endPoint y: 276, distance: 48.0
drag, startPoint x: 795, startPoint y: 277, endPoint x: 749, endPoint y: 277, distance: 46.8
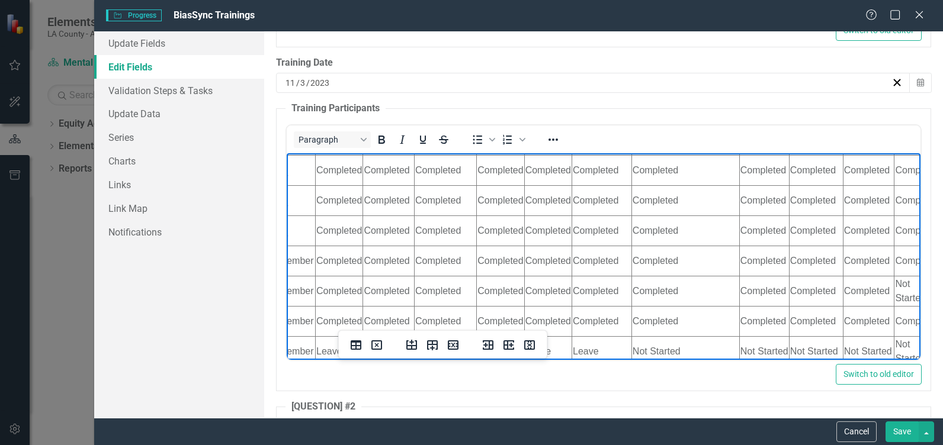
drag, startPoint x: 833, startPoint y: 284, endPoint x: 802, endPoint y: 270, distance: 33.4
drag, startPoint x: 898, startPoint y: 279, endPoint x: 849, endPoint y: 278, distance: 49.2
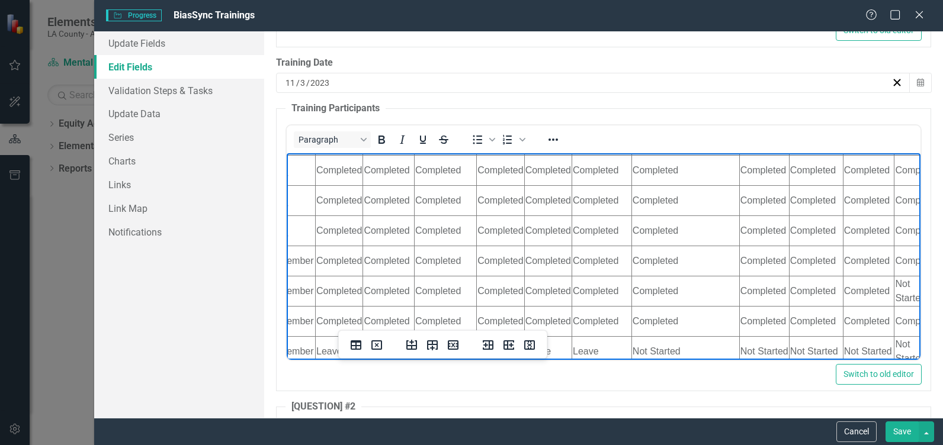
drag, startPoint x: 895, startPoint y: 185, endPoint x: 849, endPoint y: 184, distance: 46.2
drag, startPoint x: 831, startPoint y: 194, endPoint x: 807, endPoint y: 179, distance: 28.4
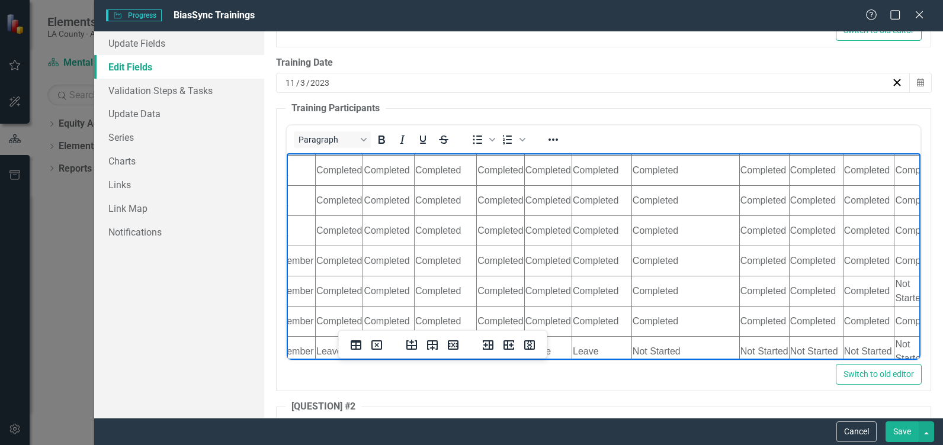
drag, startPoint x: 834, startPoint y: 191, endPoint x: 801, endPoint y: 181, distance: 34.8
drag, startPoint x: 798, startPoint y: 185, endPoint x: 754, endPoint y: 187, distance: 43.9
drag, startPoint x: 743, startPoint y: 184, endPoint x: 697, endPoint y: 186, distance: 45.7
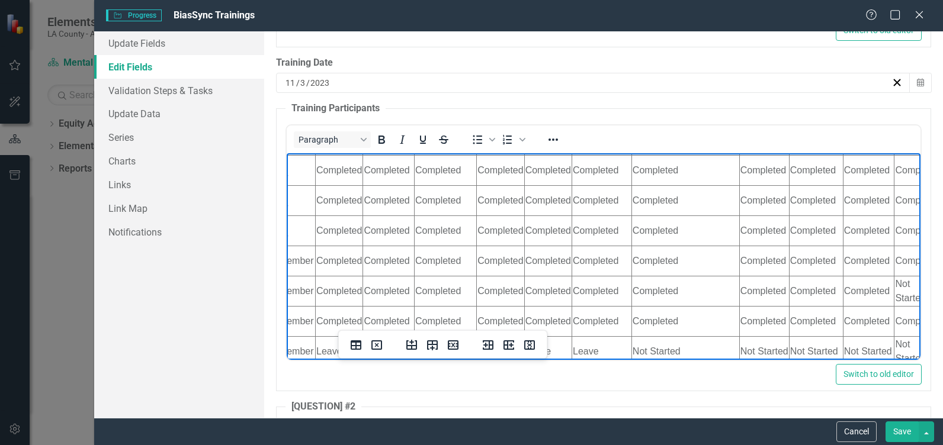
drag, startPoint x: 693, startPoint y: 182, endPoint x: 648, endPoint y: 185, distance: 45.1
drag, startPoint x: 633, startPoint y: 194, endPoint x: 598, endPoint y: 181, distance: 37.3
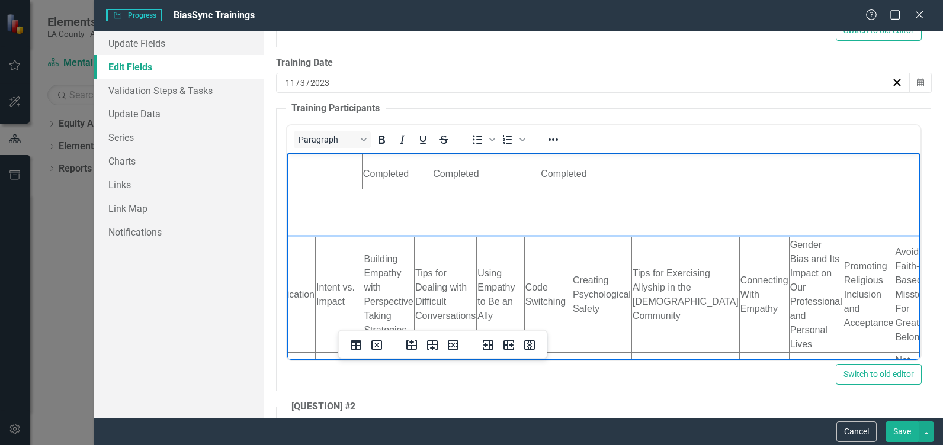
scroll to position [1110, 306]
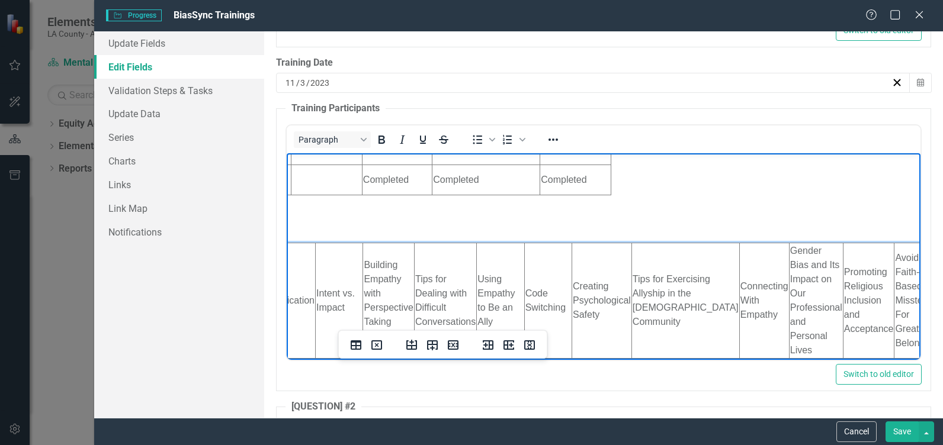
drag, startPoint x: 634, startPoint y: 225, endPoint x: 596, endPoint y: 210, distance: 40.7
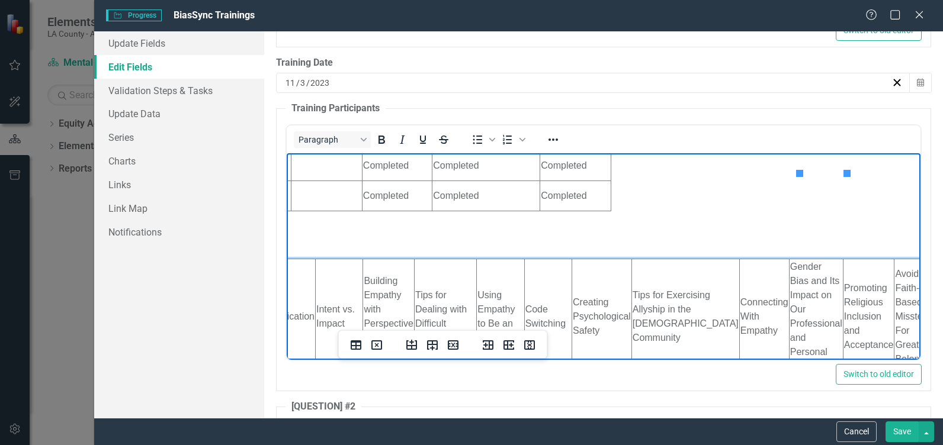
scroll to position [1091, 306]
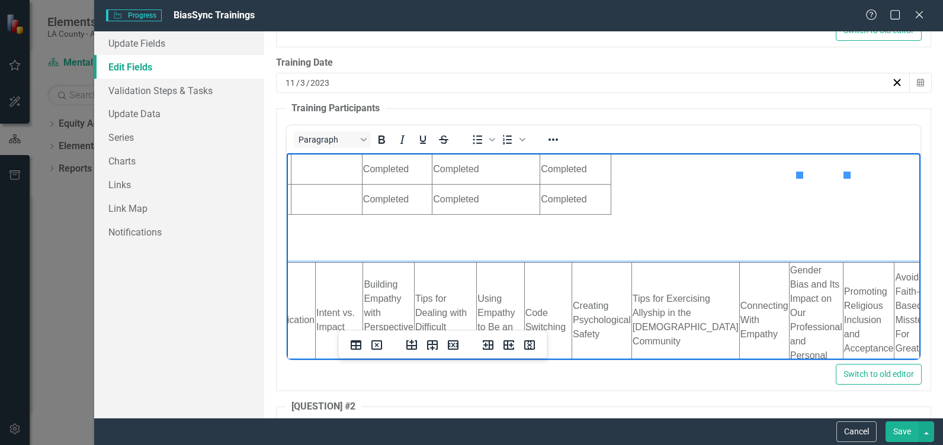
drag, startPoint x: 831, startPoint y: 176, endPoint x: 807, endPoint y: 187, distance: 25.7
drag, startPoint x: 832, startPoint y: 197, endPoint x: 801, endPoint y: 184, distance: 33.7
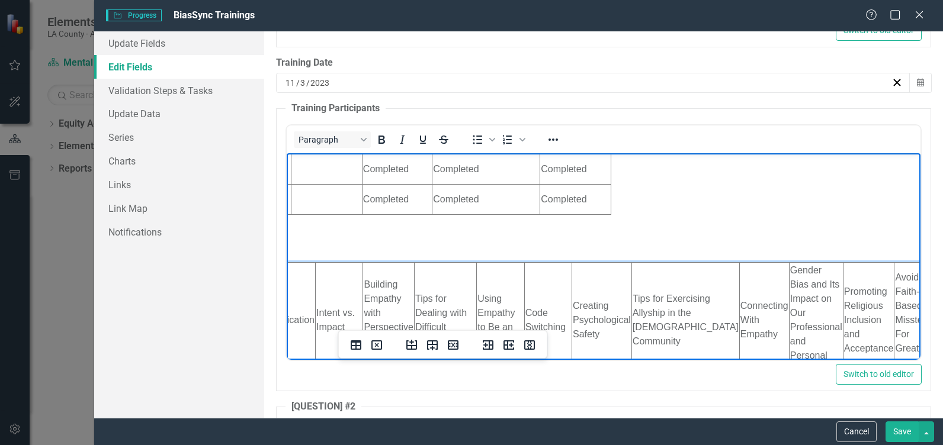
drag, startPoint x: 748, startPoint y: 254, endPoint x: 798, endPoint y: 252, distance: 50.4
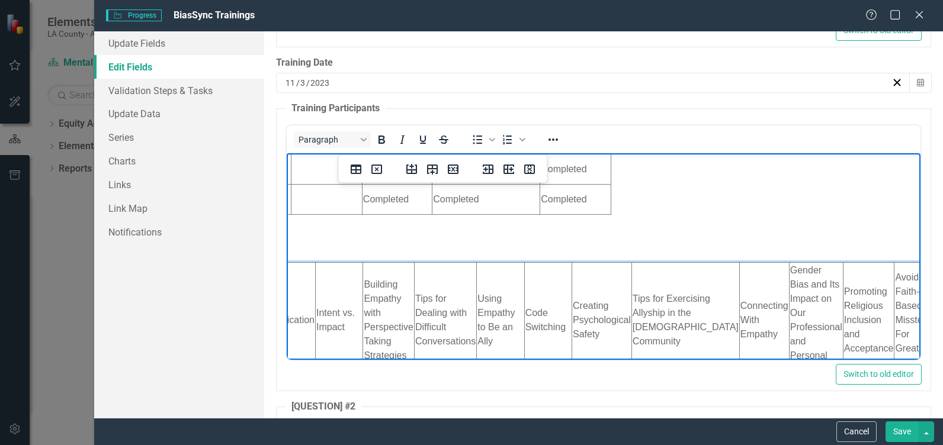
drag, startPoint x: 751, startPoint y: 317, endPoint x: 796, endPoint y: 320, distance: 45.1
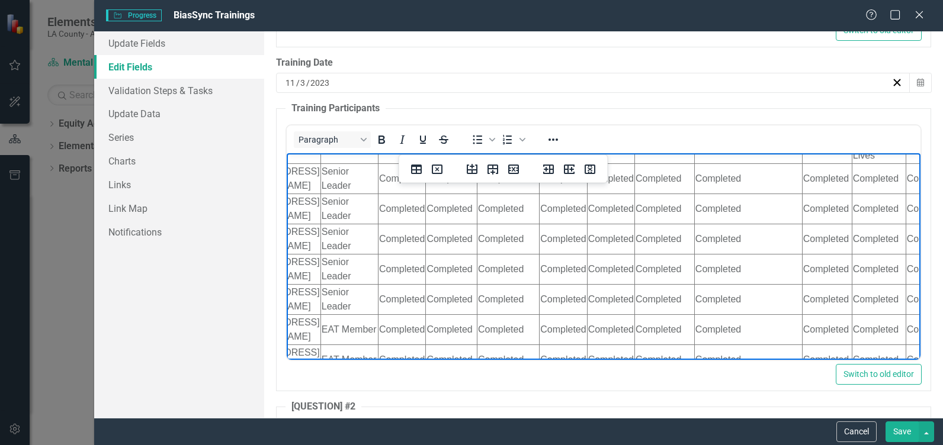
scroll to position [1305, 306]
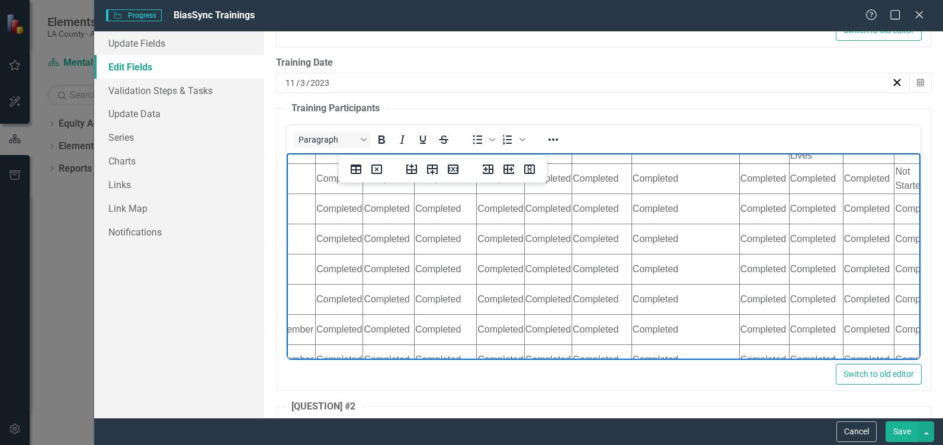
drag, startPoint x: 714, startPoint y: 354, endPoint x: 1076, endPoint y: 521, distance: 398.5
drag, startPoint x: 796, startPoint y: 258, endPoint x: 750, endPoint y: 260, distance: 46.2
drag, startPoint x: 831, startPoint y: 263, endPoint x: 802, endPoint y: 251, distance: 31.6
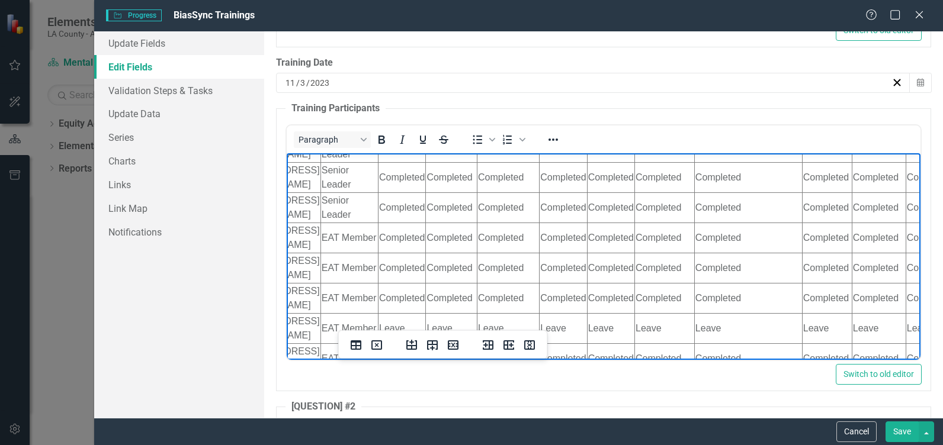
scroll to position [1397, 306]
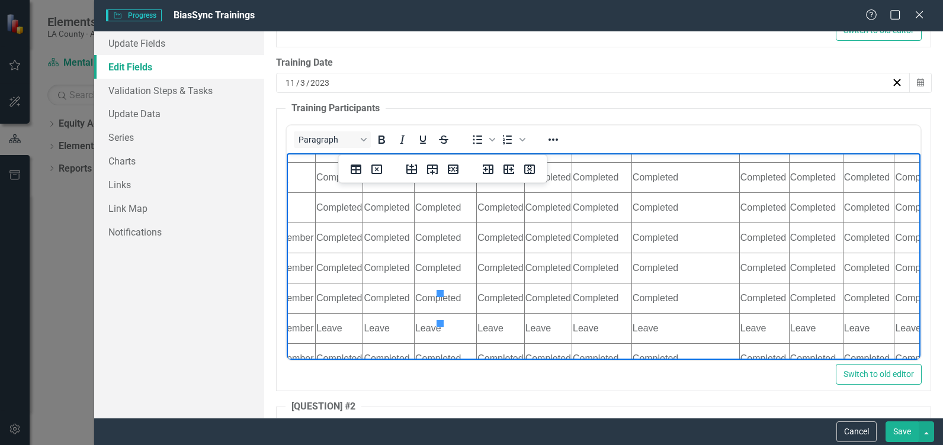
drag, startPoint x: 476, startPoint y: 314, endPoint x: 451, endPoint y: 310, distance: 24.7
drag, startPoint x: 471, startPoint y: 315, endPoint x: 442, endPoint y: 304, distance: 31.7
drag, startPoint x: 797, startPoint y: 307, endPoint x: 750, endPoint y: 309, distance: 46.8
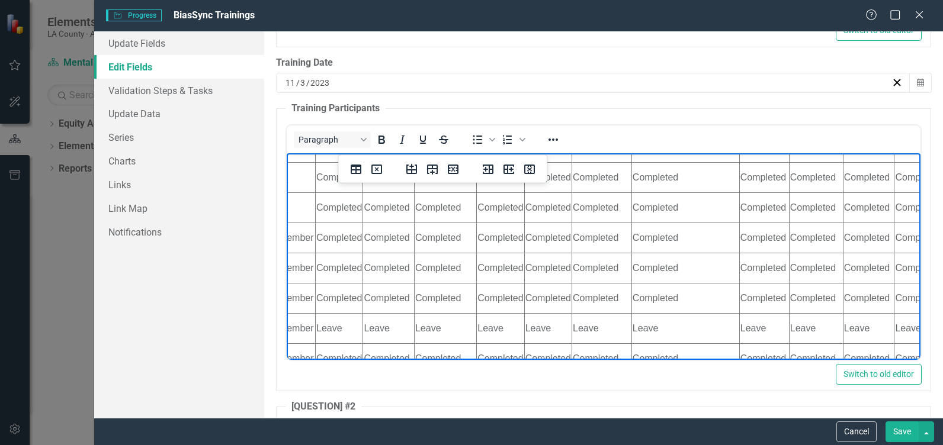
drag, startPoint x: 834, startPoint y: 314, endPoint x: 814, endPoint y: 303, distance: 23.1
drag, startPoint x: 835, startPoint y: 316, endPoint x: 802, endPoint y: 303, distance: 35.4
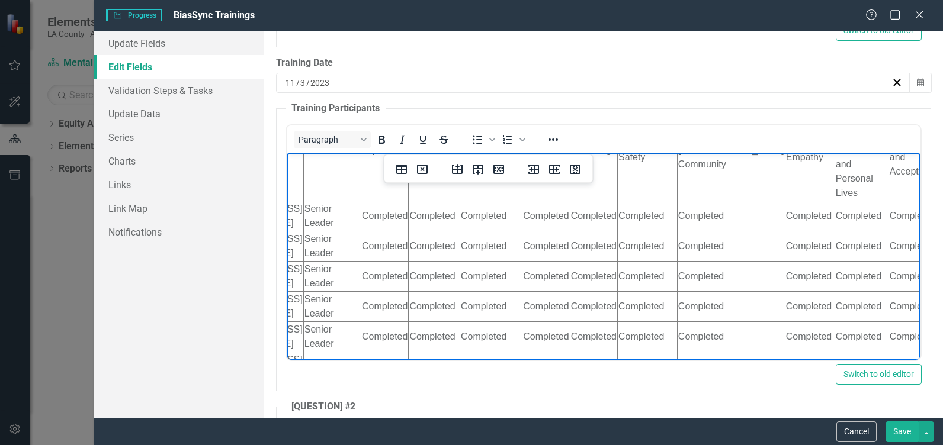
scroll to position [1268, 306]
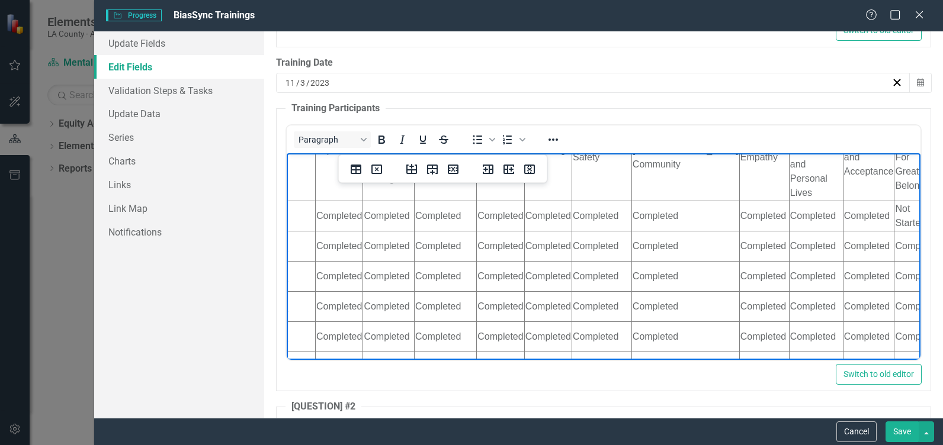
drag, startPoint x: 787, startPoint y: 354, endPoint x: 1121, endPoint y: 517, distance: 371.6
drag, startPoint x: 836, startPoint y: 226, endPoint x: 803, endPoint y: 211, distance: 35.8
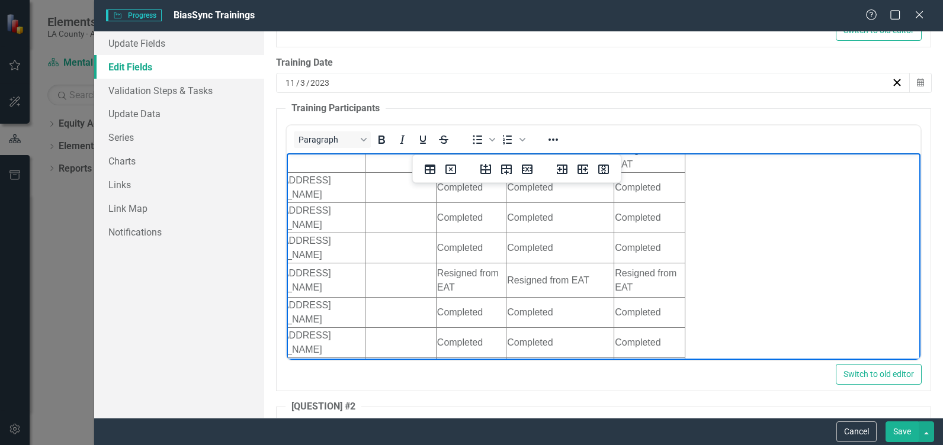
scroll to position [810, 232]
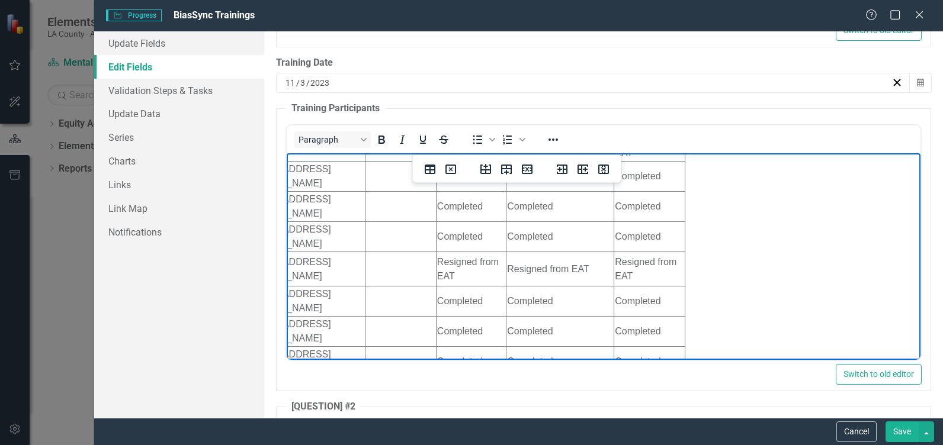
drag, startPoint x: 908, startPoint y: 317, endPoint x: 1199, endPoint y: 421, distance: 308.9
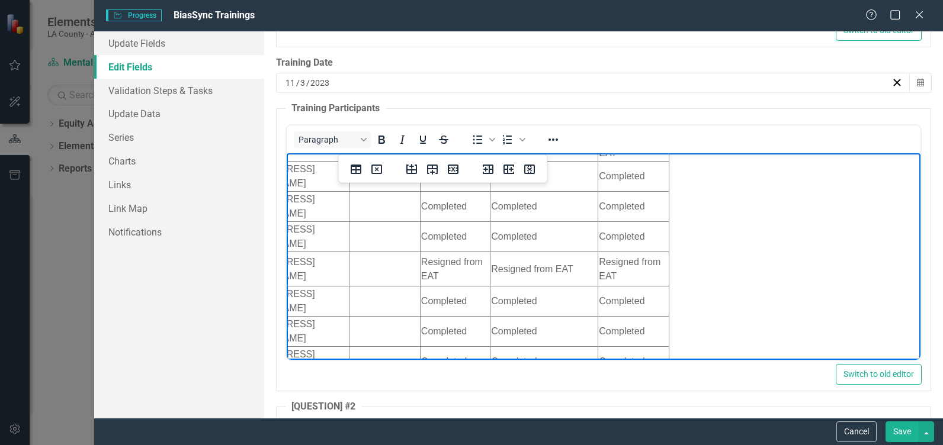
scroll to position [810, 306]
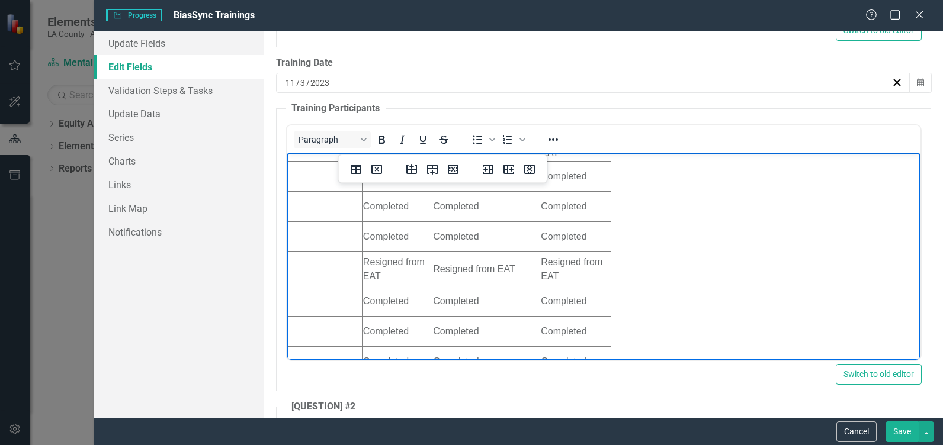
drag, startPoint x: 577, startPoint y: 354, endPoint x: 993, endPoint y: 518, distance: 446.9
drag, startPoint x: 837, startPoint y: 311, endPoint x: 804, endPoint y: 298, distance: 34.9
drag, startPoint x: 831, startPoint y: 311, endPoint x: 800, endPoint y: 300, distance: 33.3
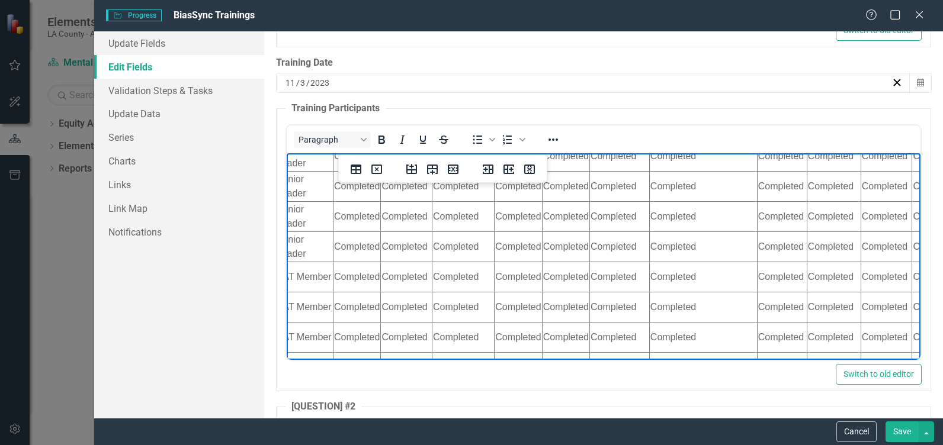
scroll to position [1358, 306]
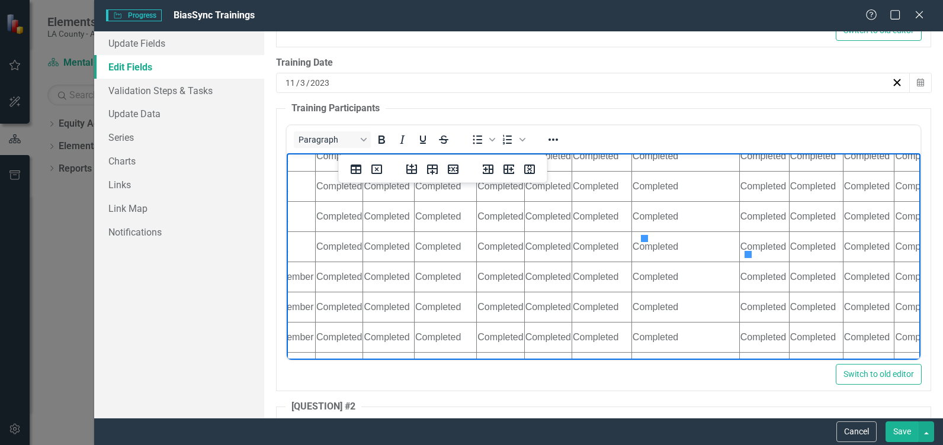
drag, startPoint x: 646, startPoint y: 248, endPoint x: 686, endPoint y: 245, distance: 39.7
drag, startPoint x: 692, startPoint y: 245, endPoint x: 644, endPoint y: 252, distance: 48.4
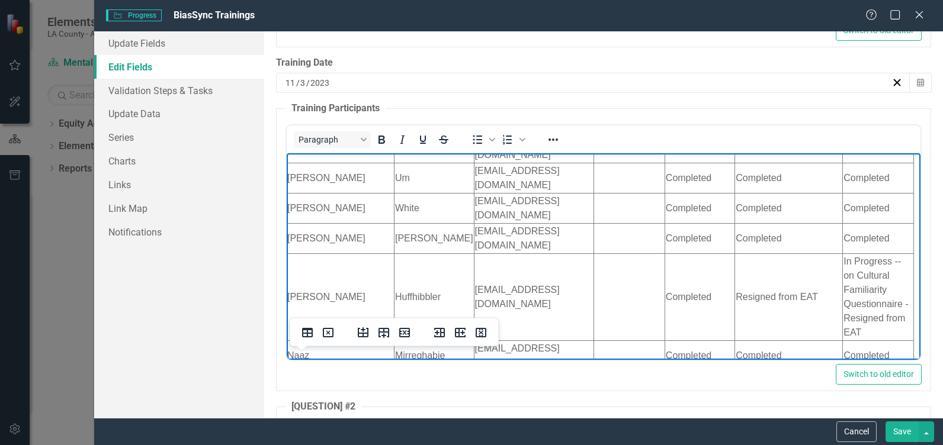
scroll to position [630, 0]
drag, startPoint x: 653, startPoint y: 353, endPoint x: 692, endPoint y: 540, distance: 190.6
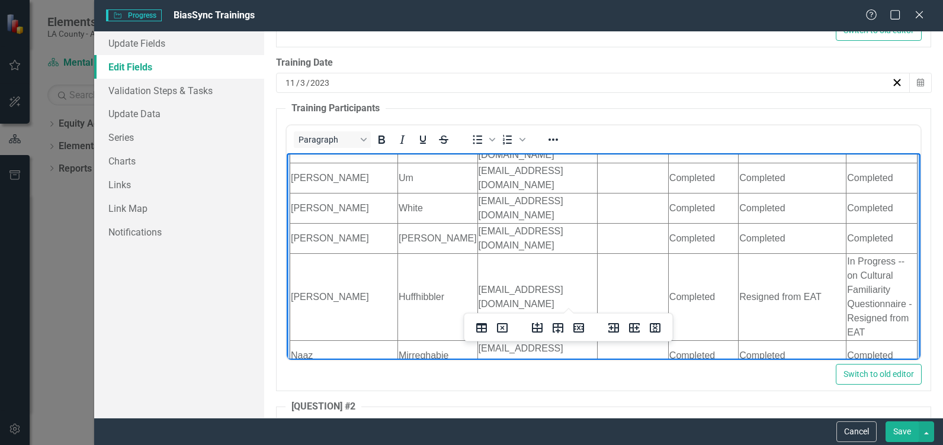
drag, startPoint x: 758, startPoint y: 246, endPoint x: 712, endPoint y: 249, distance: 45.7
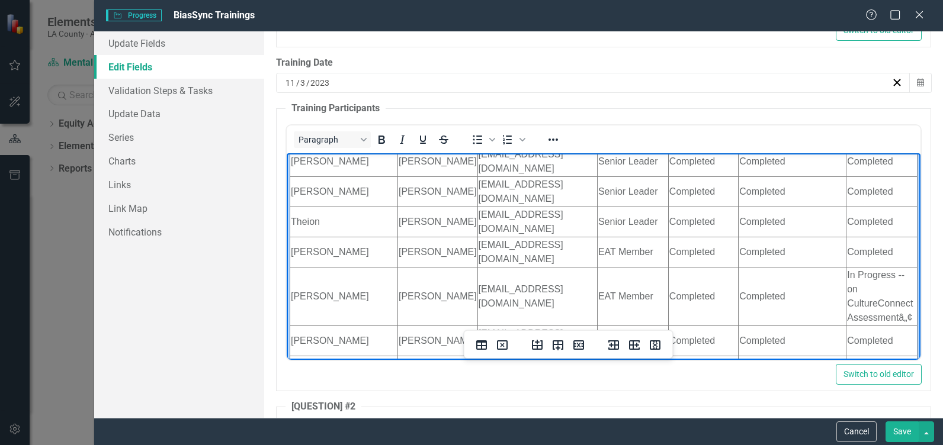
scroll to position [185, 0]
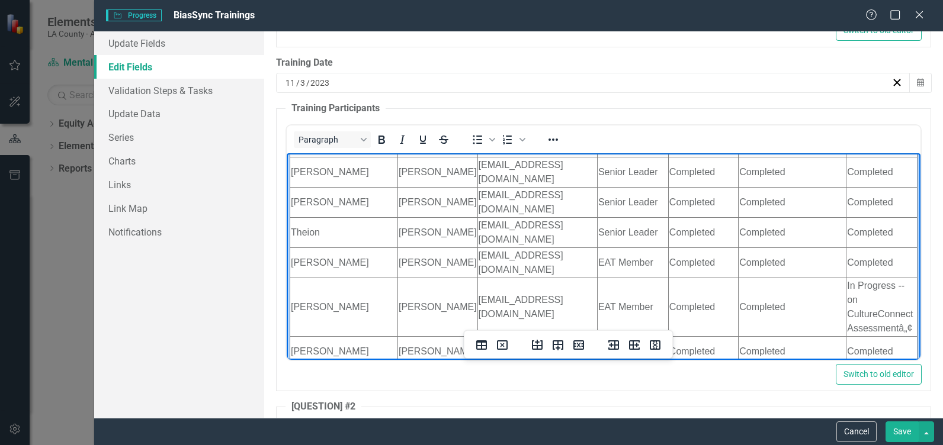
click at [846, 278] on td "In Progress -- on CultureConnect Assessmentâ„¢" at bounding box center [881, 307] width 71 height 59
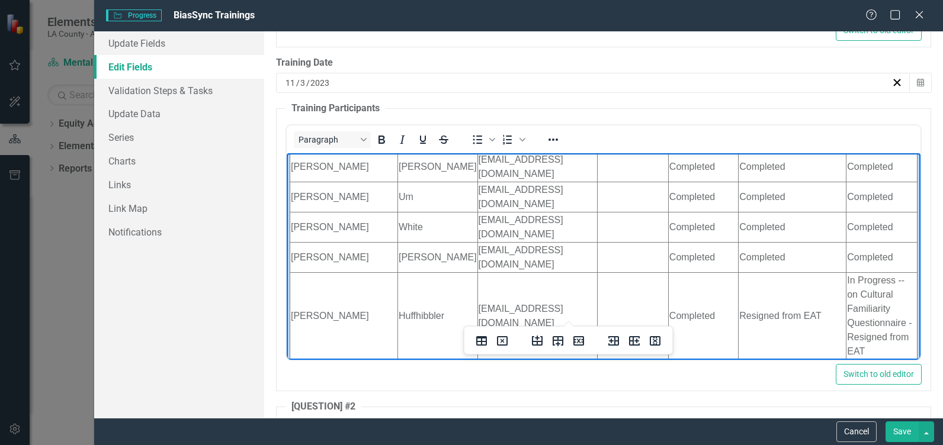
scroll to position [631, 0]
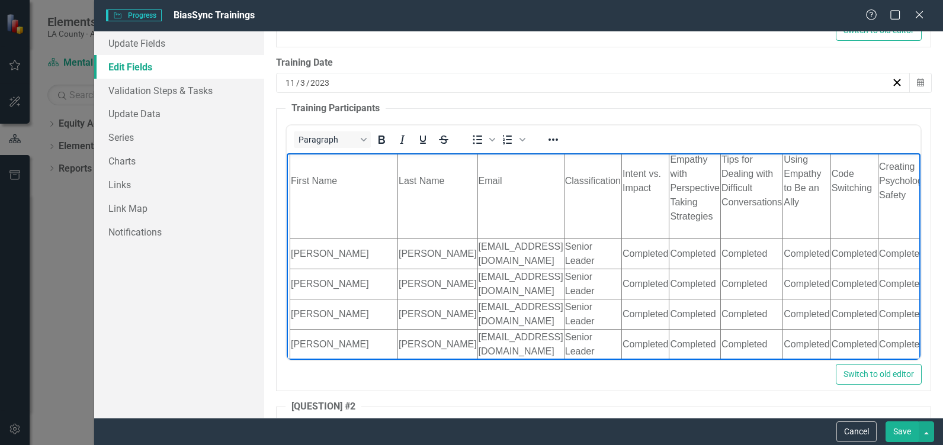
scroll to position [1397, 0]
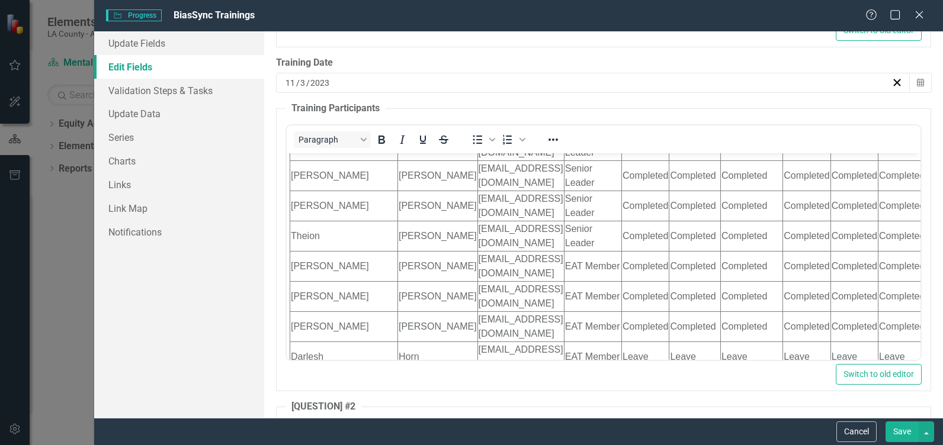
click at [905, 439] on button "Save" at bounding box center [901, 432] width 33 height 21
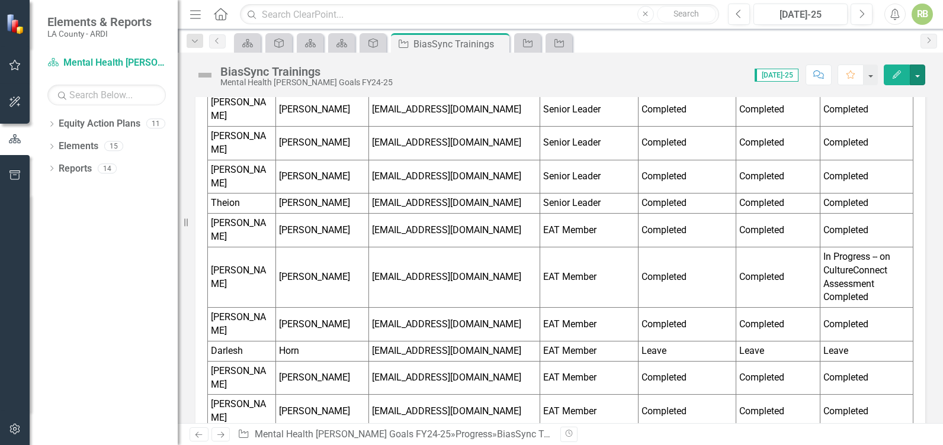
scroll to position [467, 0]
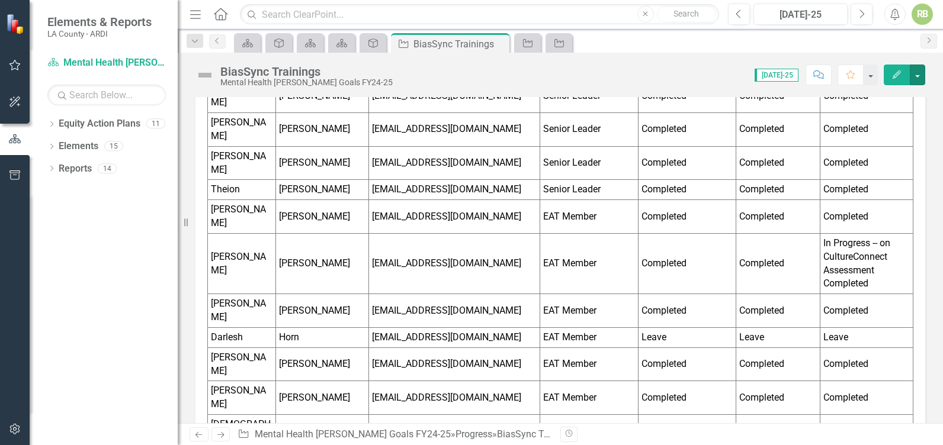
click at [917, 73] on button "button" at bounding box center [917, 75] width 15 height 21
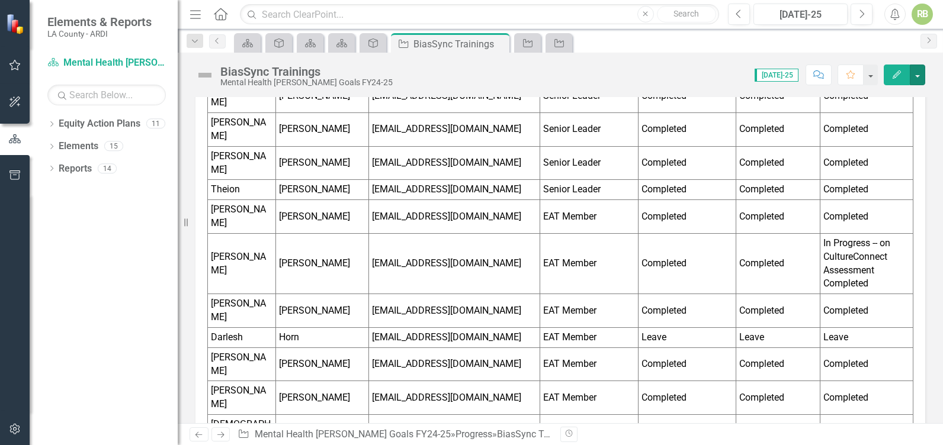
click at [919, 70] on button "button" at bounding box center [917, 75] width 15 height 21
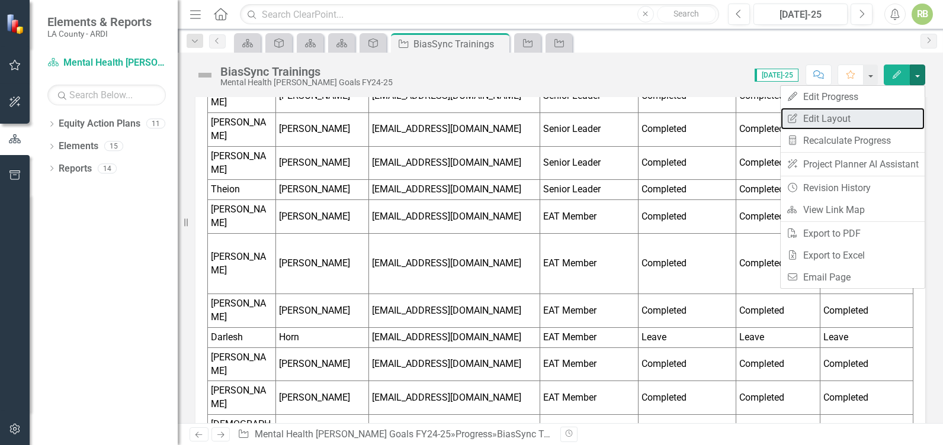
click at [828, 120] on link "Edit Report Edit Layout" at bounding box center [853, 119] width 144 height 22
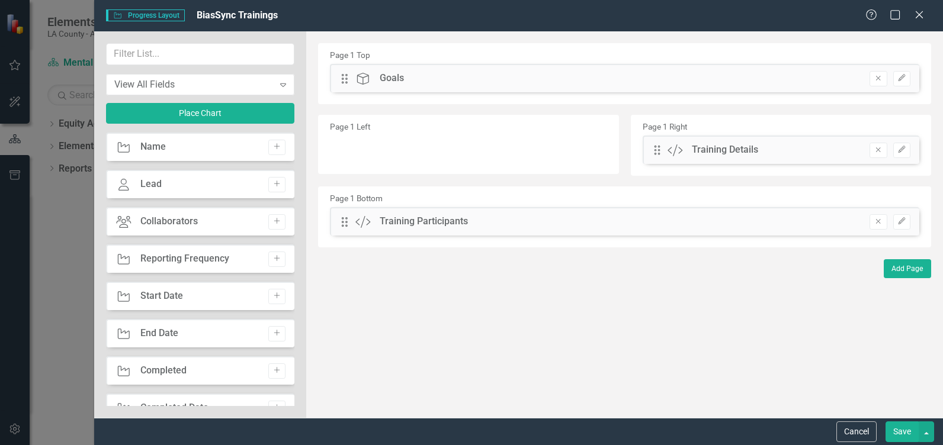
click at [922, 15] on icon "Close" at bounding box center [919, 14] width 12 height 9
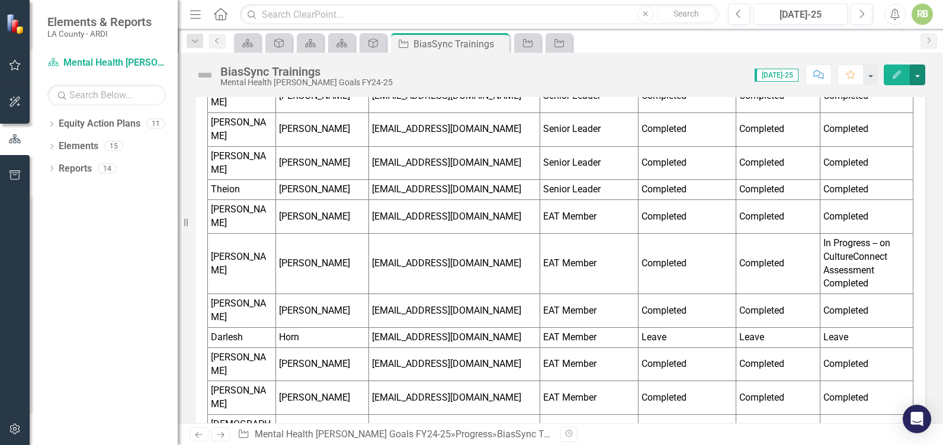
click at [916, 75] on button "button" at bounding box center [917, 75] width 15 height 21
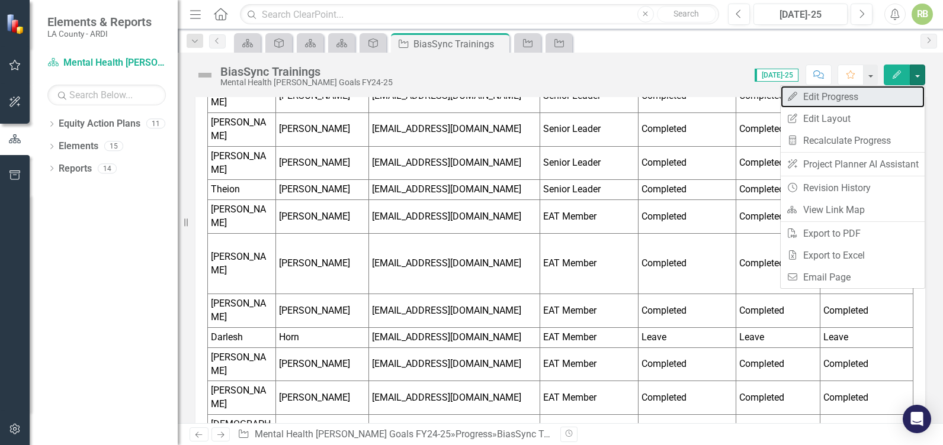
click at [821, 97] on link "Edit Edit Progress" at bounding box center [853, 97] width 144 height 22
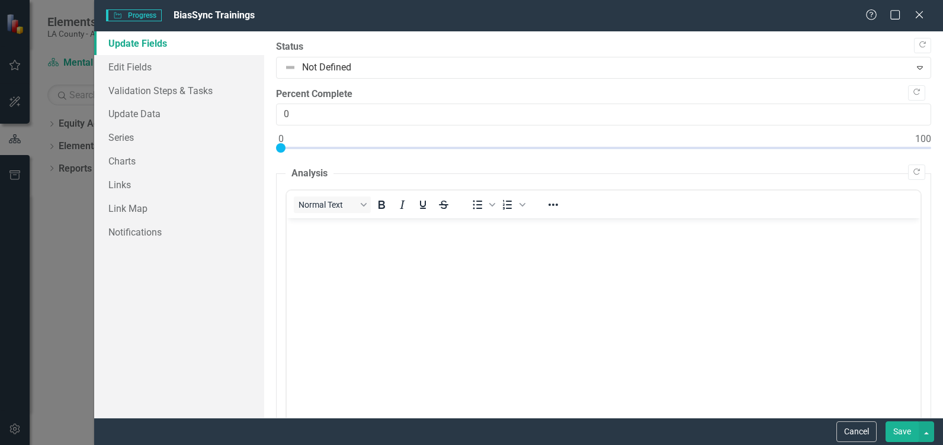
scroll to position [0, 0]
click at [127, 72] on link "Edit Fields" at bounding box center [179, 67] width 170 height 24
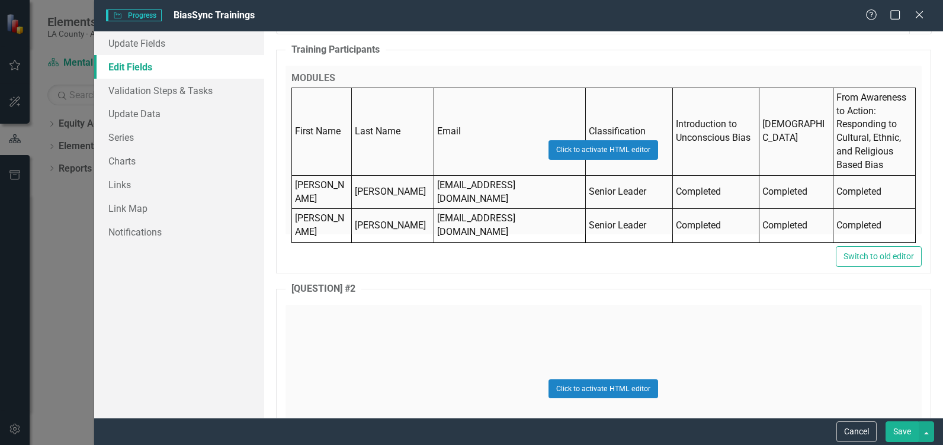
scroll to position [739, 0]
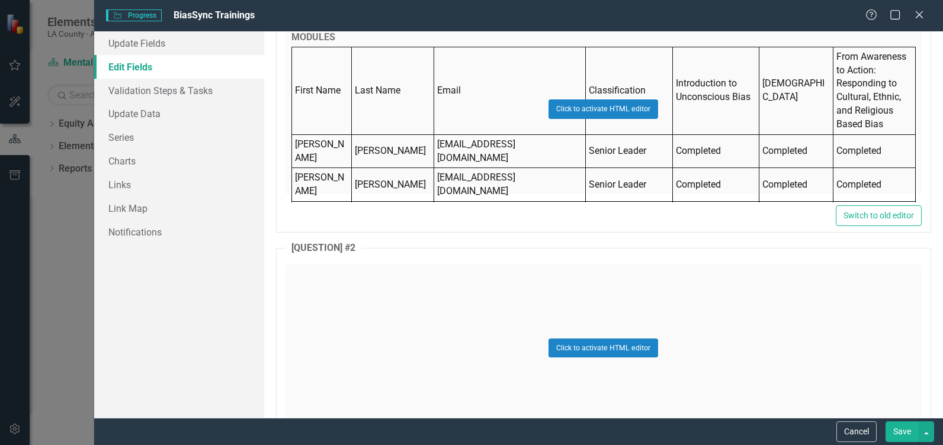
click at [870, 217] on button "Switch to old editor" at bounding box center [879, 216] width 86 height 21
click at [606, 102] on button "Click to activate HTML editor" at bounding box center [603, 108] width 110 height 19
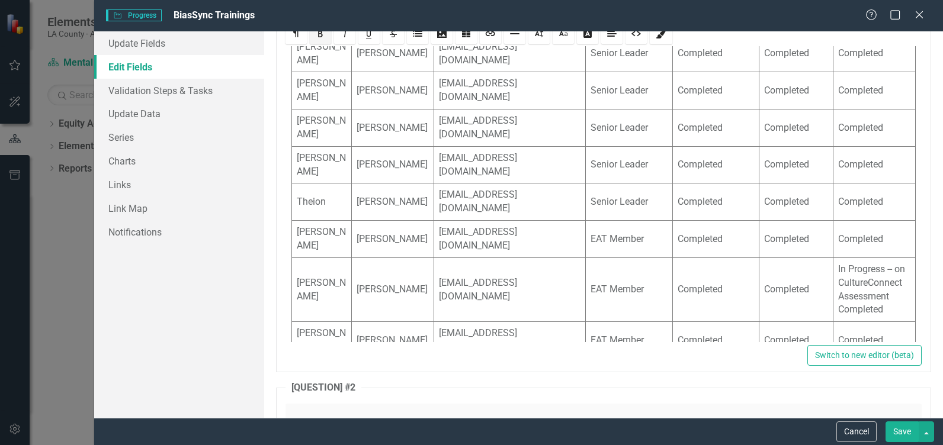
scroll to position [114, 0]
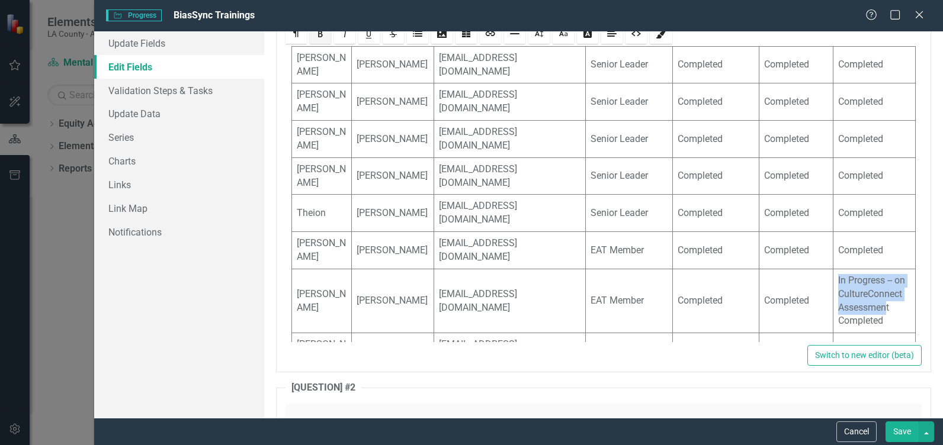
drag, startPoint x: 873, startPoint y: 238, endPoint x: 821, endPoint y: 211, distance: 58.0
click at [833, 269] on td "In Progress -- on CultureConnect Assessment Completed" at bounding box center [874, 301] width 82 height 64
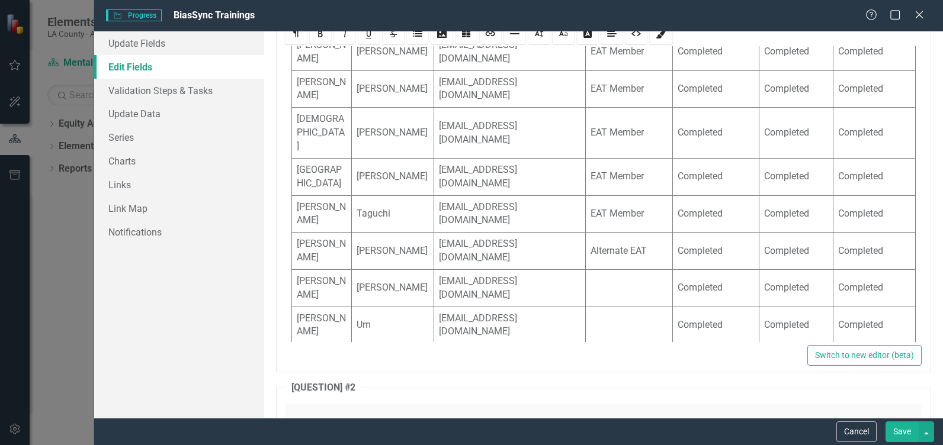
scroll to position [483, 0]
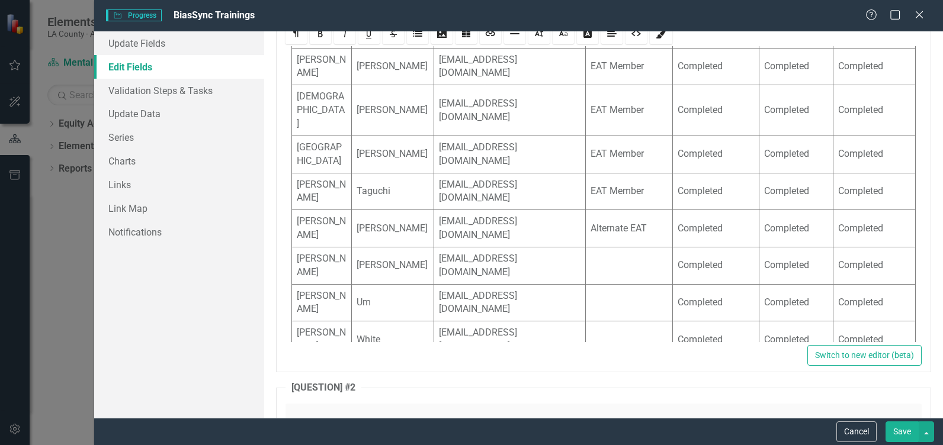
drag, startPoint x: 889, startPoint y: 214, endPoint x: 820, endPoint y: 171, distance: 80.9
click at [833, 396] on td "In Progress -- on Cultural Familiarity Questionnaire - Resigned from EAT" at bounding box center [874, 441] width 82 height 91
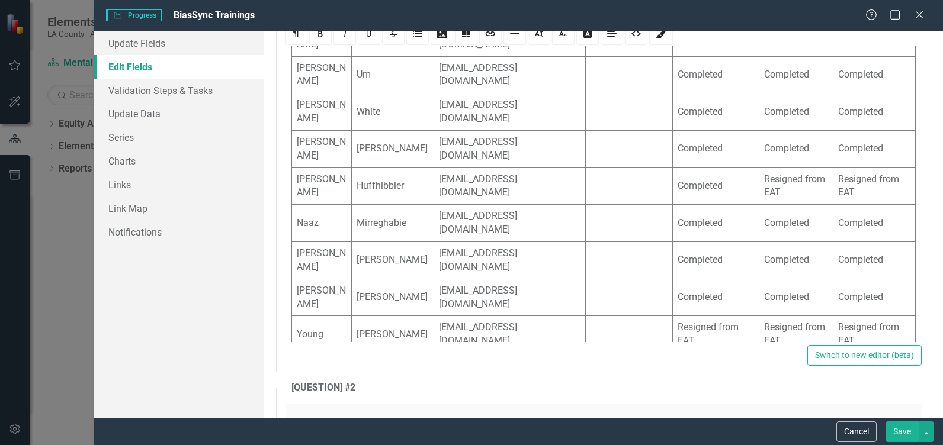
scroll to position [717, 0]
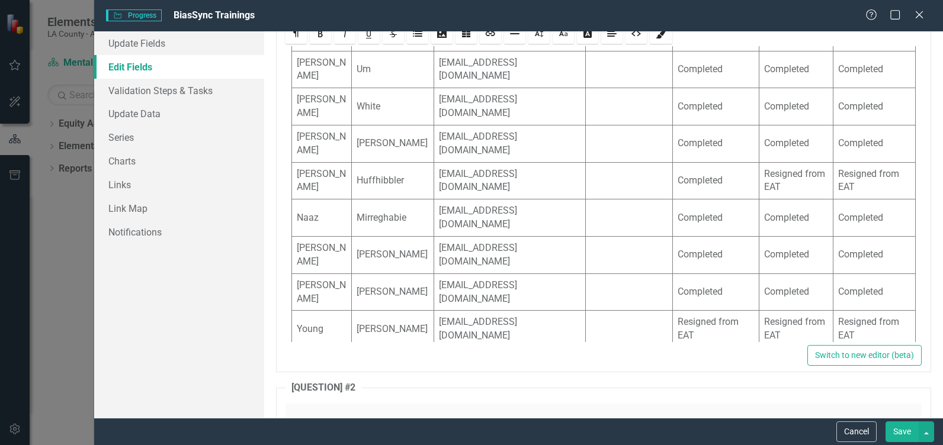
drag, startPoint x: 728, startPoint y: 216, endPoint x: 663, endPoint y: 189, distance: 70.6
drag, startPoint x: 888, startPoint y: 223, endPoint x: 822, endPoint y: 187, distance: 75.3
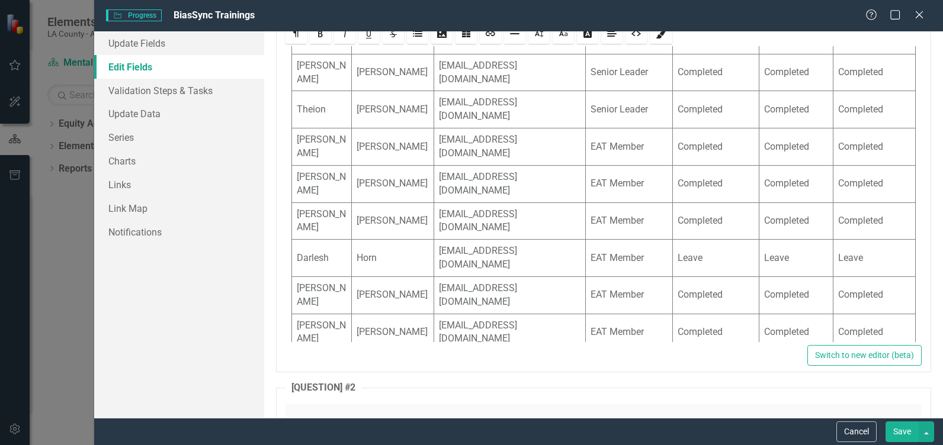
scroll to position [0, 0]
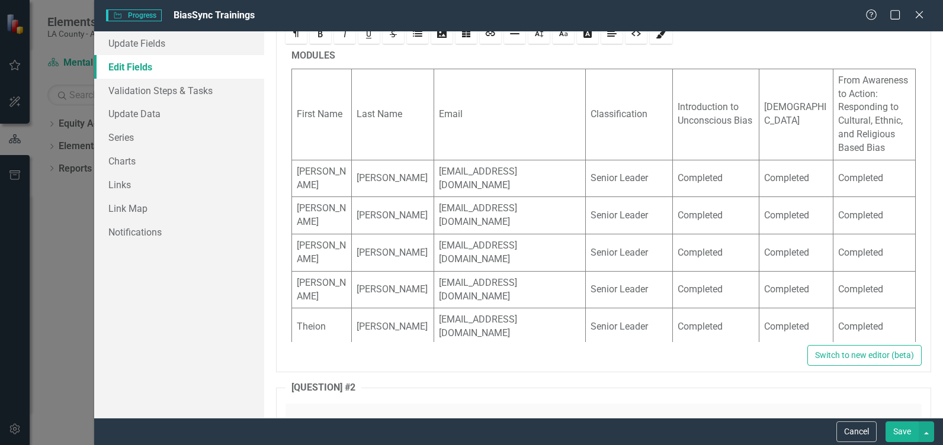
click at [901, 431] on button "Save" at bounding box center [901, 432] width 33 height 21
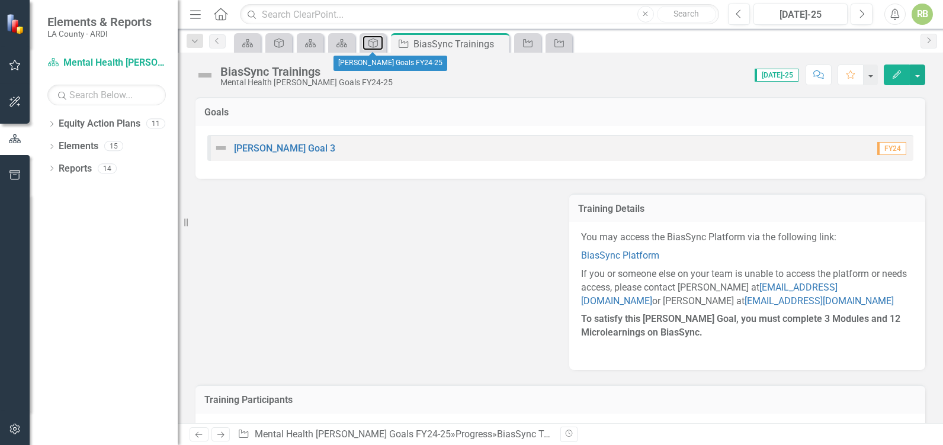
click at [374, 40] on icon "Goal" at bounding box center [373, 42] width 12 height 9
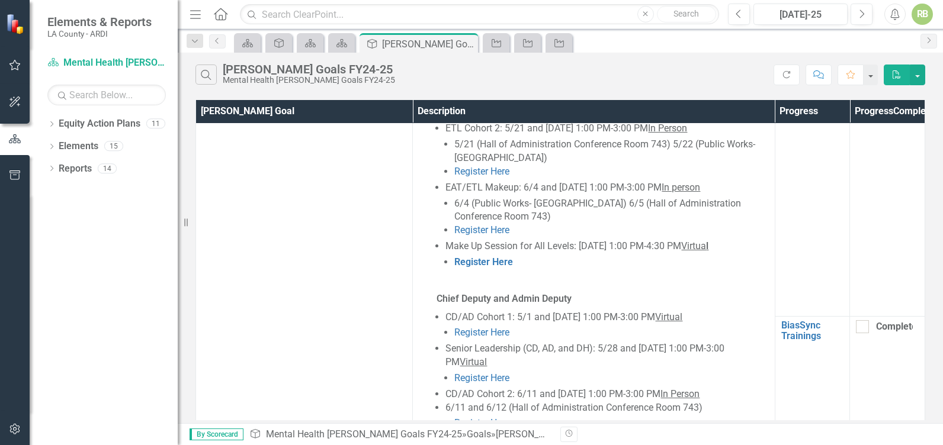
scroll to position [1077, 0]
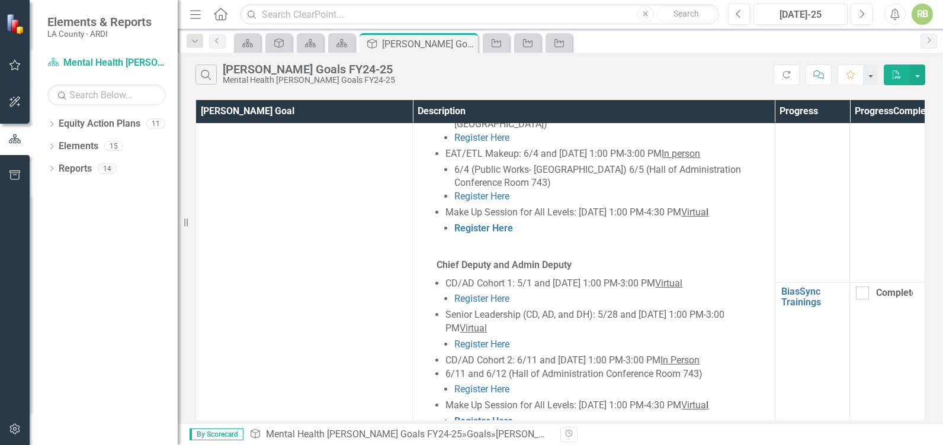
click at [859, 300] on div at bounding box center [862, 293] width 13 height 13
click at [859, 294] on input "Completed" at bounding box center [860, 291] width 8 height 8
checkbox input "true"
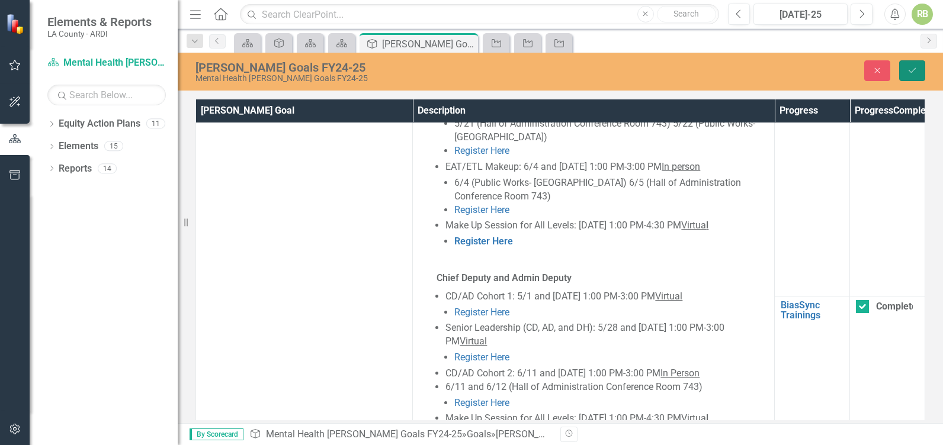
click at [911, 70] on icon "Save" at bounding box center [912, 70] width 11 height 8
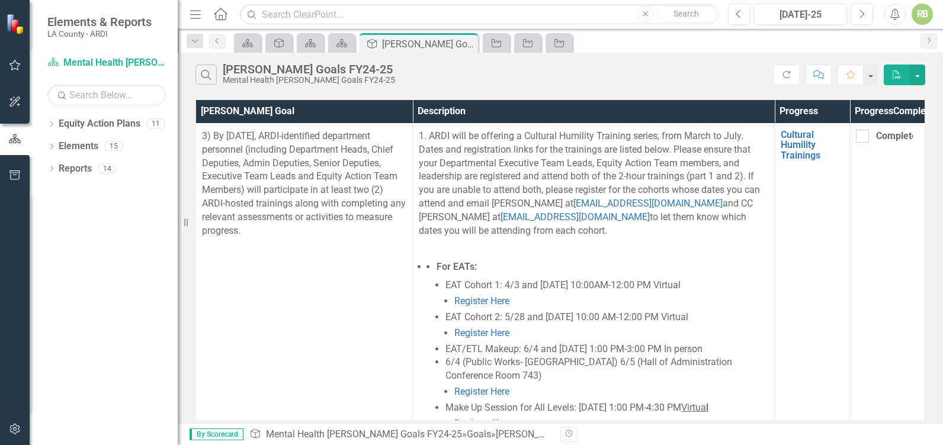
scroll to position [678, 0]
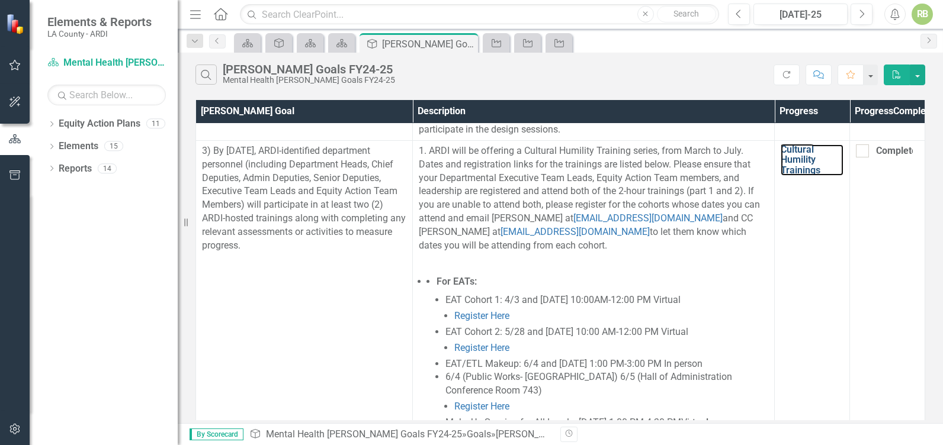
click at [797, 176] on link "Cultural Humility Trainings" at bounding box center [812, 160] width 63 height 31
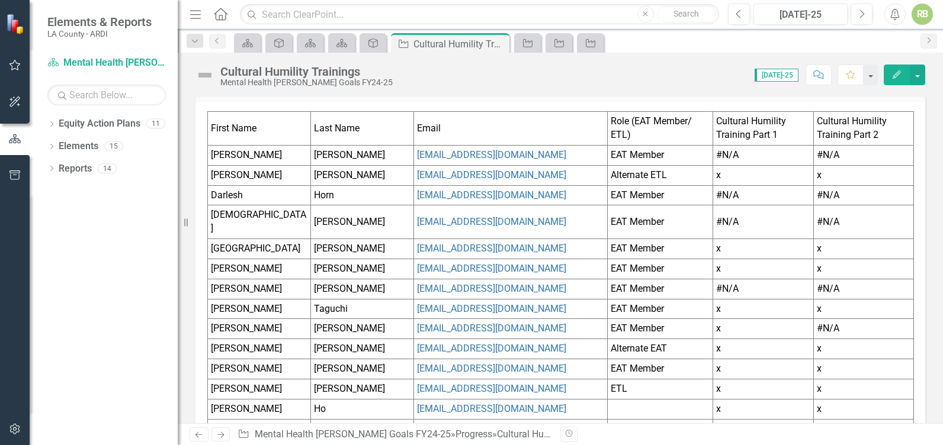
scroll to position [773, 0]
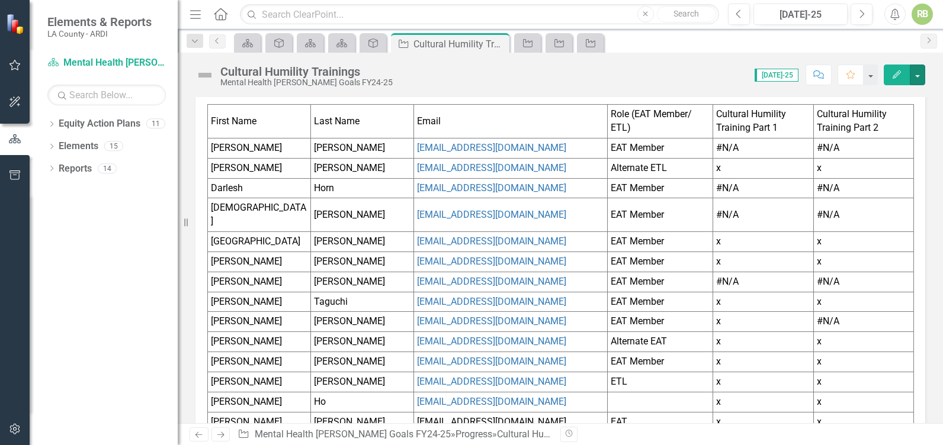
click at [916, 74] on button "button" at bounding box center [917, 75] width 15 height 21
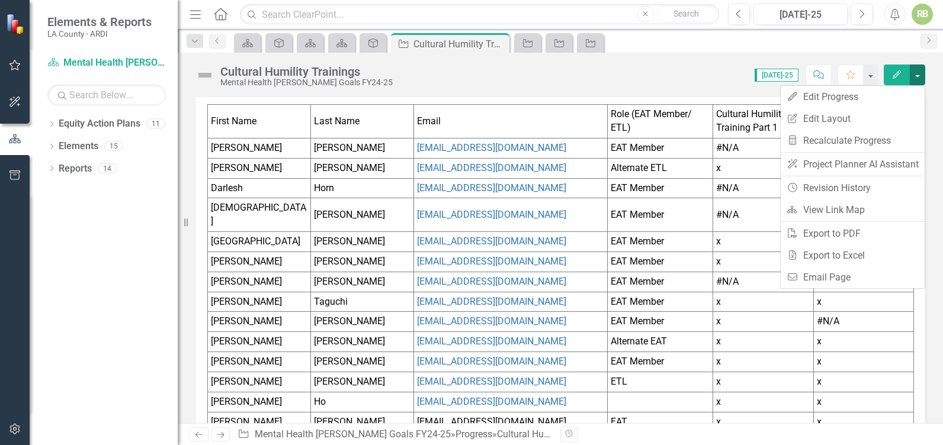
click at [114, 310] on div "Dropdown Equity Action Plans 11 Racial Equity Strategic Plan Dropdown Mental He…" at bounding box center [104, 279] width 148 height 331
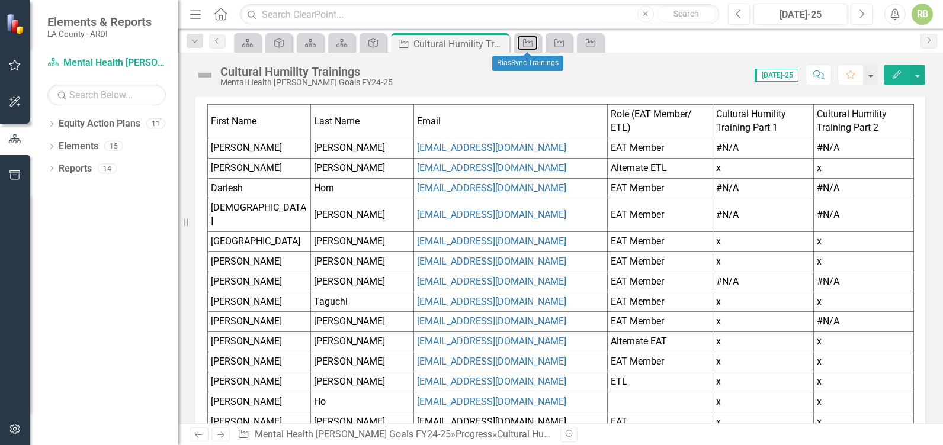
click at [522, 46] on icon "Progress" at bounding box center [528, 42] width 12 height 9
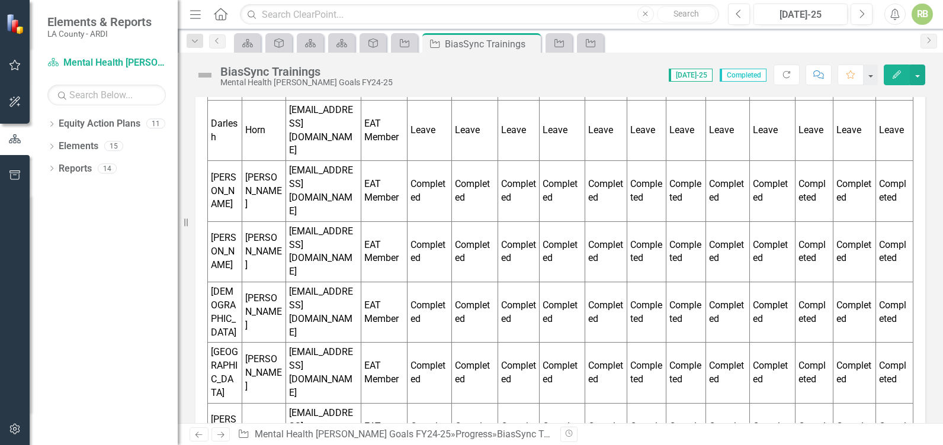
scroll to position [2069, 0]
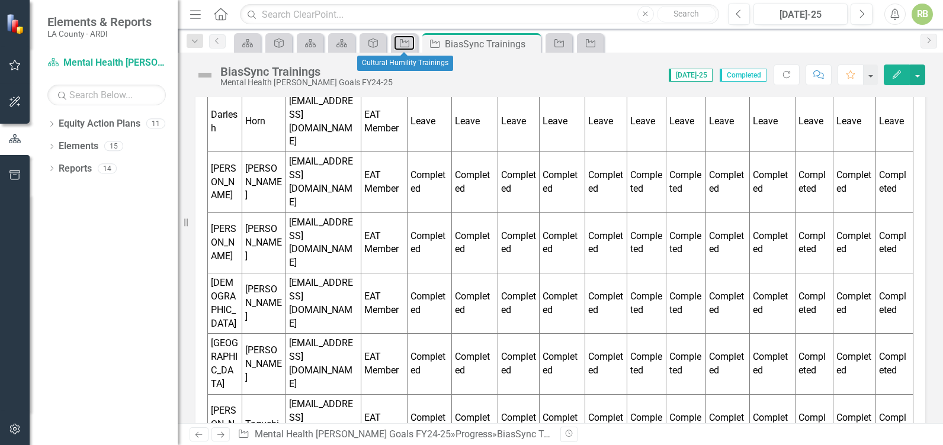
click at [400, 44] on icon at bounding box center [404, 43] width 9 height 8
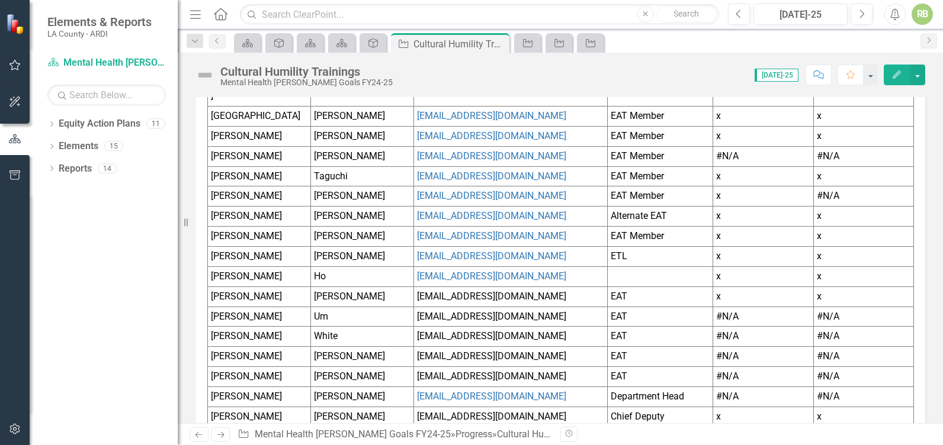
scroll to position [910, 0]
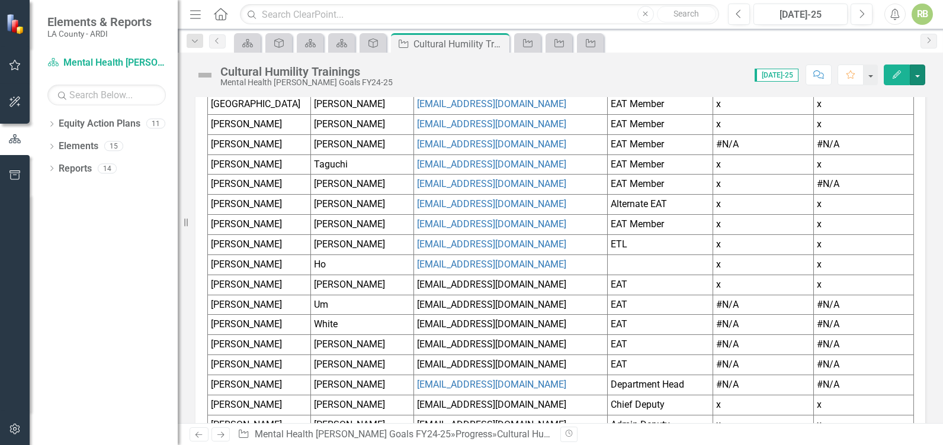
click at [920, 75] on button "button" at bounding box center [917, 75] width 15 height 21
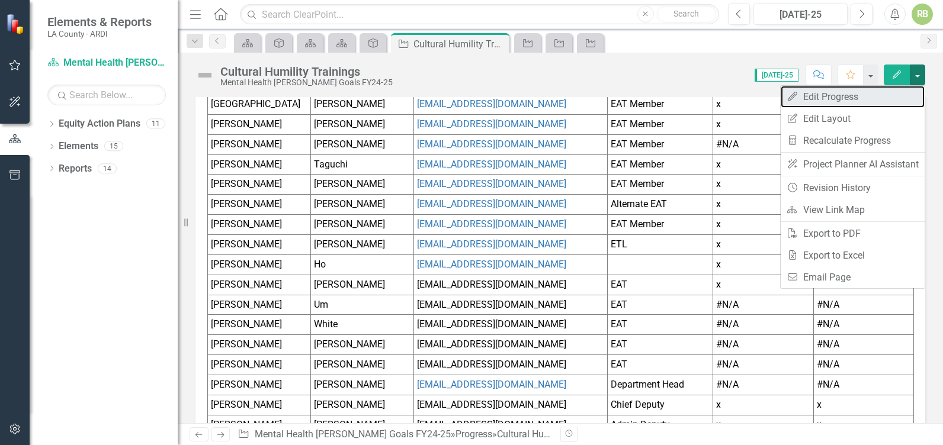
click at [830, 96] on link "Edit Edit Progress" at bounding box center [853, 97] width 144 height 22
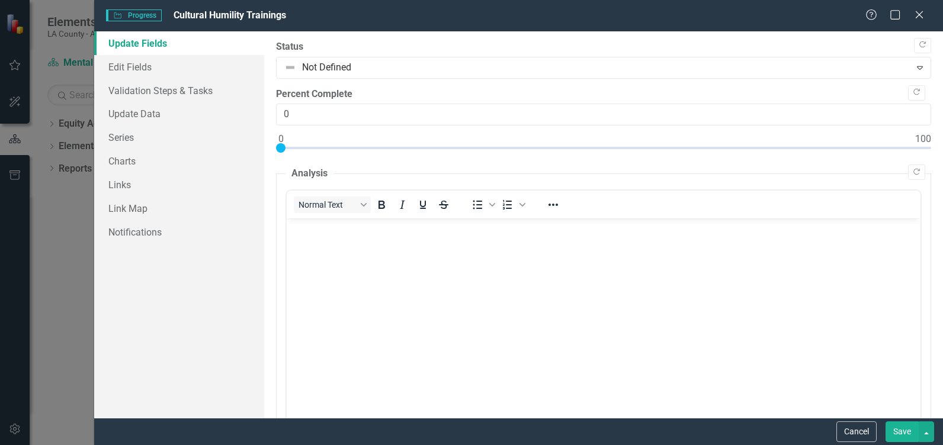
scroll to position [0, 0]
click at [138, 62] on link "Edit Fields" at bounding box center [179, 67] width 170 height 24
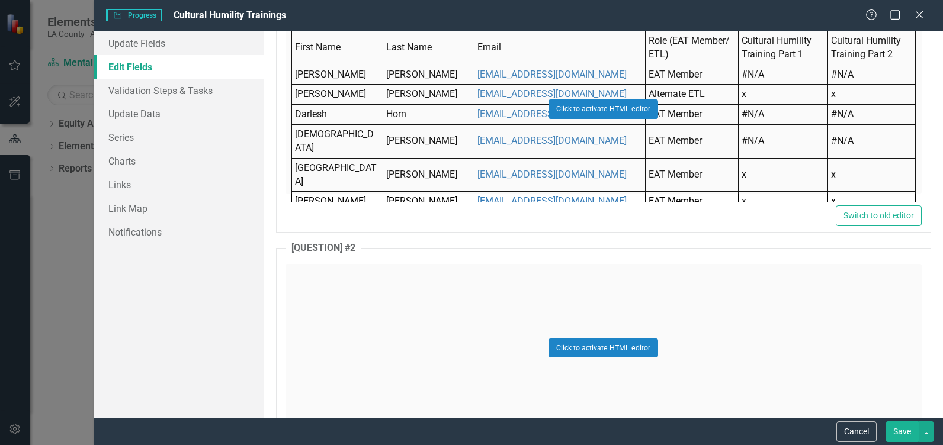
scroll to position [797, 0]
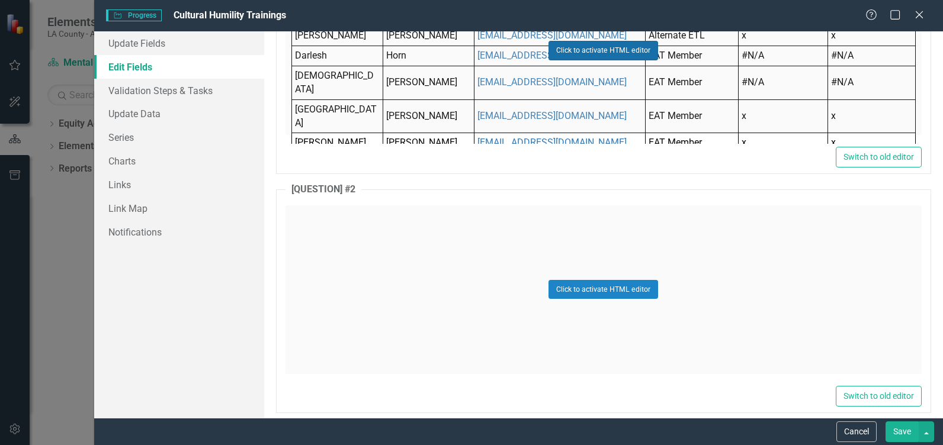
click at [594, 53] on button "Click to activate HTML editor" at bounding box center [603, 50] width 110 height 19
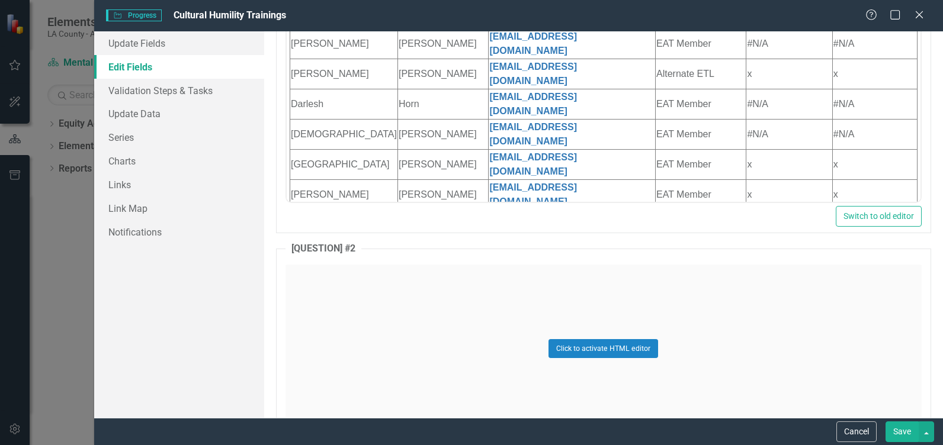
scroll to position [586, 0]
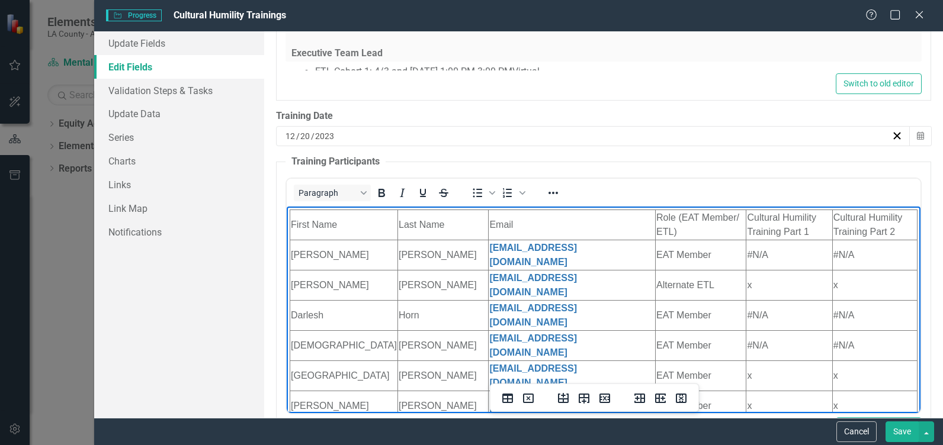
drag, startPoint x: 904, startPoint y: 304, endPoint x: 1192, endPoint y: 316, distance: 288.7
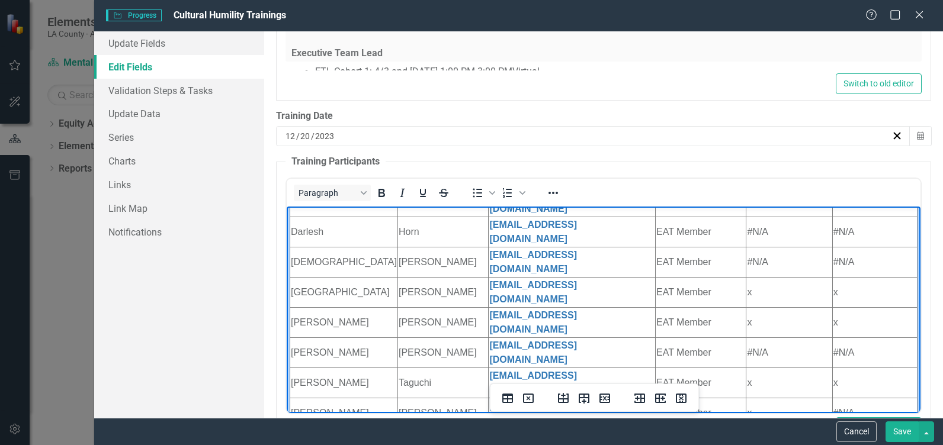
scroll to position [166, 0]
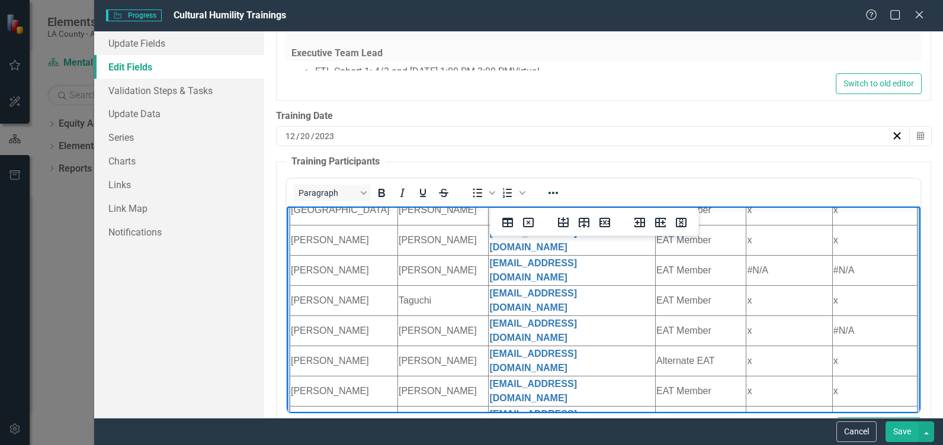
drag, startPoint x: 752, startPoint y: 370, endPoint x: 726, endPoint y: 369, distance: 26.1
drag, startPoint x: 841, startPoint y: 369, endPoint x: 809, endPoint y: 371, distance: 32.1
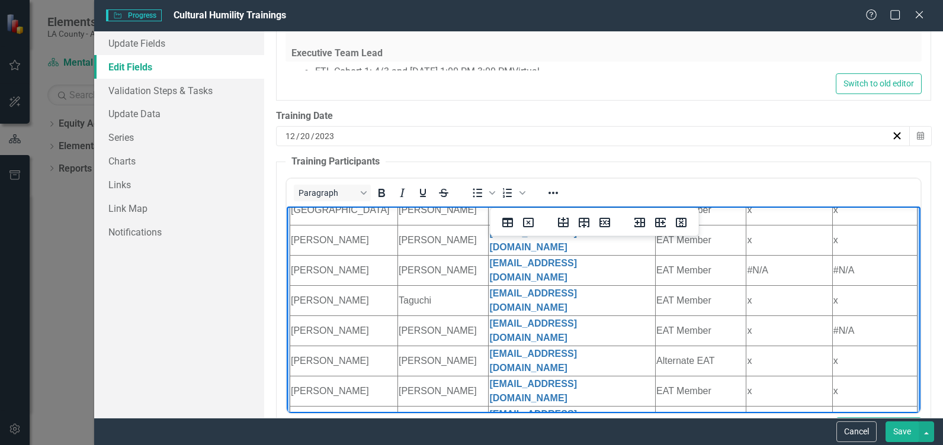
drag, startPoint x: 839, startPoint y: 368, endPoint x: 813, endPoint y: 369, distance: 25.5
drag, startPoint x: 839, startPoint y: 336, endPoint x: 815, endPoint y: 339, distance: 24.0
drag, startPoint x: 754, startPoint y: 338, endPoint x: 728, endPoint y: 336, distance: 26.7
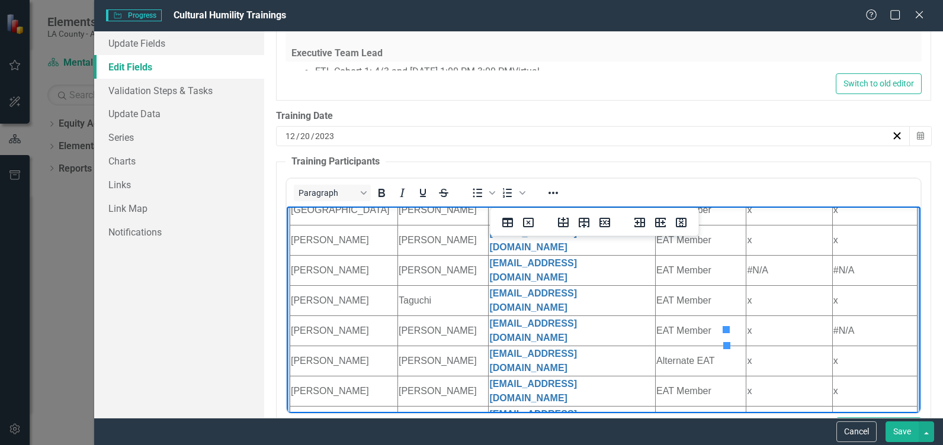
drag, startPoint x: 749, startPoint y: 338, endPoint x: 729, endPoint y: 339, distance: 19.6
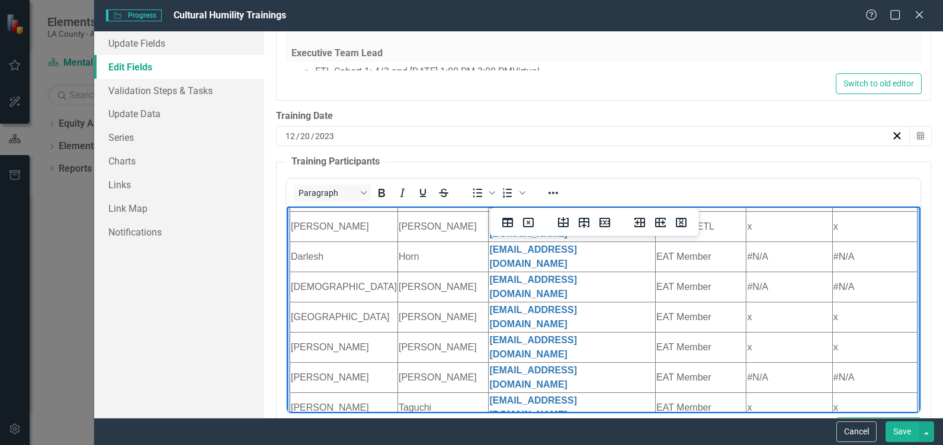
scroll to position [44, 0]
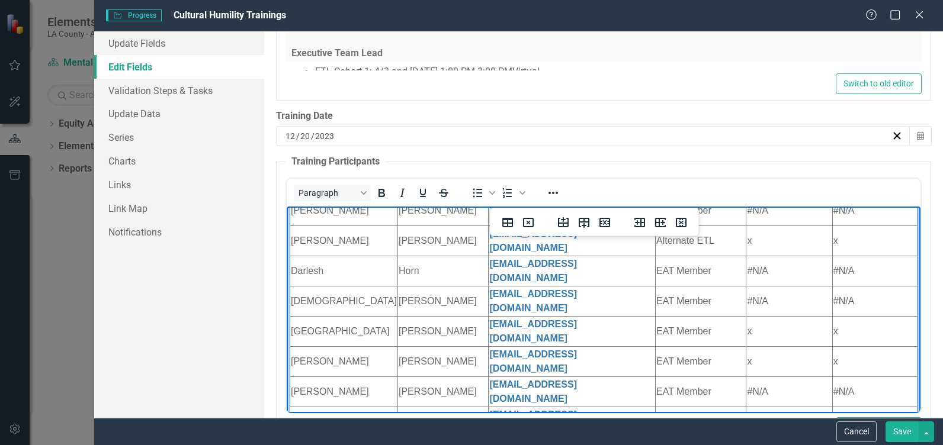
drag, startPoint x: 840, startPoint y: 329, endPoint x: 814, endPoint y: 330, distance: 26.1
click at [831, 437] on td "#N/A" at bounding box center [873, 452] width 85 height 30
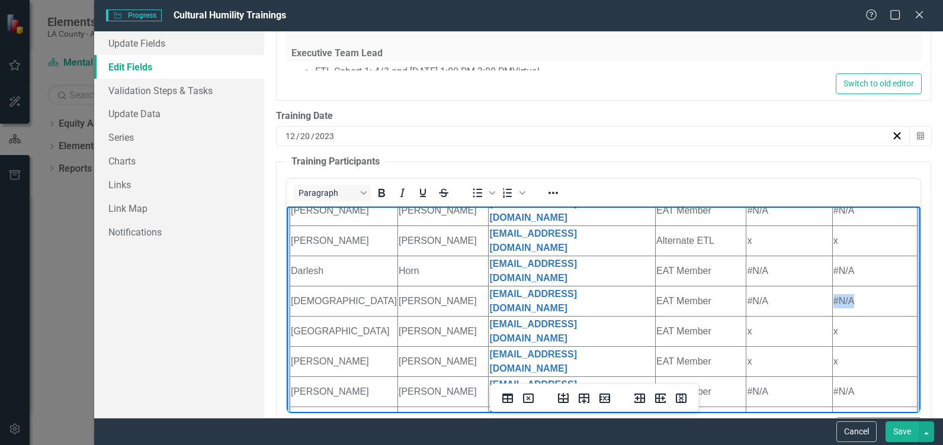
drag, startPoint x: 836, startPoint y: 249, endPoint x: 815, endPoint y: 250, distance: 20.8
click at [831, 286] on td "#N/A" at bounding box center [873, 301] width 85 height 30
drag, startPoint x: 748, startPoint y: 249, endPoint x: 727, endPoint y: 251, distance: 21.4
click at [746, 286] on td "#N/A" at bounding box center [789, 301] width 86 height 30
drag, startPoint x: 754, startPoint y: 235, endPoint x: 727, endPoint y: 236, distance: 26.7
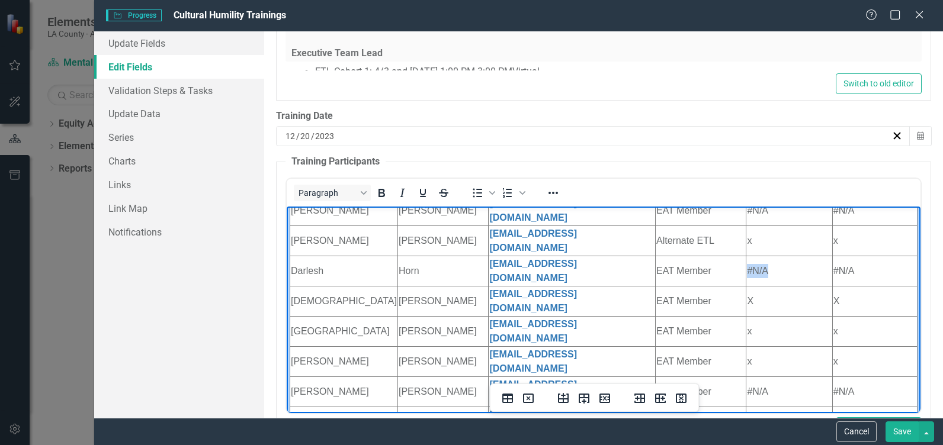
click at [746, 256] on td "#N/A" at bounding box center [789, 271] width 86 height 30
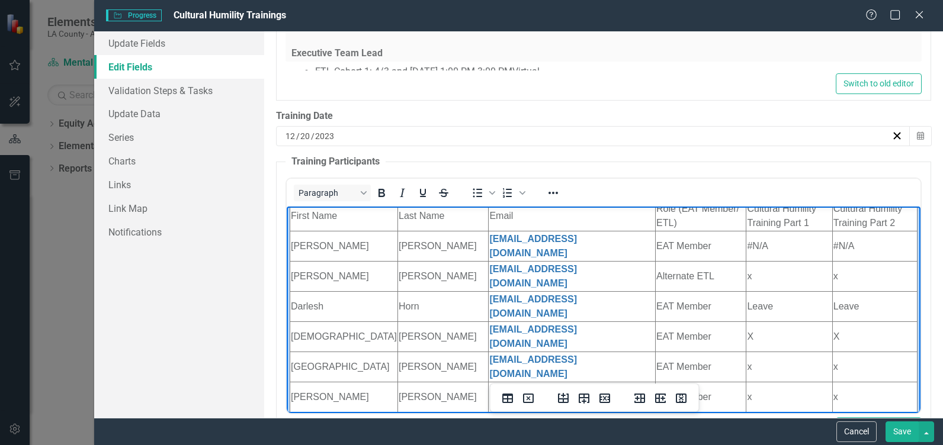
scroll to position [0, 0]
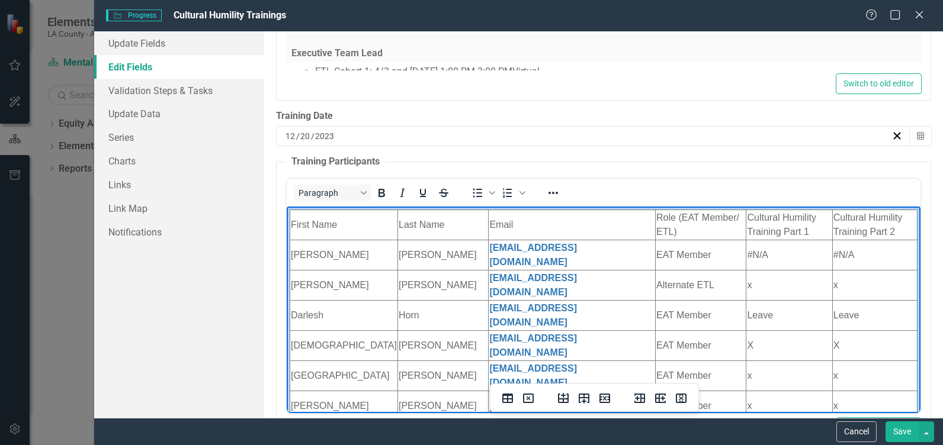
drag, startPoint x: 905, startPoint y: 362, endPoint x: 1197, endPoint y: 437, distance: 302.1
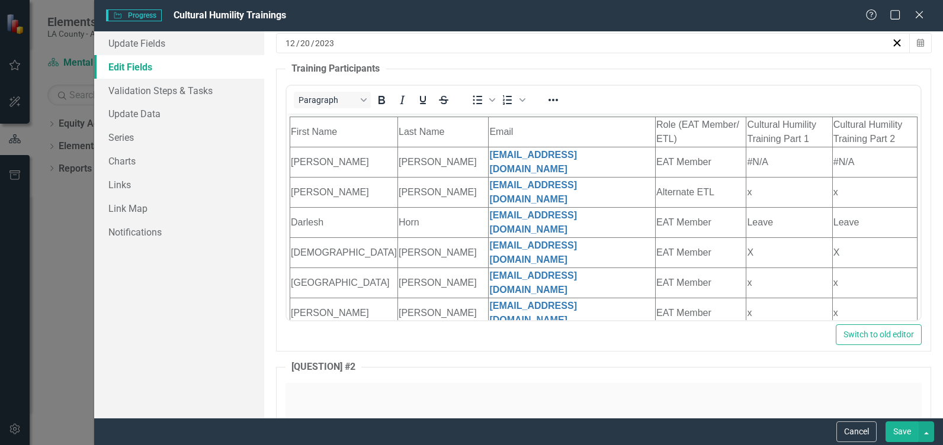
scroll to position [720, 0]
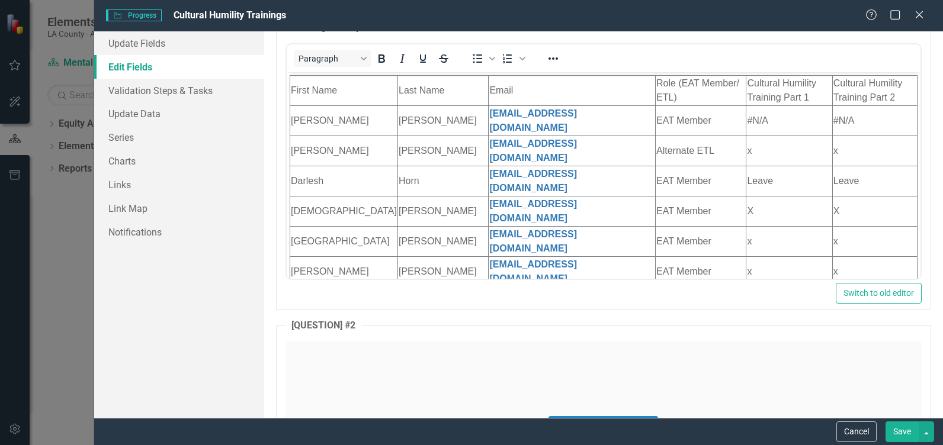
click at [898, 431] on button "Save" at bounding box center [901, 432] width 33 height 21
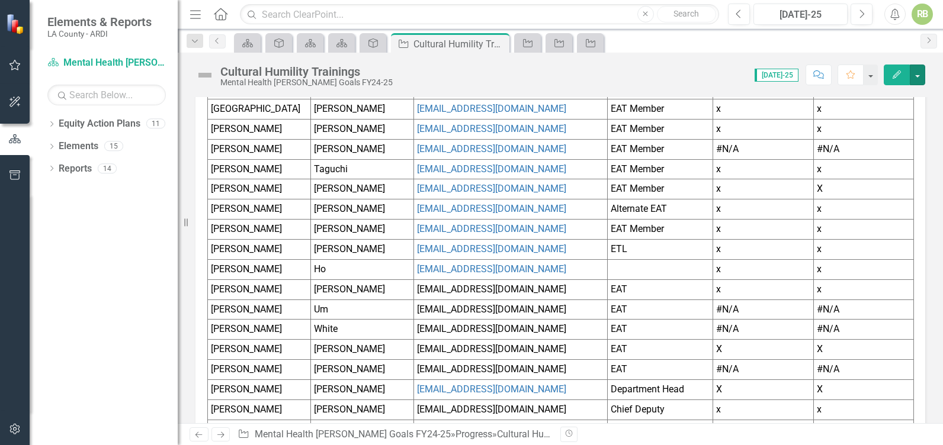
scroll to position [933, 0]
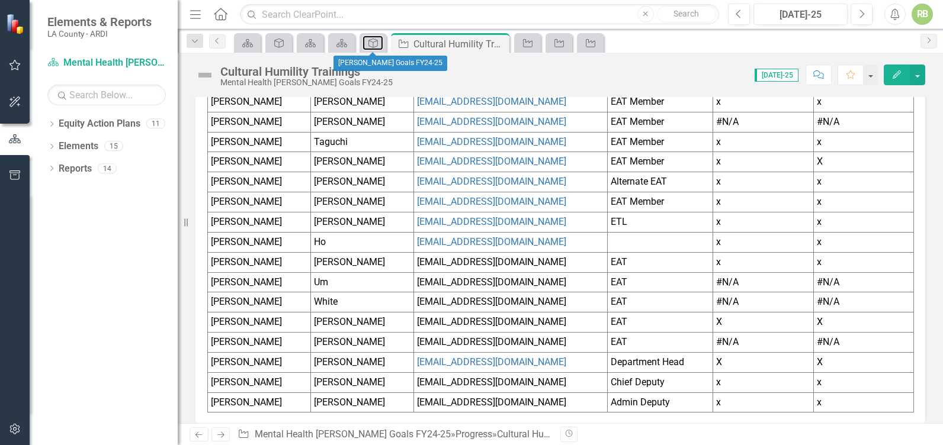
click at [374, 43] on icon "Goal" at bounding box center [373, 42] width 12 height 9
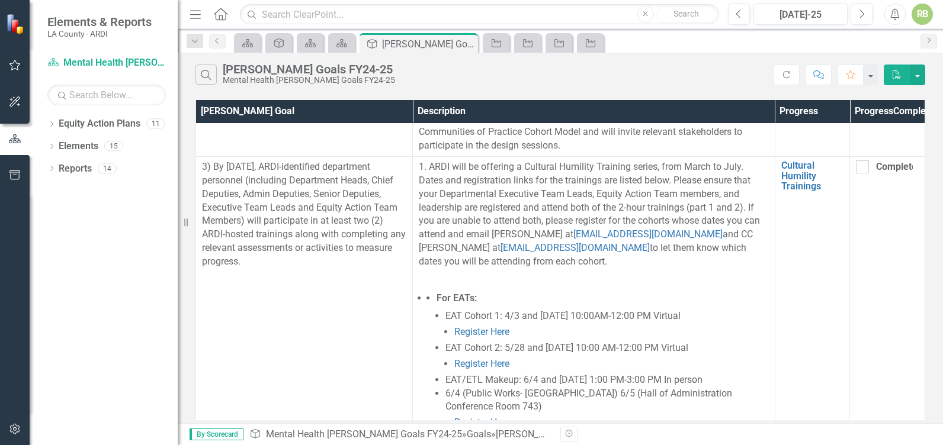
scroll to position [645, 0]
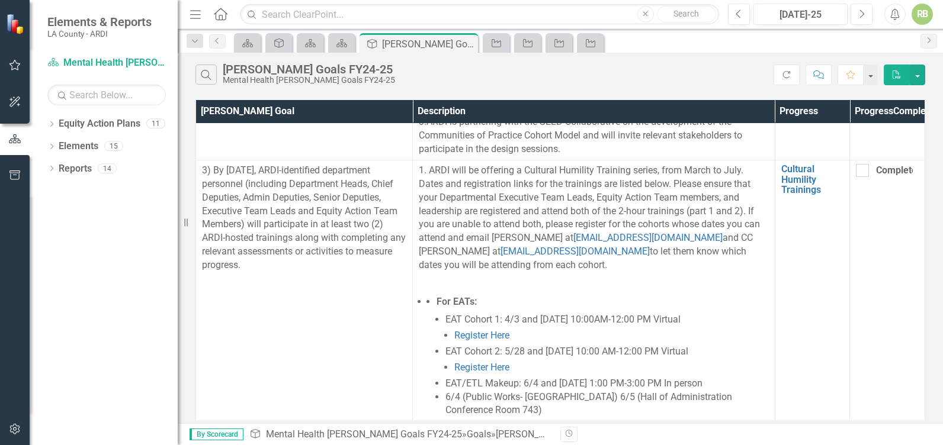
click at [856, 177] on div at bounding box center [862, 170] width 13 height 13
click at [856, 172] on input "Completed" at bounding box center [860, 168] width 8 height 8
checkbox input "true"
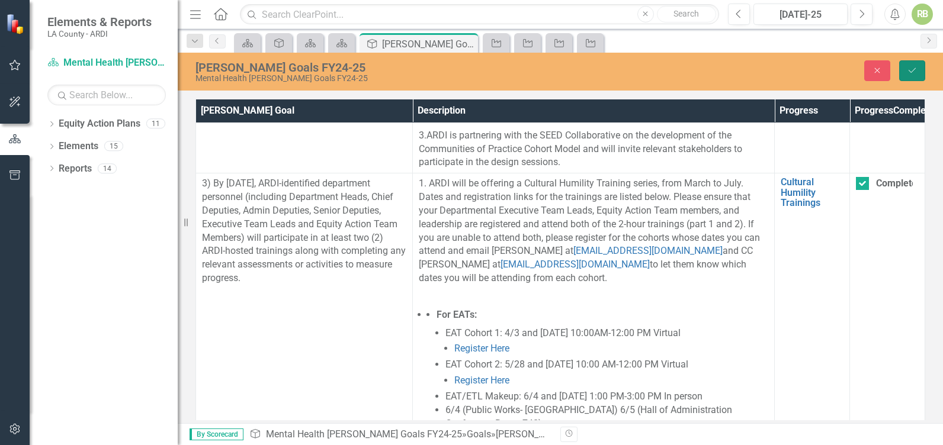
click at [914, 70] on icon "Save" at bounding box center [912, 70] width 11 height 8
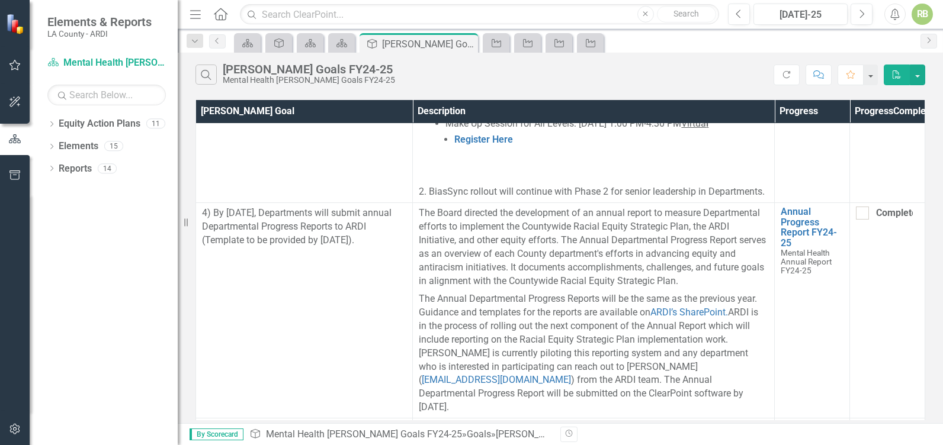
scroll to position [1572, 0]
